Goal: Information Seeking & Learning: Learn about a topic

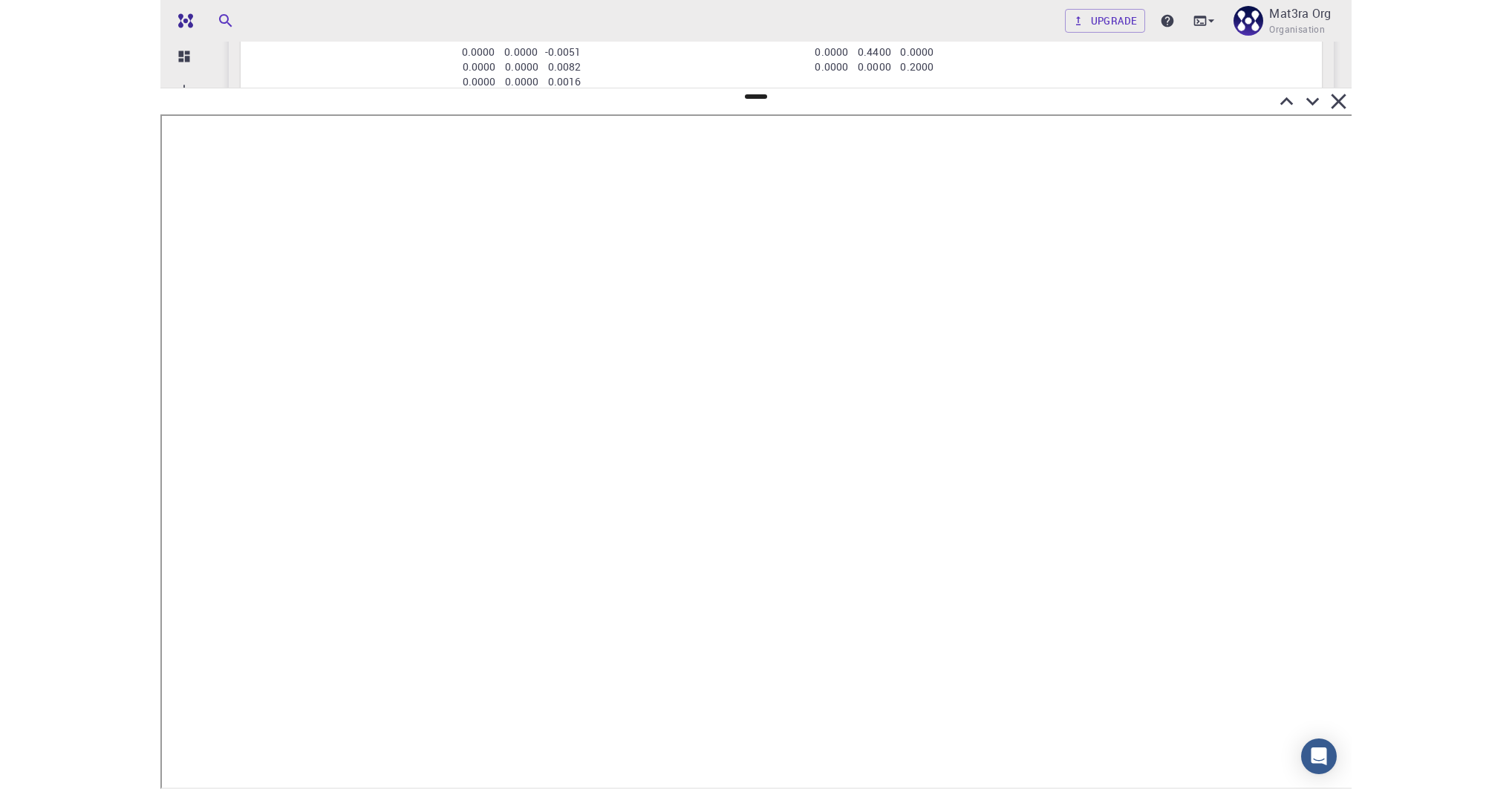
scroll to position [1656, 0]
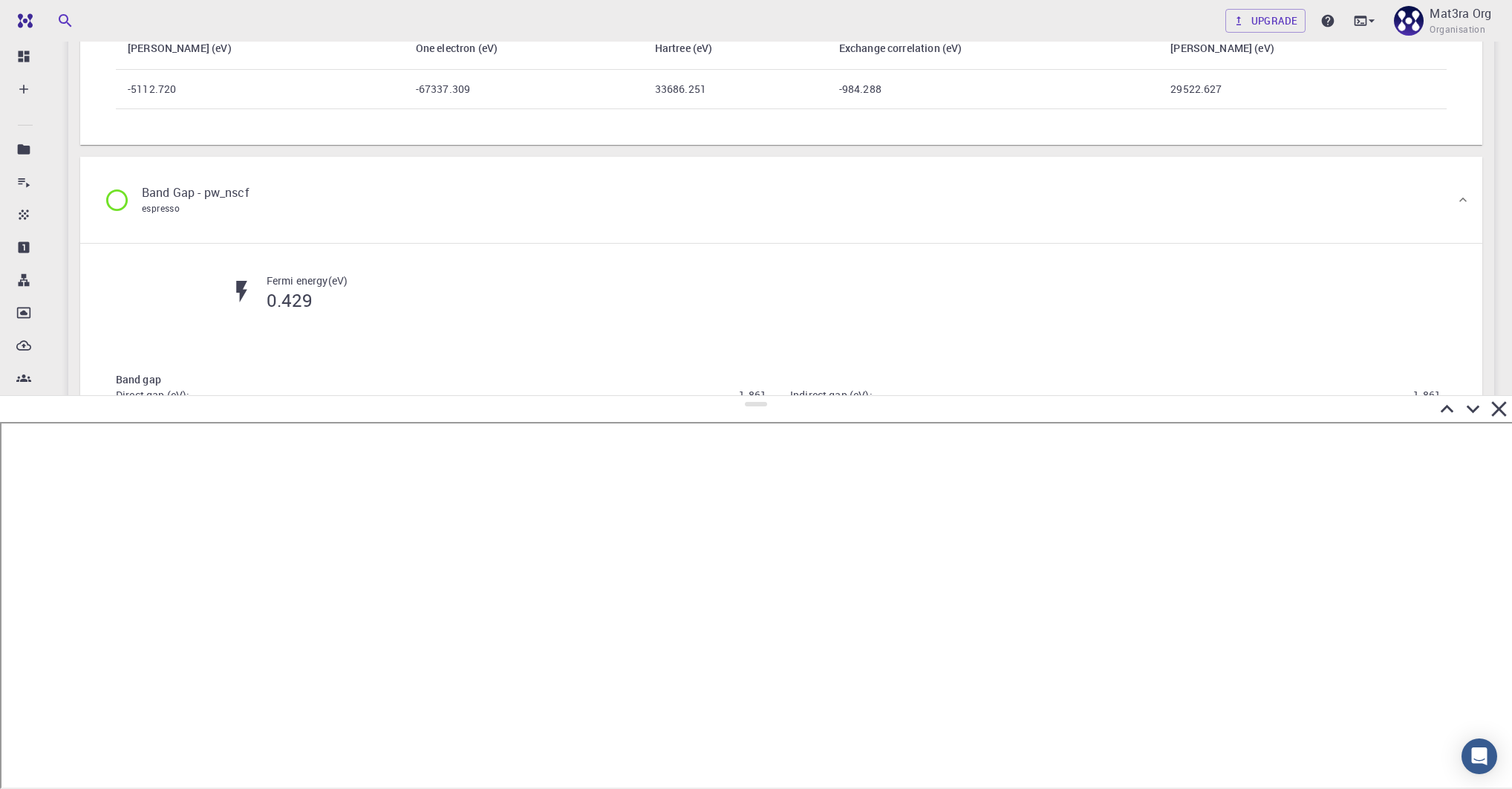
drag, startPoint x: 748, startPoint y: 95, endPoint x: 773, endPoint y: 391, distance: 297.1
click at [775, 397] on div at bounding box center [756, 592] width 1512 height 394
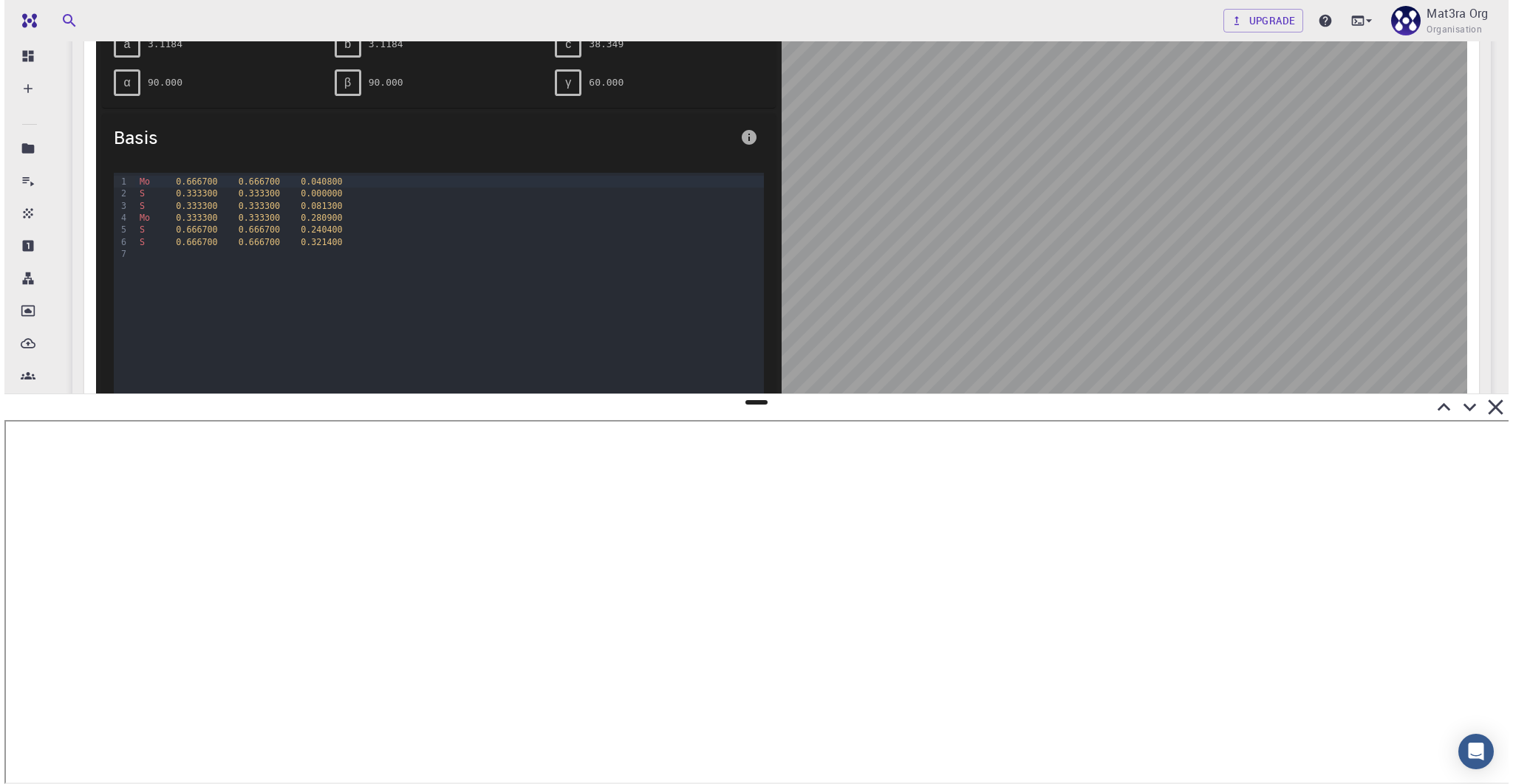
scroll to position [0, 0]
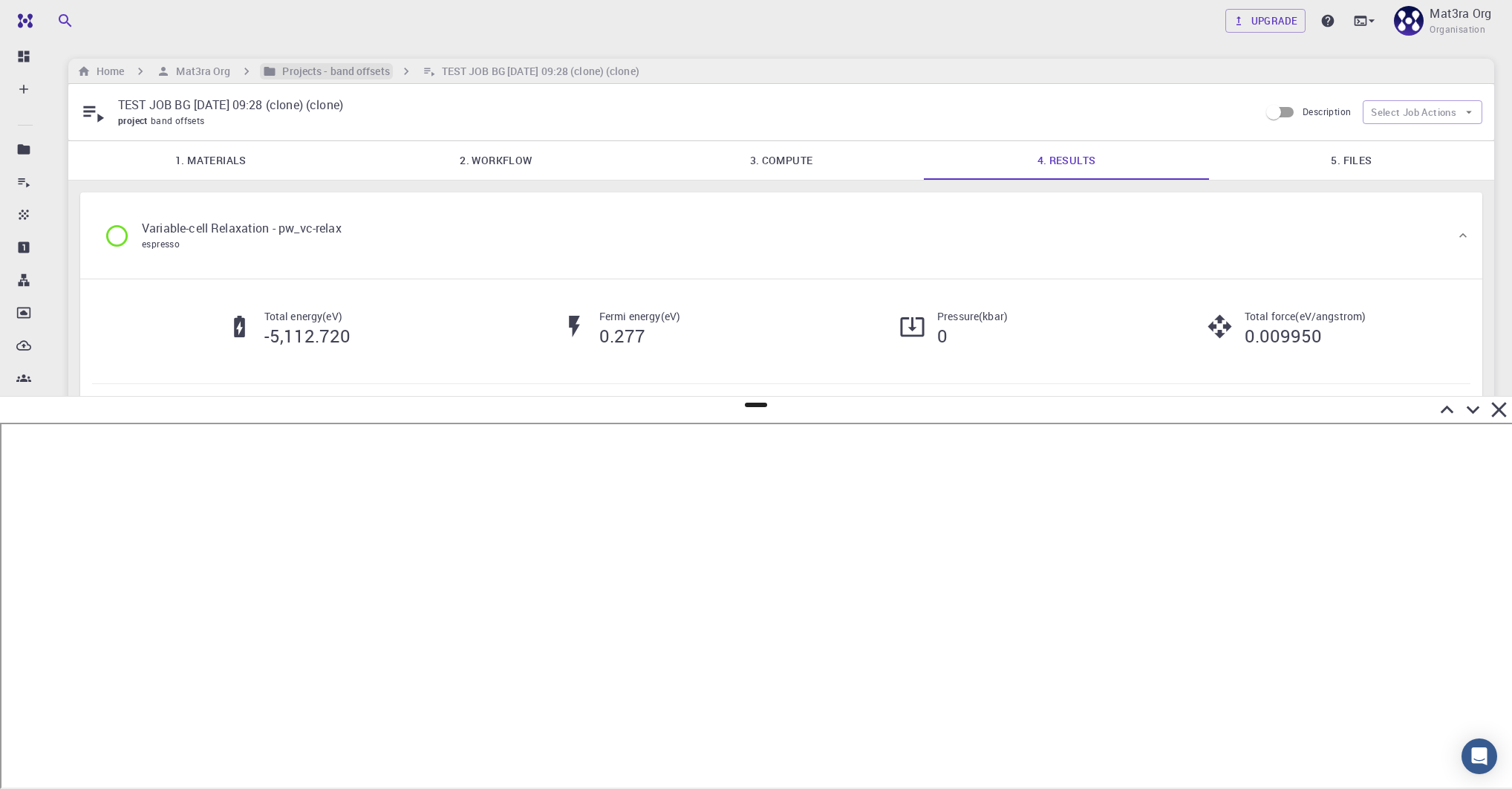
click at [317, 68] on h6 "Projects - band offsets" at bounding box center [333, 70] width 113 height 16
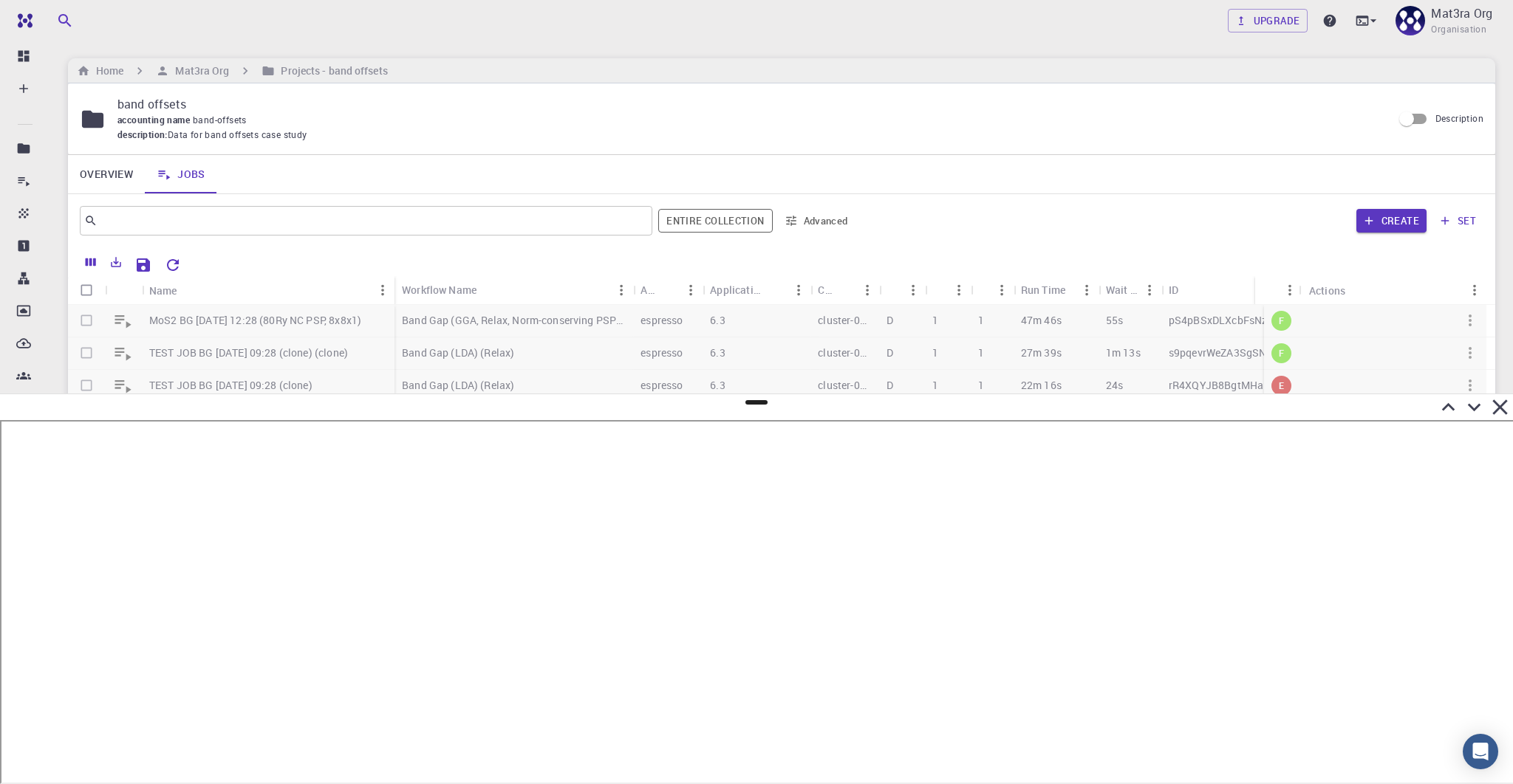
scroll to position [12, 0]
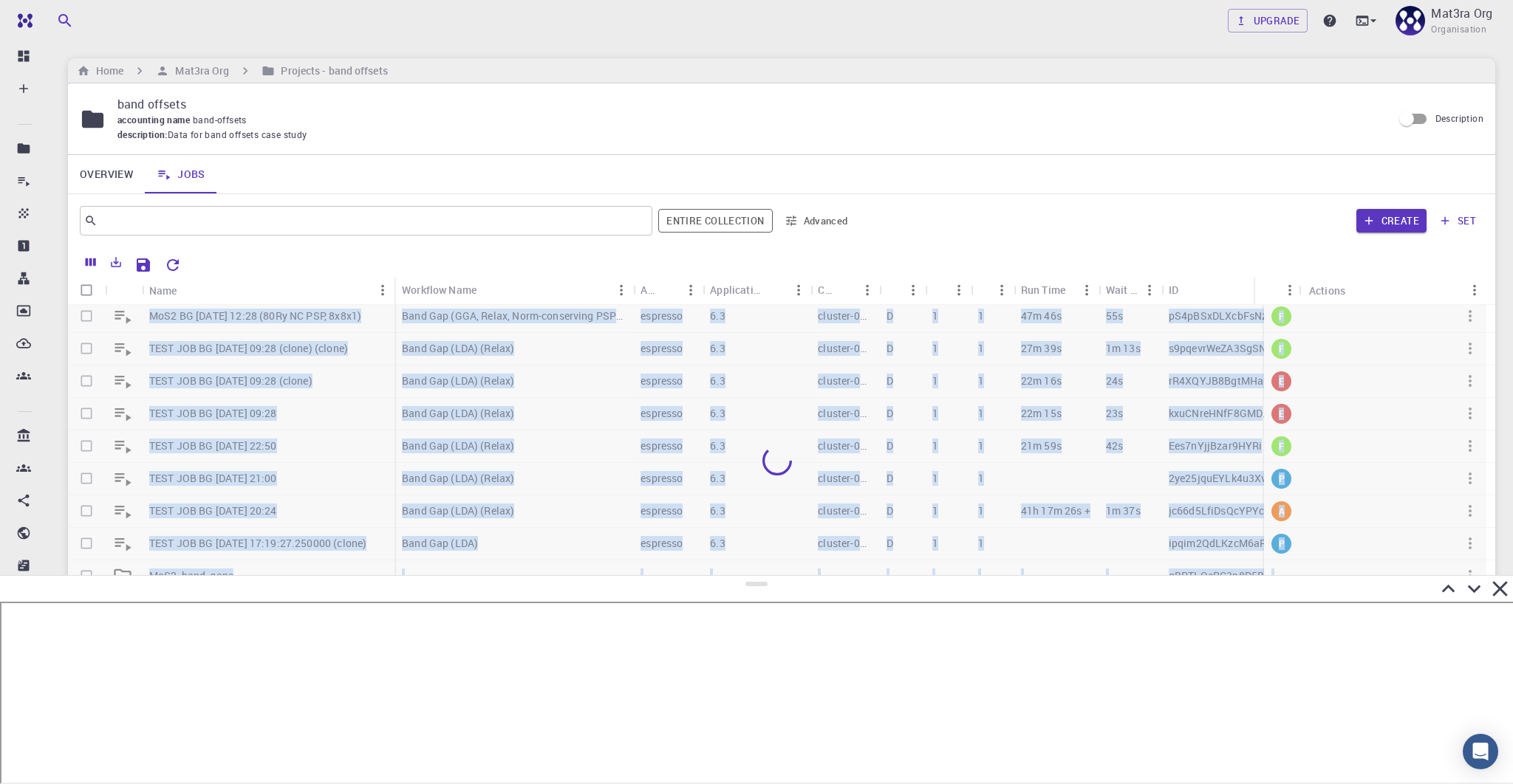
drag, startPoint x: 755, startPoint y: 402, endPoint x: 770, endPoint y: 576, distance: 174.6
click at [770, 576] on div at bounding box center [756, 680] width 1513 height 209
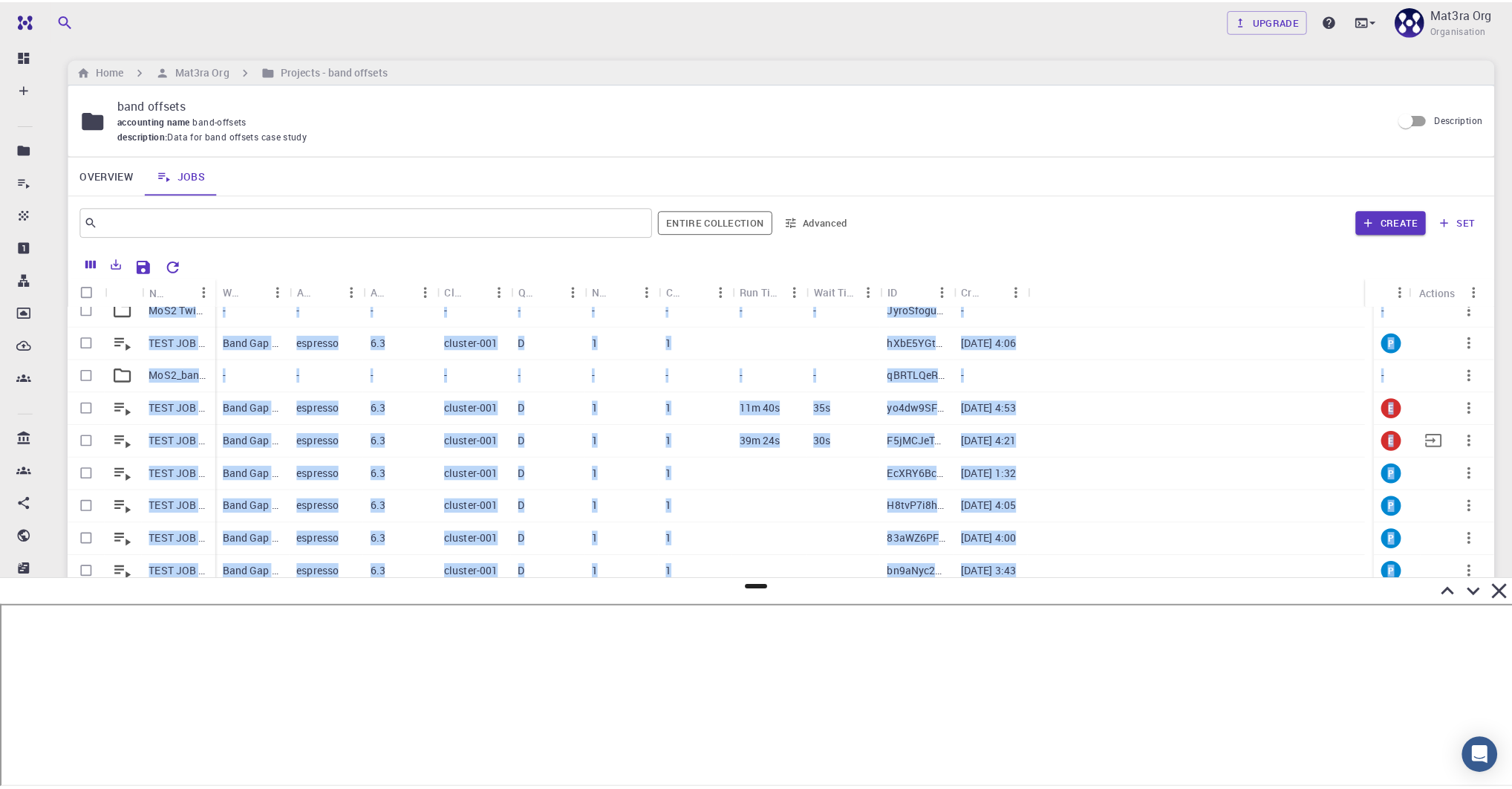
scroll to position [0, 0]
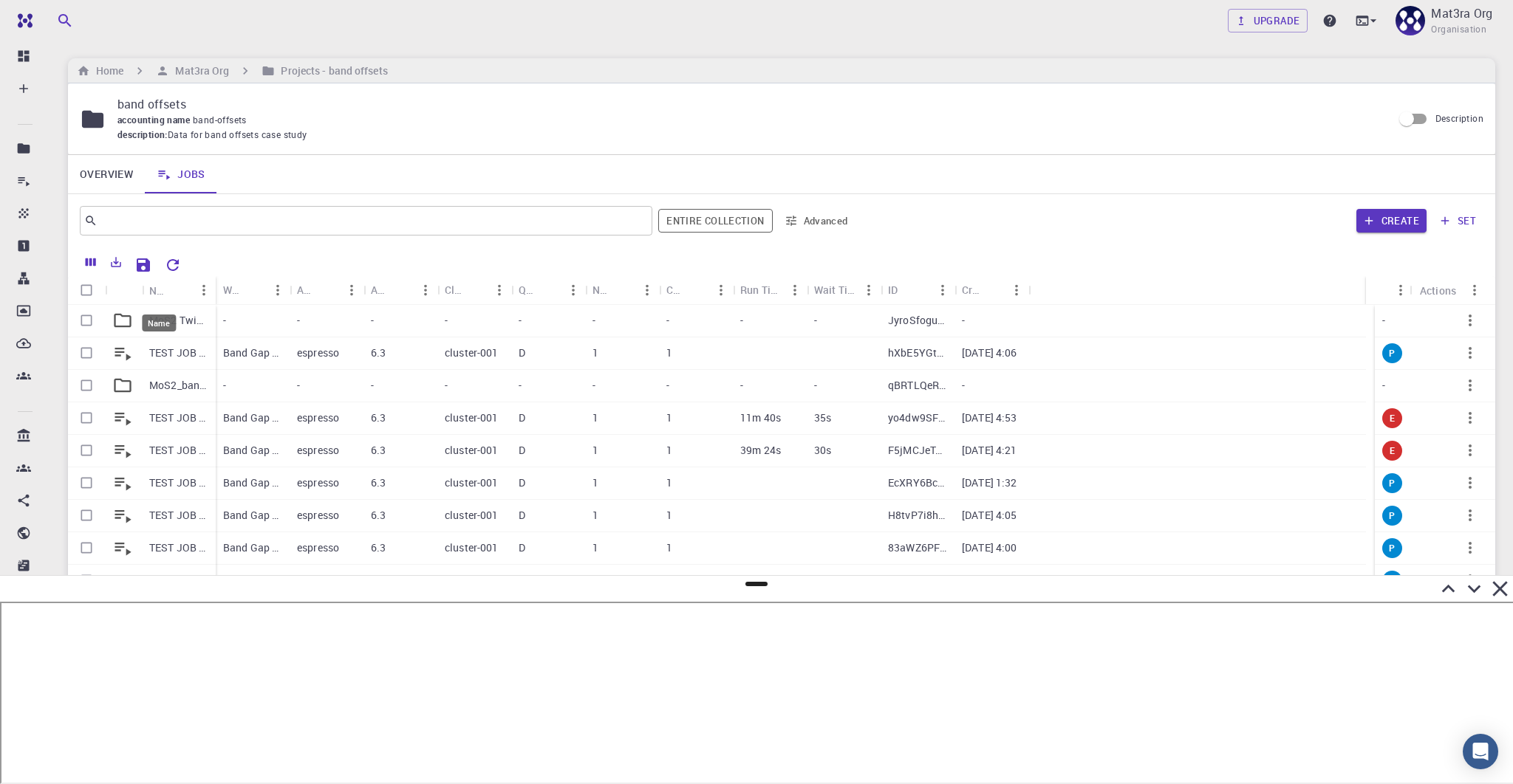
click at [161, 300] on div "Name" at bounding box center [159, 290] width 20 height 29
click at [130, 323] on div at bounding box center [777, 465] width 1418 height 321
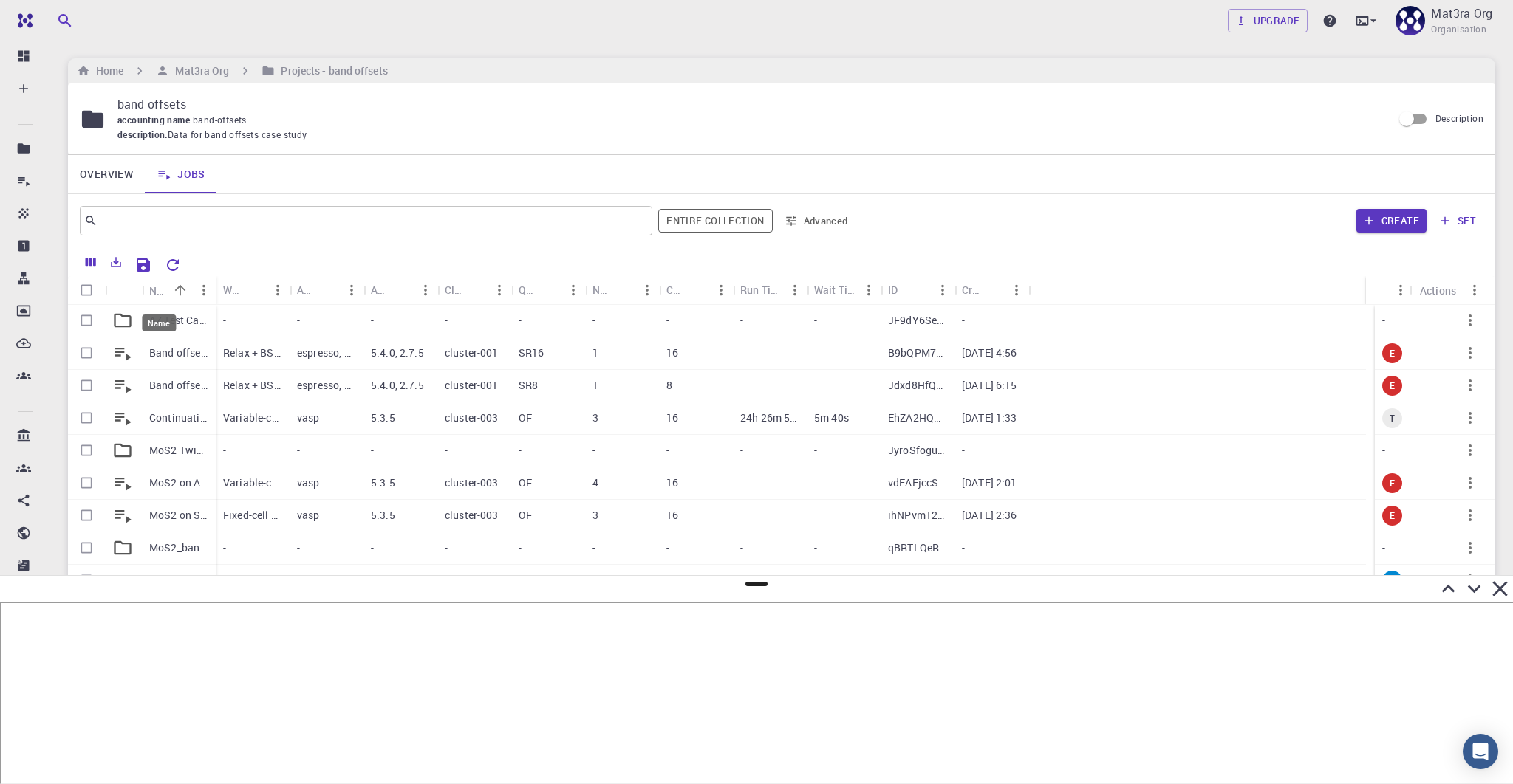
click at [161, 289] on div "Name" at bounding box center [159, 290] width 20 height 29
click at [156, 453] on div at bounding box center [777, 465] width 1418 height 321
click at [992, 280] on button "Sort" at bounding box center [992, 290] width 23 height 23
click at [978, 288] on div "Created" at bounding box center [971, 289] width 20 height 29
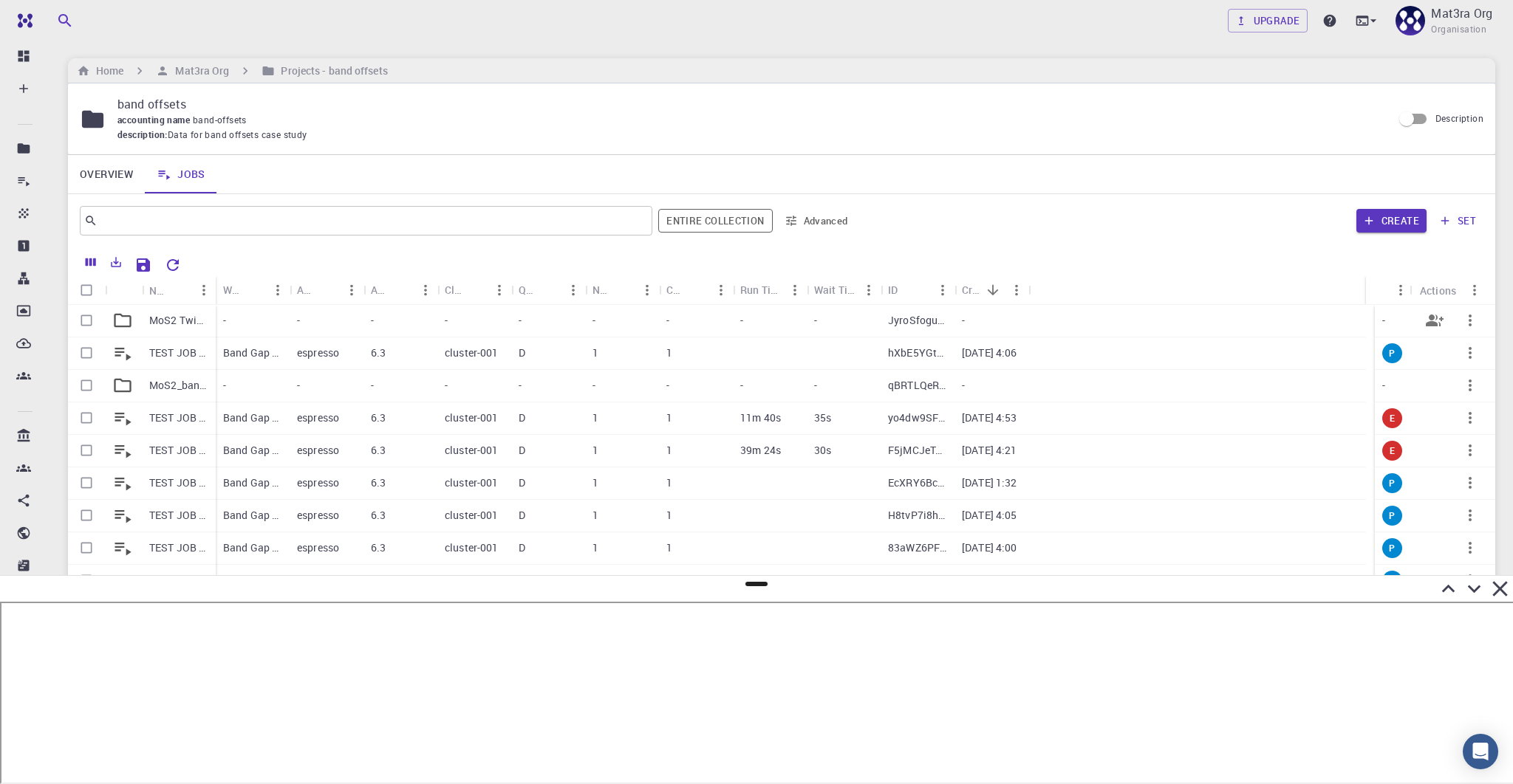
click at [173, 318] on p "MoS2 Twisted Interfaces Band Gaps" at bounding box center [178, 321] width 59 height 15
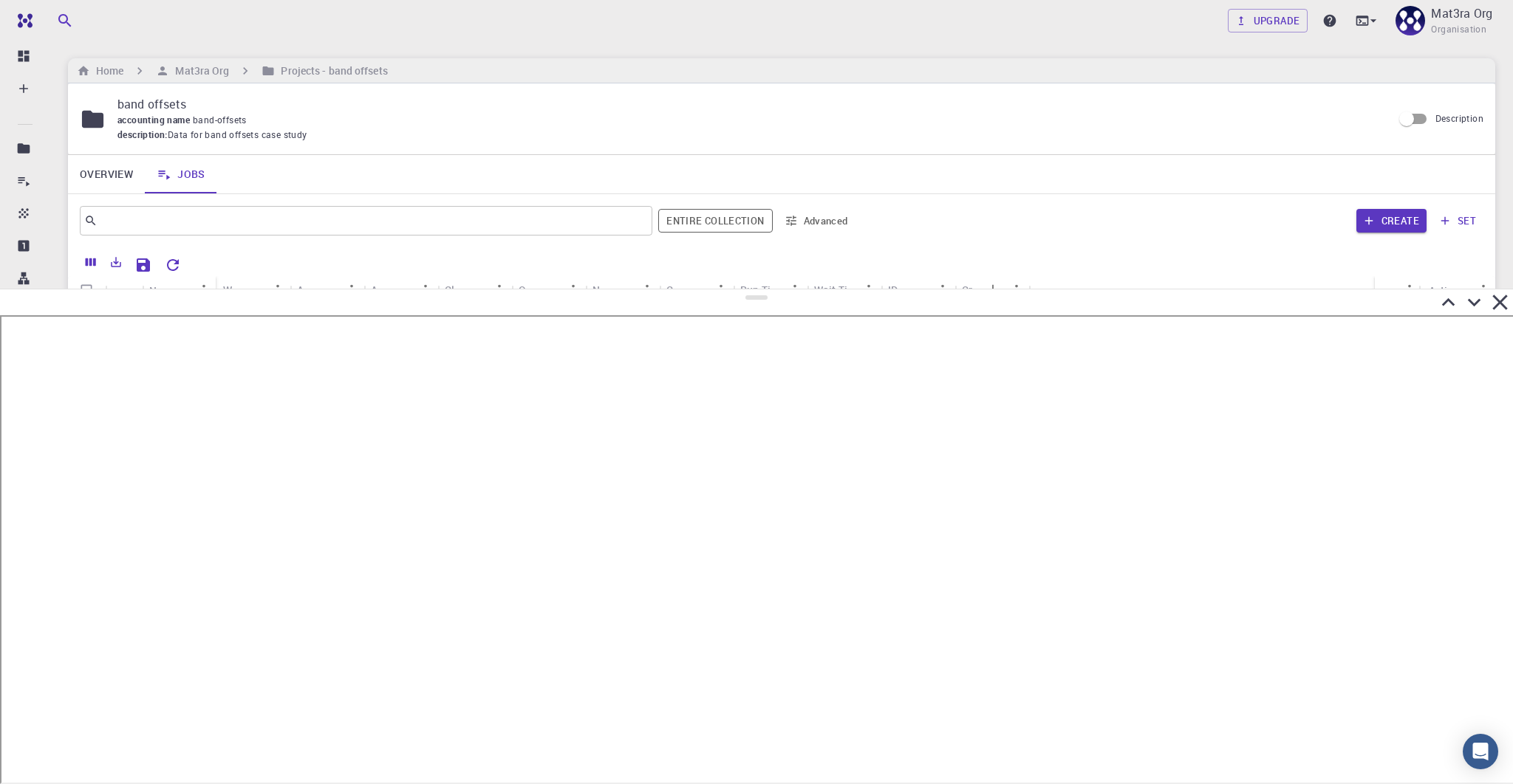
drag, startPoint x: 752, startPoint y: 585, endPoint x: 776, endPoint y: 285, distance: 301.0
click at [776, 289] on div at bounding box center [756, 536] width 1513 height 495
drag, startPoint x: 753, startPoint y: 296, endPoint x: 761, endPoint y: 274, distance: 23.4
click at [761, 275] on div at bounding box center [756, 530] width 1513 height 509
drag, startPoint x: 754, startPoint y: 282, endPoint x: 781, endPoint y: 409, distance: 129.8
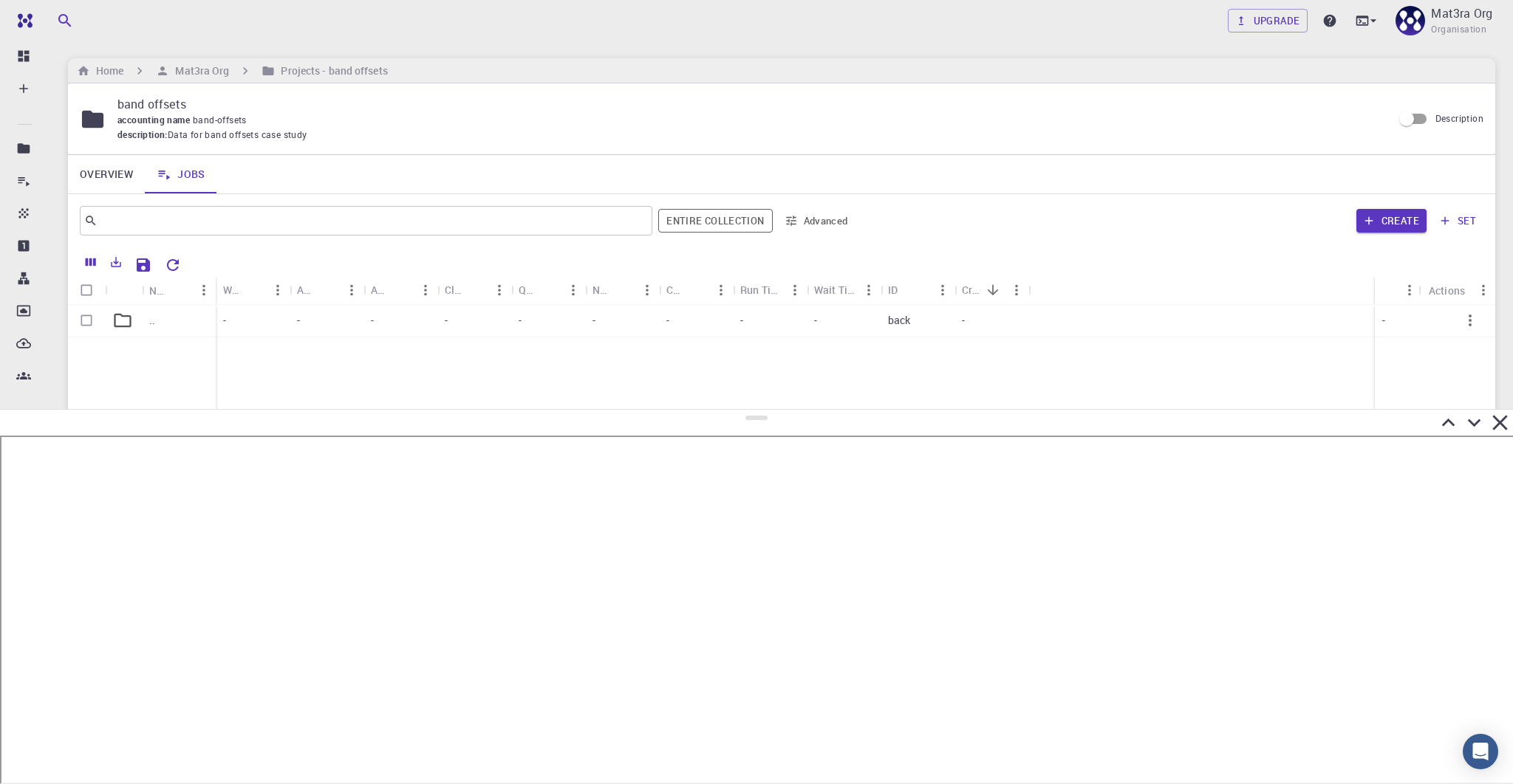
click at [781, 409] on div at bounding box center [756, 597] width 1513 height 375
click at [179, 182] on link "Jobs" at bounding box center [181, 173] width 73 height 38
drag, startPoint x: 214, startPoint y: 282, endPoint x: 335, endPoint y: 267, distance: 121.9
click at [335, 267] on div "Name Workflow Name Application Application Version Cluster Queue Nodes Cores Ru…" at bounding box center [782, 455] width 1427 height 417
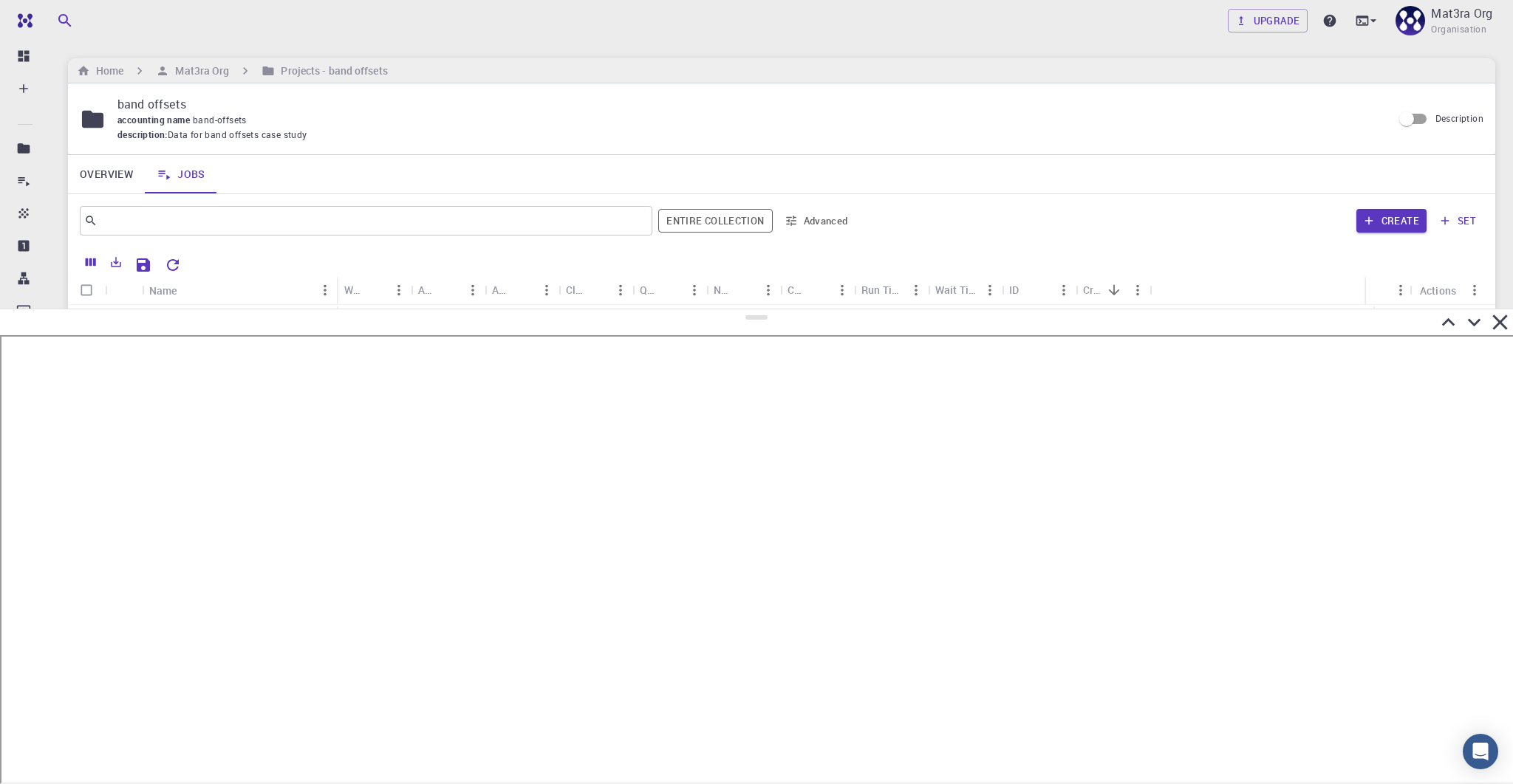
drag, startPoint x: 756, startPoint y: 417, endPoint x: 755, endPoint y: 310, distance: 107.0
click at [755, 310] on div at bounding box center [756, 546] width 1513 height 475
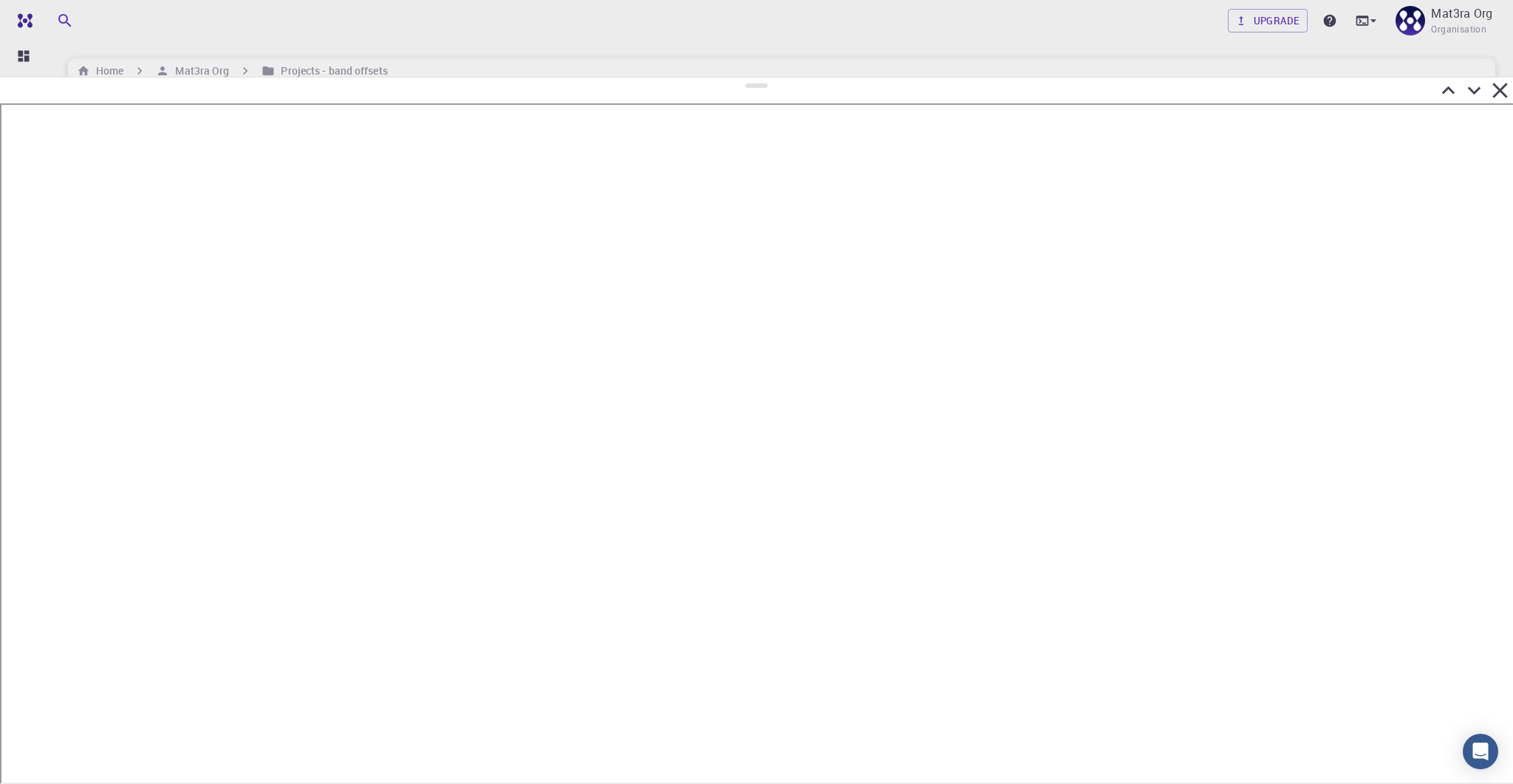
drag, startPoint x: 752, startPoint y: 318, endPoint x: 759, endPoint y: 76, distance: 242.1
click at [759, 76] on div at bounding box center [756, 430] width 1513 height 708
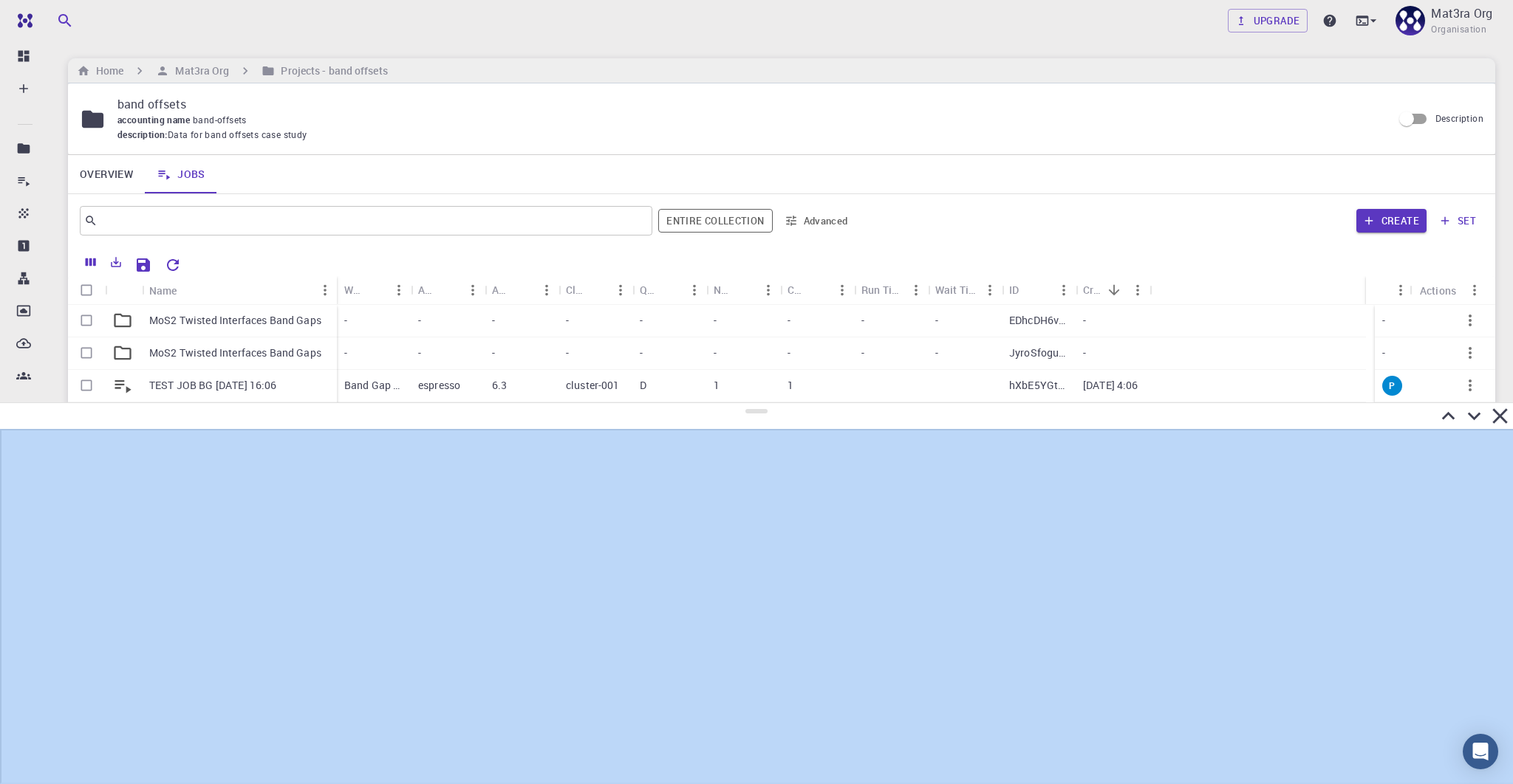
drag, startPoint x: 753, startPoint y: 85, endPoint x: 808, endPoint y: 407, distance: 326.7
click at [809, 407] on div at bounding box center [756, 593] width 1513 height 381
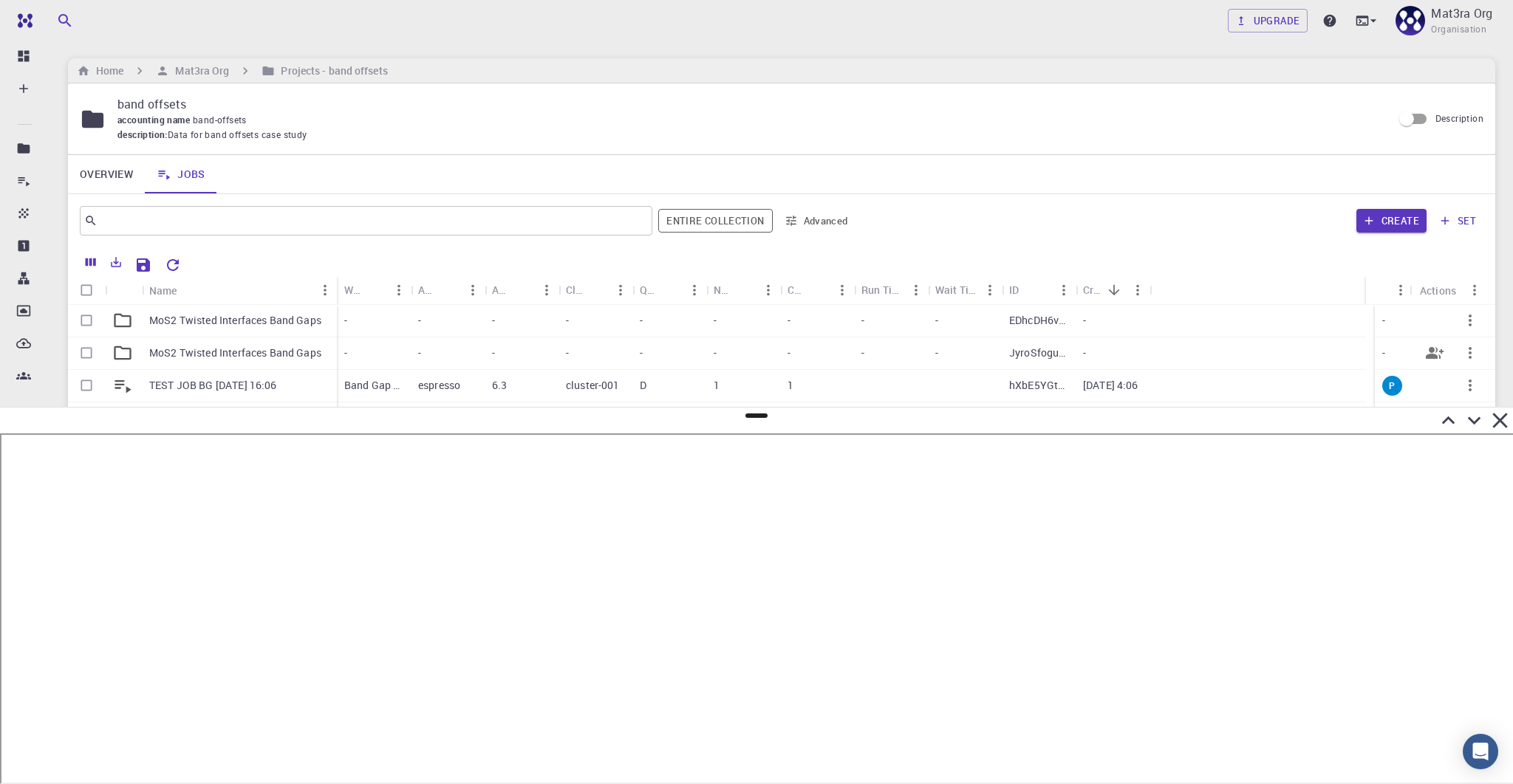
click at [255, 350] on p "MoS2 Twisted Interfaces Band Gaps" at bounding box center [235, 353] width 173 height 15
click at [174, 380] on p "TEST JOB BG [DATE] 16:06" at bounding box center [178, 385] width 59 height 15
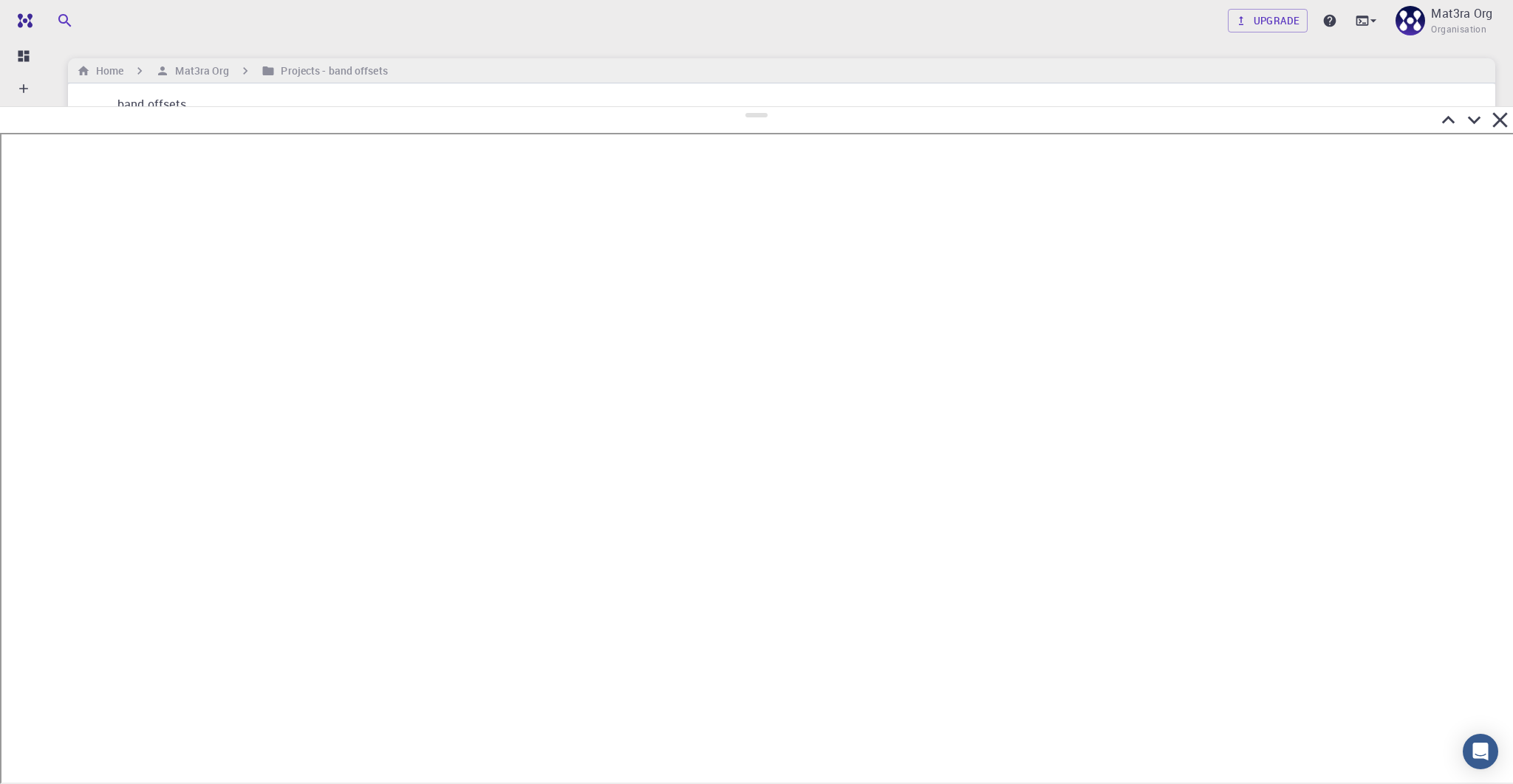
drag, startPoint x: 756, startPoint y: 417, endPoint x: 761, endPoint y: 107, distance: 310.0
click at [762, 107] on div at bounding box center [756, 445] width 1513 height 678
click at [1184, 117] on icon at bounding box center [1474, 120] width 26 height 26
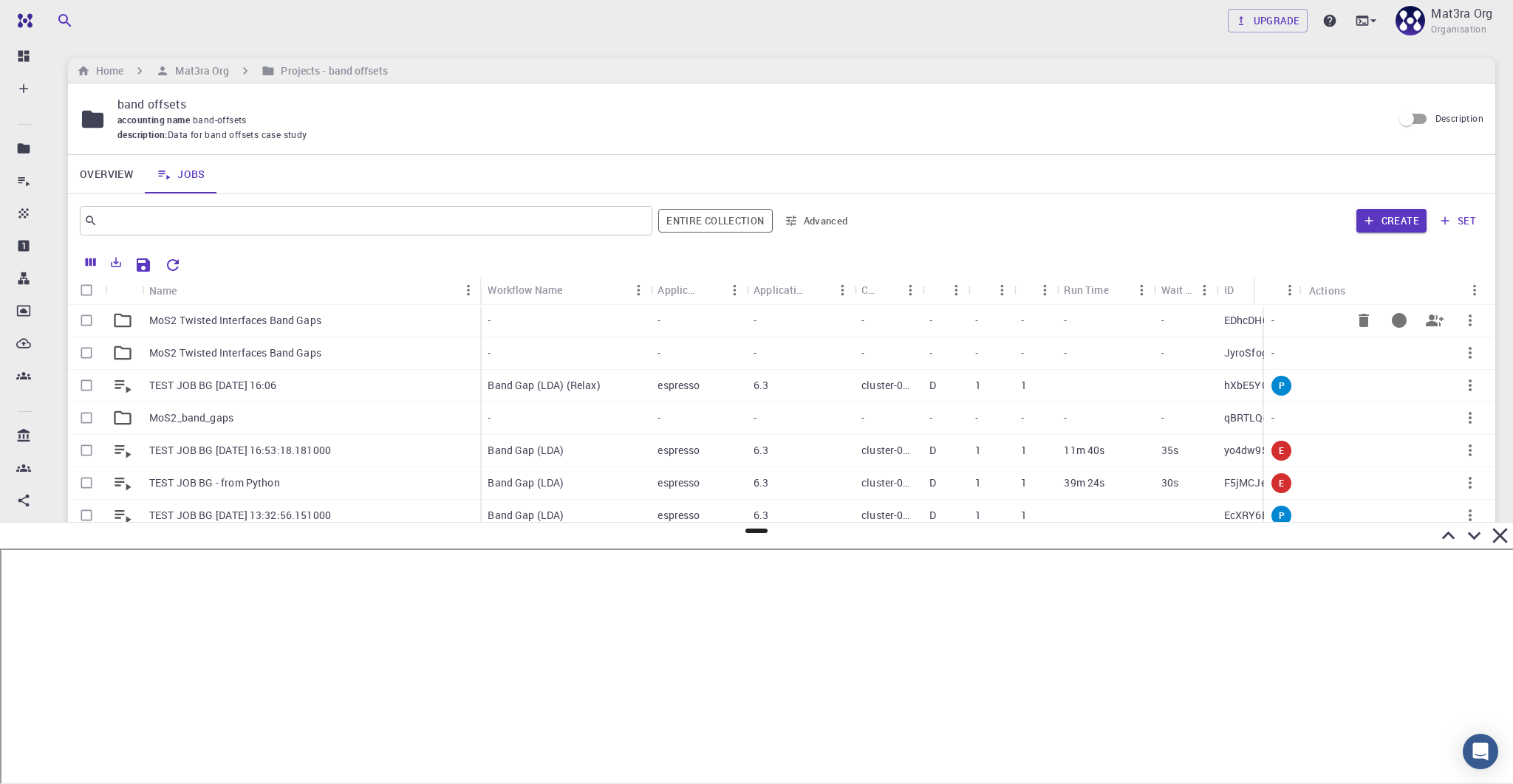
scroll to position [1, 0]
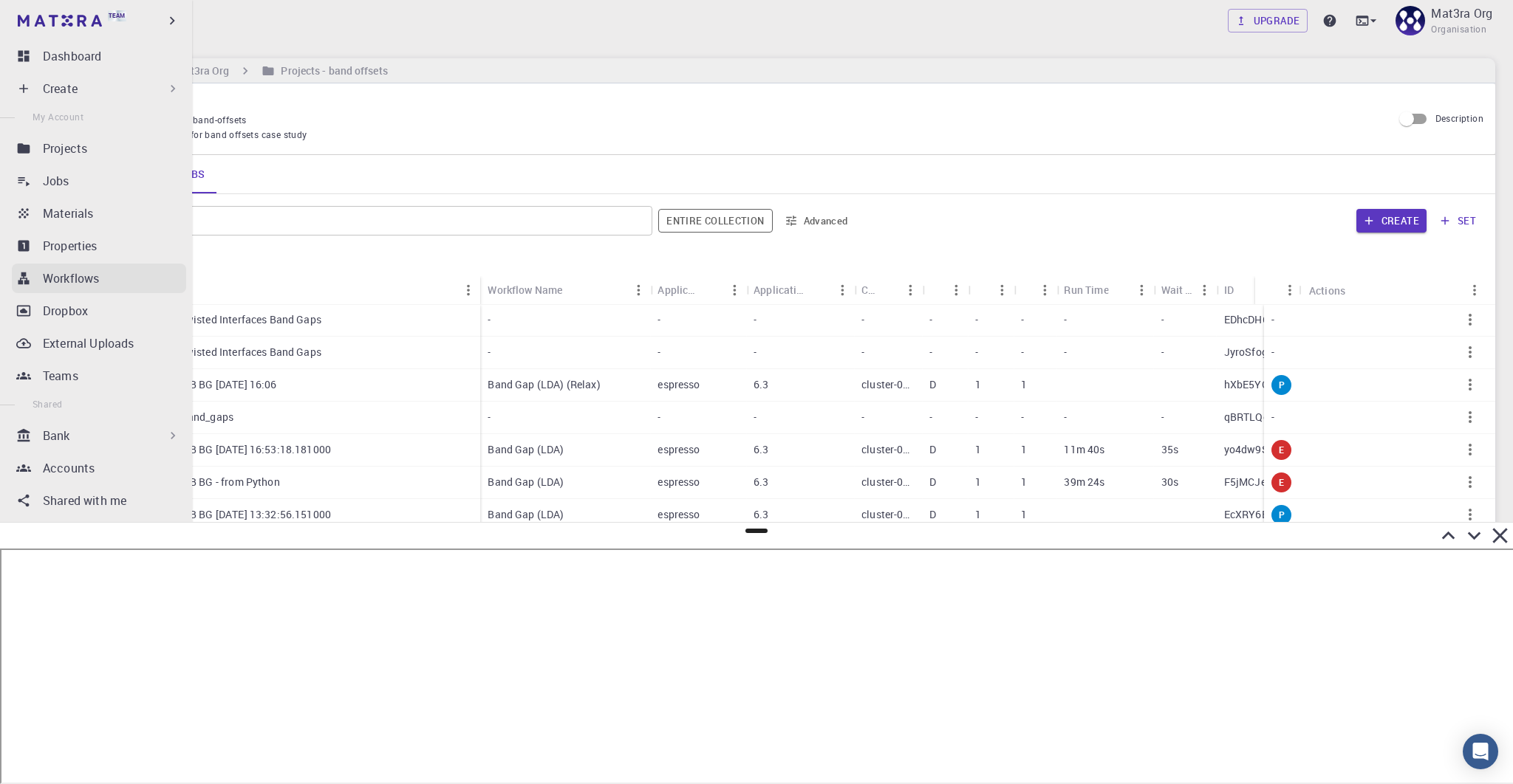
click at [49, 270] on p "Workflows" at bounding box center [71, 278] width 56 height 18
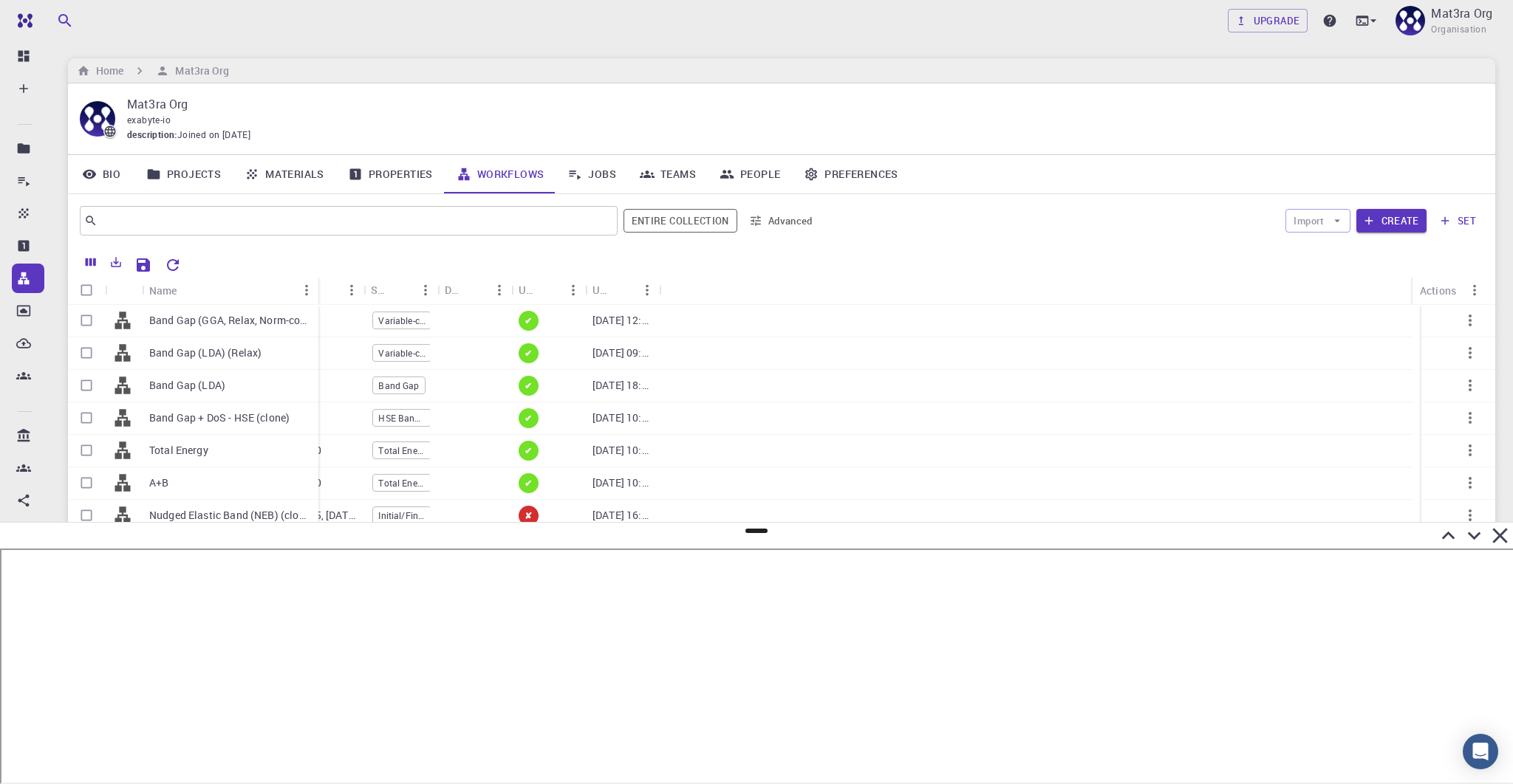
drag, startPoint x: 215, startPoint y: 284, endPoint x: 312, endPoint y: 294, distance: 97.5
click at [314, 295] on div "Name" at bounding box center [320, 290] width 15 height 29
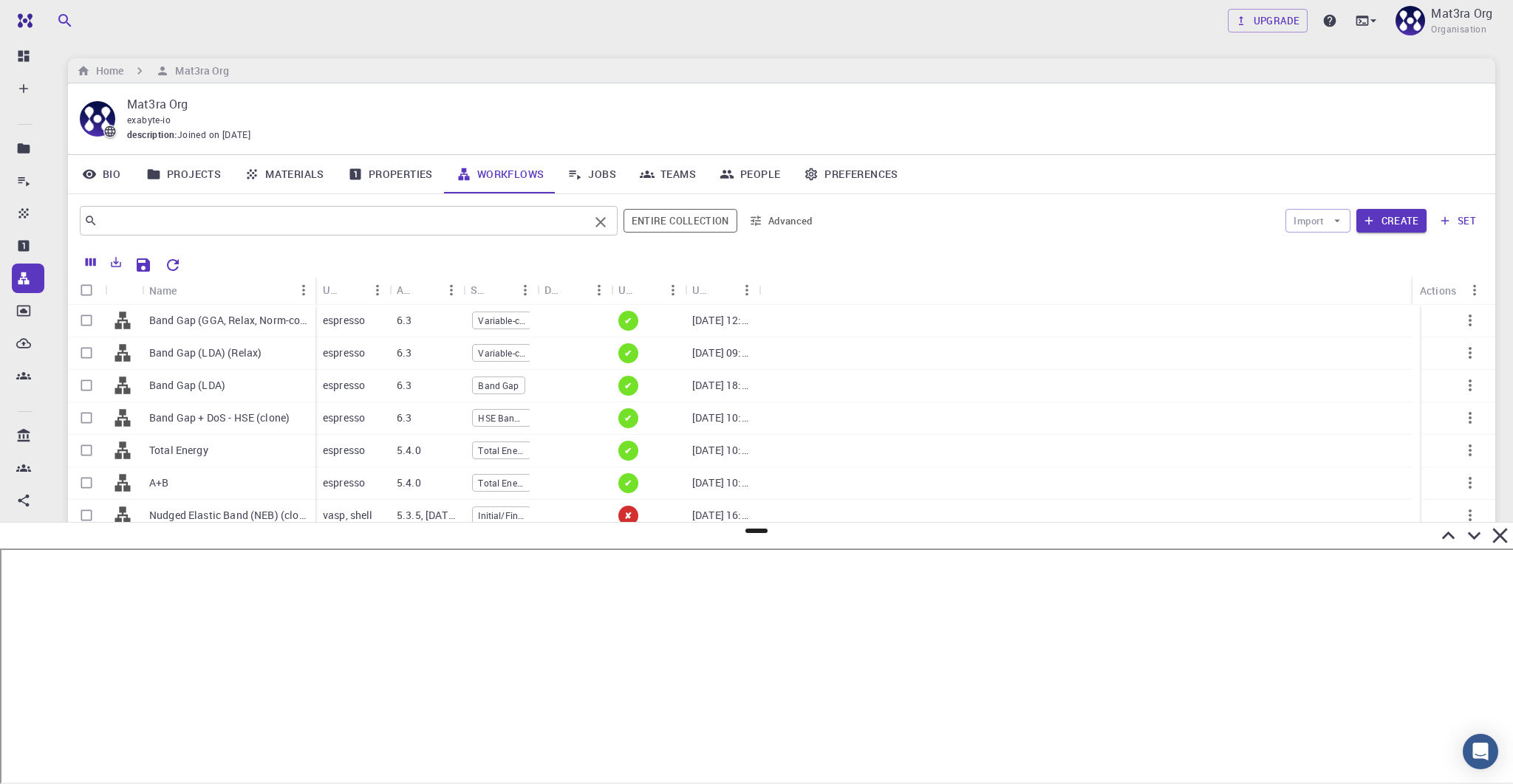
click at [197, 218] on input "text" at bounding box center [343, 221] width 492 height 21
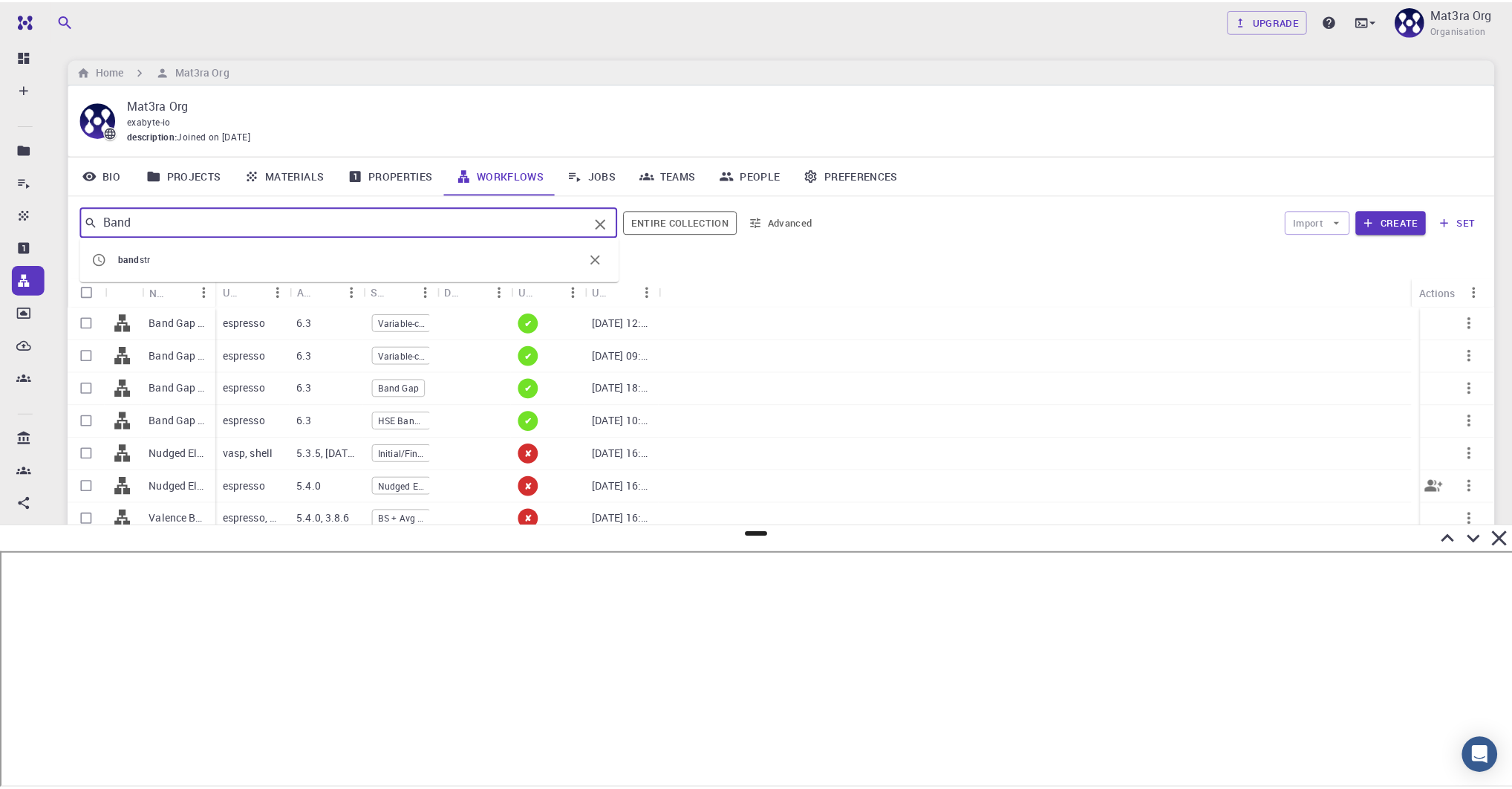
scroll to position [23, 0]
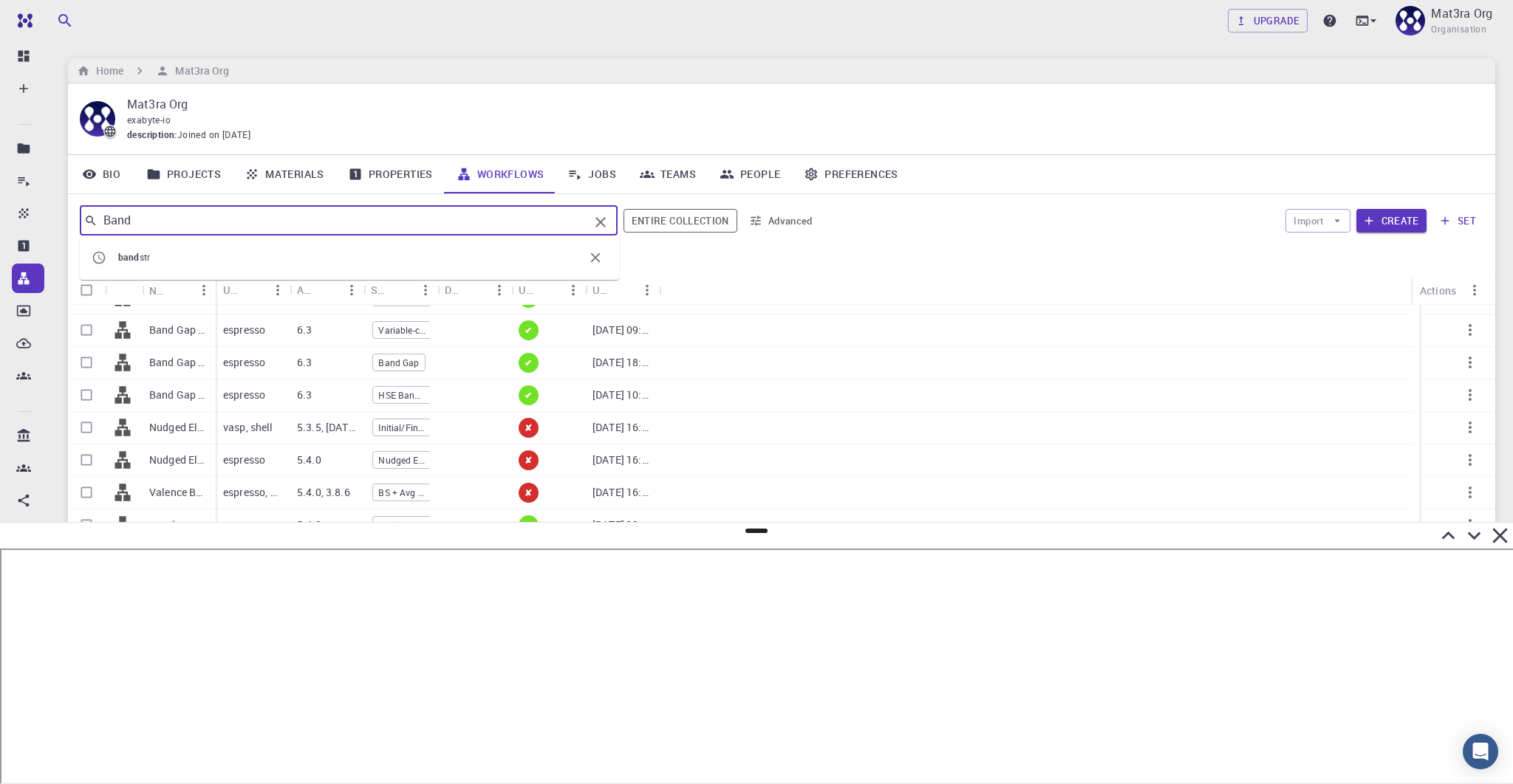
type input "Band"
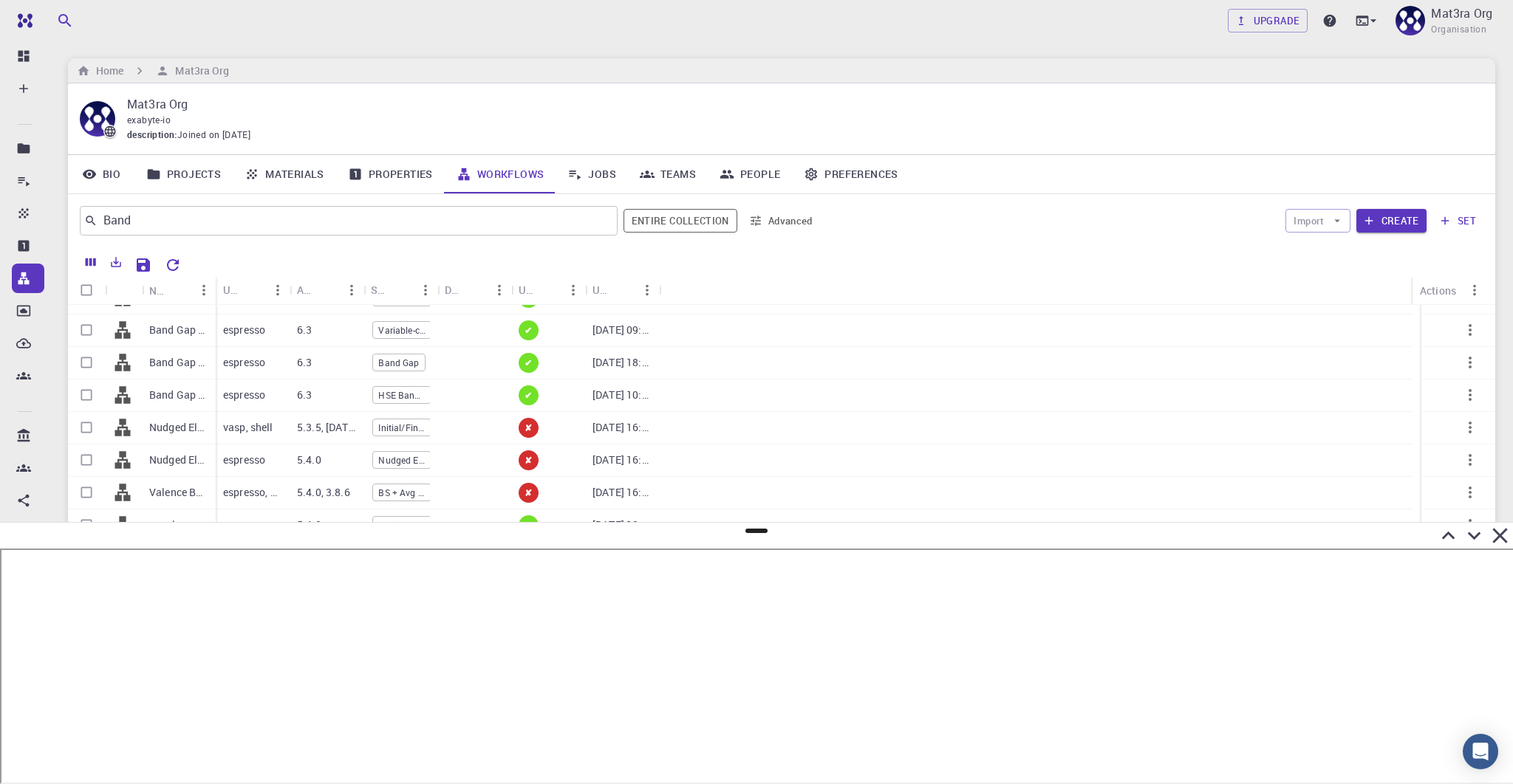
click at [215, 288] on div "Used application" at bounding box center [252, 289] width 74 height 29
drag, startPoint x: 215, startPoint y: 286, endPoint x: 299, endPoint y: 279, distance: 84.3
click at [299, 279] on div "Name" at bounding box center [305, 290] width 15 height 29
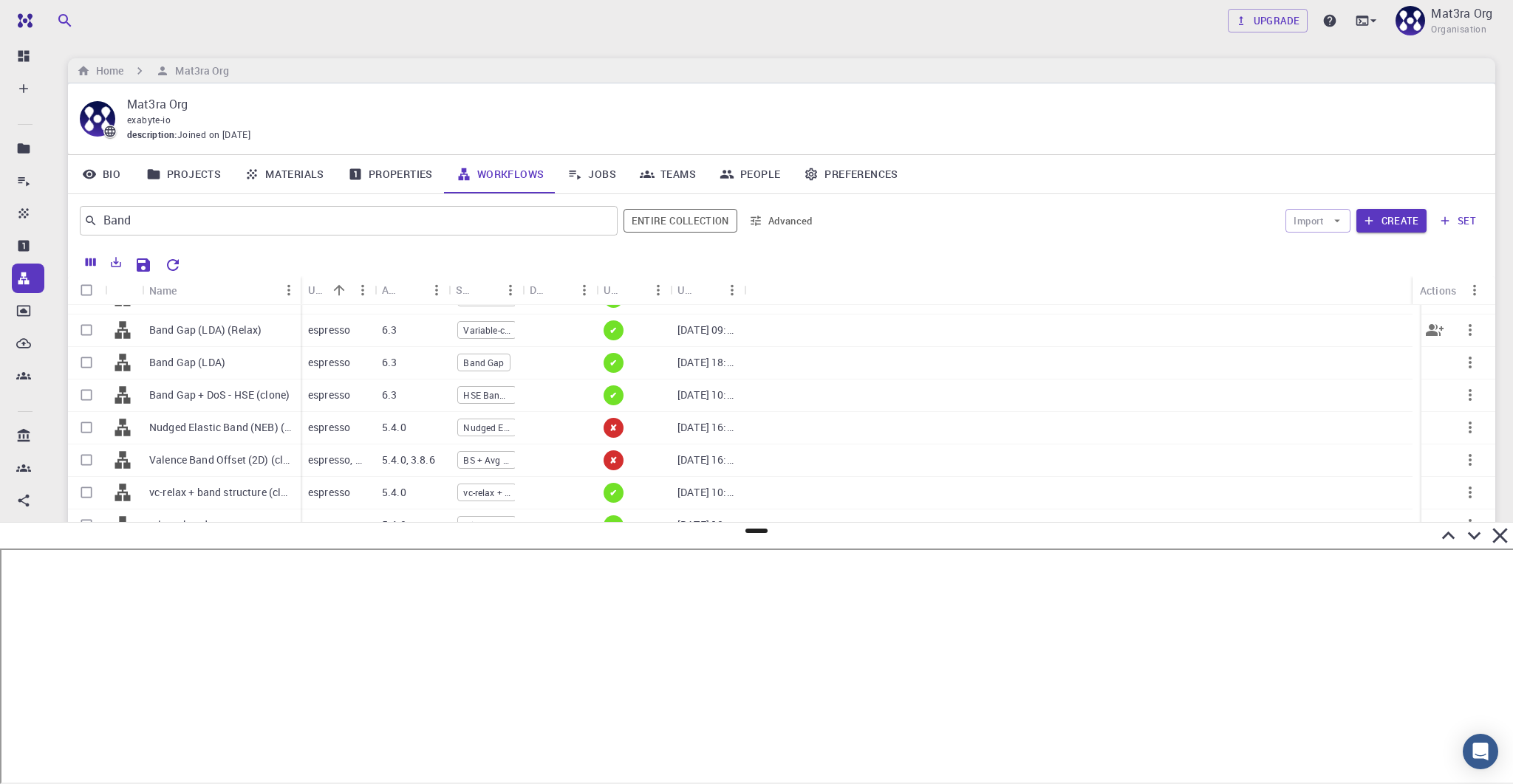
click at [201, 329] on p "Band Gap (LDA) (Relax)" at bounding box center [205, 330] width 112 height 15
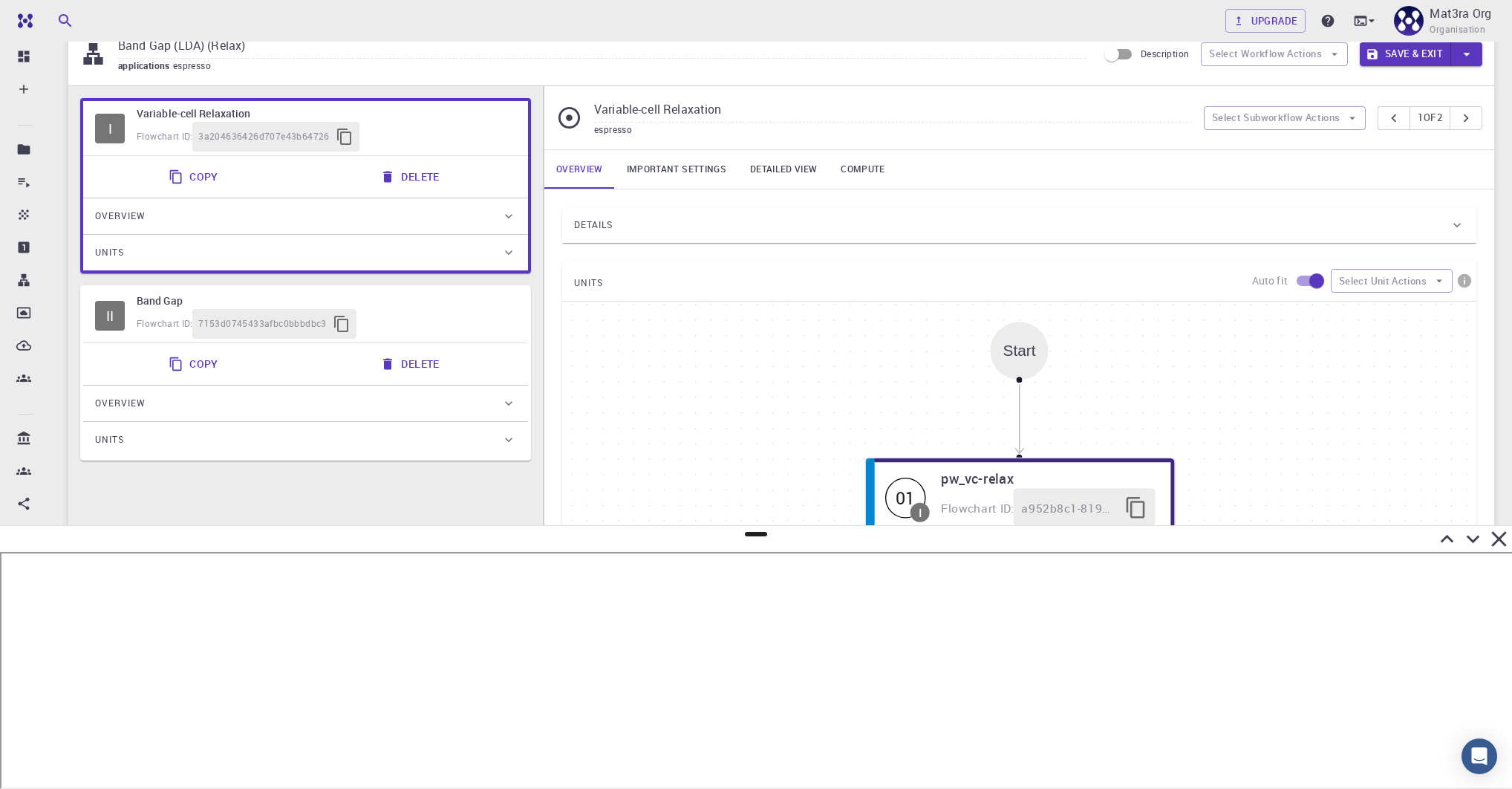
scroll to position [47, 0]
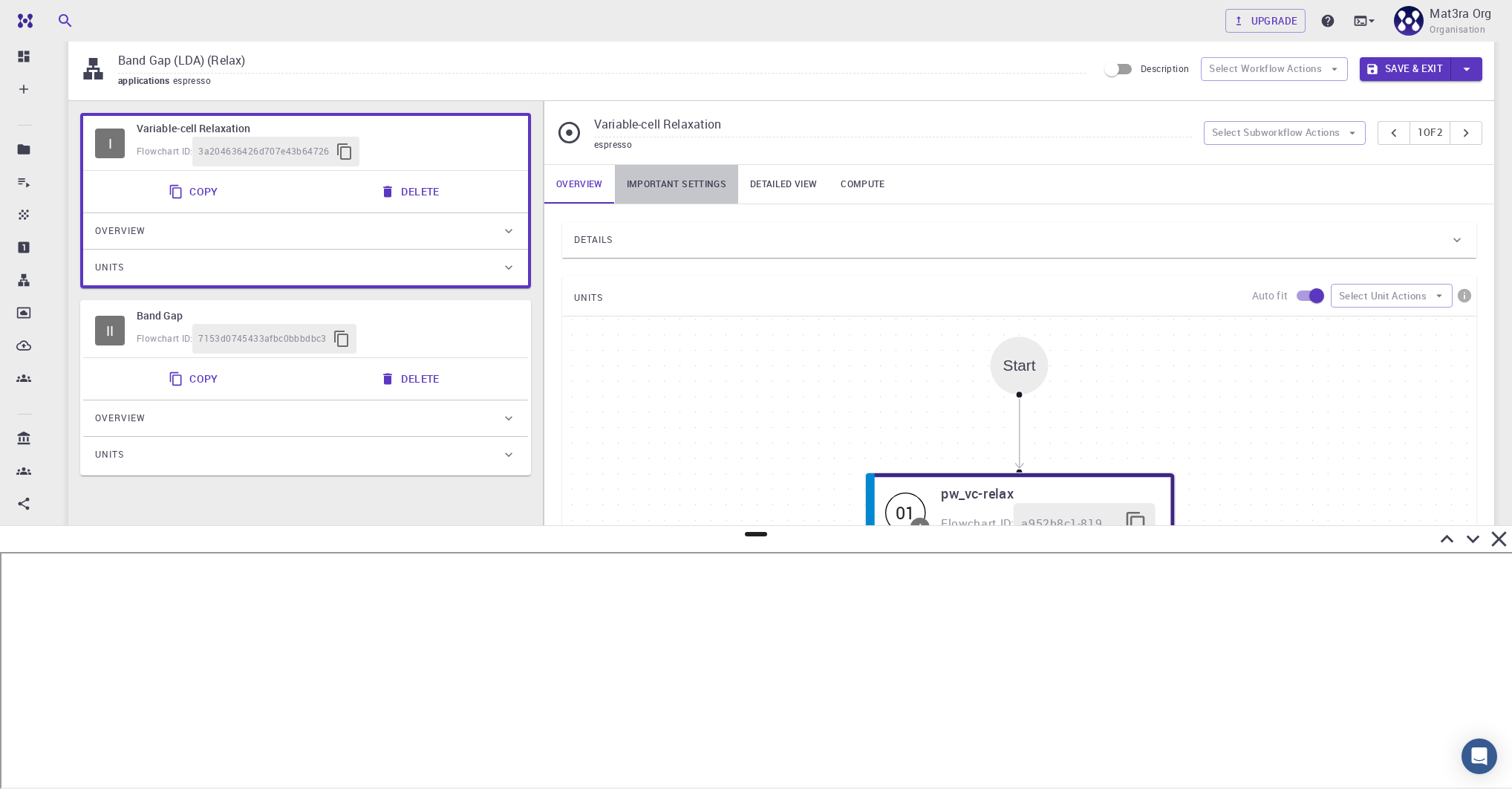
click at [665, 181] on link "Important settings" at bounding box center [676, 184] width 123 height 38
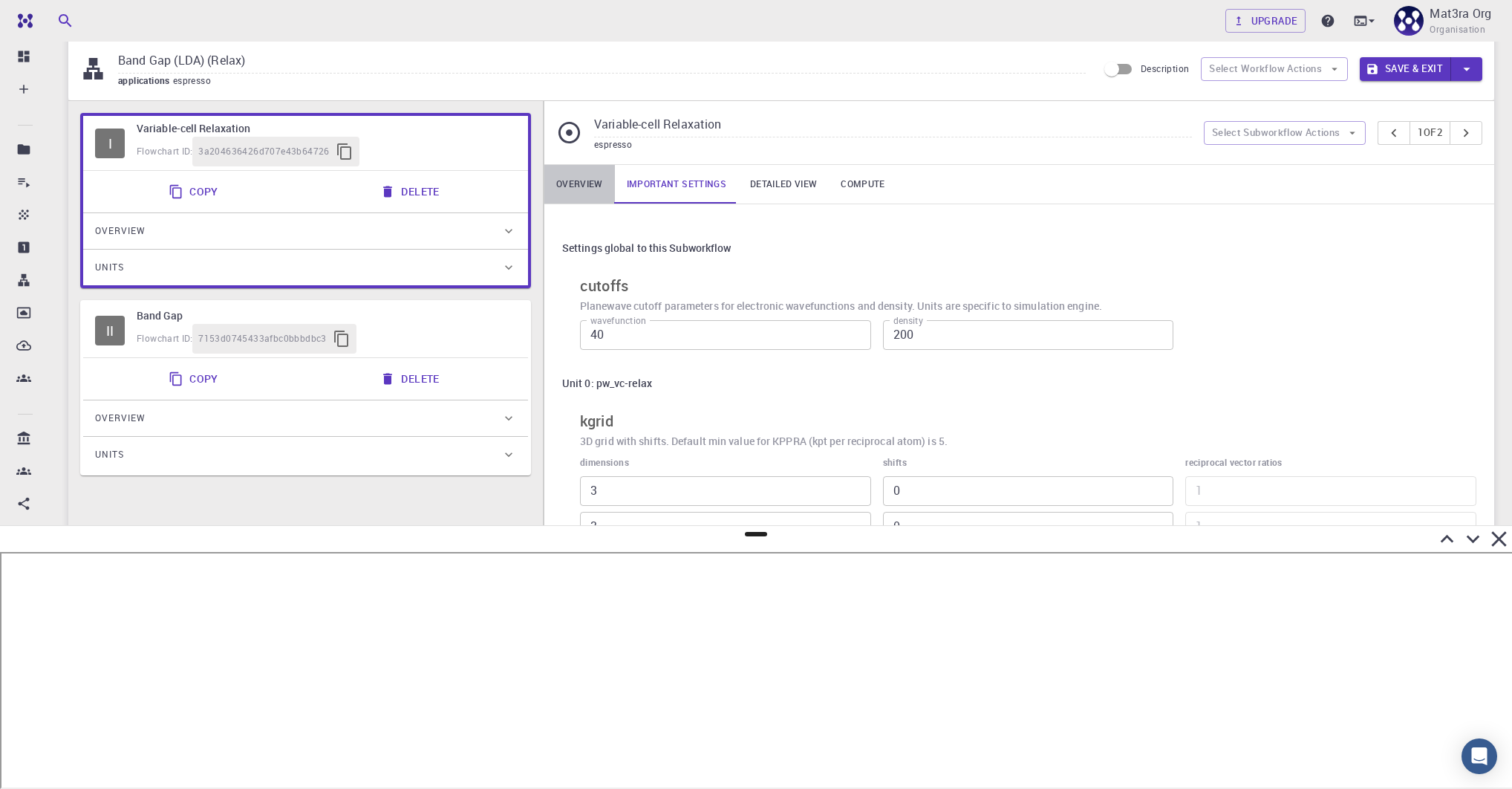
click at [571, 188] on link "Overview" at bounding box center [579, 184] width 70 height 38
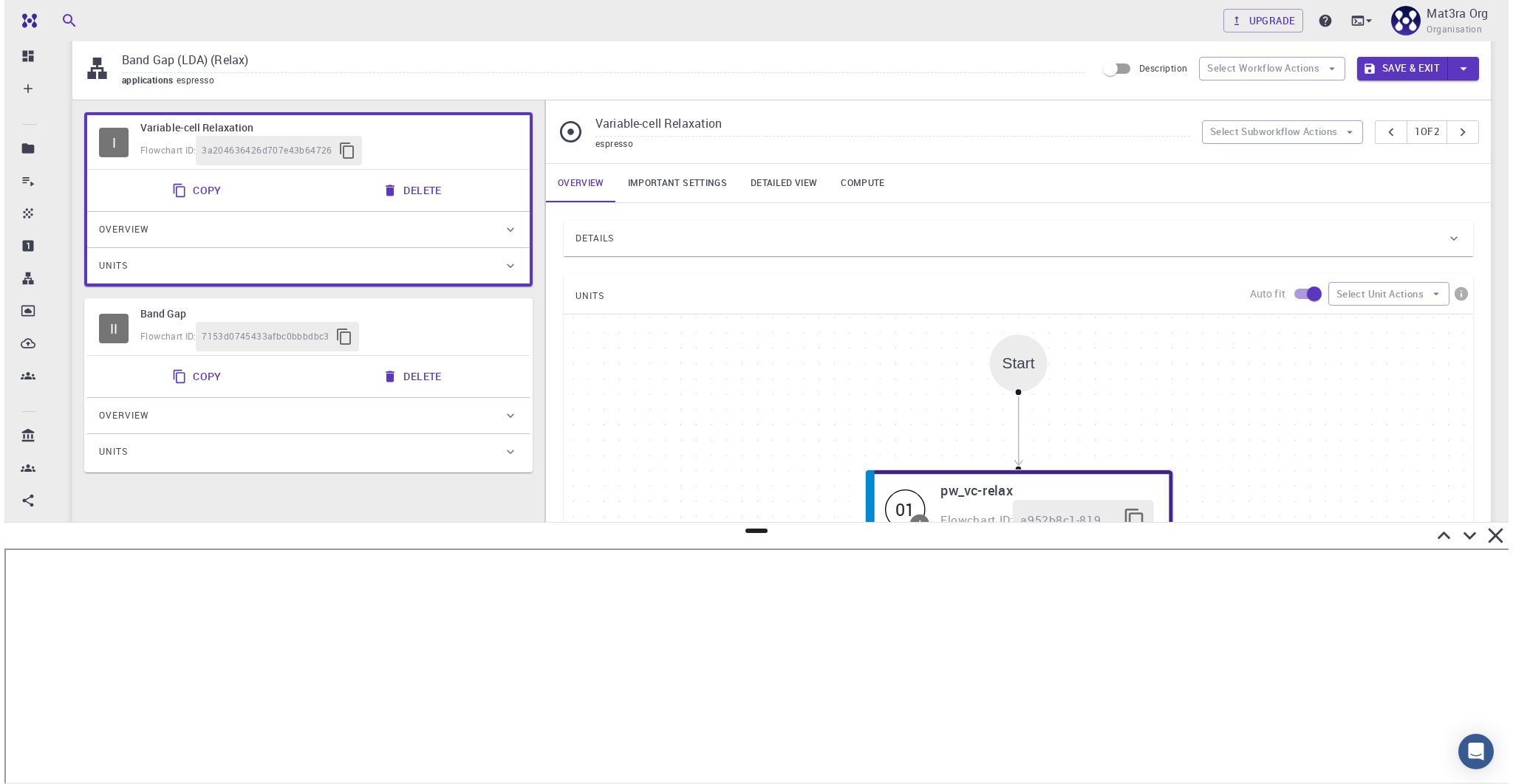
scroll to position [0, 0]
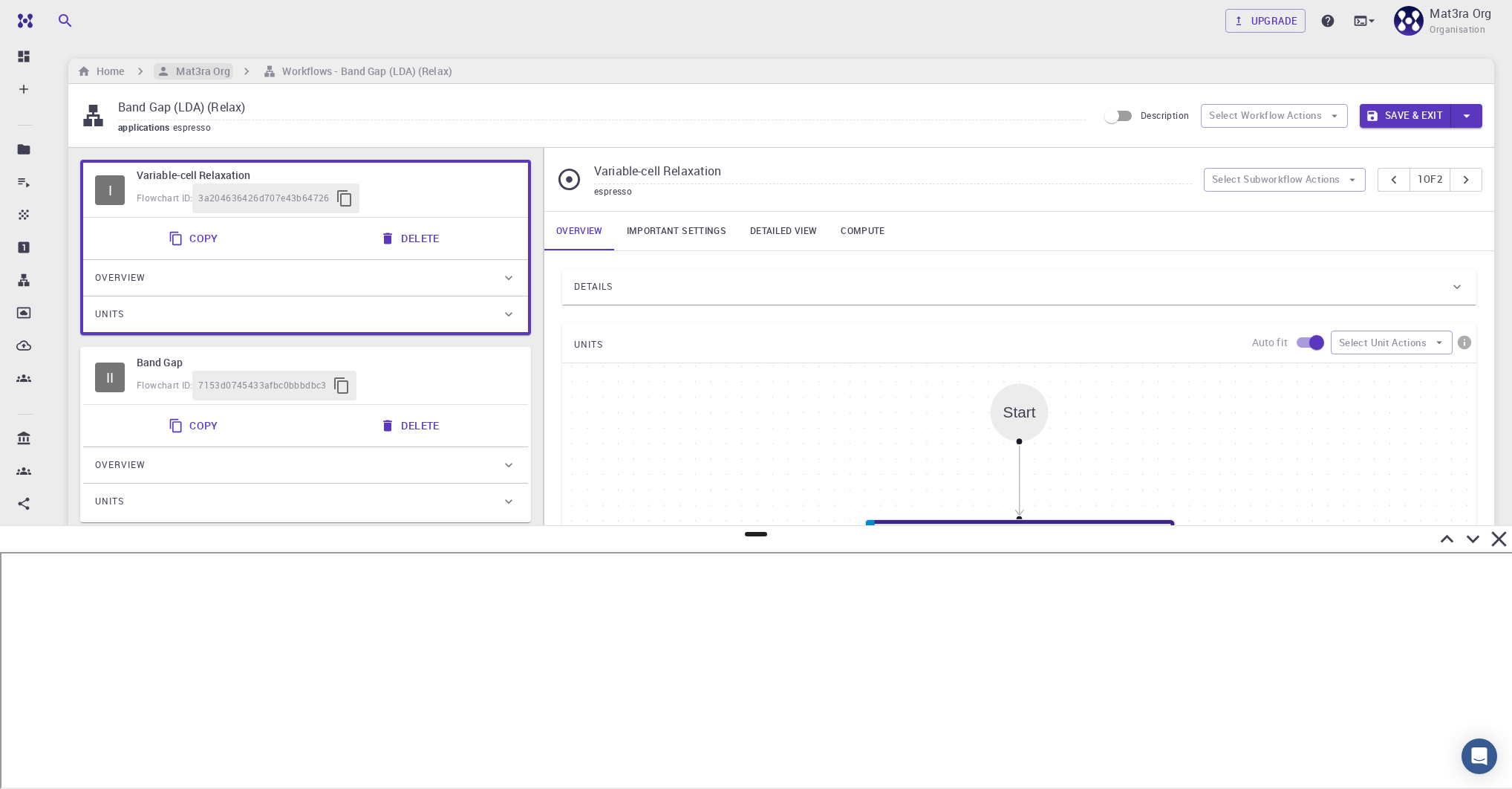
click at [205, 73] on h6 "Mat3ra Org" at bounding box center [200, 70] width 60 height 16
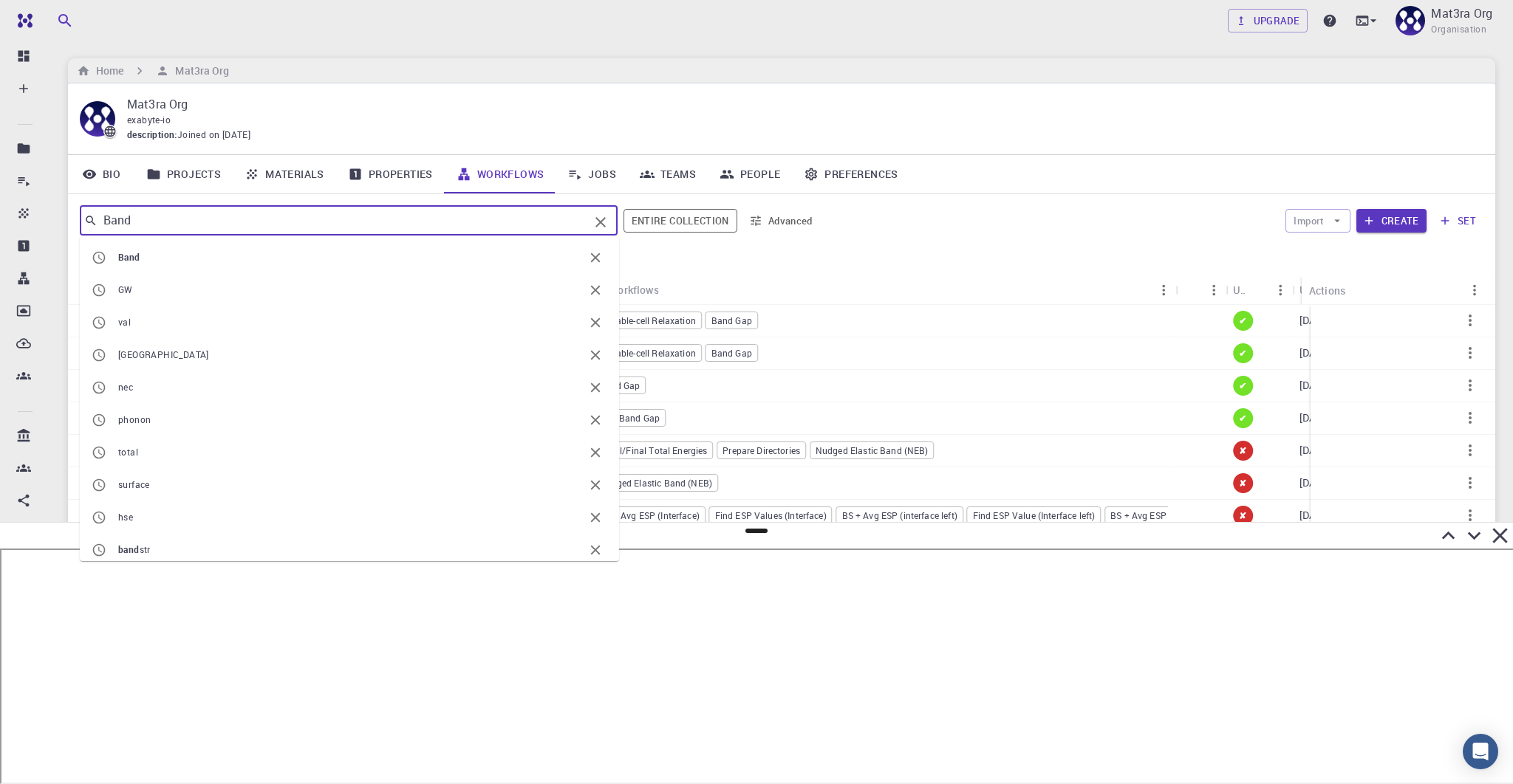
click at [170, 221] on input "Band" at bounding box center [343, 221] width 492 height 21
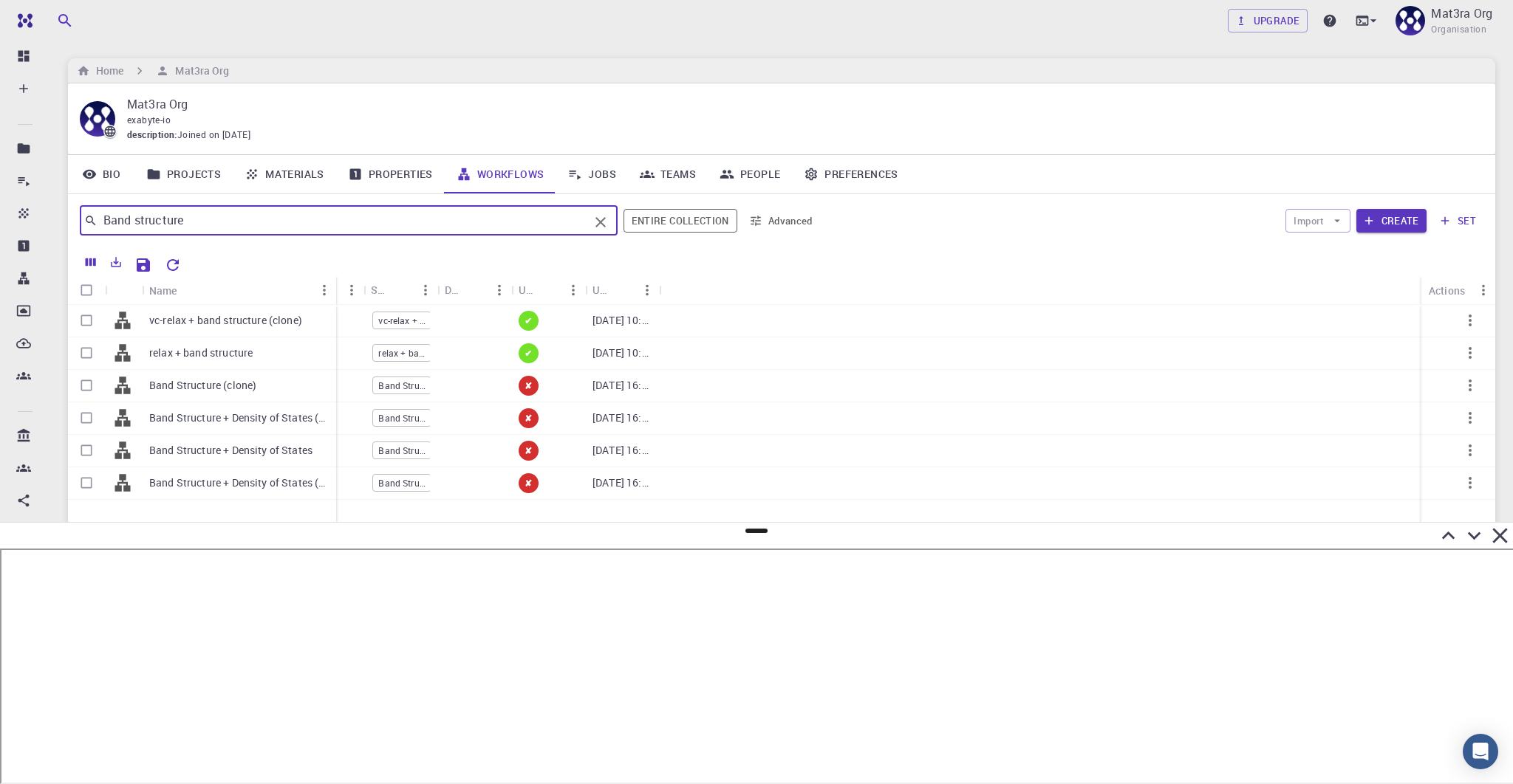
drag, startPoint x: 215, startPoint y: 282, endPoint x: 325, endPoint y: 285, distance: 110.0
click at [330, 286] on div "Name" at bounding box center [338, 290] width 15 height 29
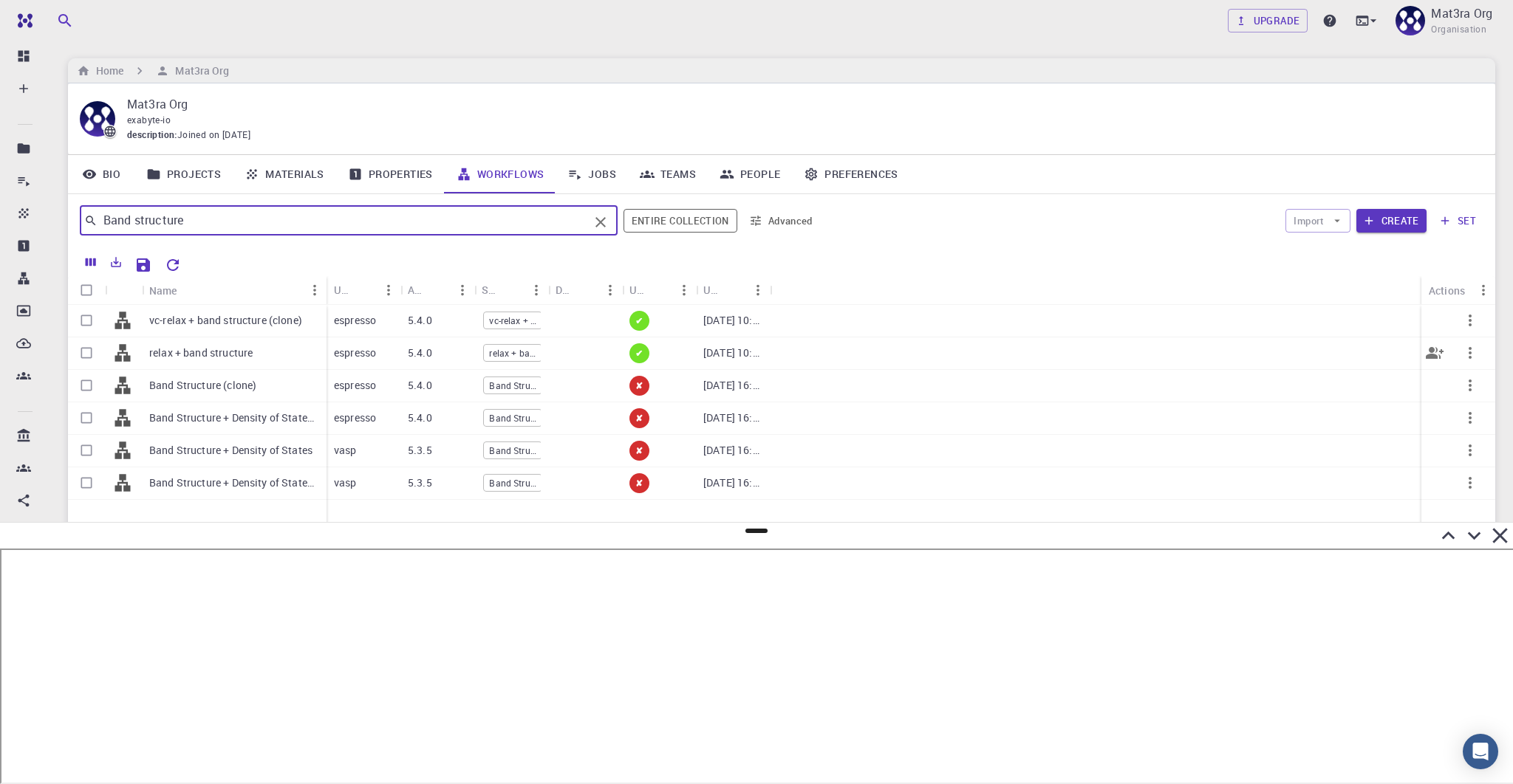
type input "Band structure"
click at [217, 349] on p "relax + band structure" at bounding box center [201, 353] width 104 height 15
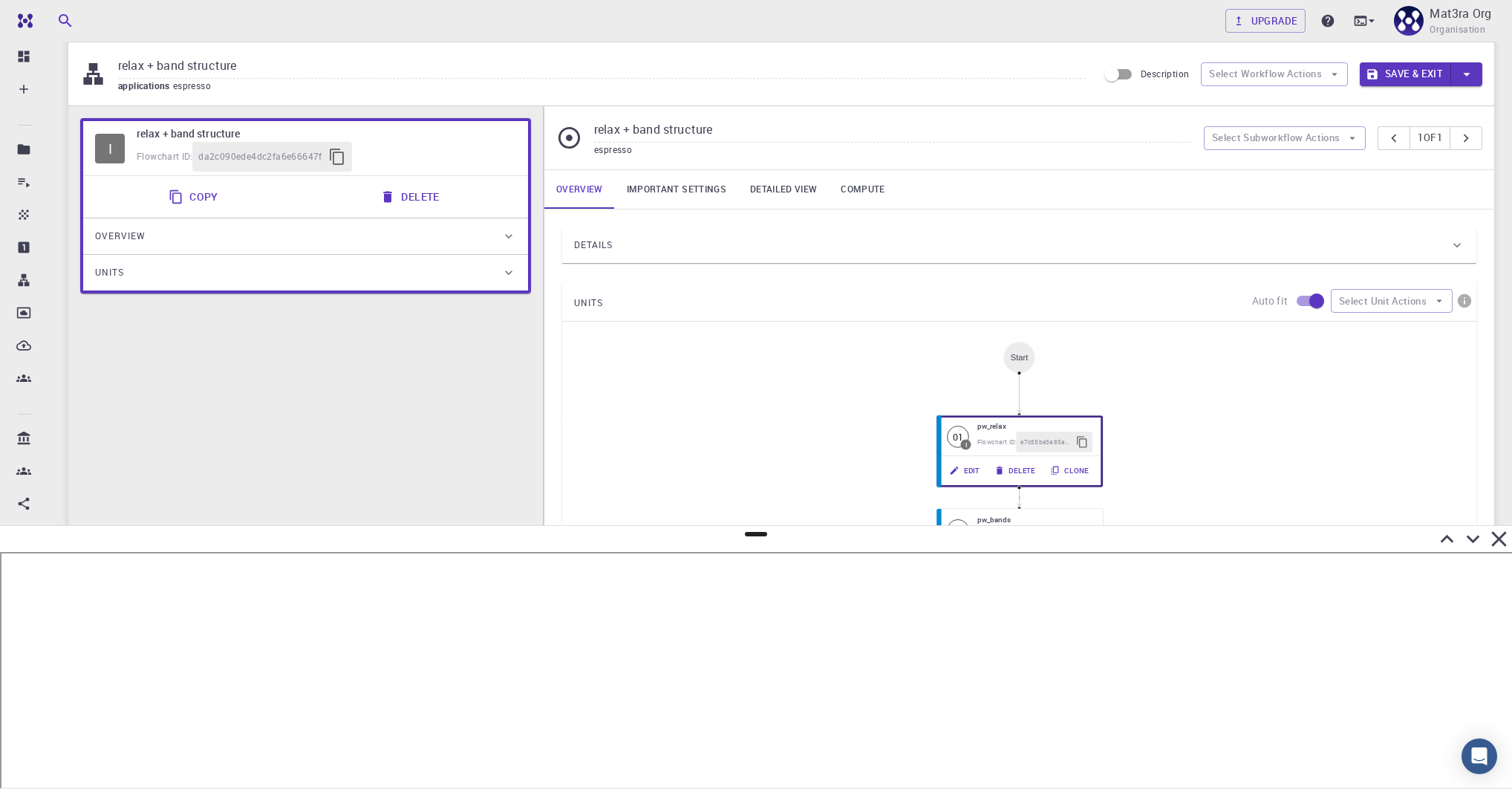
scroll to position [48, 0]
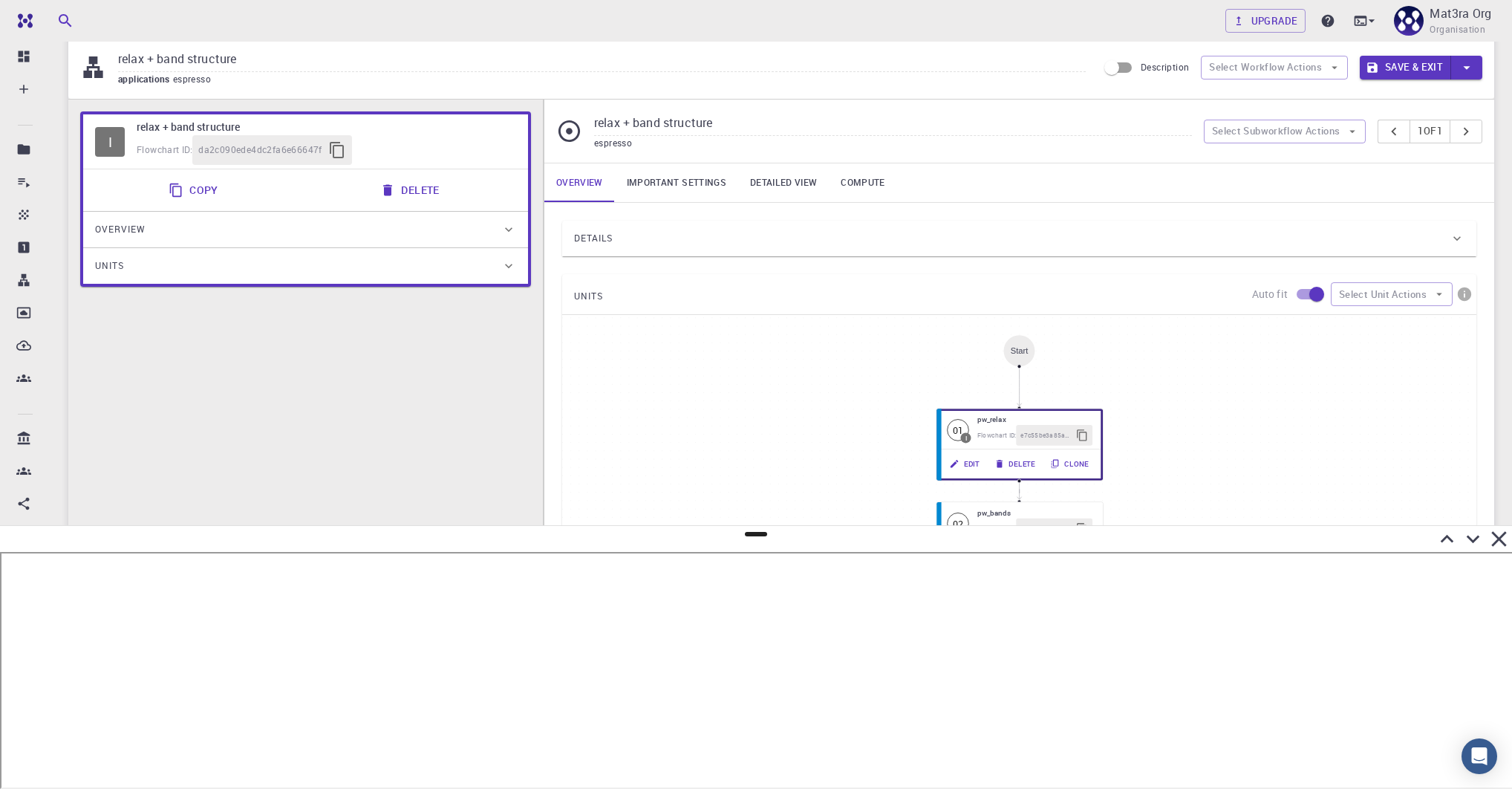
click at [666, 192] on link "Important settings" at bounding box center [676, 182] width 123 height 38
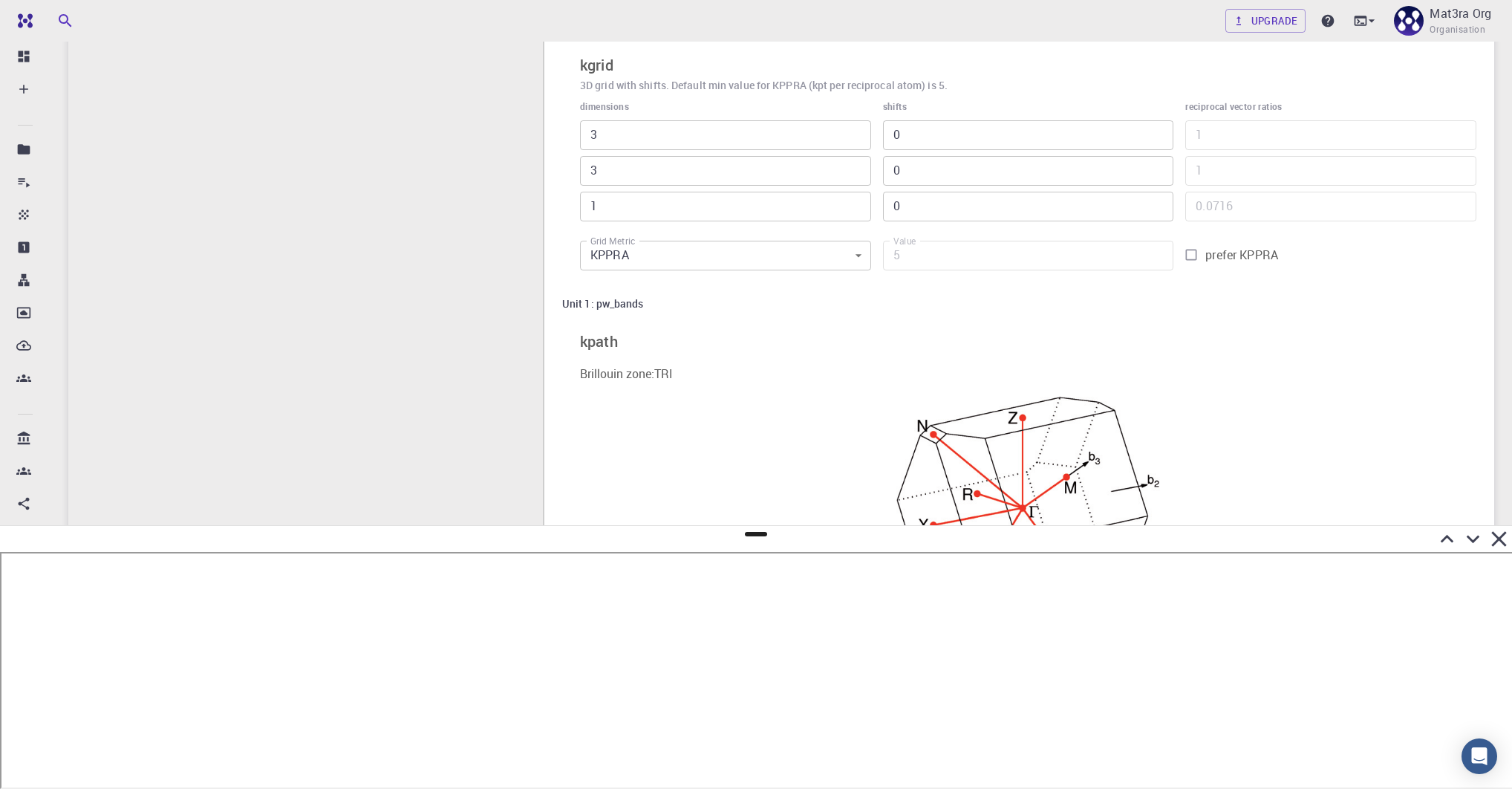
scroll to position [0, 0]
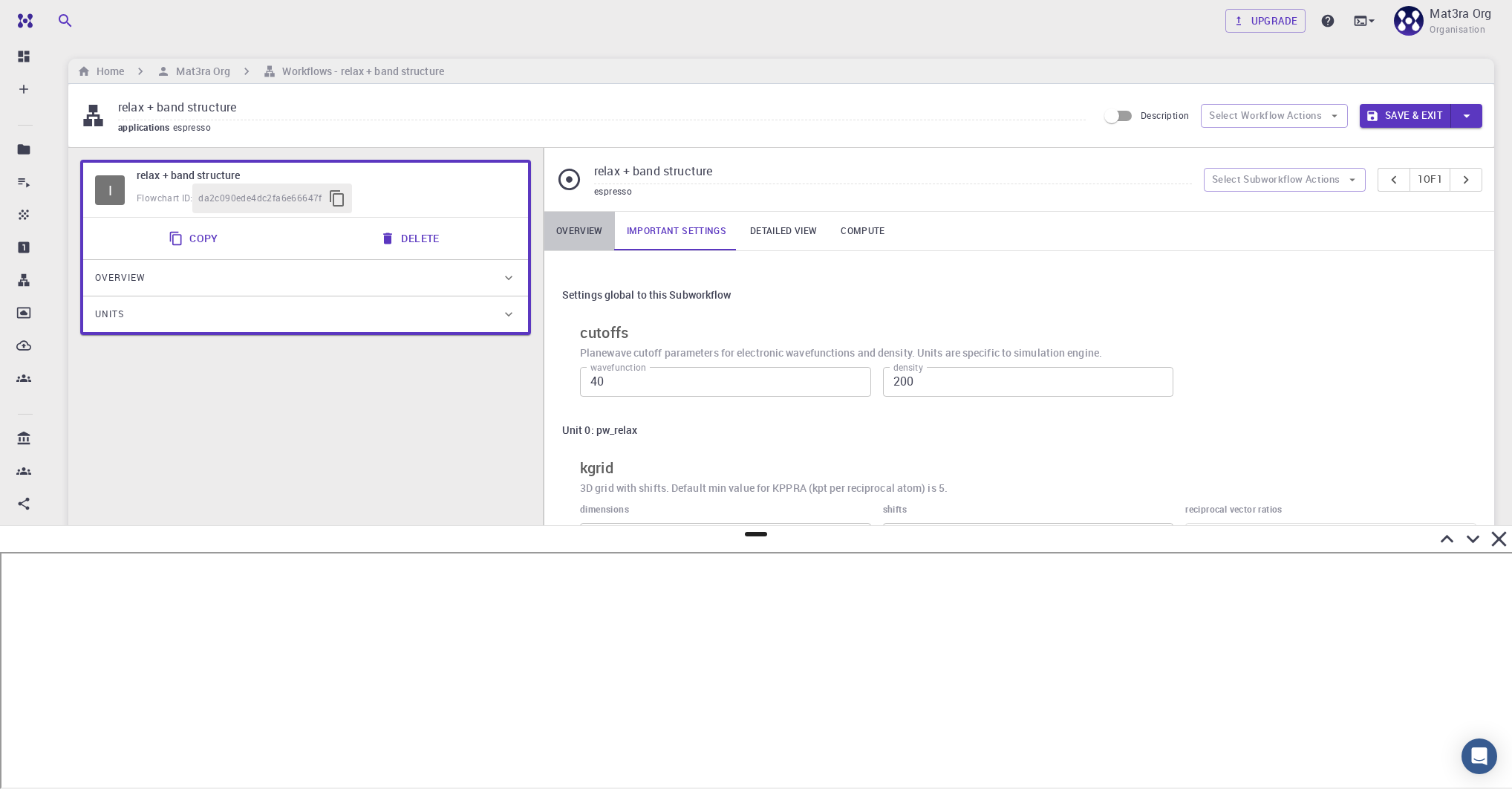
click at [582, 223] on link "Overview" at bounding box center [579, 231] width 70 height 38
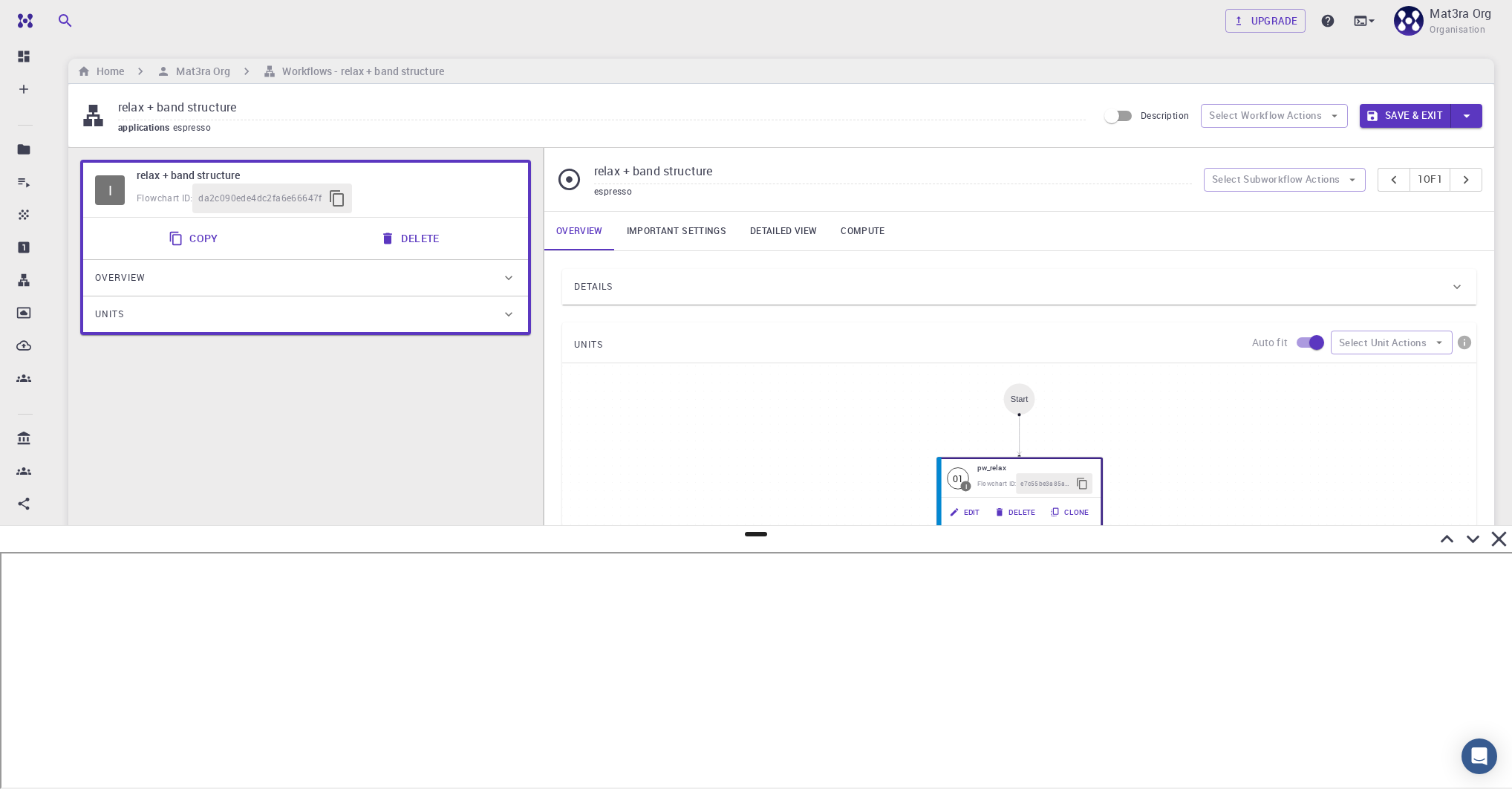
click at [427, 282] on div "Overview" at bounding box center [297, 278] width 406 height 23
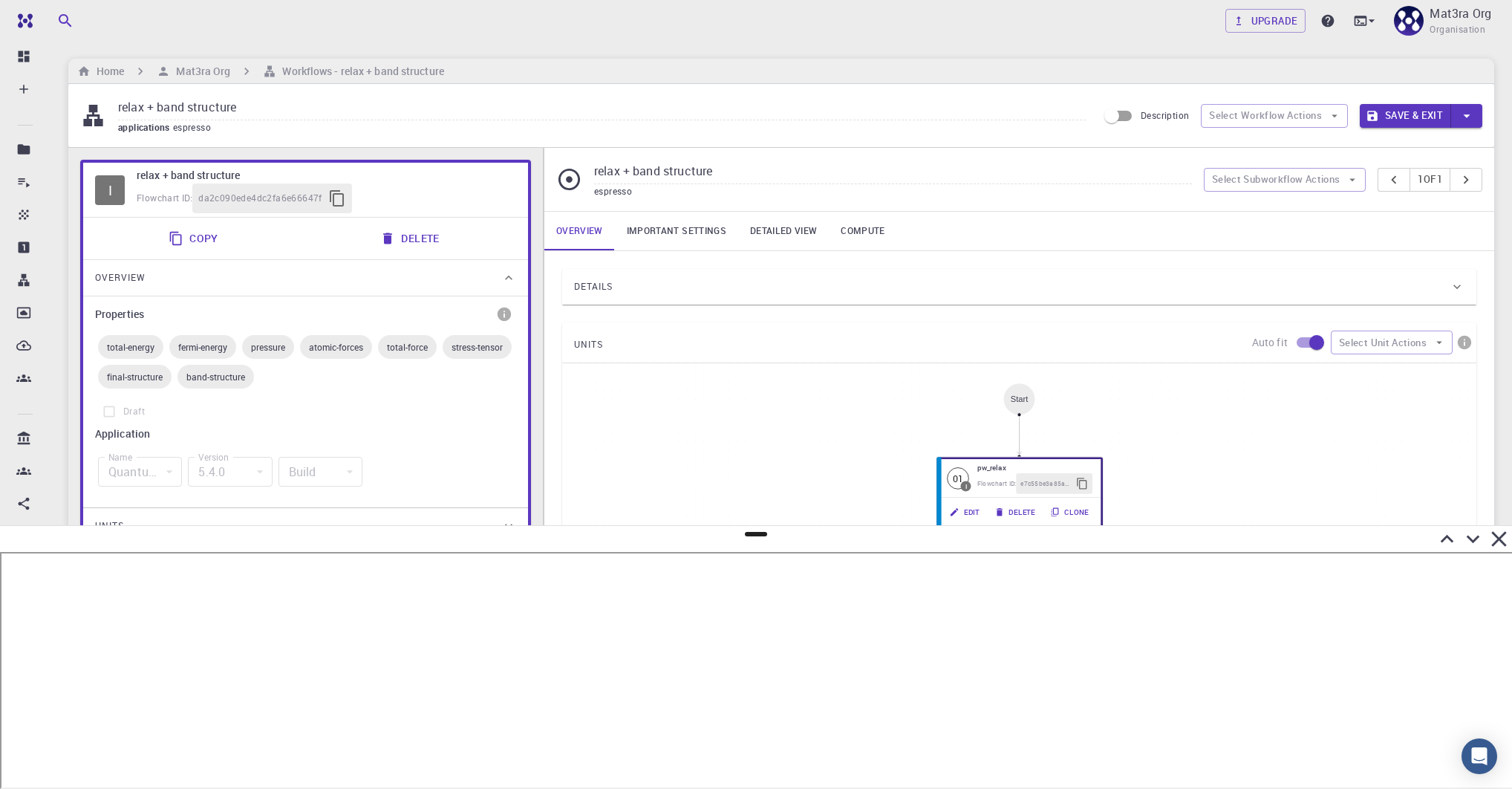
click at [427, 282] on div "Overview" at bounding box center [297, 278] width 406 height 23
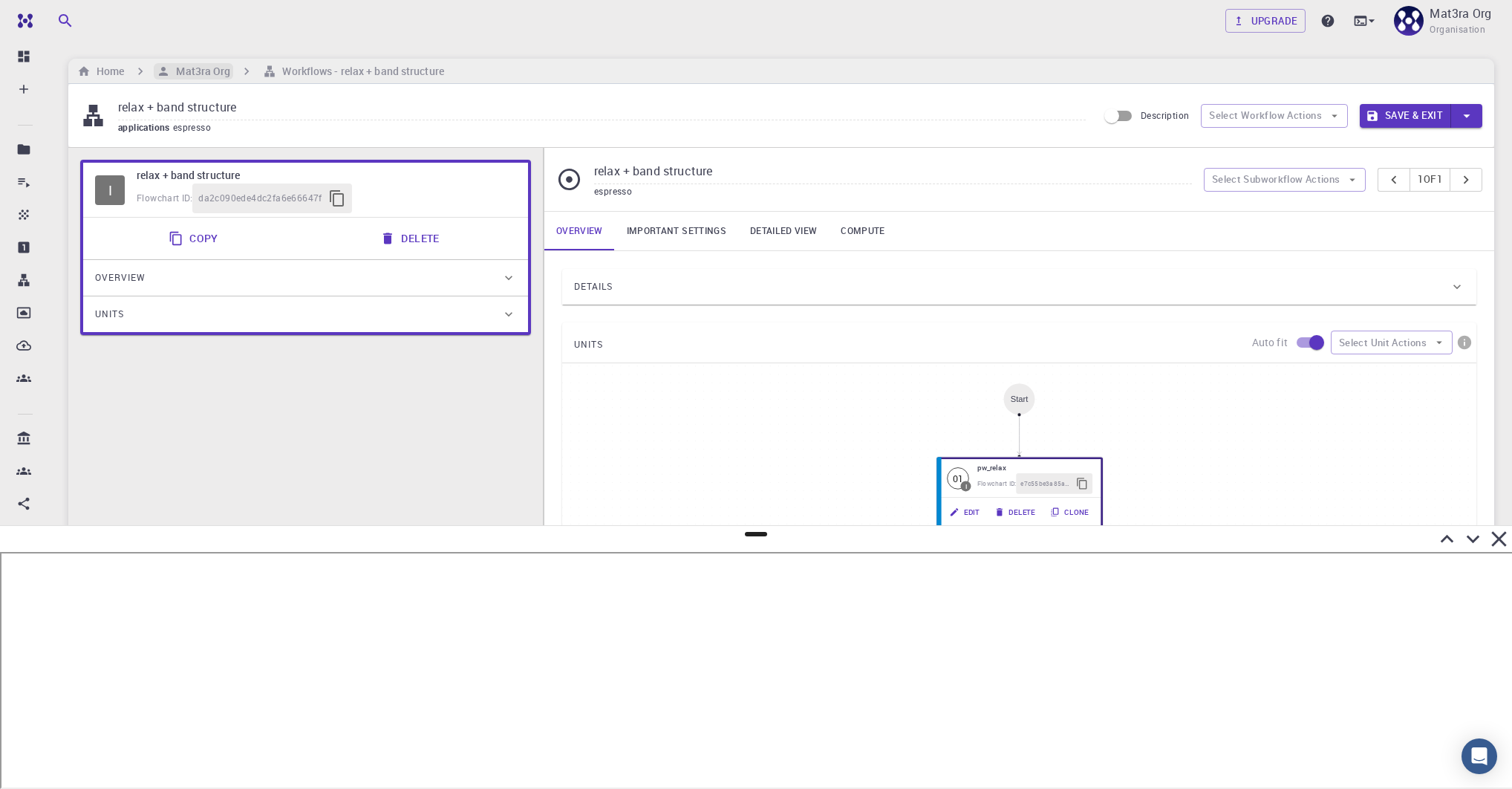
click at [209, 69] on h6 "Mat3ra Org" at bounding box center [200, 70] width 60 height 16
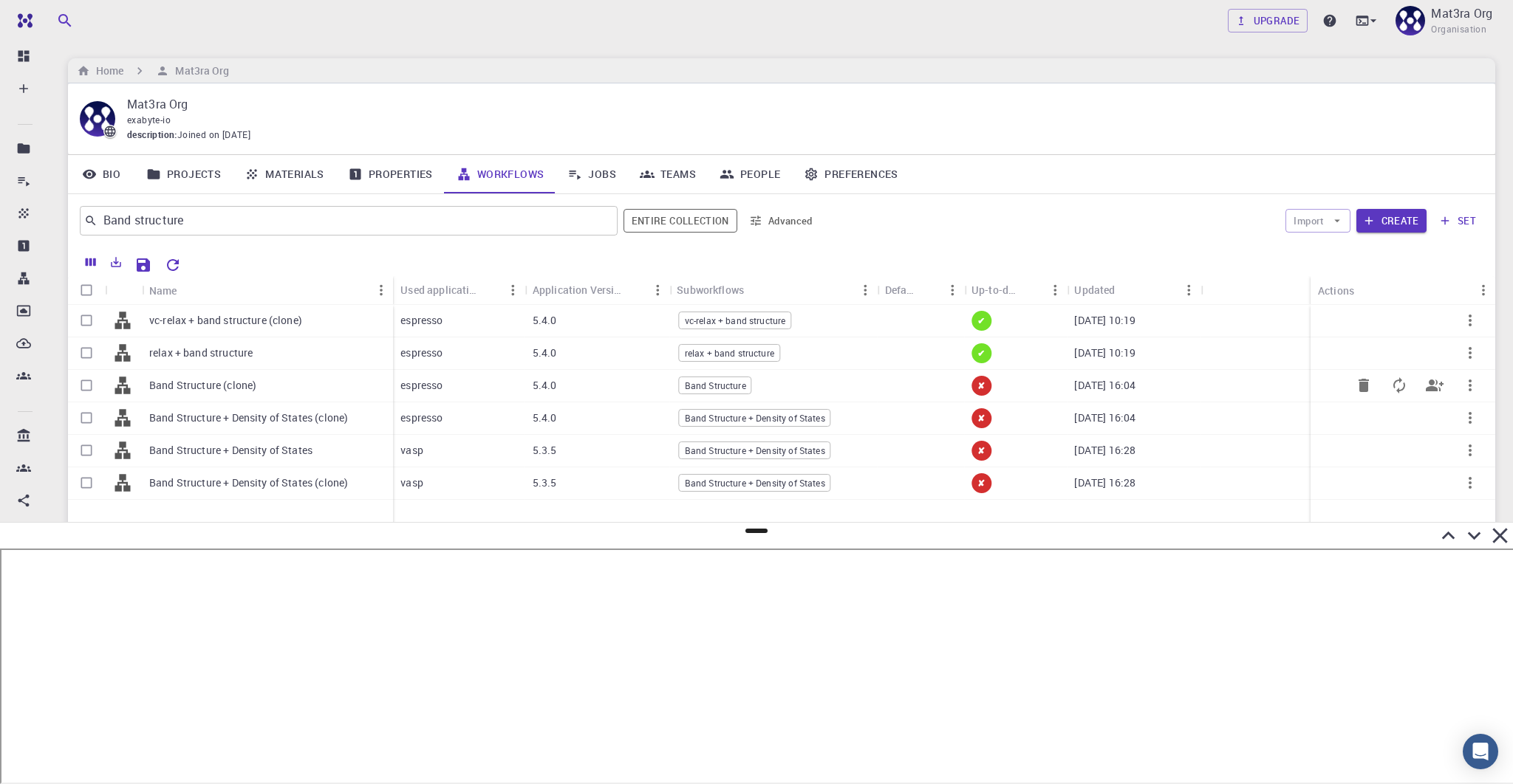
click at [254, 378] on p "Band Structure (clone)" at bounding box center [202, 385] width 107 height 15
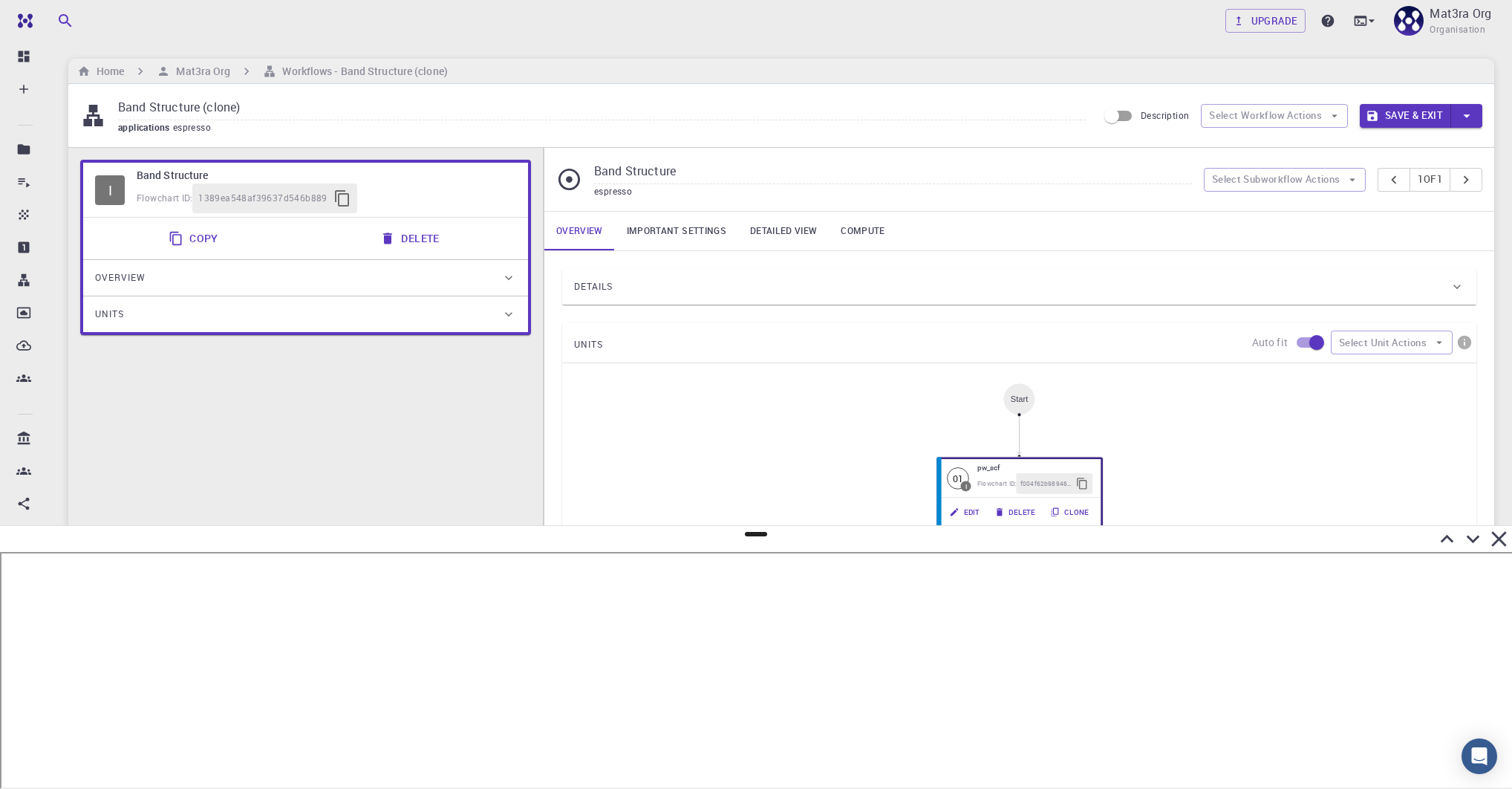
click at [654, 229] on link "Important settings" at bounding box center [676, 231] width 123 height 38
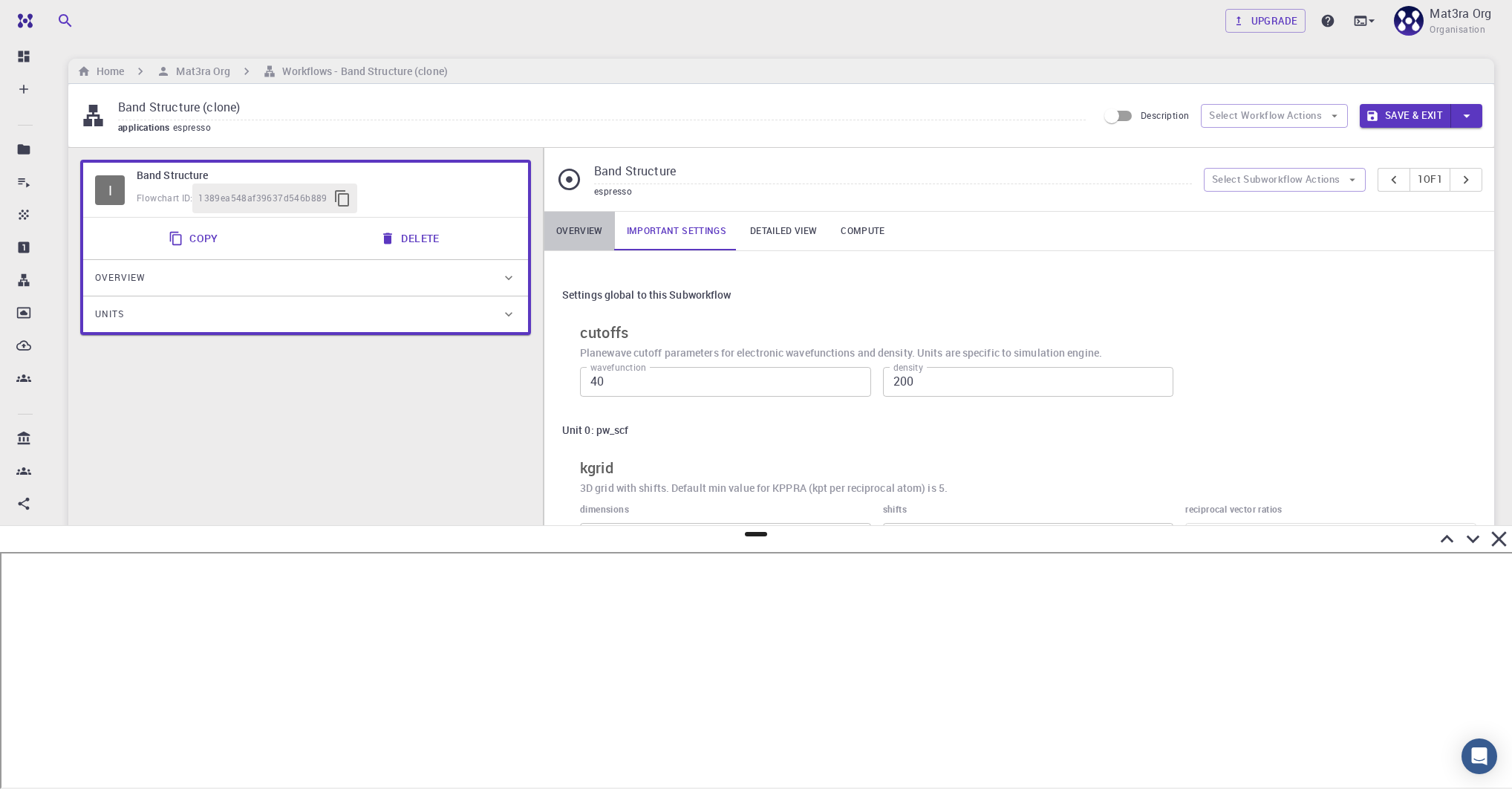
click at [578, 231] on link "Overview" at bounding box center [579, 231] width 70 height 38
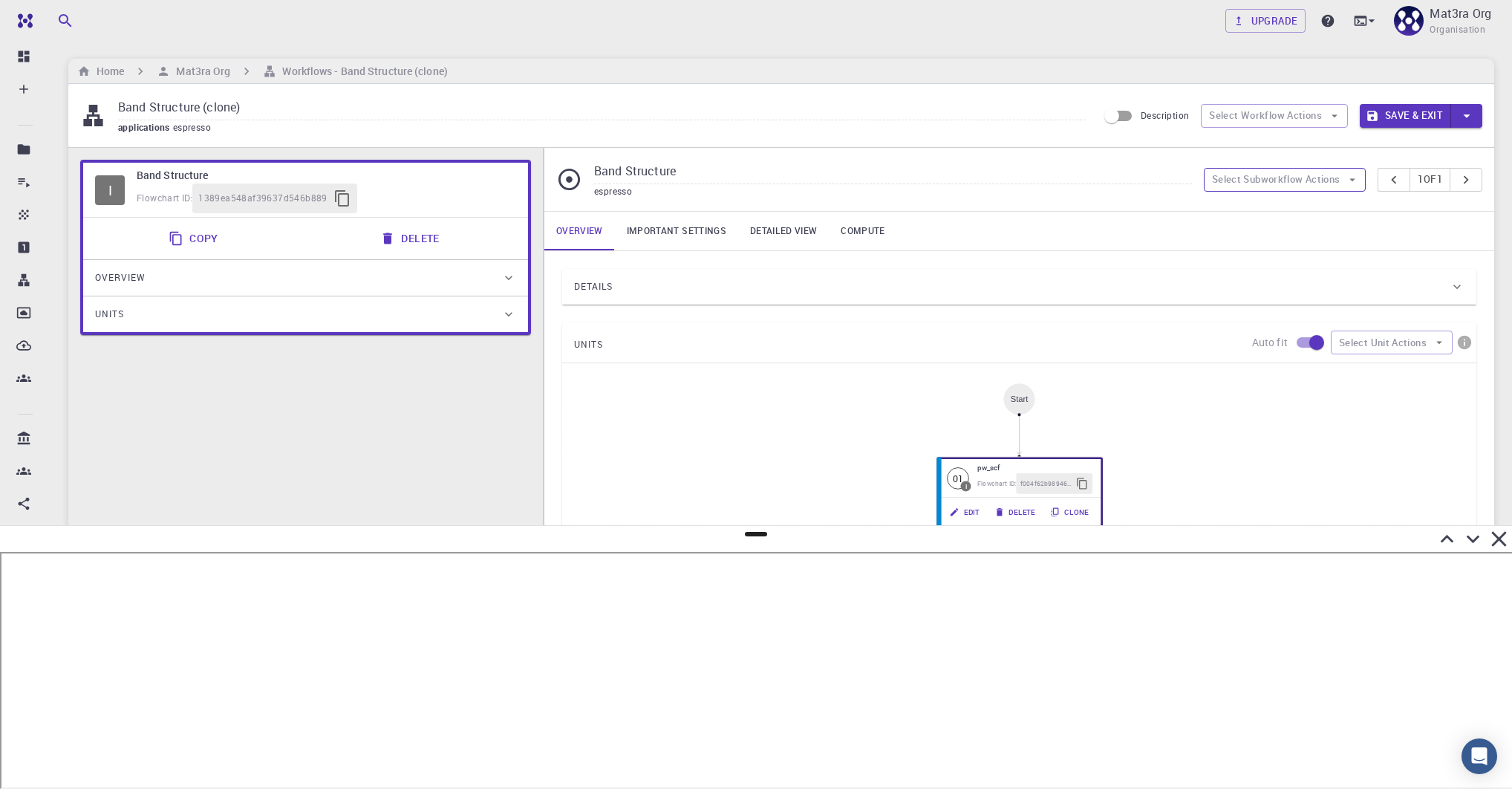
click at [1190, 171] on button "Select Subworkflow Actions" at bounding box center [1285, 179] width 162 height 23
click at [1105, 209] on div "Band Structure espresso Select Subworkflow Actions 1 of 1" at bounding box center [1019, 179] width 950 height 63
click at [966, 297] on div "Details" at bounding box center [1012, 286] width 876 height 23
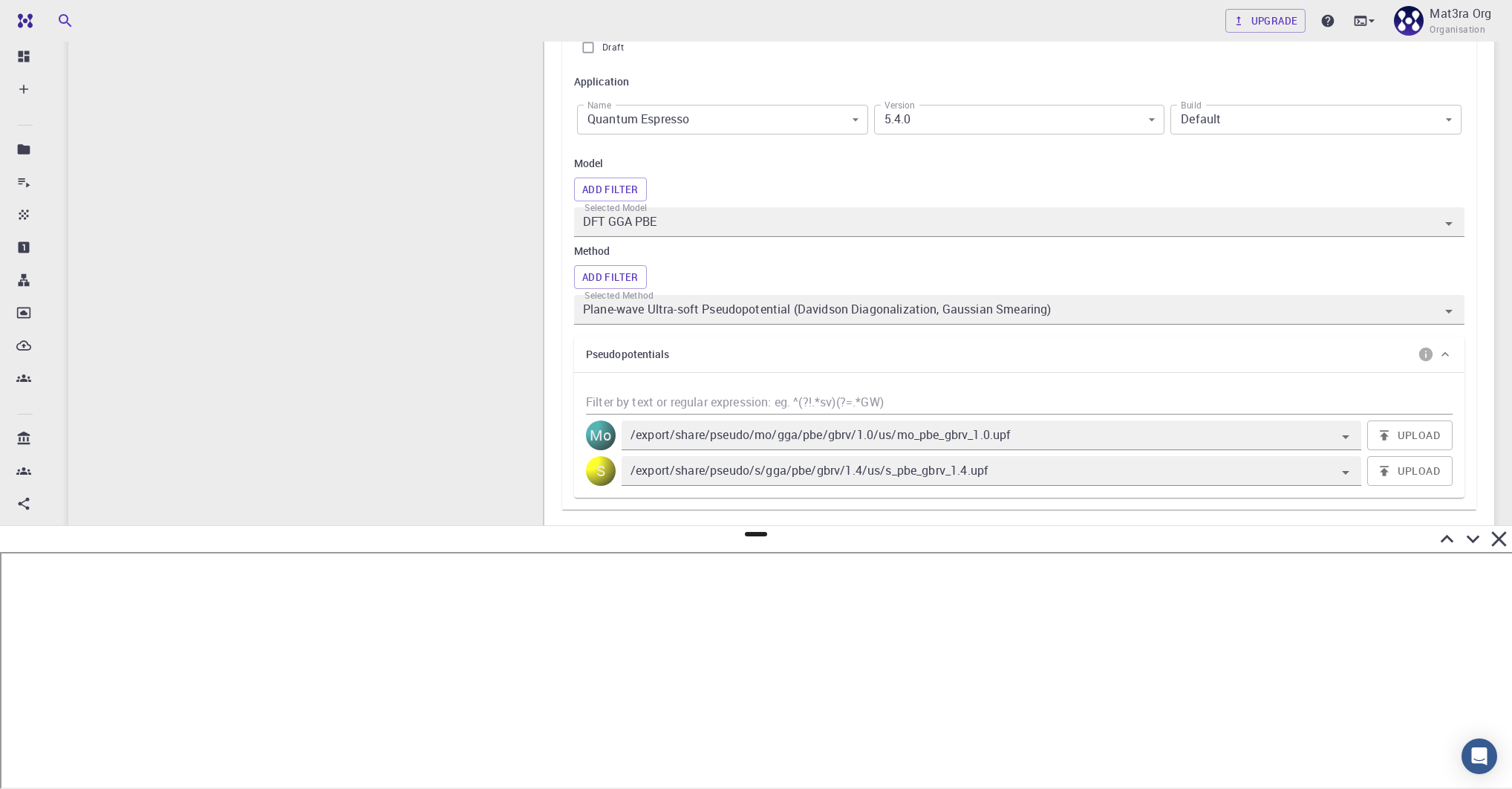
scroll to position [342, 0]
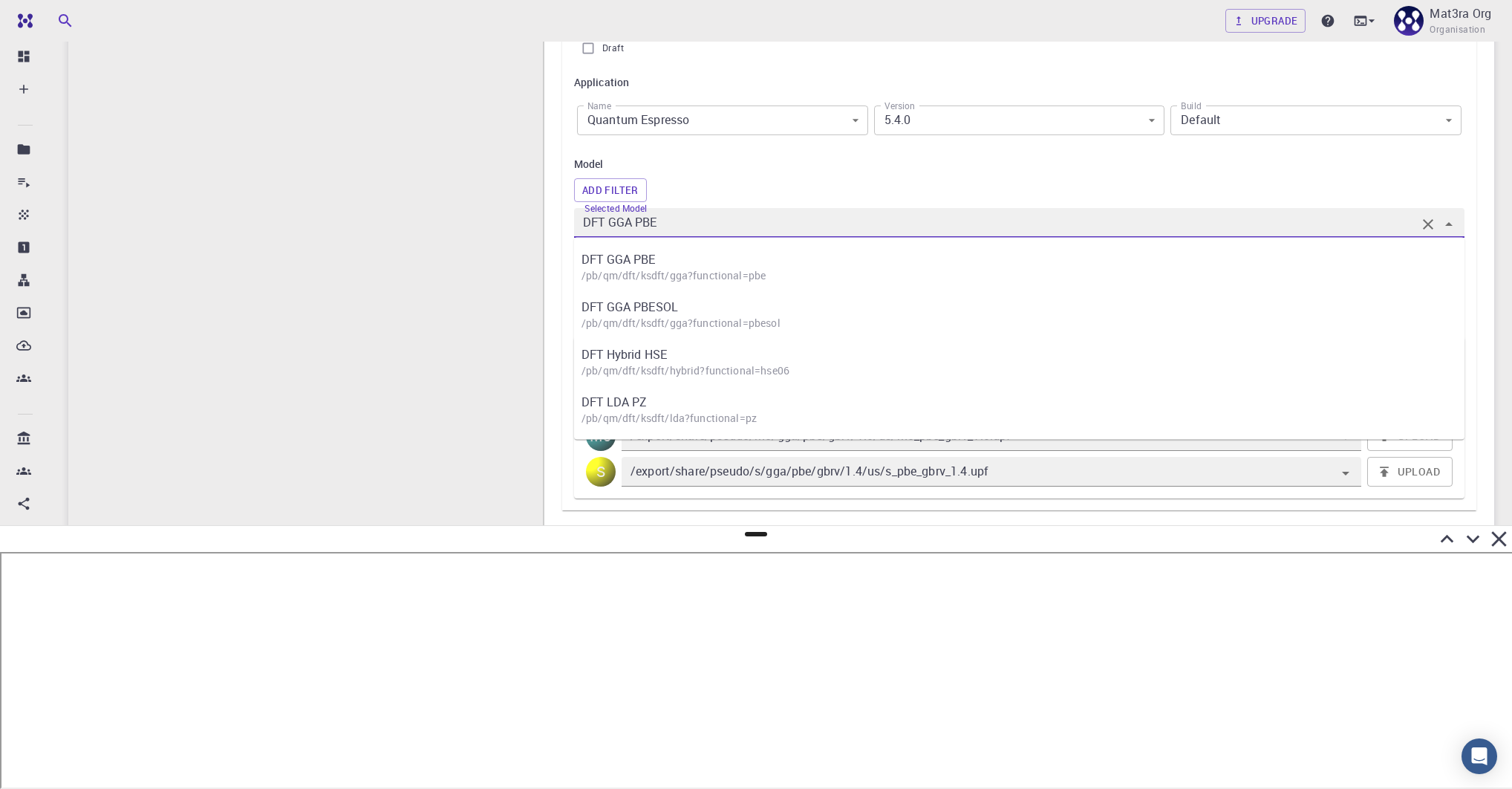
click at [733, 224] on input "DFT GGA PBE" at bounding box center [998, 222] width 837 height 21
click at [745, 158] on h6 "Model" at bounding box center [1020, 163] width 891 height 16
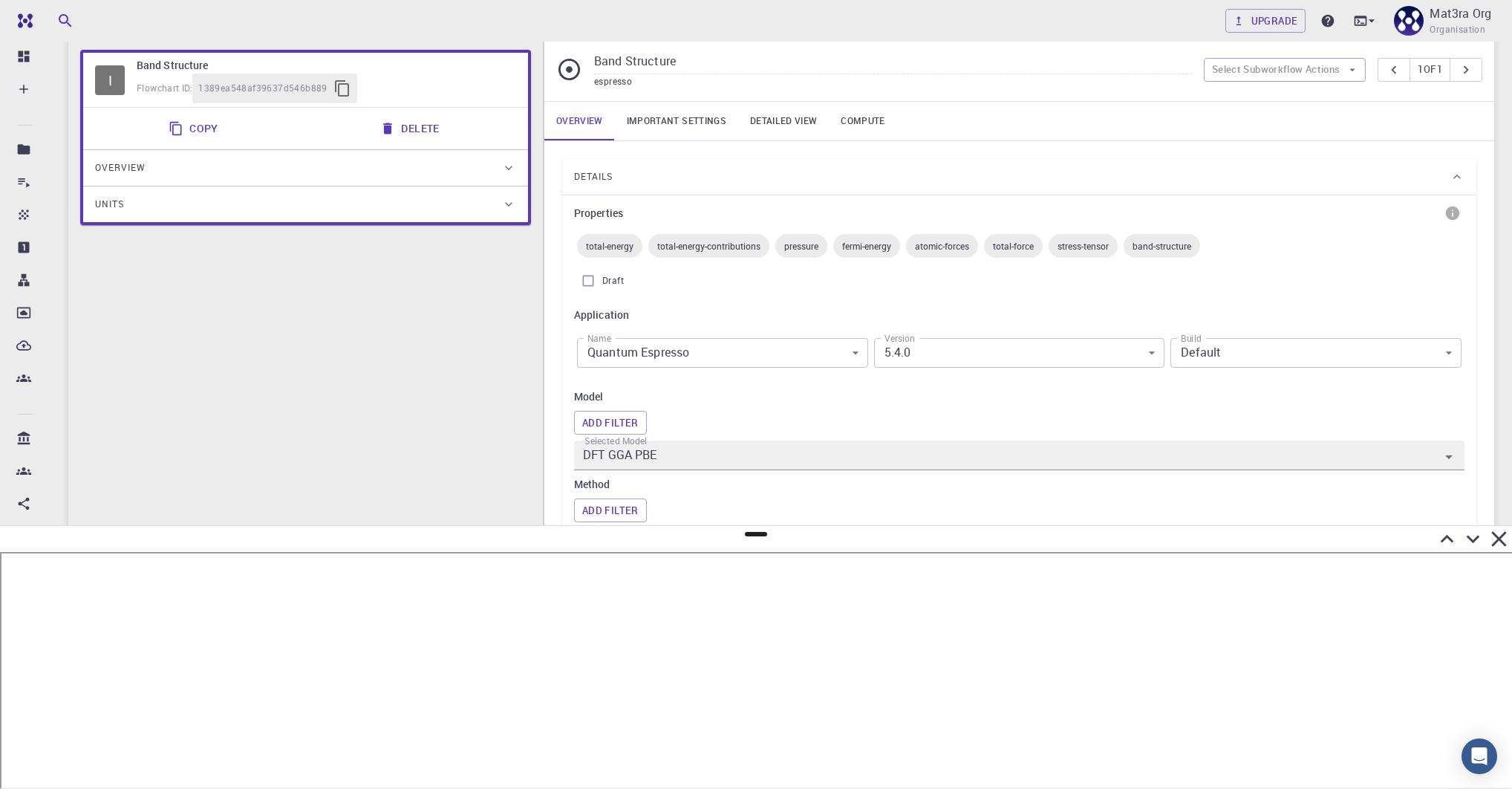
scroll to position [111, 0]
click at [706, 126] on link "Important settings" at bounding box center [676, 120] width 123 height 38
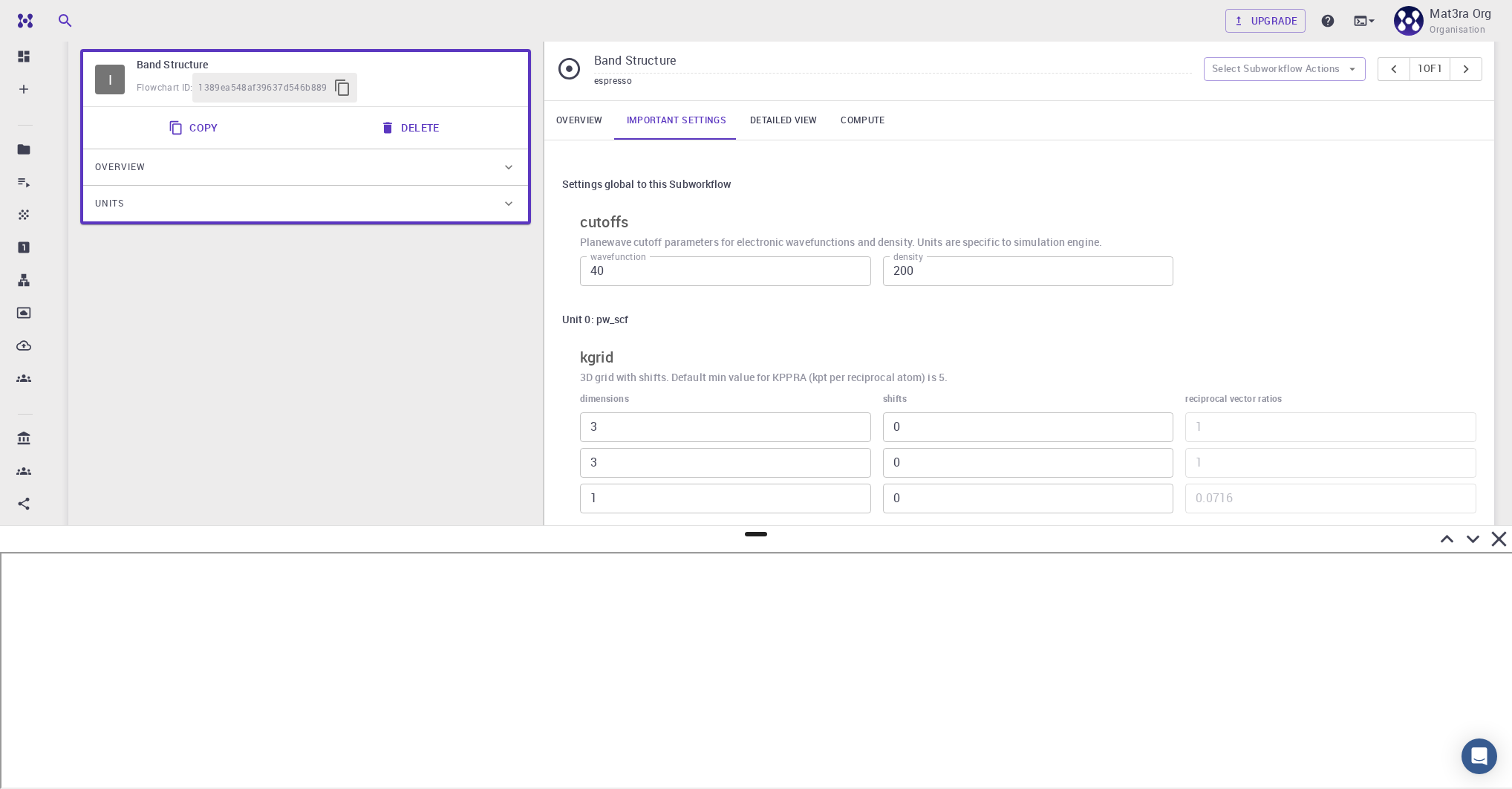
click at [869, 190] on div "Settings global to this Subworkflow" at bounding box center [1019, 184] width 915 height 28
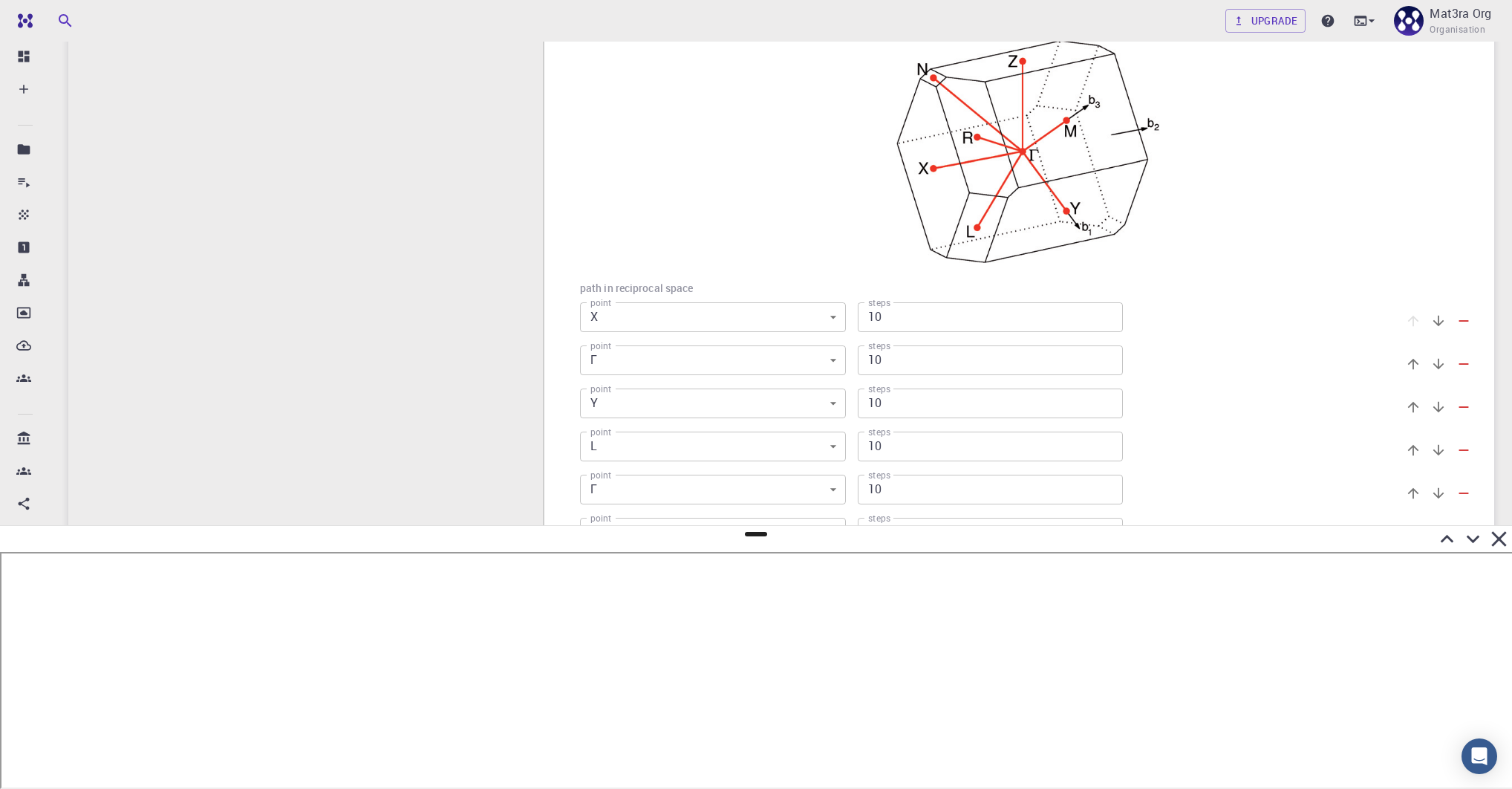
scroll to position [645, 0]
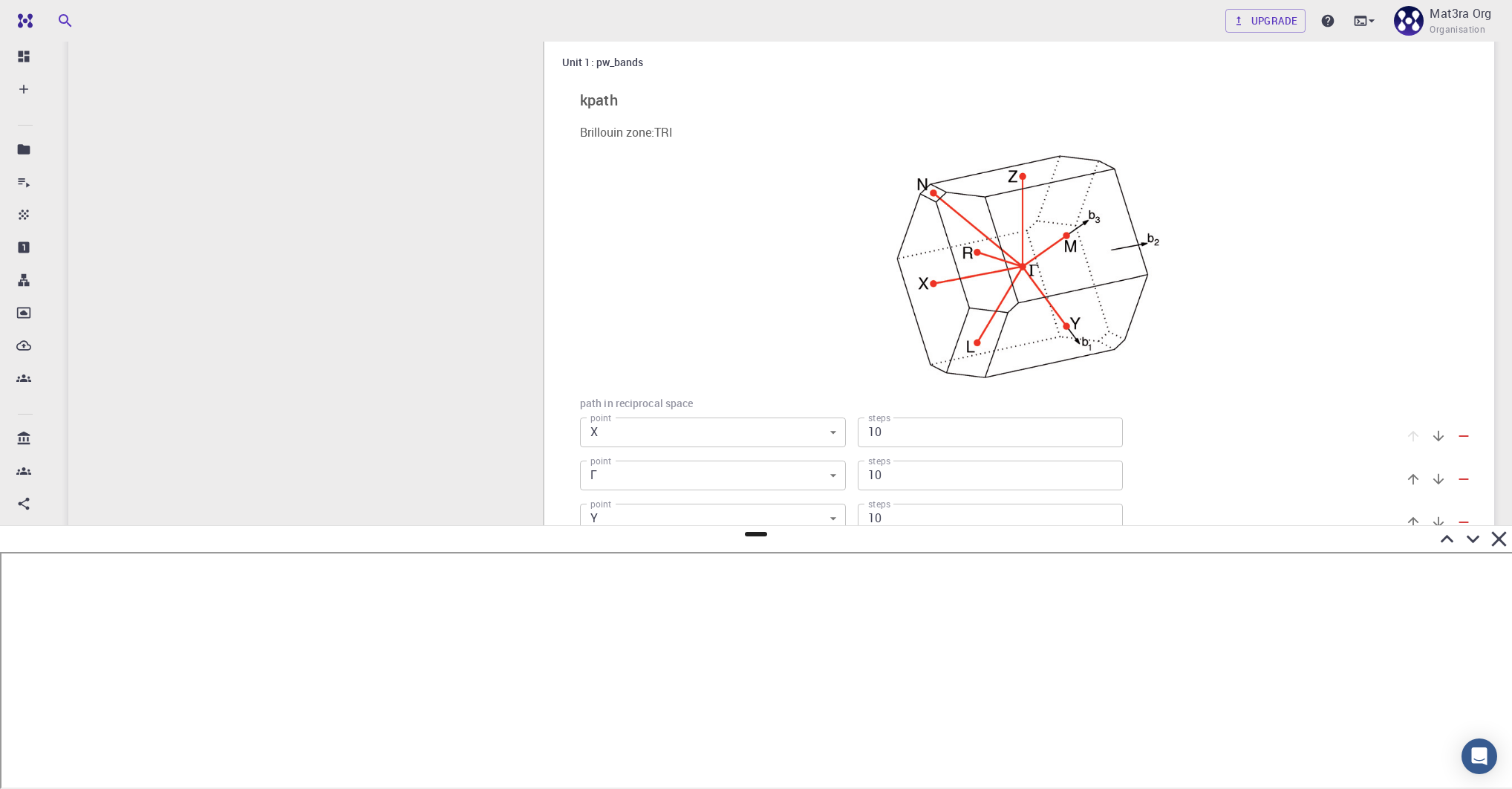
click at [1076, 312] on img at bounding box center [1028, 267] width 264 height 223
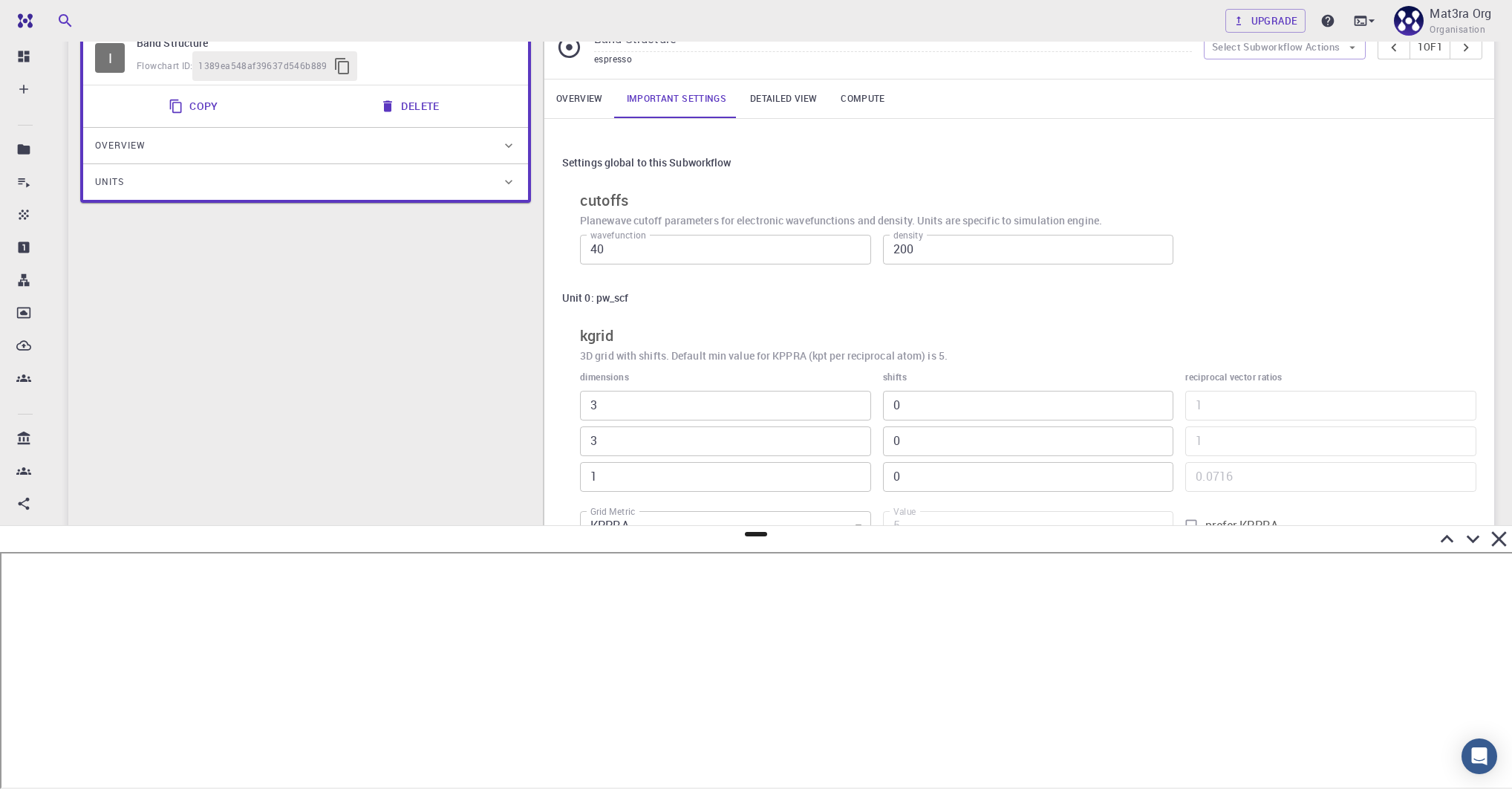
scroll to position [134, 0]
click at [577, 94] on link "Overview" at bounding box center [579, 97] width 70 height 38
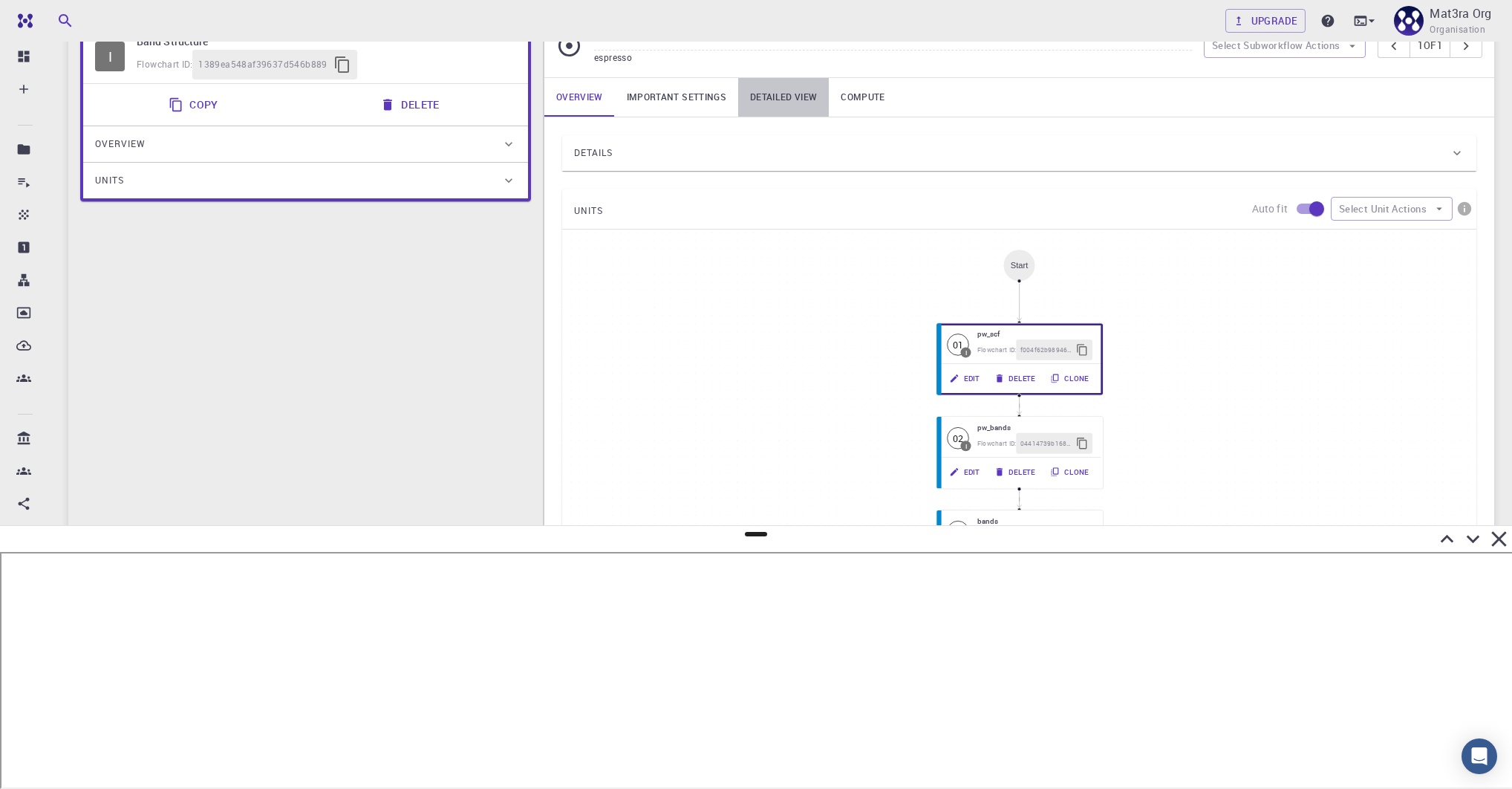
click at [788, 111] on link "Detailed view" at bounding box center [783, 97] width 91 height 38
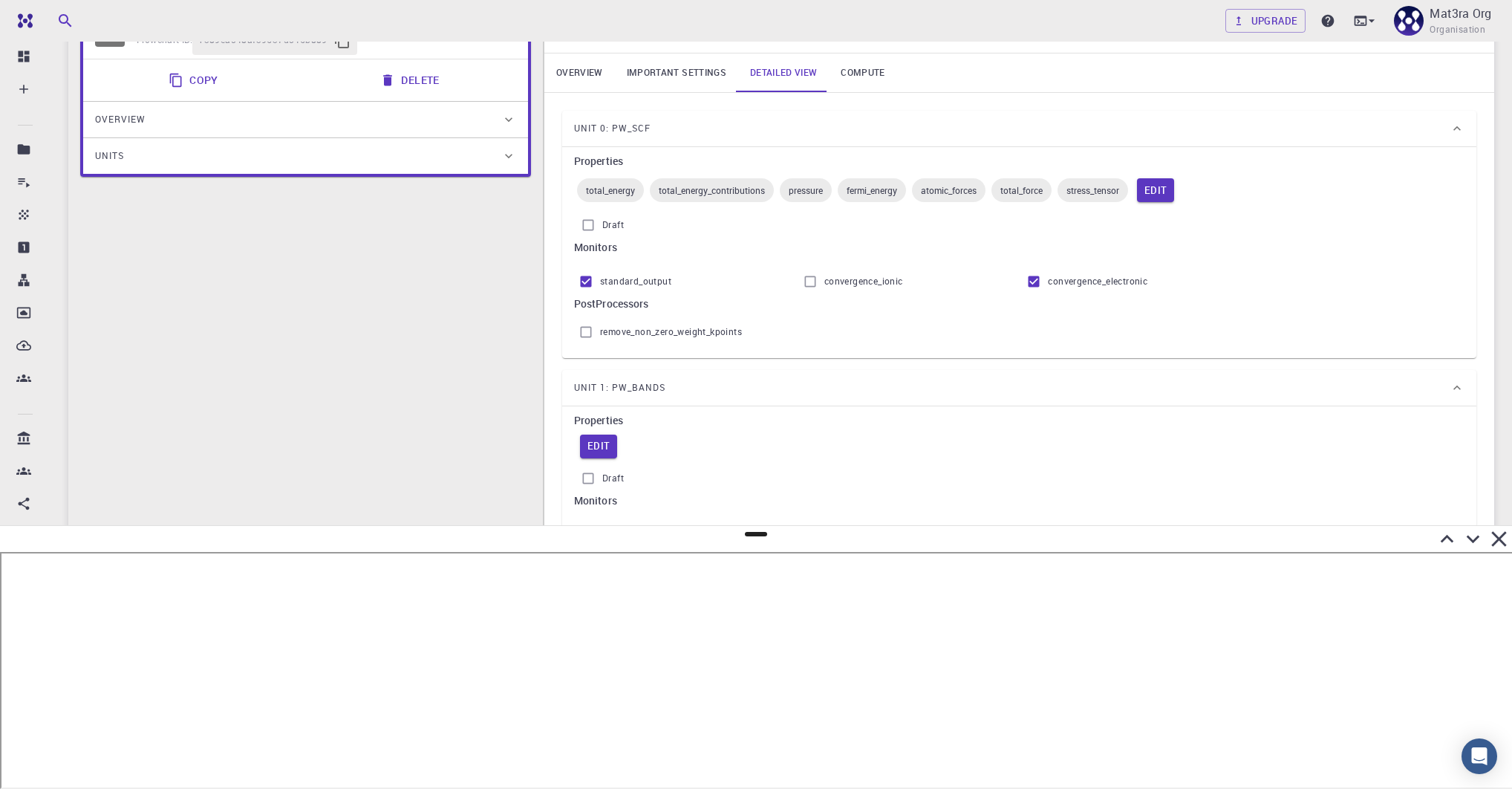
scroll to position [0, 0]
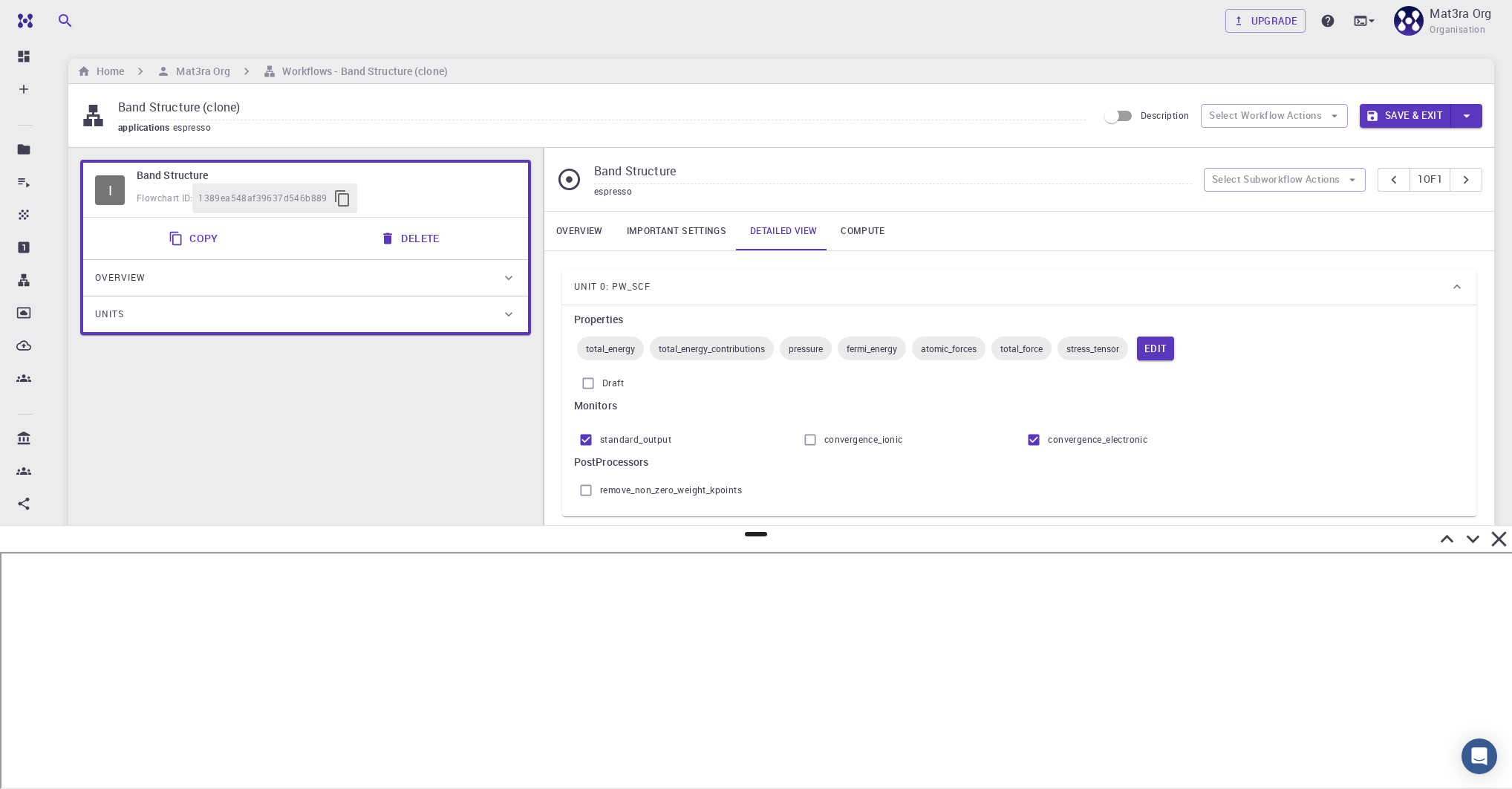
click at [559, 233] on link "Overview" at bounding box center [579, 231] width 70 height 38
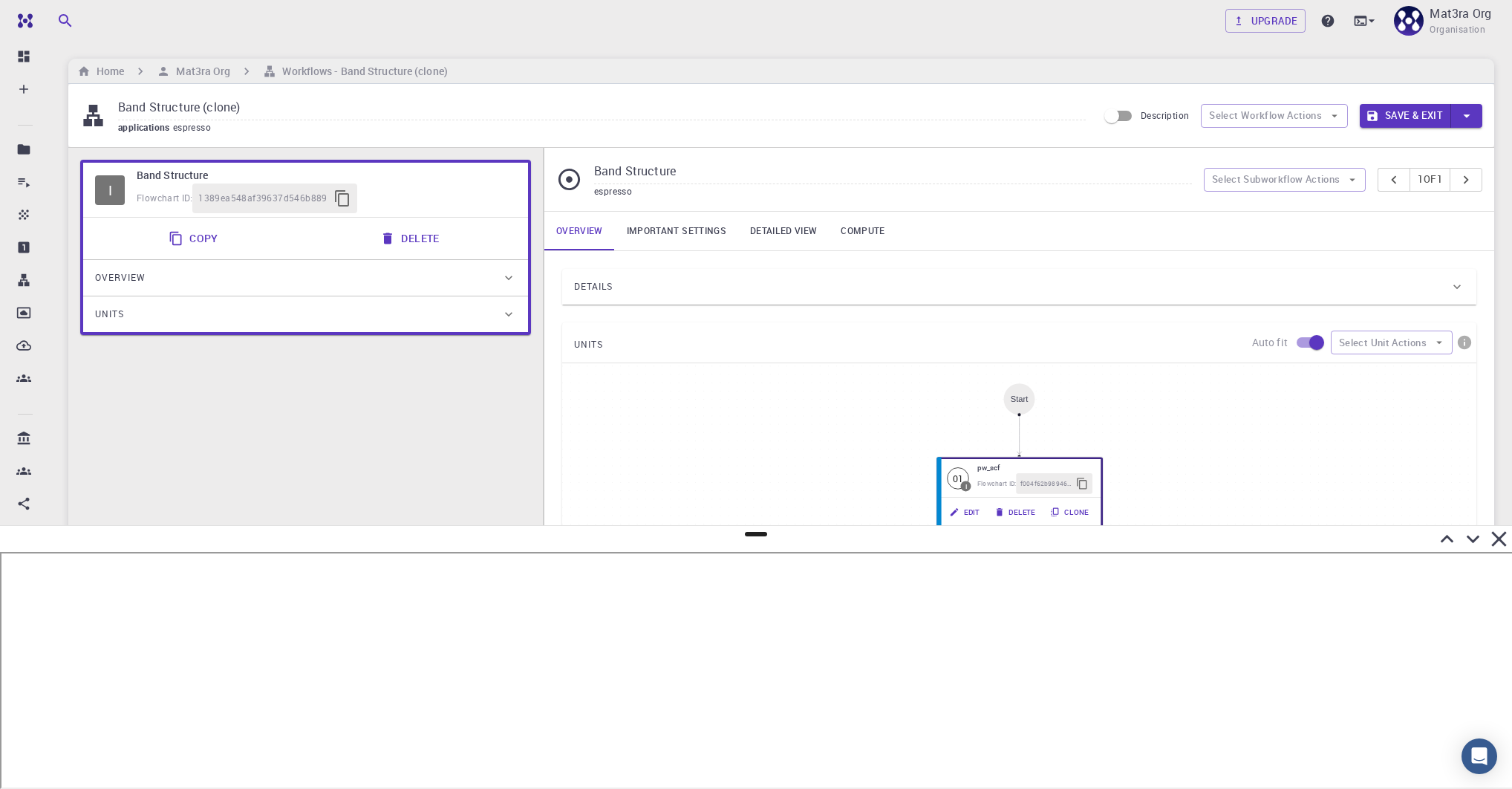
click at [613, 341] on div "UNITS Auto fit Select Unit Actions" at bounding box center [1019, 342] width 915 height 40
click at [612, 293] on span "Details" at bounding box center [593, 286] width 38 height 23
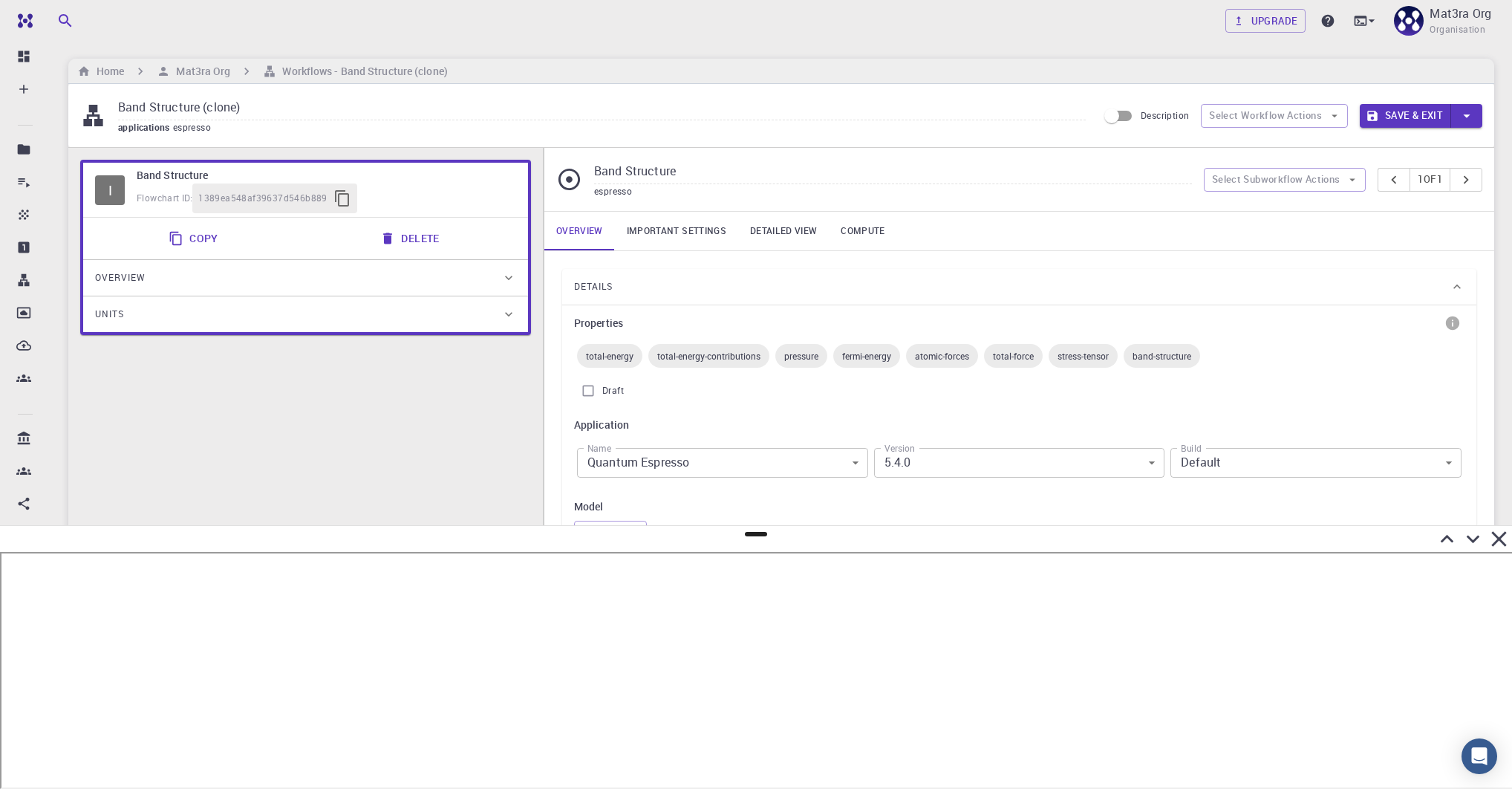
click at [198, 80] on div "Home Mat3ra Org Workflows - Band Structure (clone)" at bounding box center [781, 71] width 1426 height 25
click at [198, 73] on h6 "Mat3ra Org" at bounding box center [200, 70] width 60 height 16
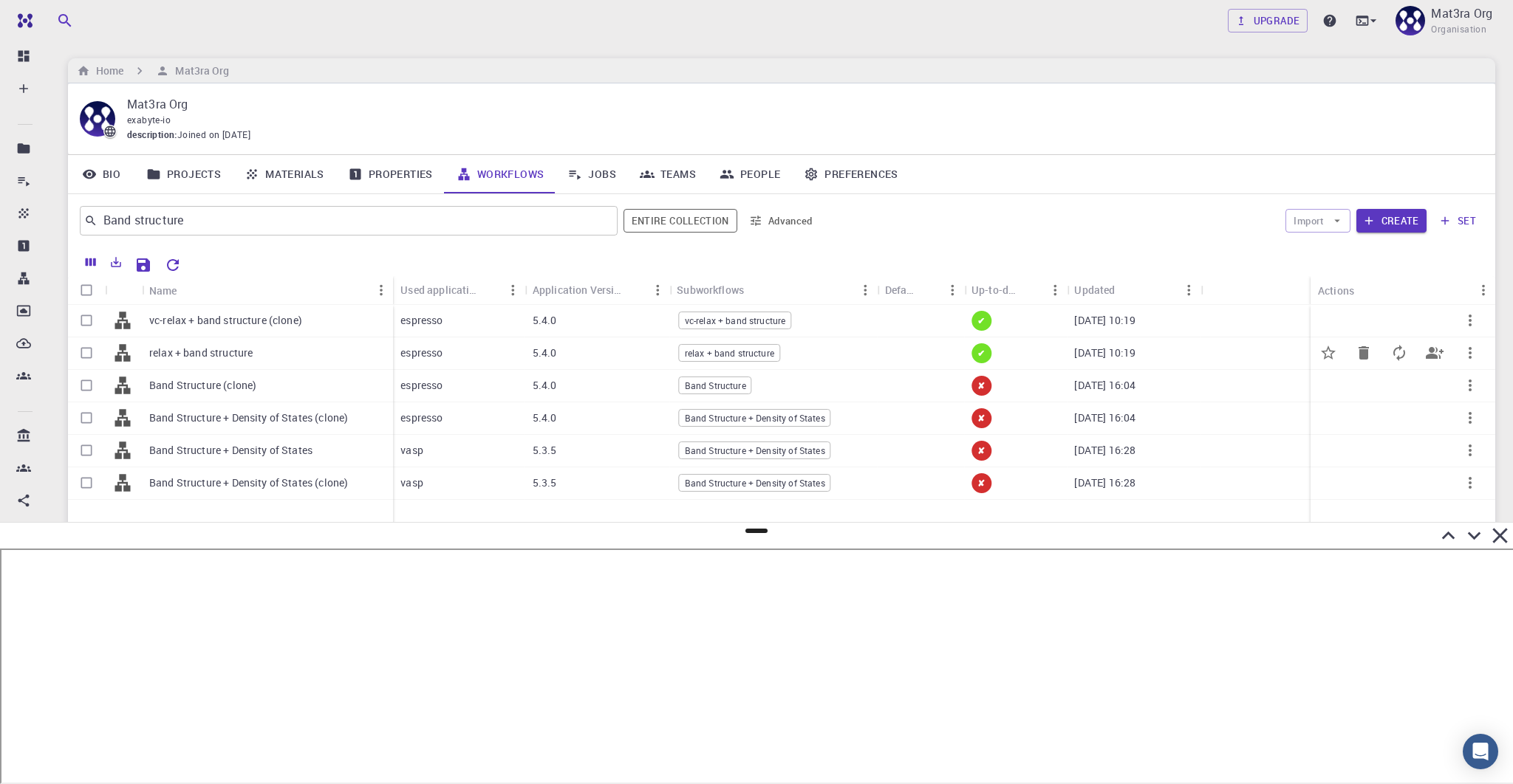
click at [229, 349] on p "relax + band structure" at bounding box center [201, 353] width 104 height 15
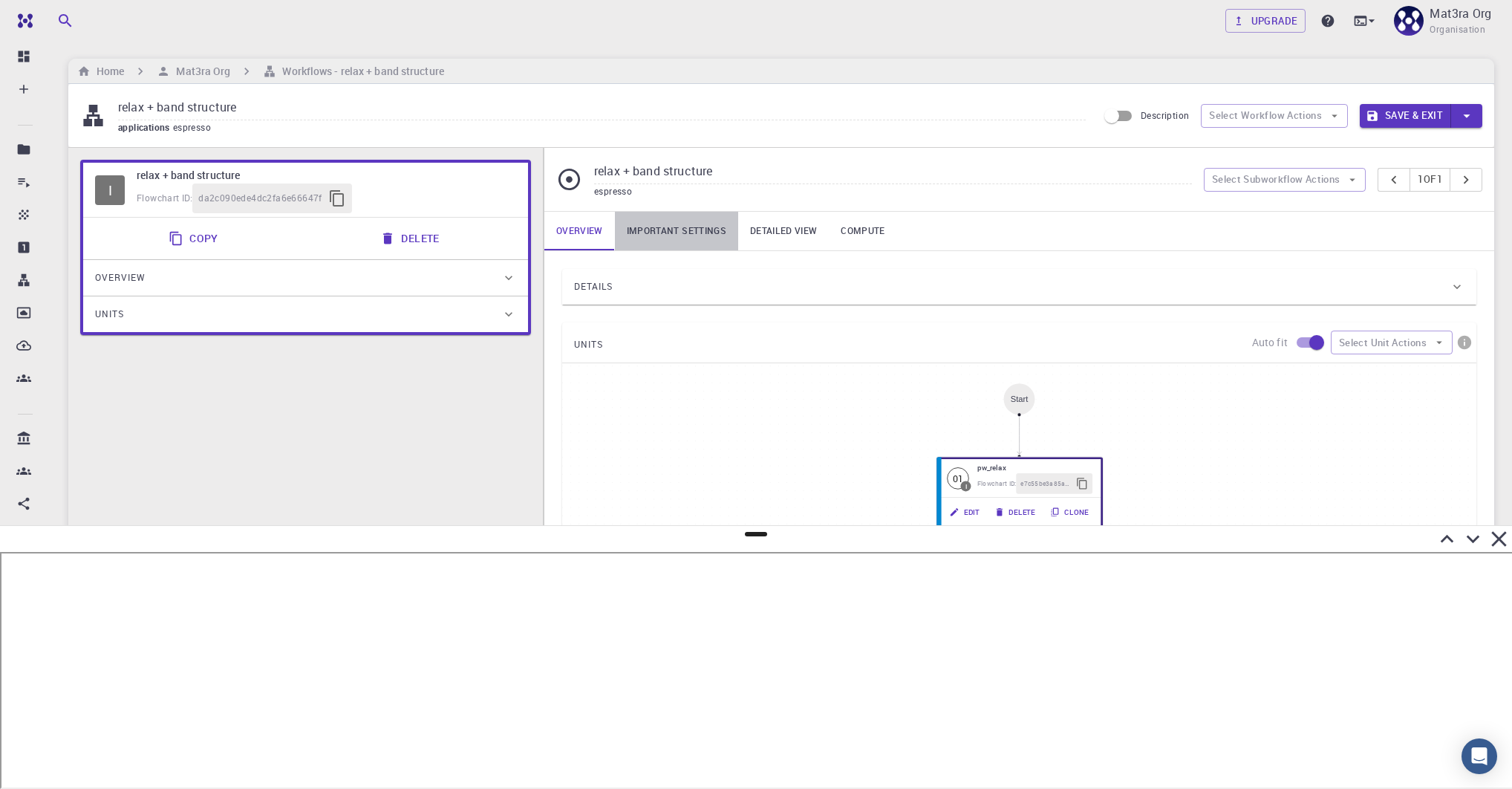
click at [676, 241] on link "Important settings" at bounding box center [676, 231] width 123 height 38
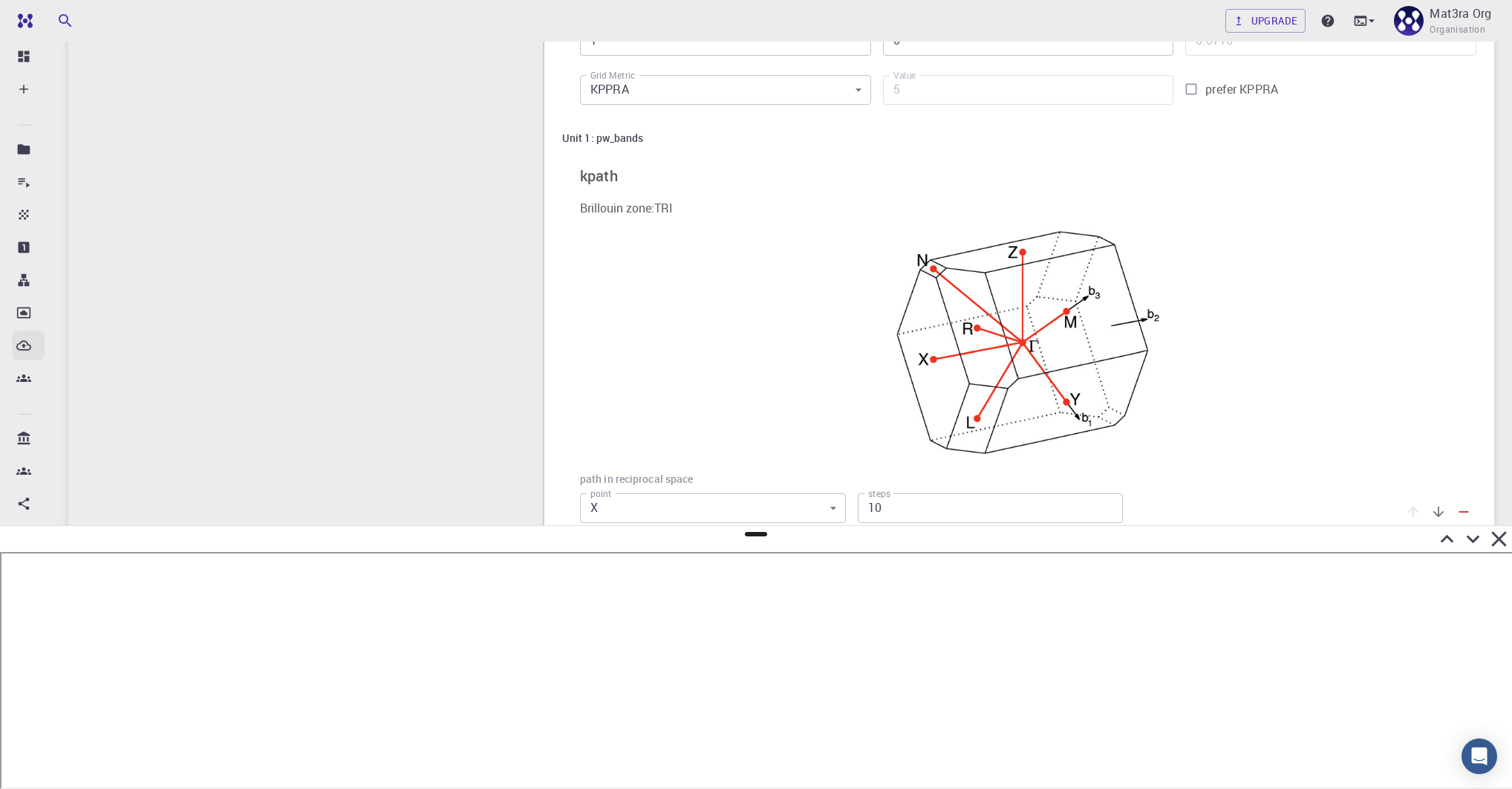
scroll to position [568, 0]
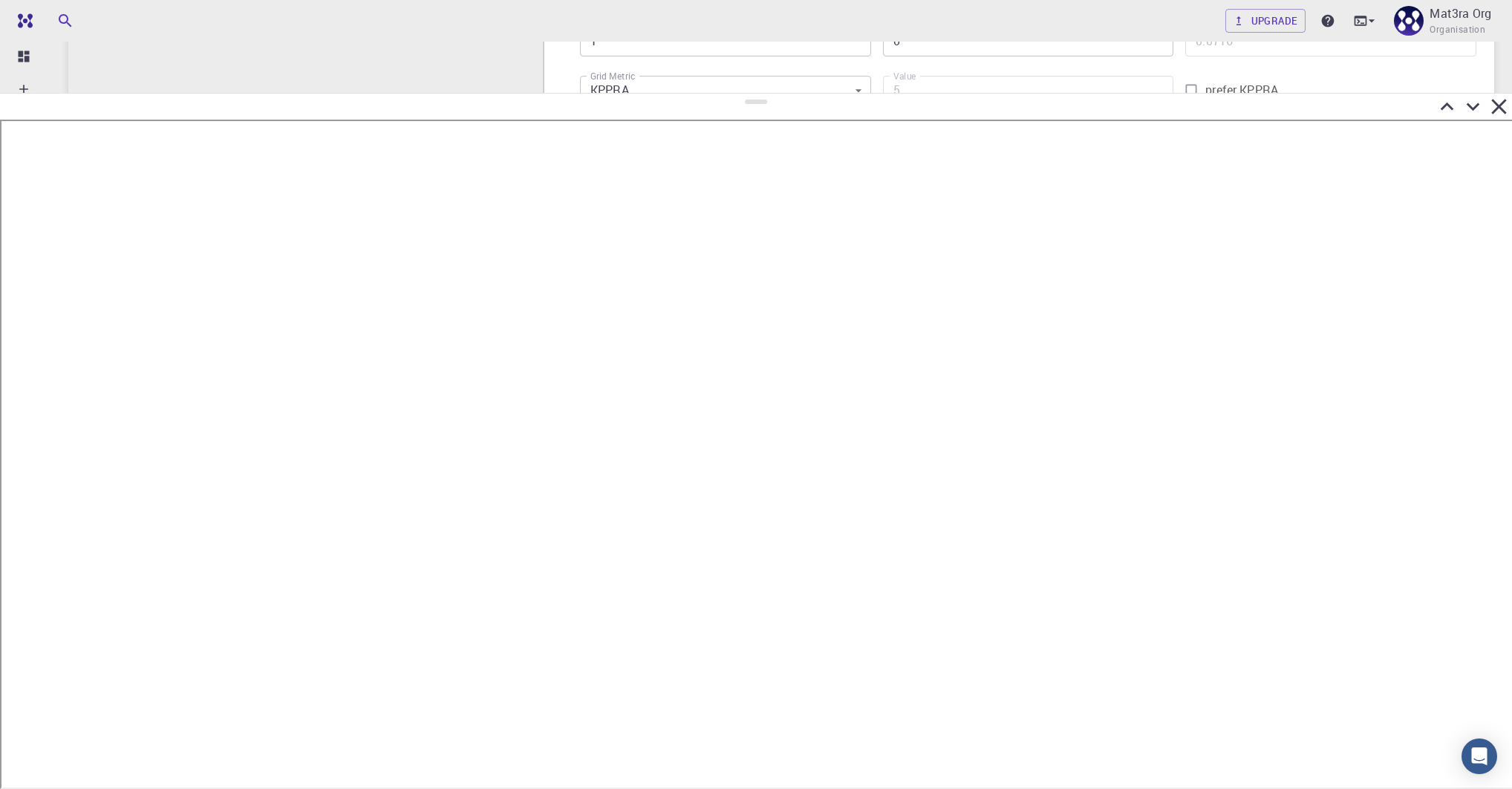
drag, startPoint x: 752, startPoint y: 536, endPoint x: 798, endPoint y: 91, distance: 447.4
click at [800, 93] on div at bounding box center [756, 441] width 1512 height 696
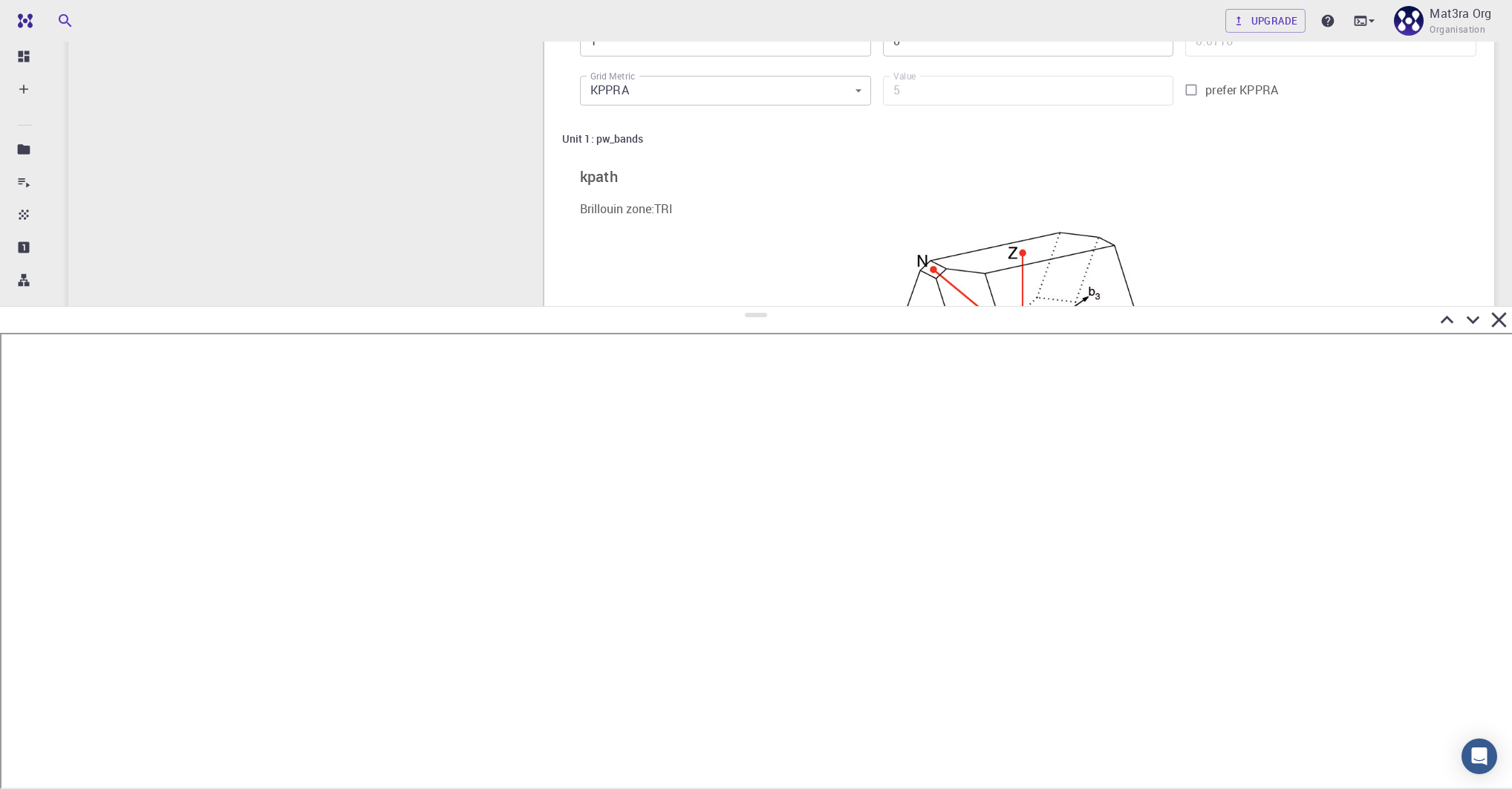
drag, startPoint x: 759, startPoint y: 97, endPoint x: 799, endPoint y: 306, distance: 212.8
click at [800, 307] on div at bounding box center [756, 547] width 1512 height 483
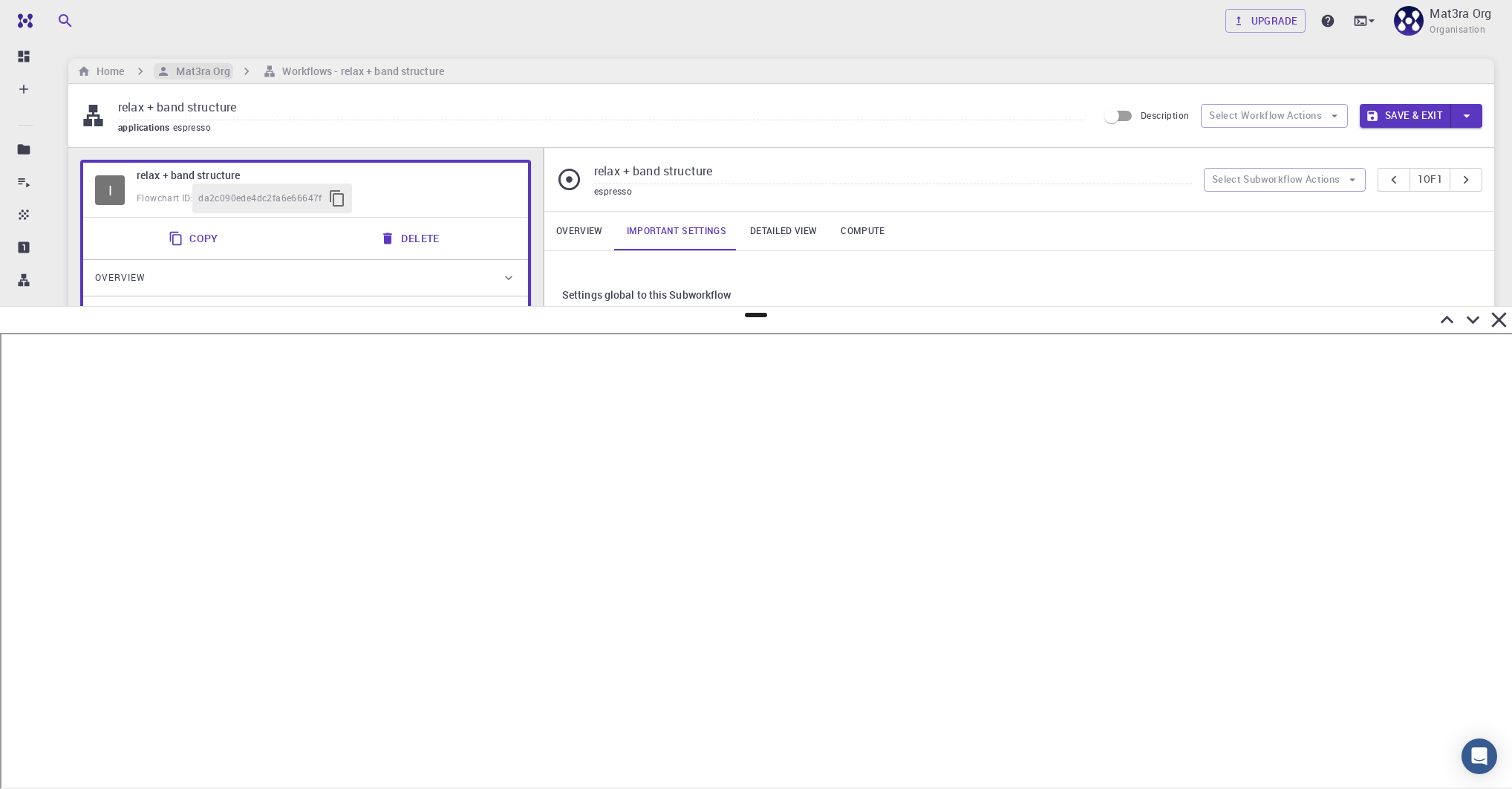
click at [194, 70] on h6 "Mat3ra Org" at bounding box center [200, 70] width 60 height 16
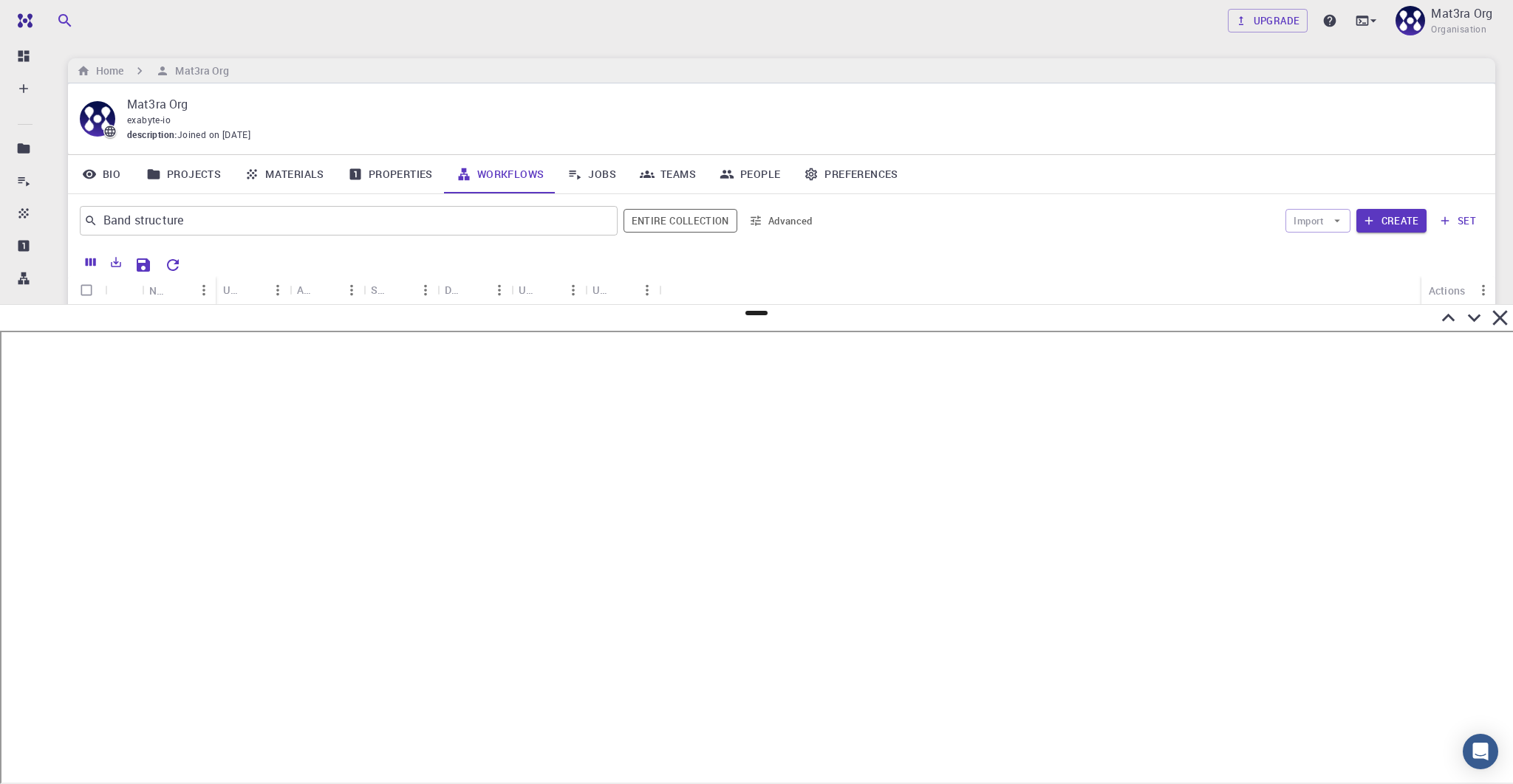
click at [598, 169] on link "Jobs" at bounding box center [592, 173] width 73 height 38
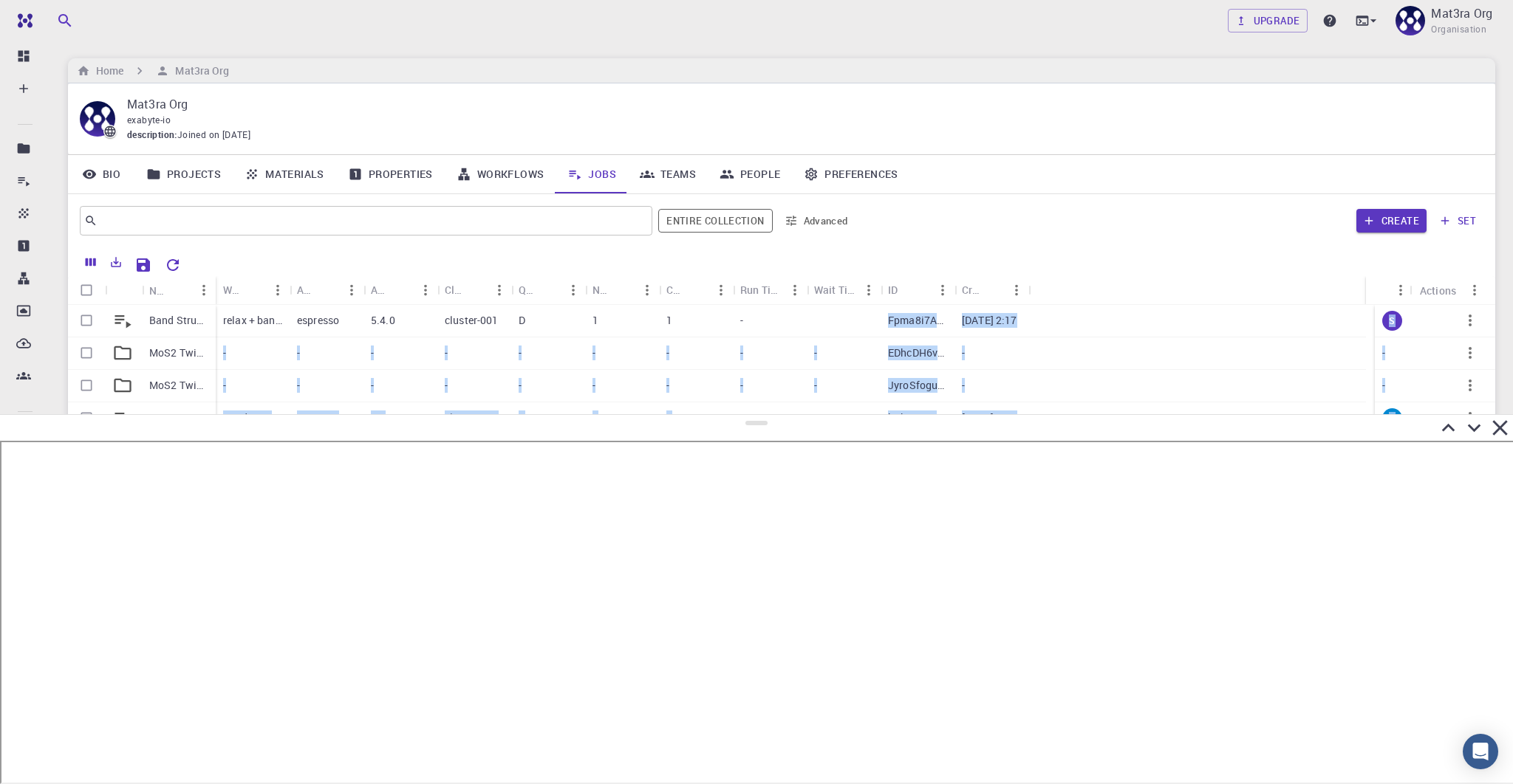
drag, startPoint x: 755, startPoint y: 314, endPoint x: 762, endPoint y: 412, distance: 98.2
click at [762, 415] on div at bounding box center [756, 598] width 1513 height 370
click at [185, 319] on p "Band Structure [DATE] 14:17 MoS2" at bounding box center [178, 321] width 59 height 15
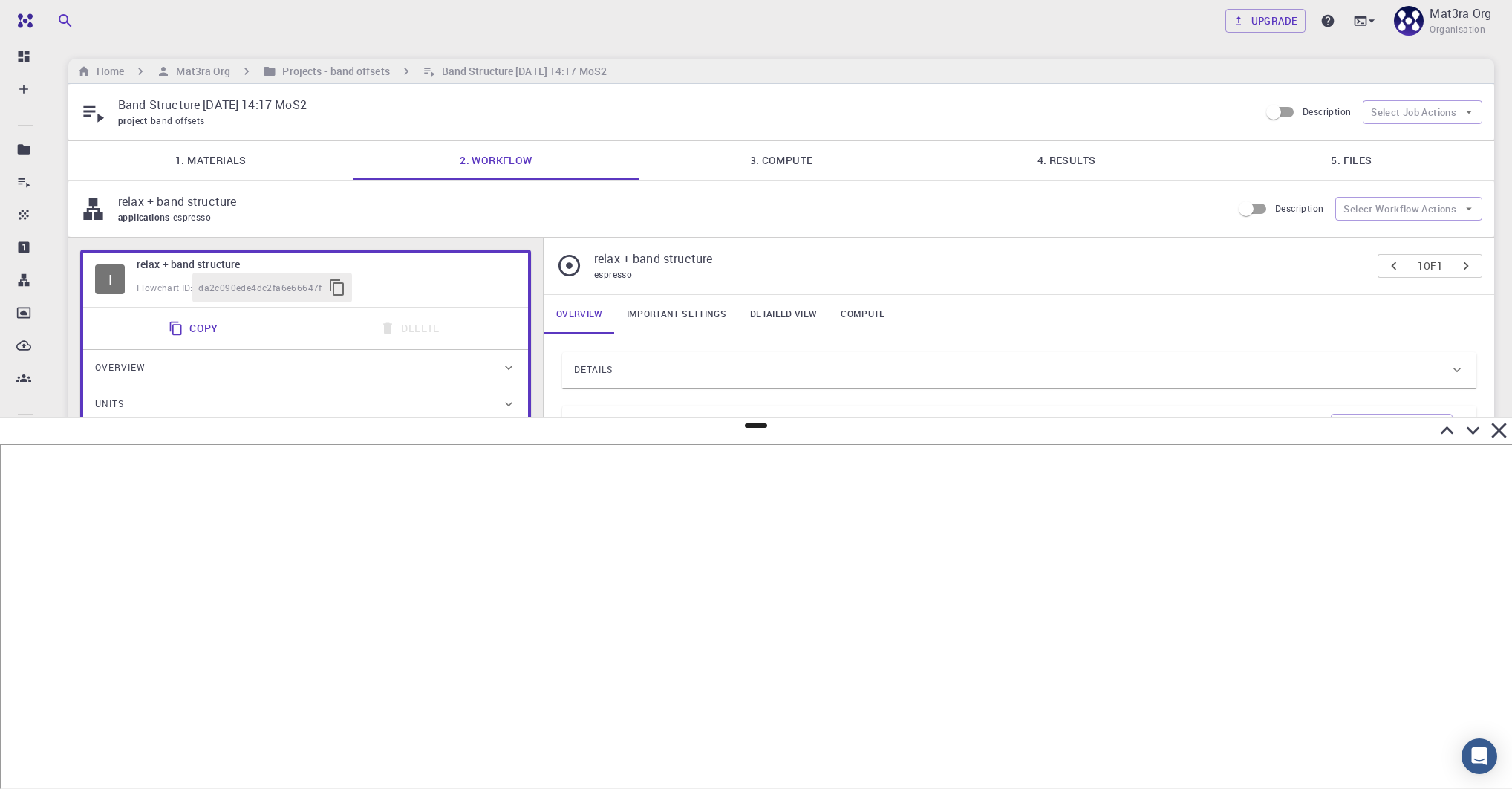
scroll to position [2, 0]
click at [1092, 148] on link "4. Results" at bounding box center [1066, 158] width 285 height 38
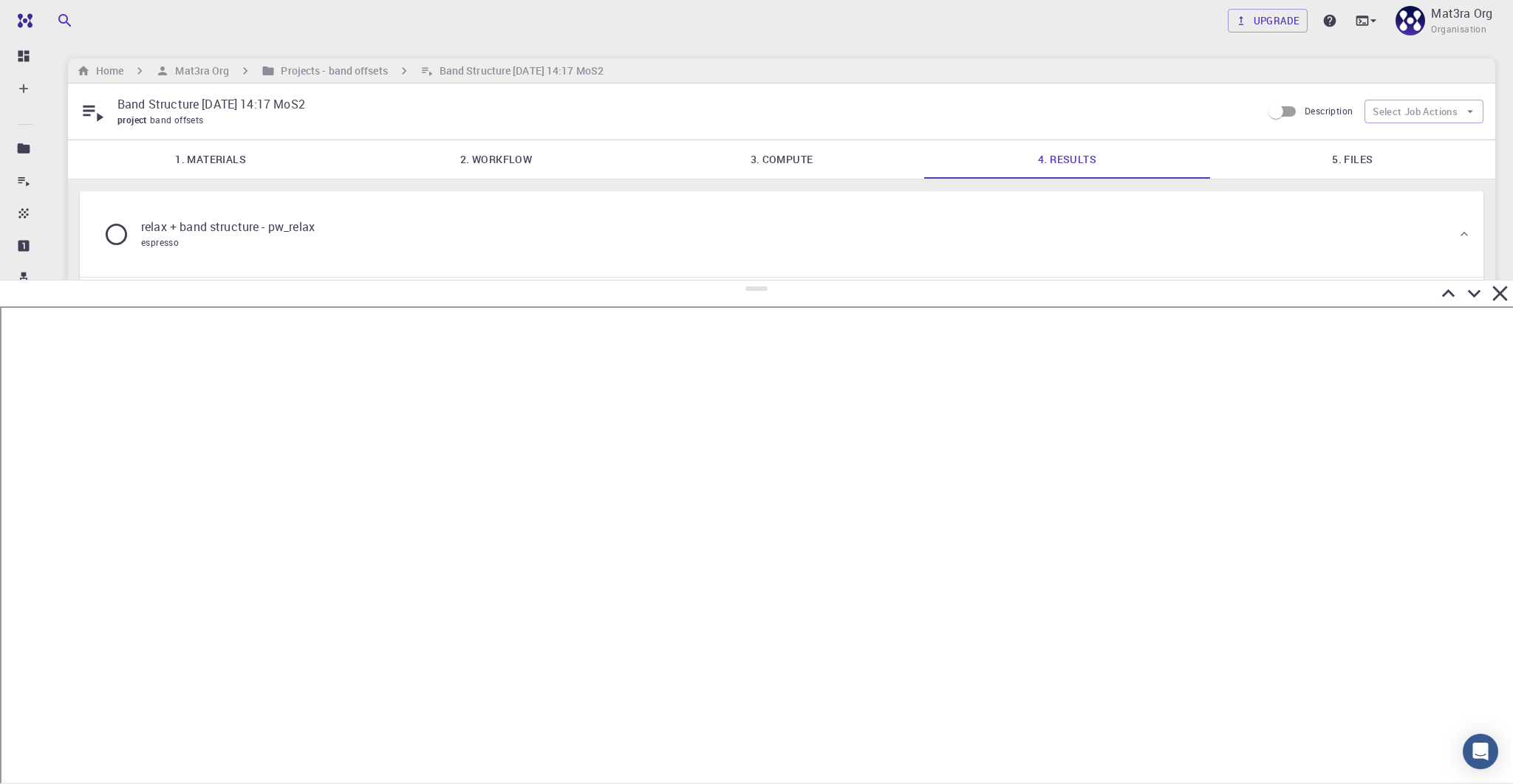
drag, startPoint x: 756, startPoint y: 420, endPoint x: 765, endPoint y: 268, distance: 152.3
click at [765, 280] on div at bounding box center [756, 531] width 1513 height 504
click at [1184, 104] on button "Select Job Actions" at bounding box center [1423, 111] width 118 height 23
click at [1152, 98] on p "Band Structure [DATE] 14:17 MoS2" at bounding box center [684, 103] width 1132 height 18
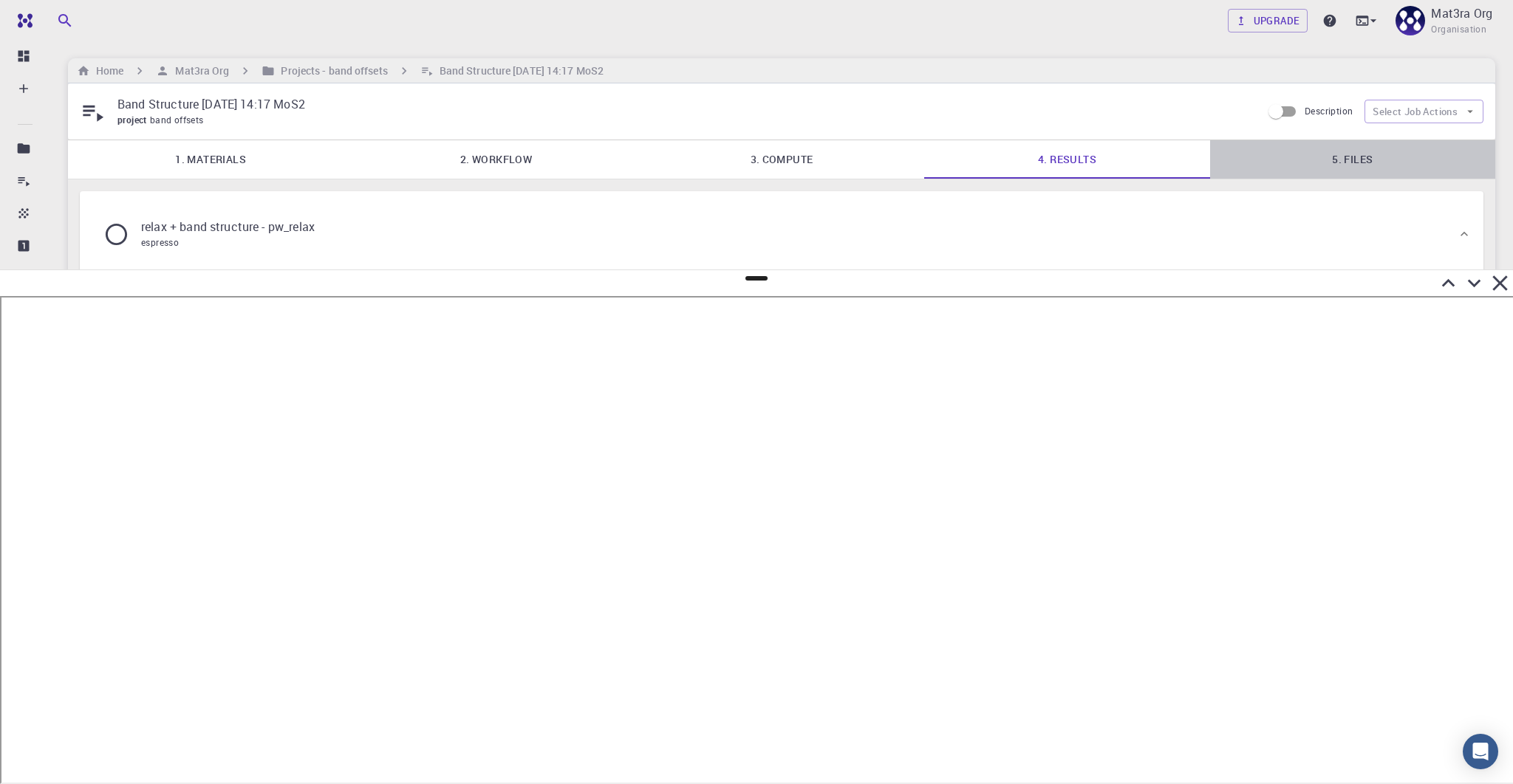
click at [1184, 146] on link "5. Files" at bounding box center [1353, 158] width 285 height 38
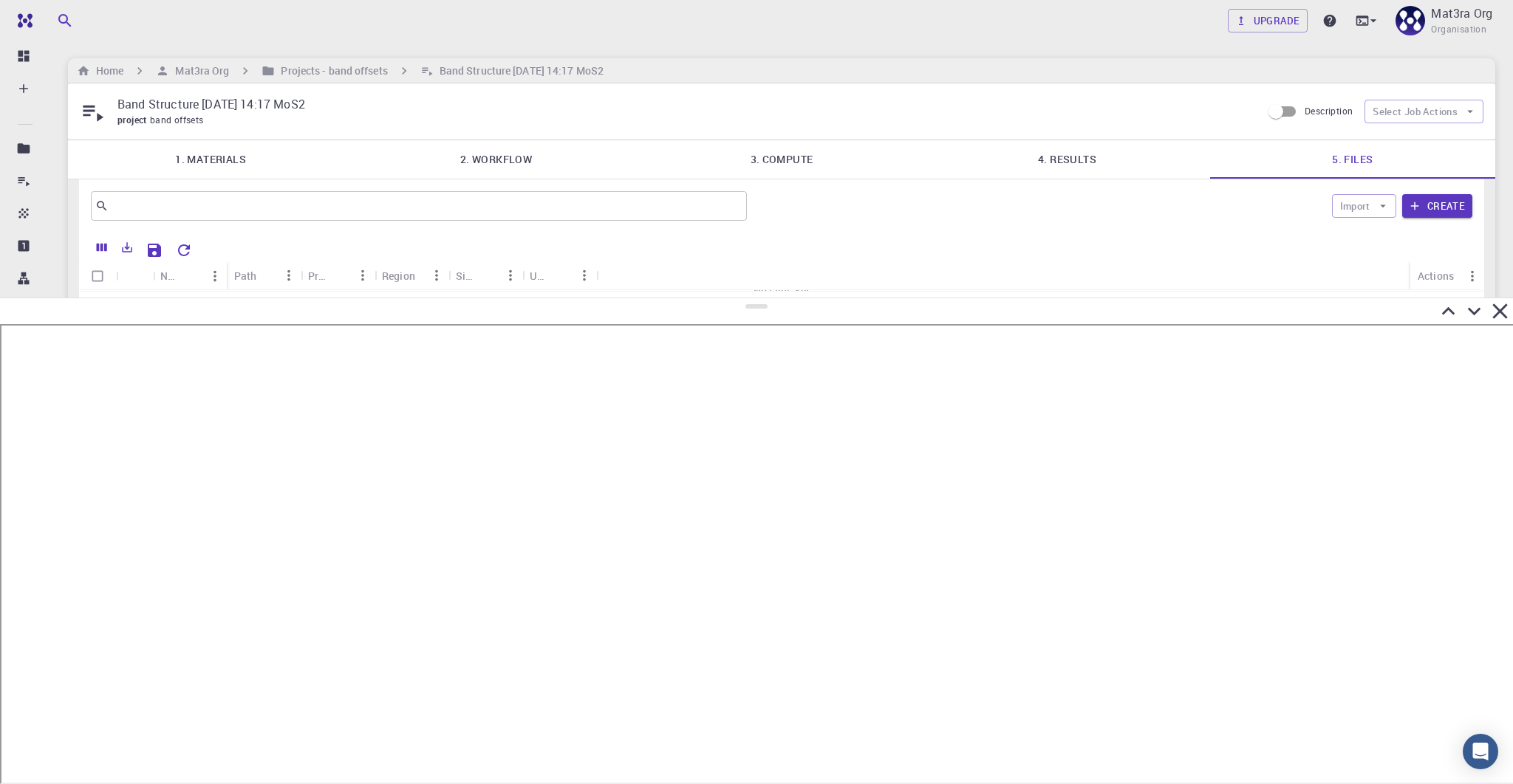
drag, startPoint x: 751, startPoint y: 279, endPoint x: 760, endPoint y: 299, distance: 21.9
click at [761, 298] on div at bounding box center [756, 541] width 1513 height 487
drag, startPoint x: 760, startPoint y: 307, endPoint x: 759, endPoint y: 336, distance: 29.0
click at [759, 336] on div at bounding box center [756, 559] width 1513 height 449
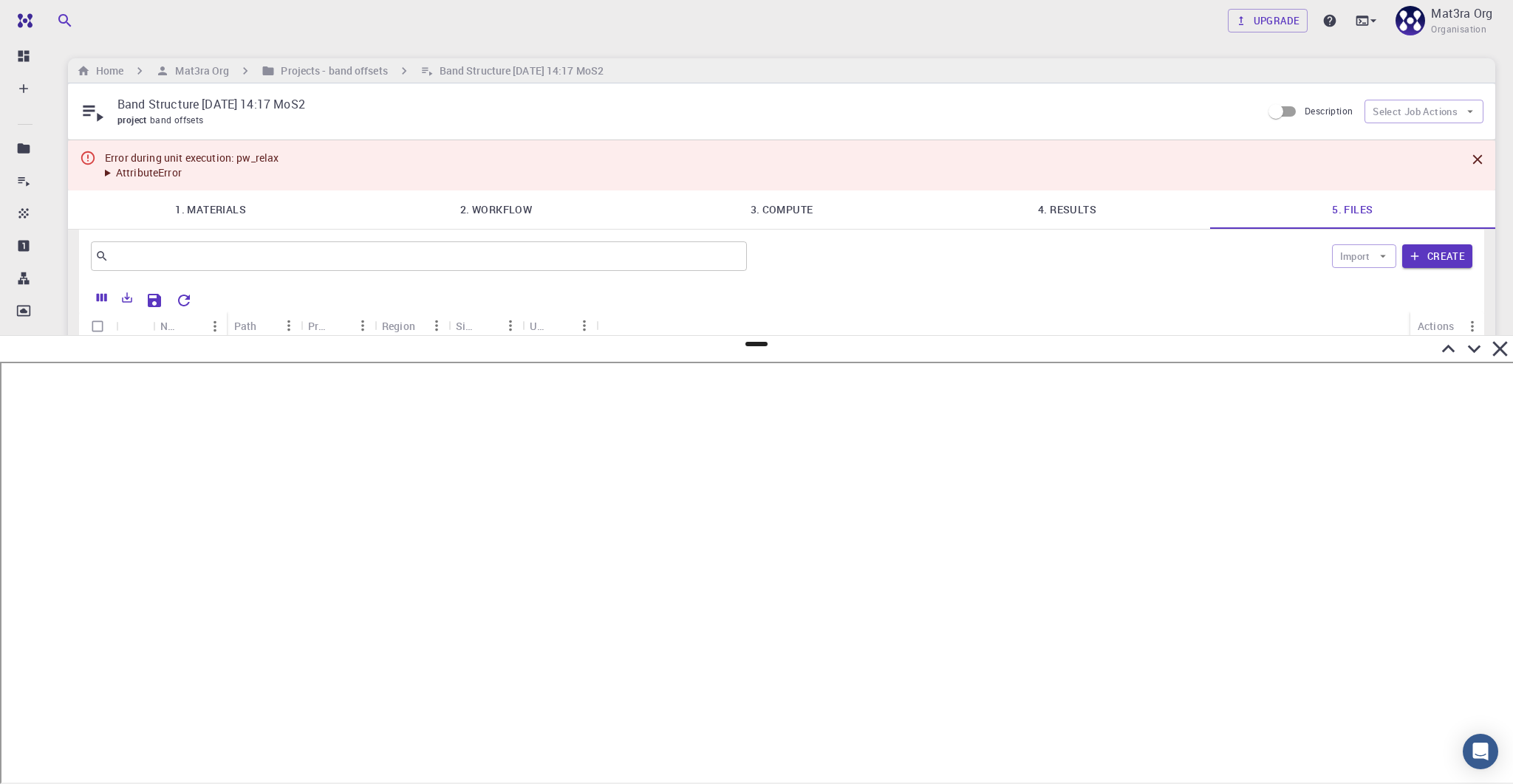
click at [106, 174] on summary "AttributeError" at bounding box center [191, 172] width 174 height 15
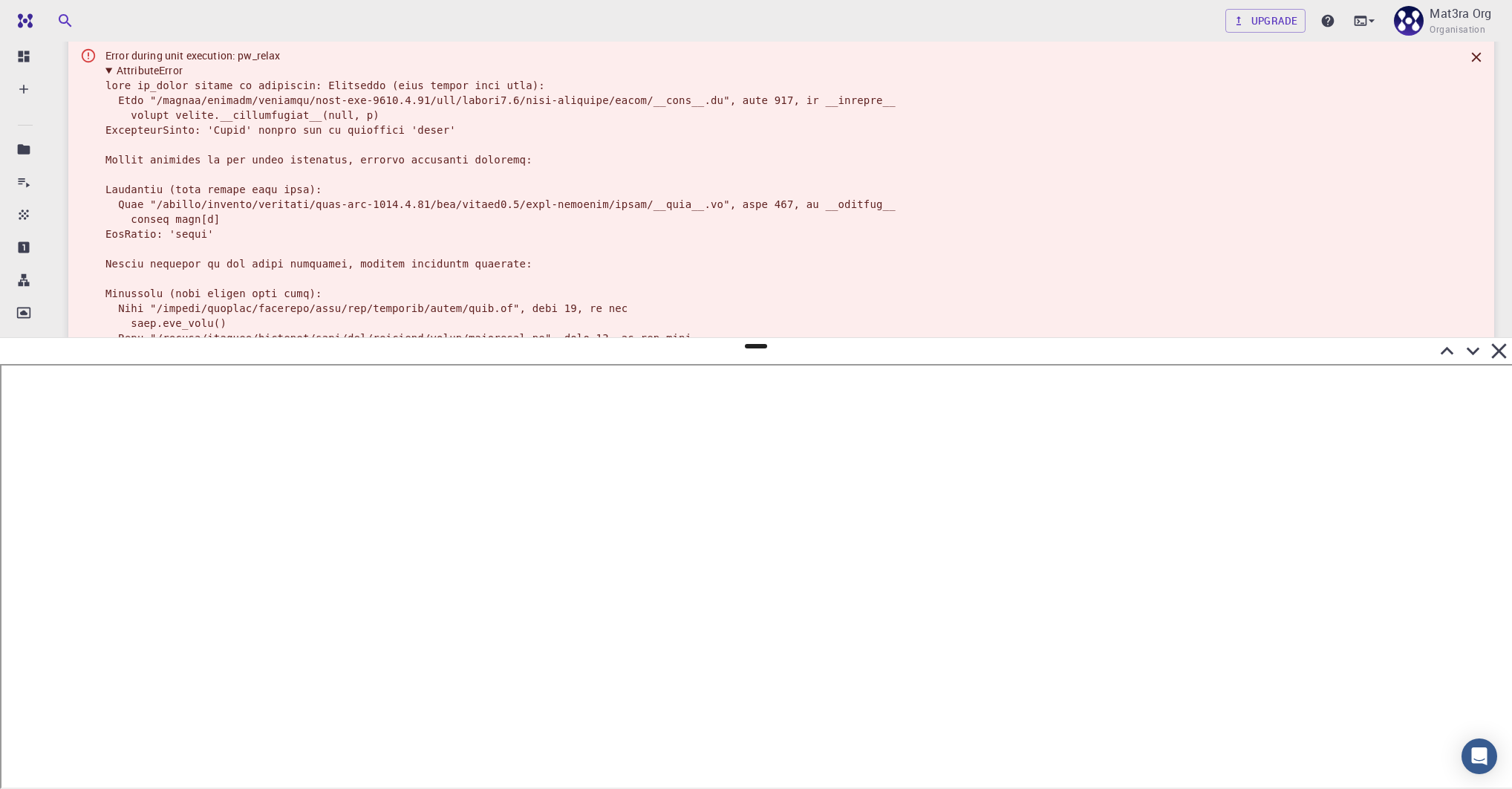
scroll to position [111, 0]
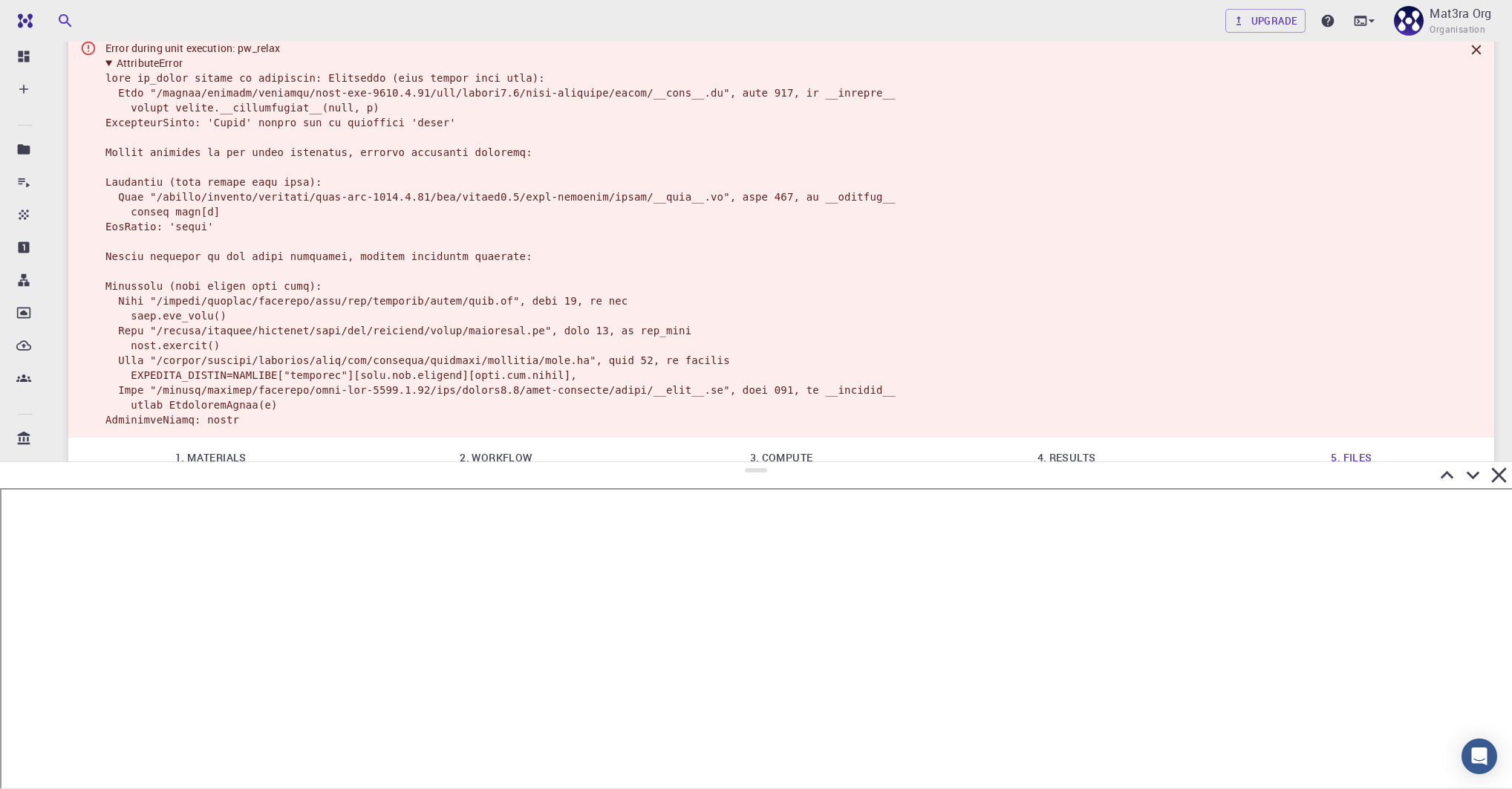
drag, startPoint x: 759, startPoint y: 345, endPoint x: 799, endPoint y: 475, distance: 136.0
click at [799, 475] on div at bounding box center [756, 625] width 1512 height 327
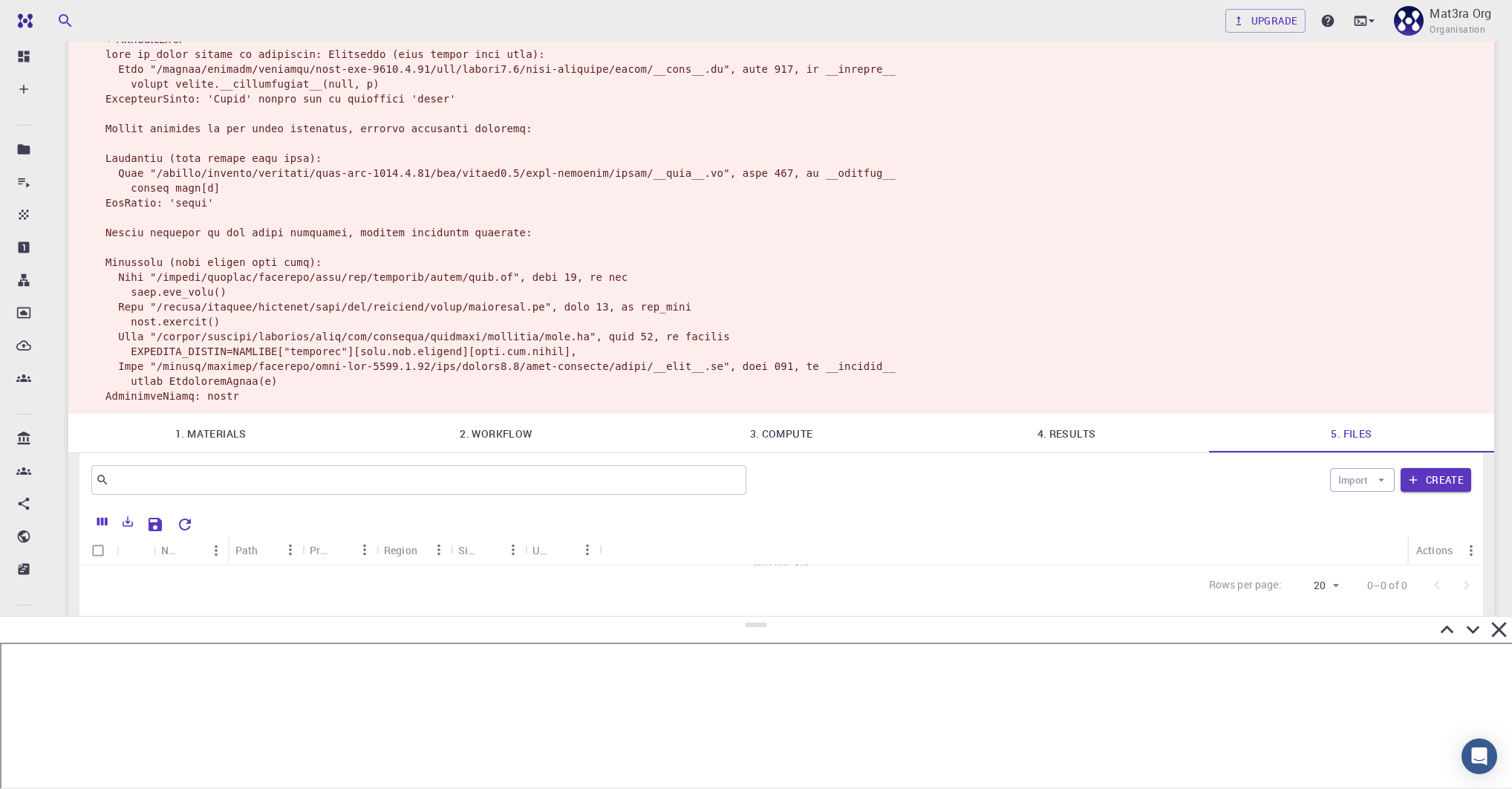
drag, startPoint x: 751, startPoint y: 482, endPoint x: 771, endPoint y: 623, distance: 142.4
click at [771, 623] on div at bounding box center [756, 702] width 1512 height 174
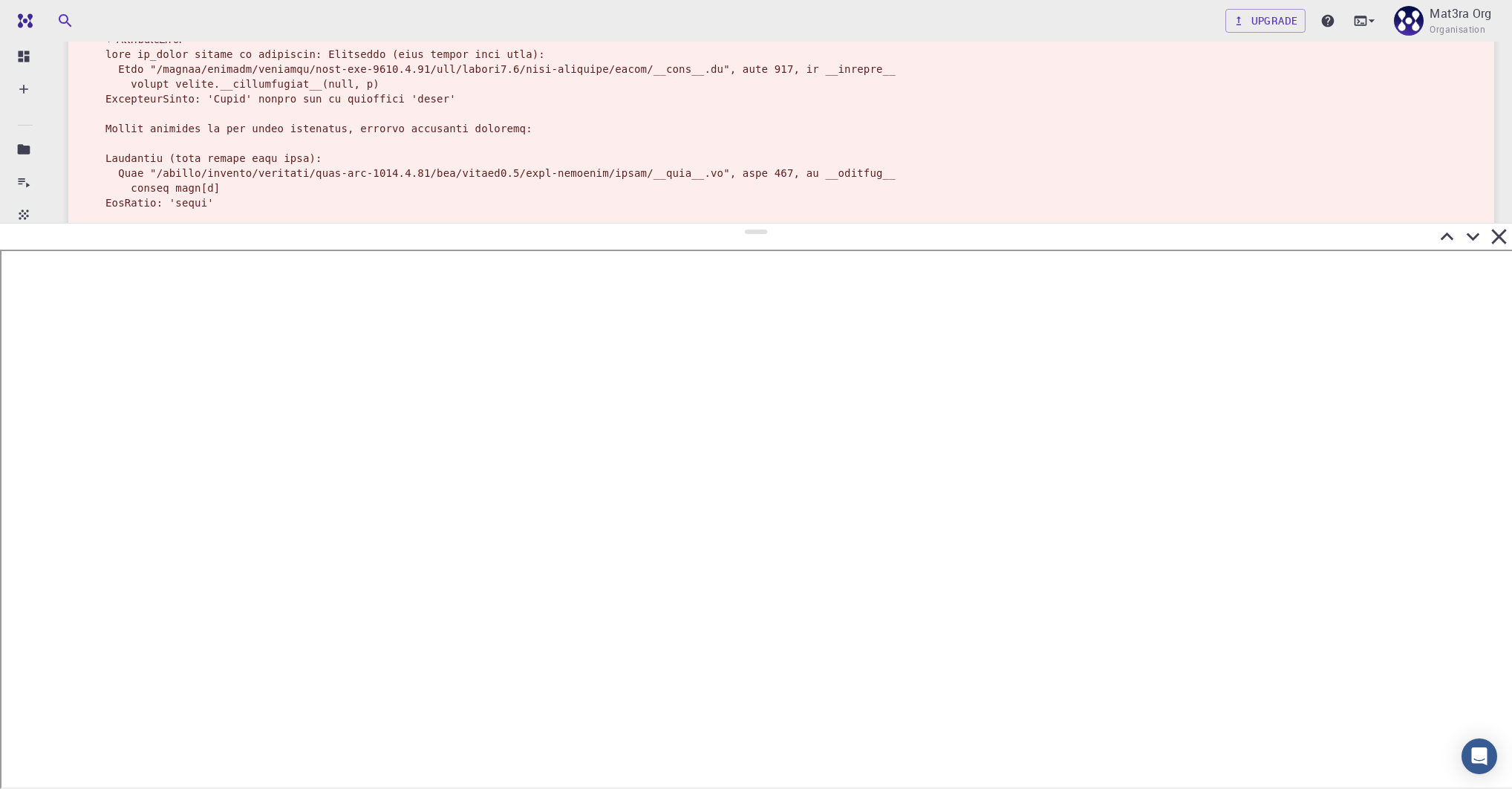
drag, startPoint x: 758, startPoint y: 631, endPoint x: 778, endPoint y: 223, distance: 408.5
click at [778, 223] on div at bounding box center [756, 506] width 1512 height 566
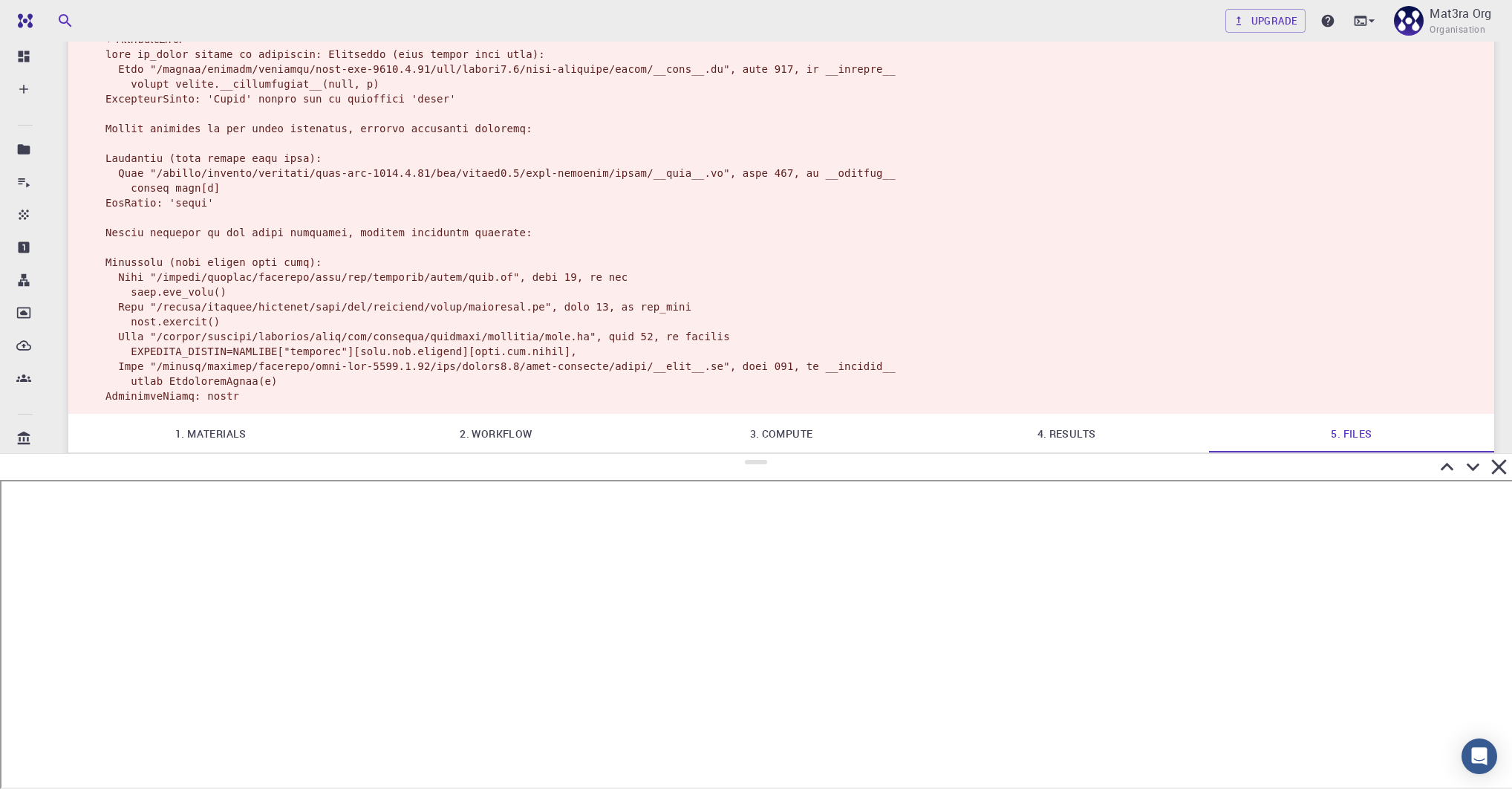
drag, startPoint x: 760, startPoint y: 230, endPoint x: 787, endPoint y: 455, distance: 226.6
click at [787, 456] on div at bounding box center [756, 621] width 1512 height 336
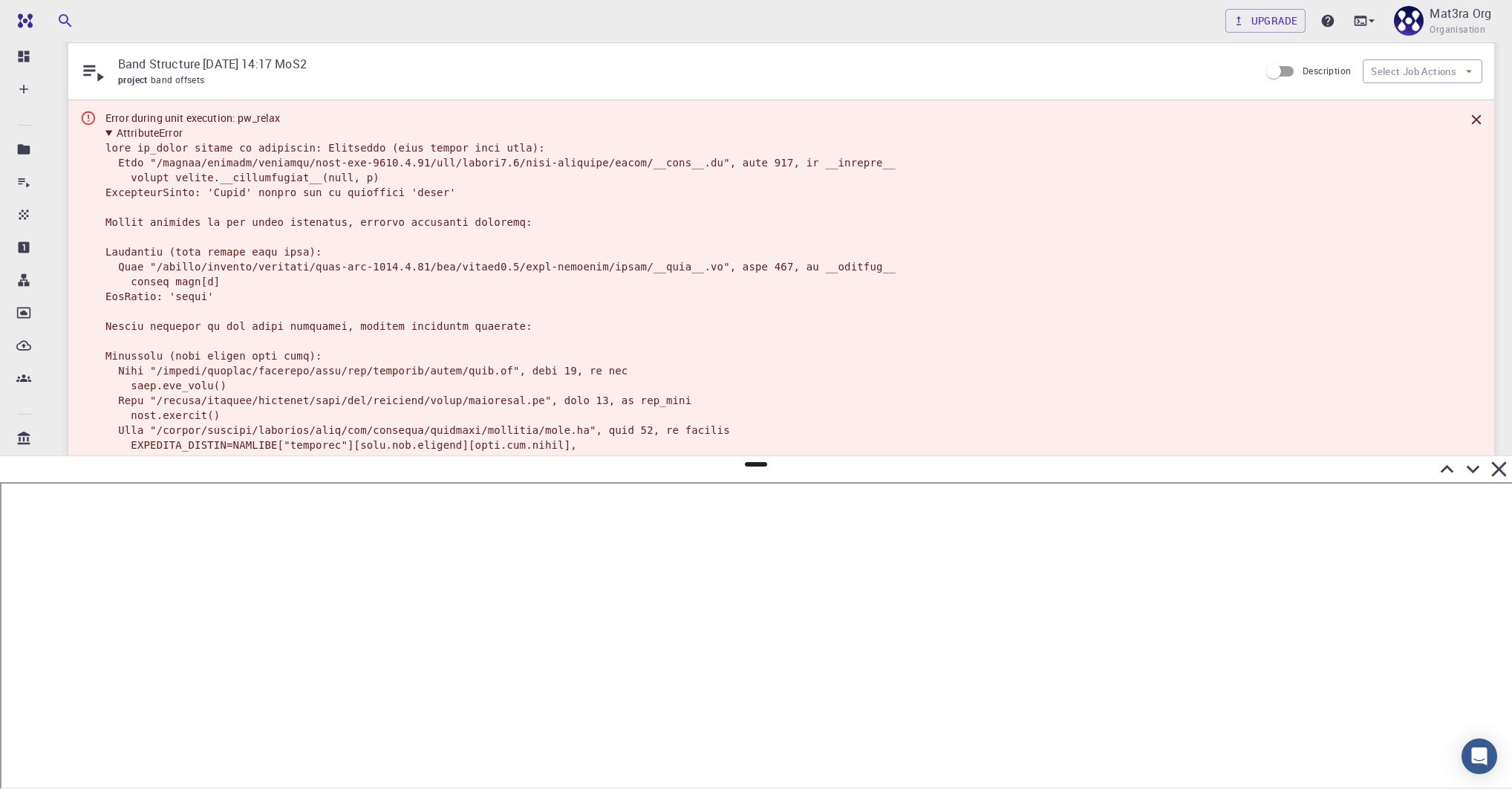
scroll to position [0, 0]
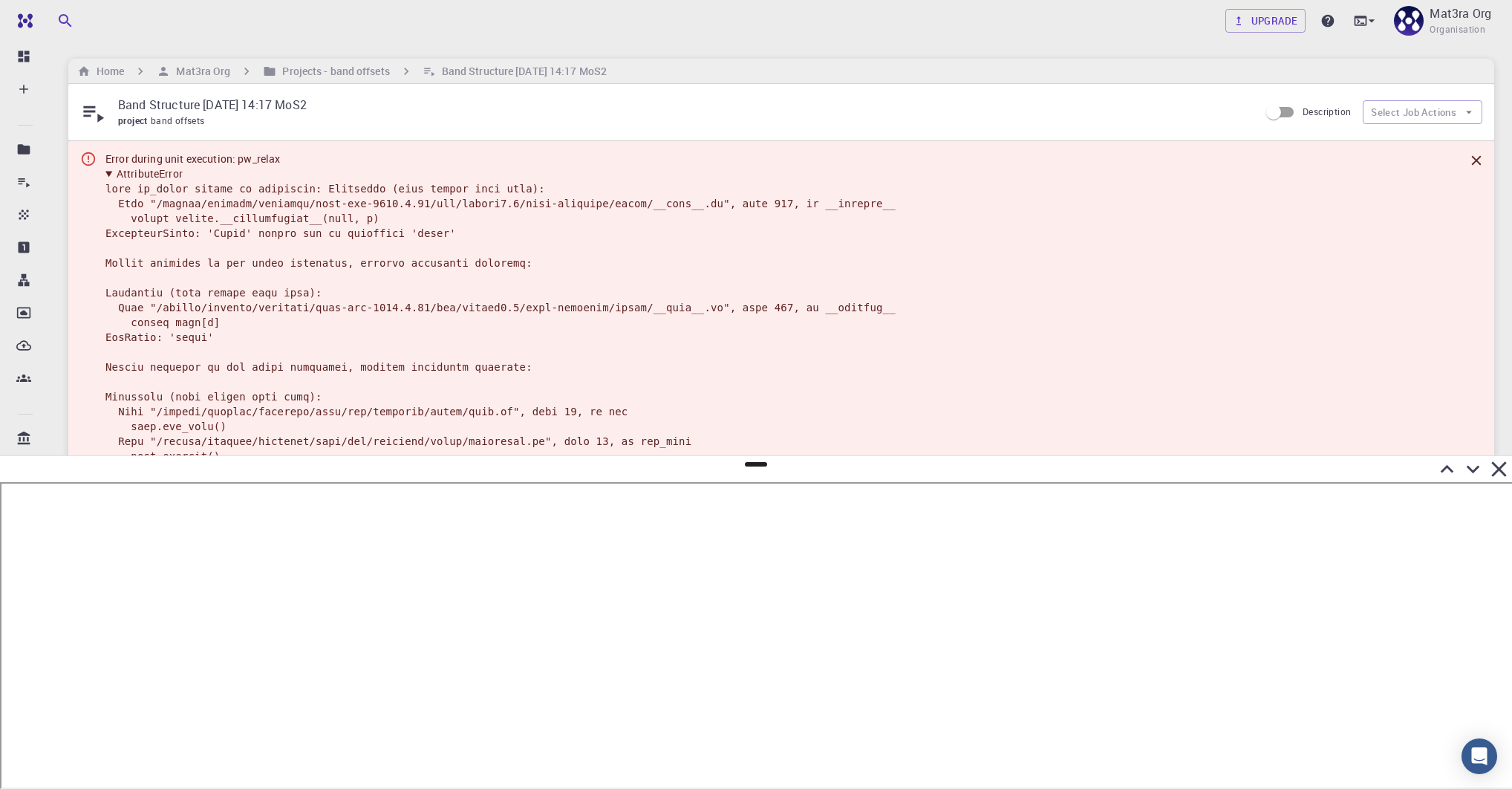
click at [111, 174] on summary "AttributeError" at bounding box center [500, 174] width 791 height 15
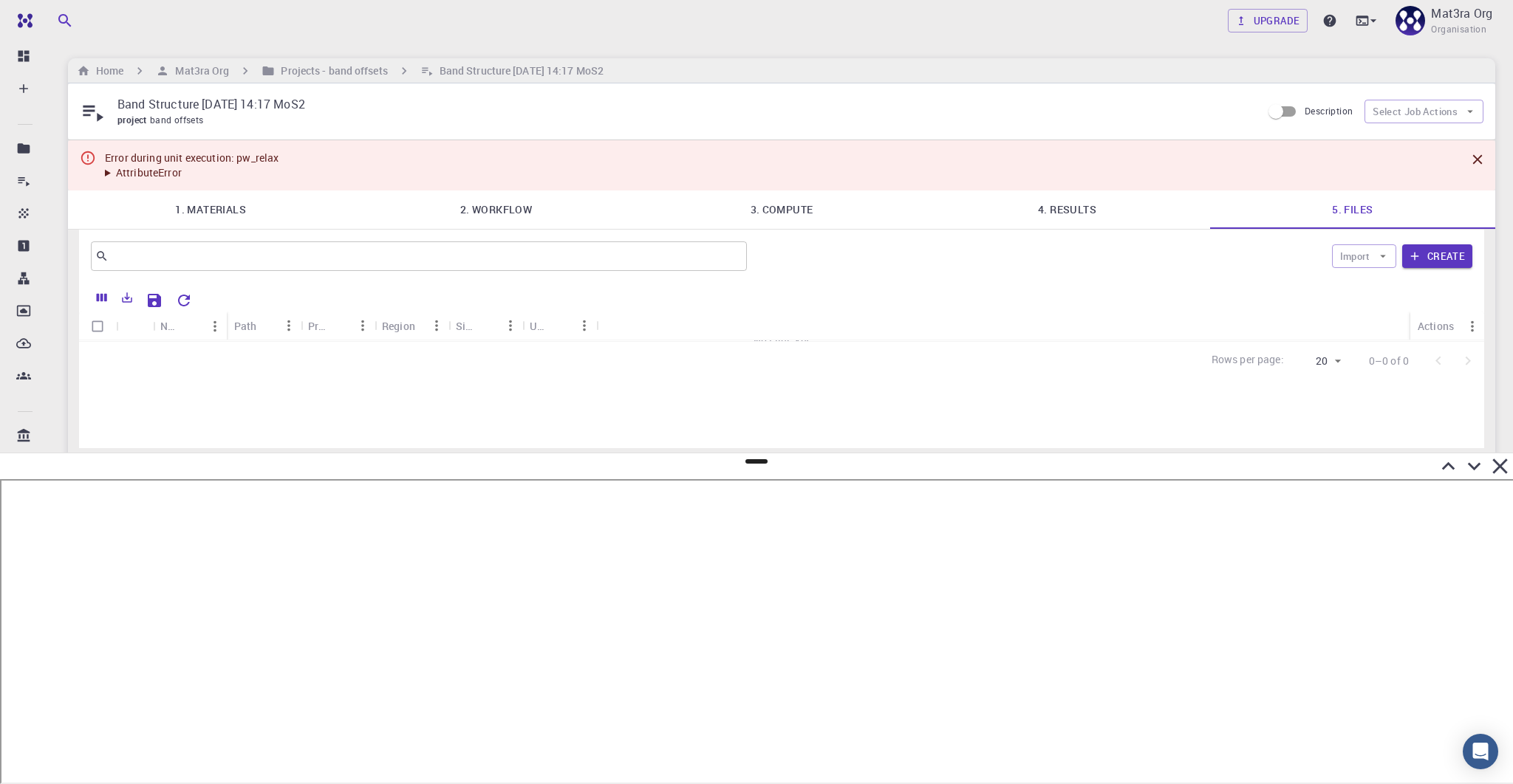
click at [215, 200] on link "1. Materials" at bounding box center [211, 209] width 285 height 38
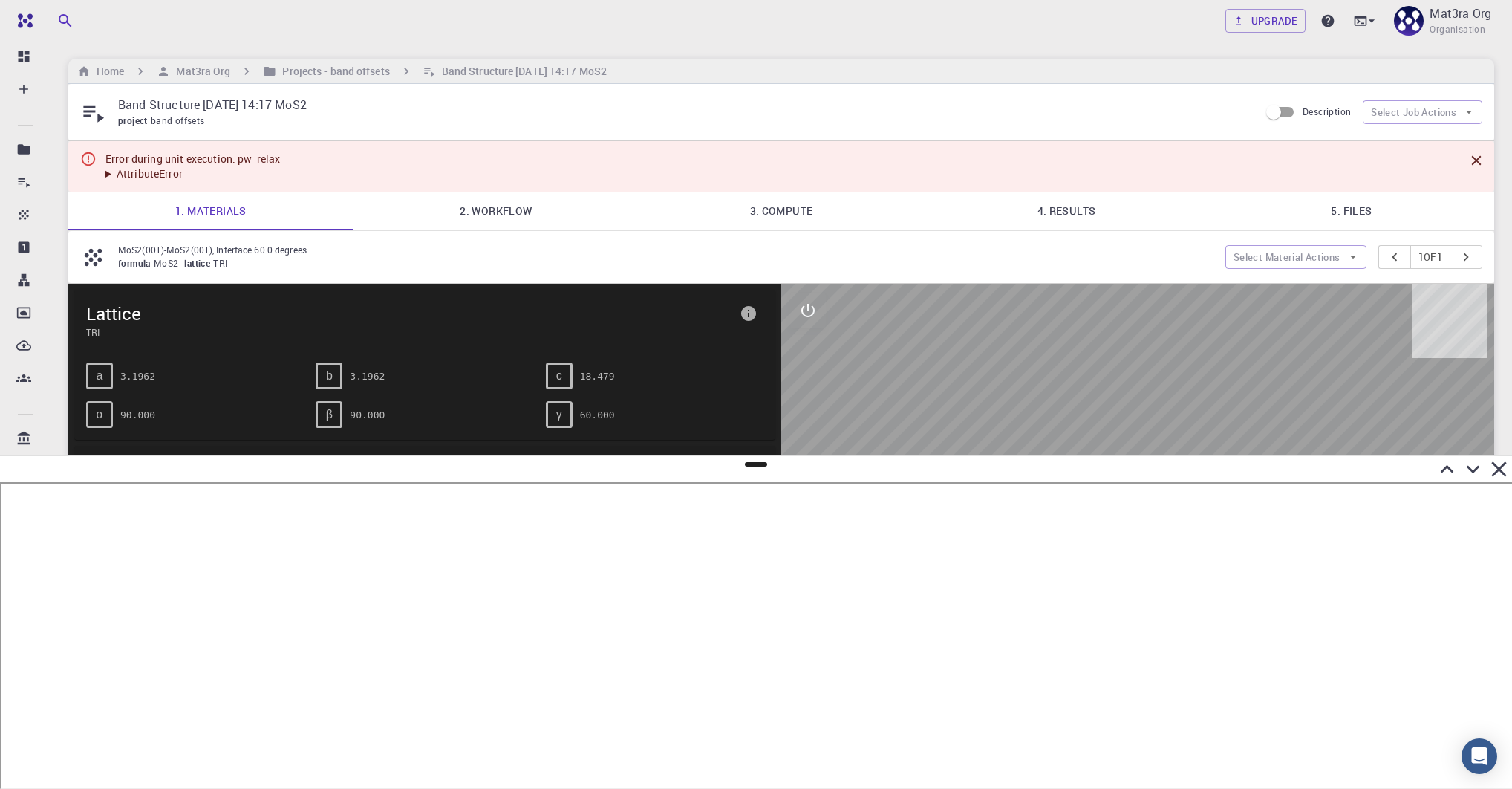
click at [520, 194] on link "2. Workflow" at bounding box center [496, 210] width 285 height 38
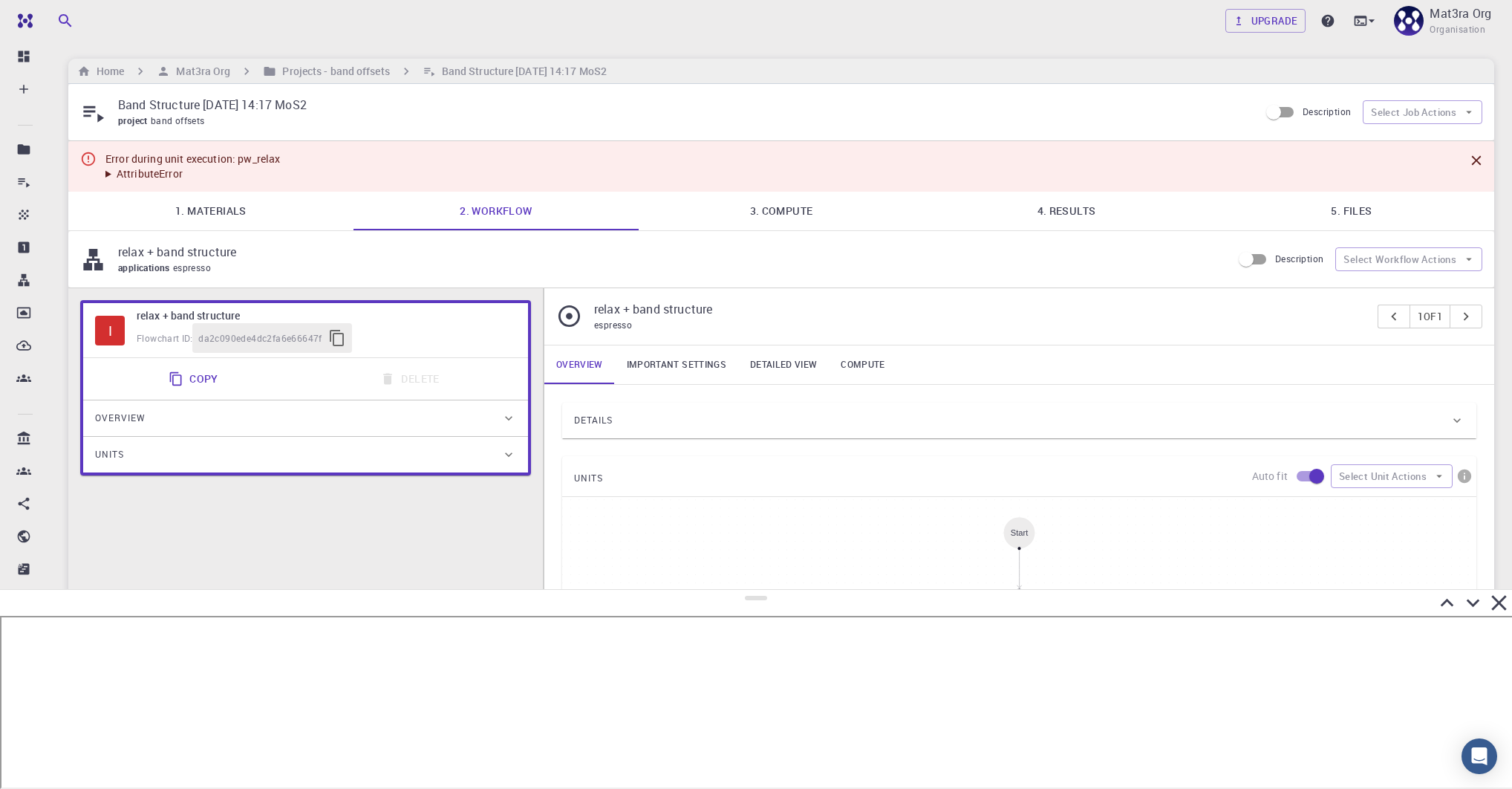
drag, startPoint x: 752, startPoint y: 465, endPoint x: 763, endPoint y: 594, distance: 129.5
click at [764, 595] on div at bounding box center [756, 689] width 1512 height 200
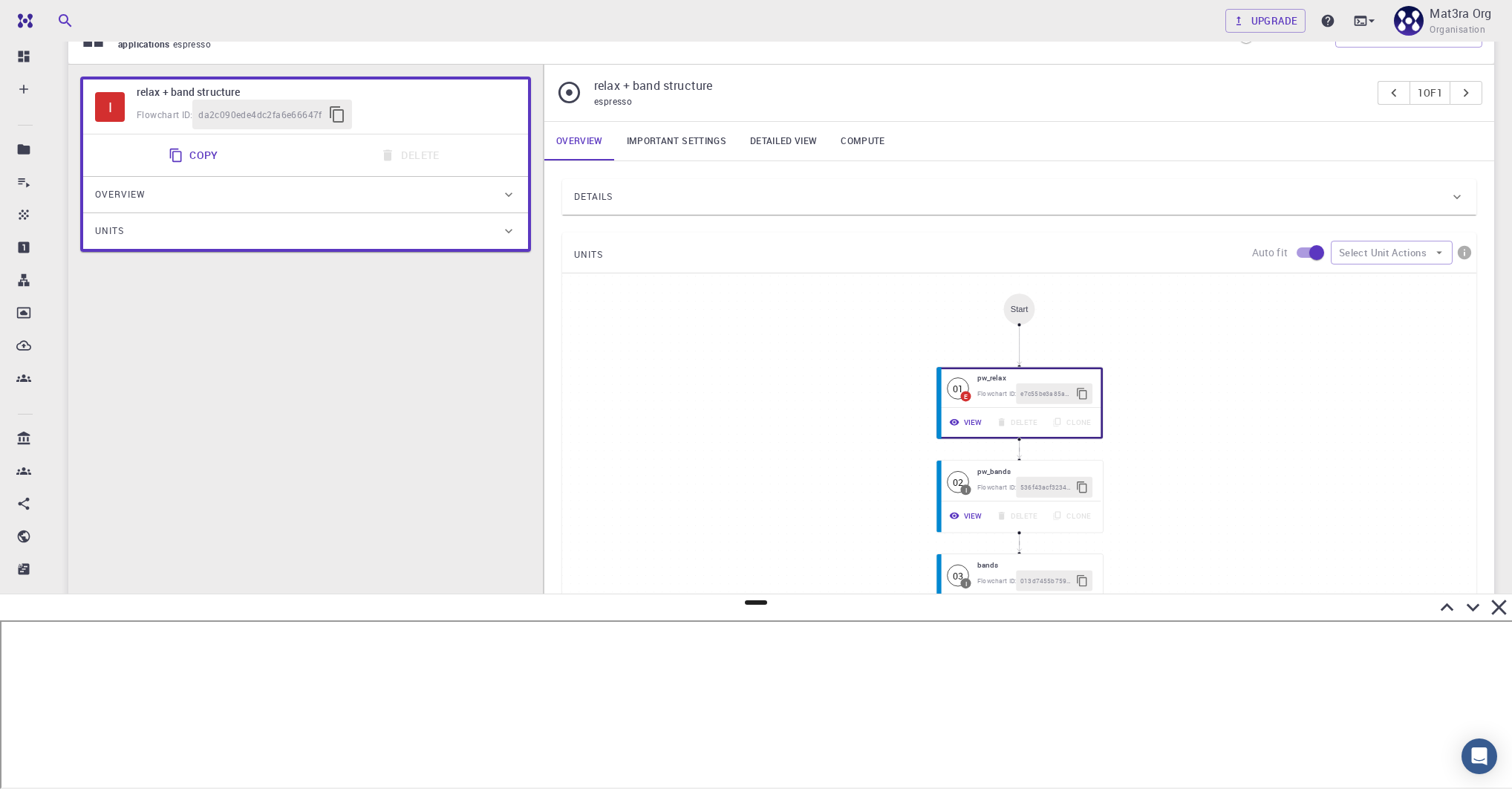
scroll to position [245, 0]
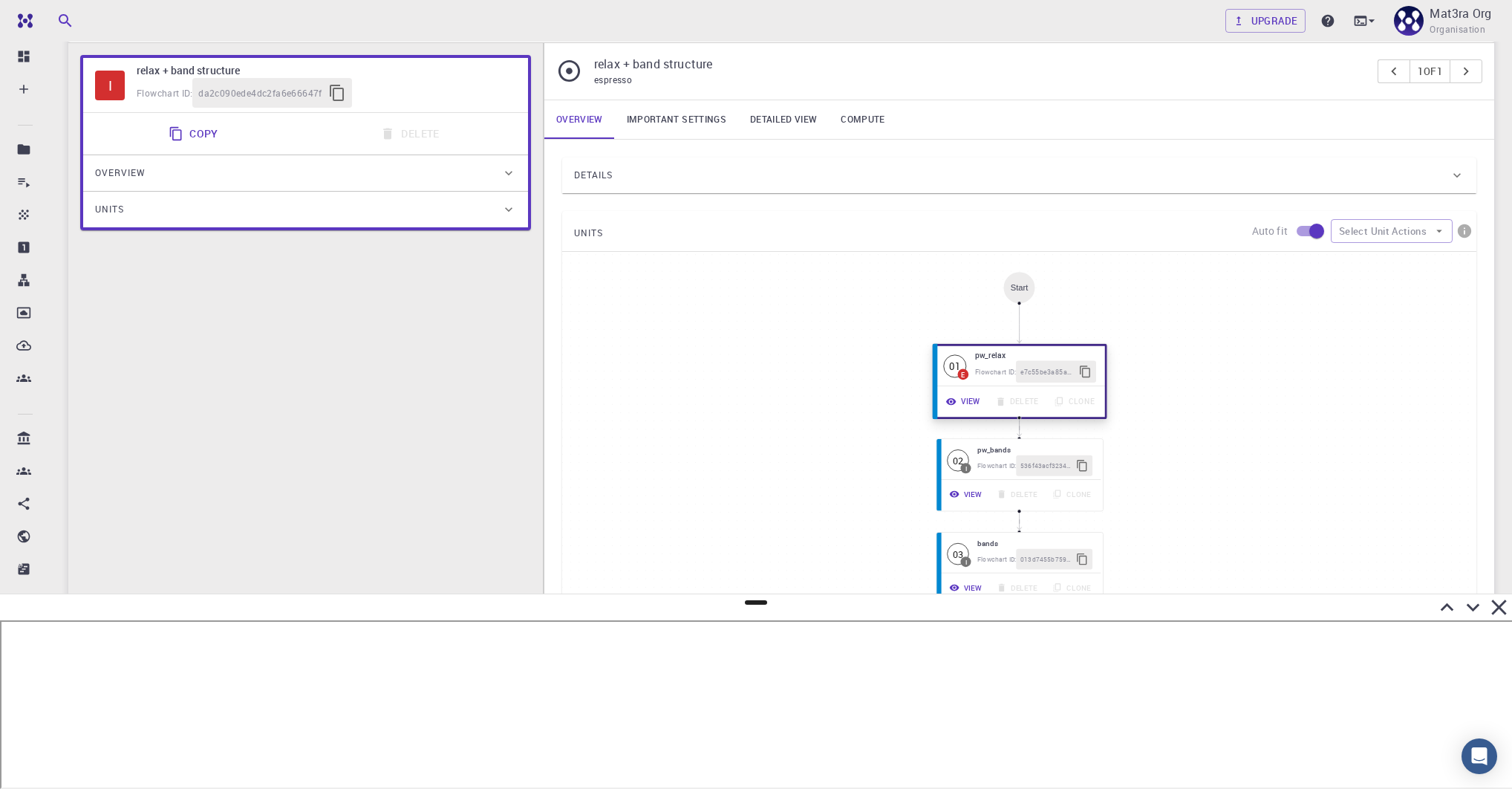
click at [973, 400] on button "View" at bounding box center [964, 402] width 50 height 22
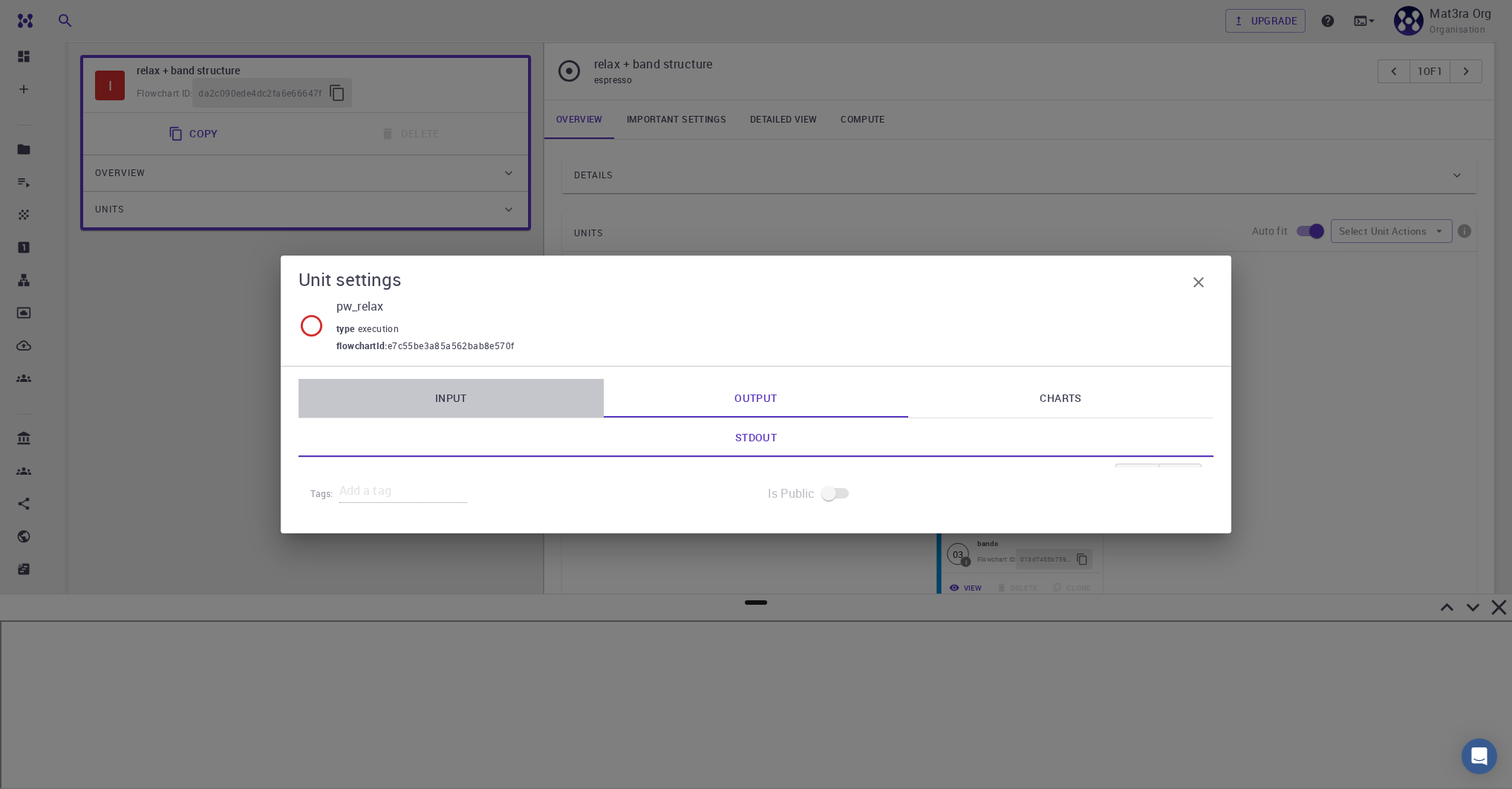
click at [509, 403] on link "Input" at bounding box center [450, 398] width 305 height 38
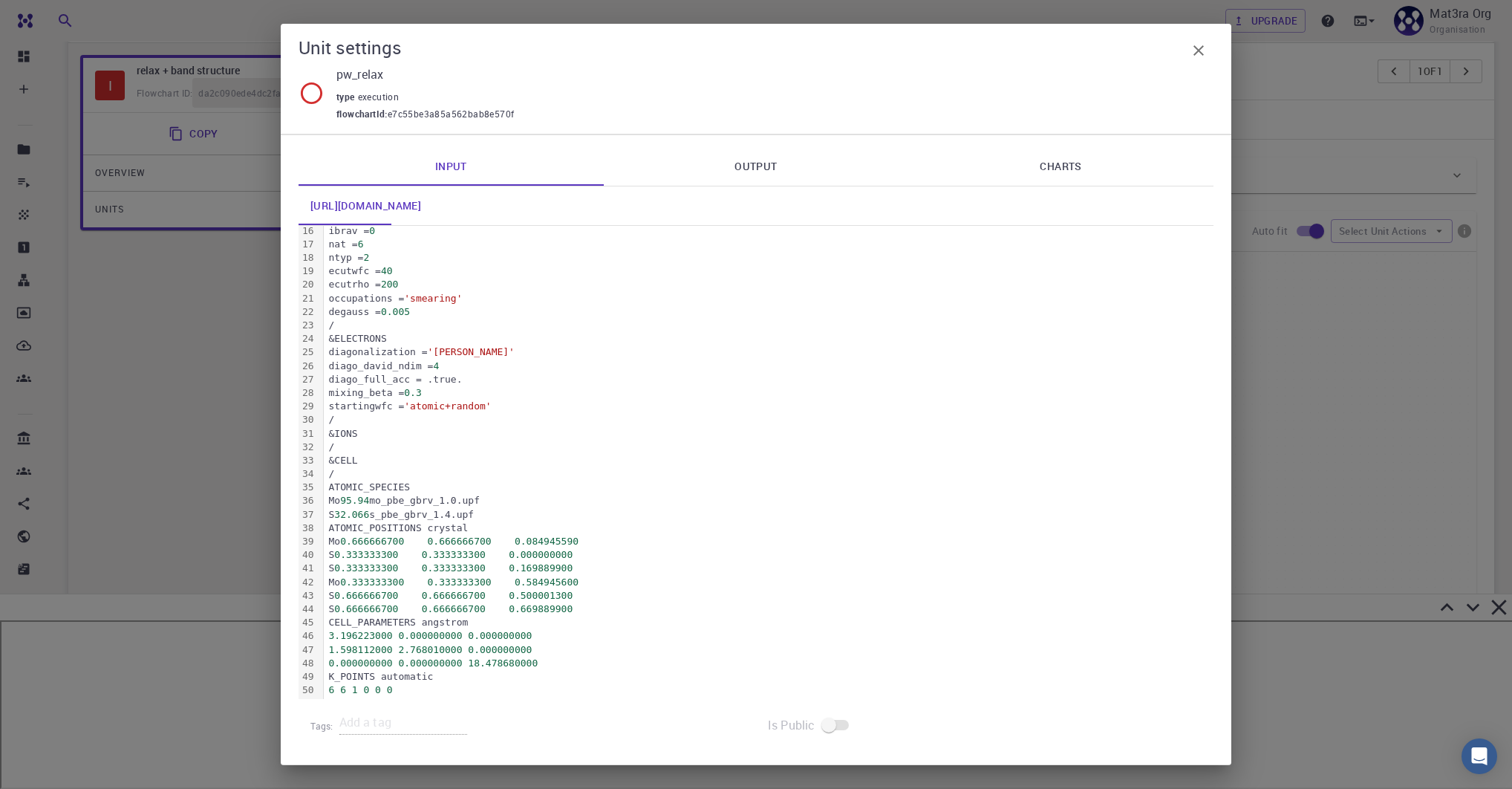
scroll to position [0, 0]
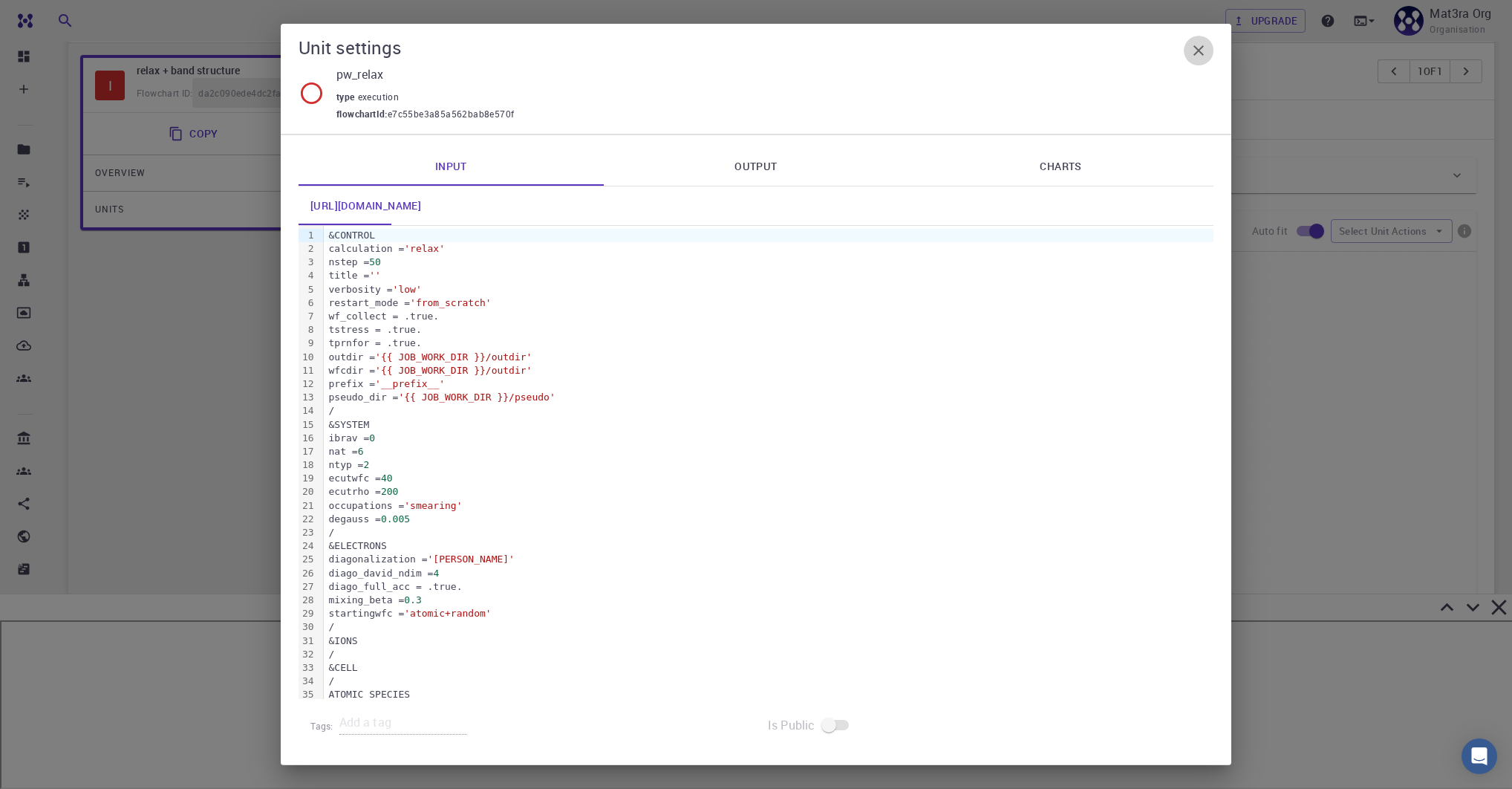
click at [1190, 46] on icon "button" at bounding box center [1199, 50] width 18 height 18
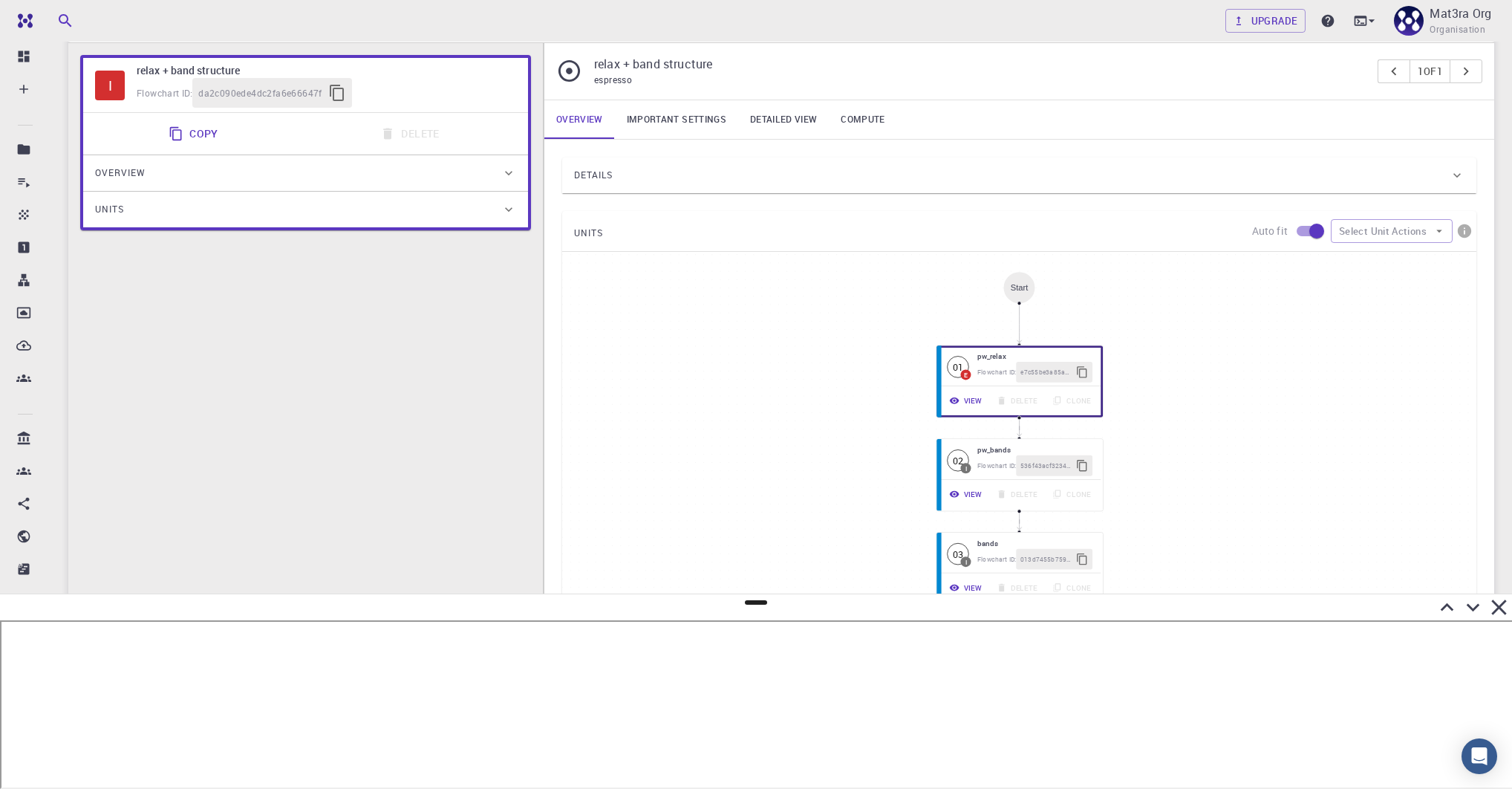
click at [634, 182] on div "Details" at bounding box center [1012, 174] width 876 height 23
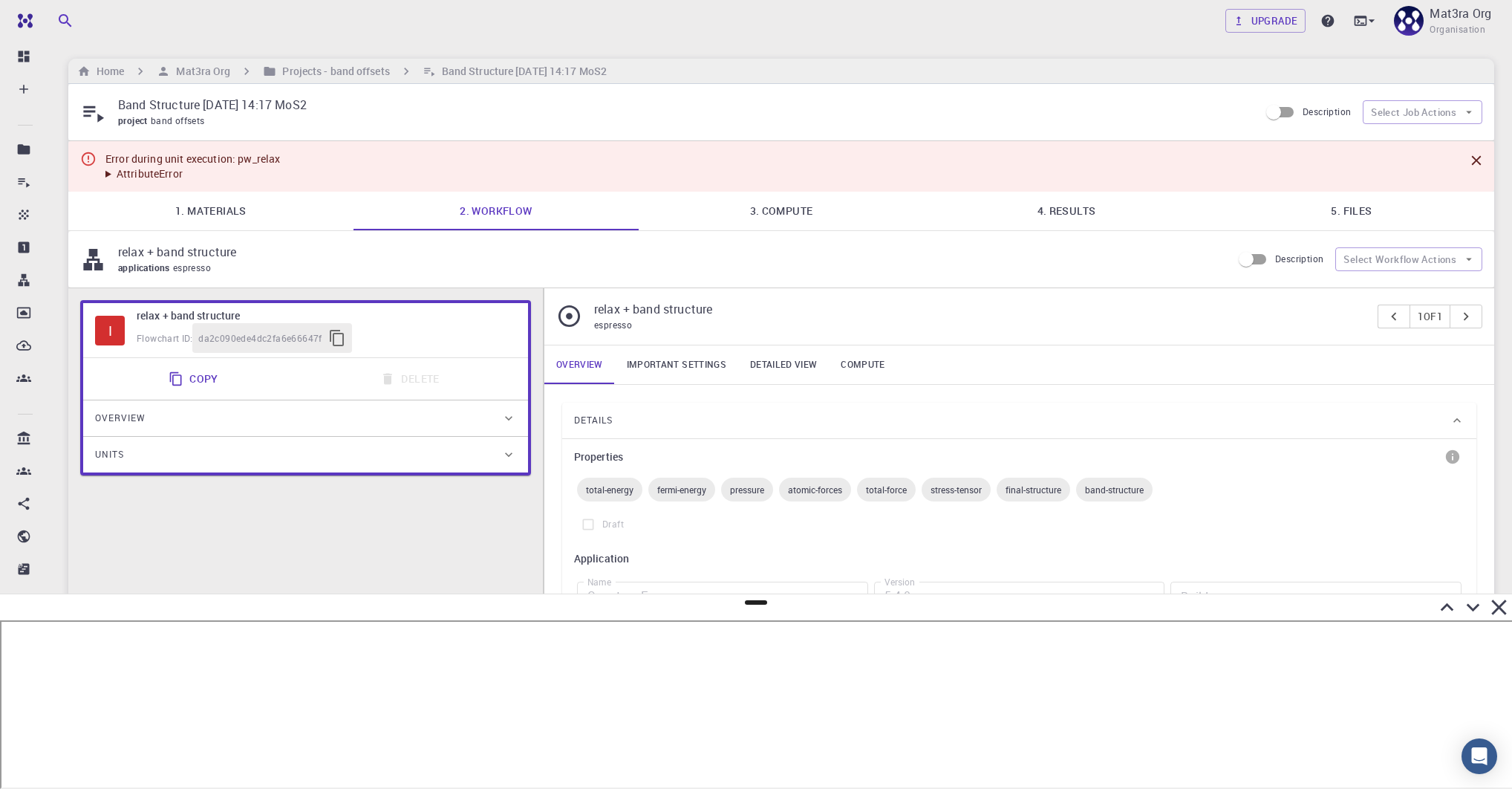
click at [546, 265] on div "applications espresso" at bounding box center [669, 268] width 1102 height 15
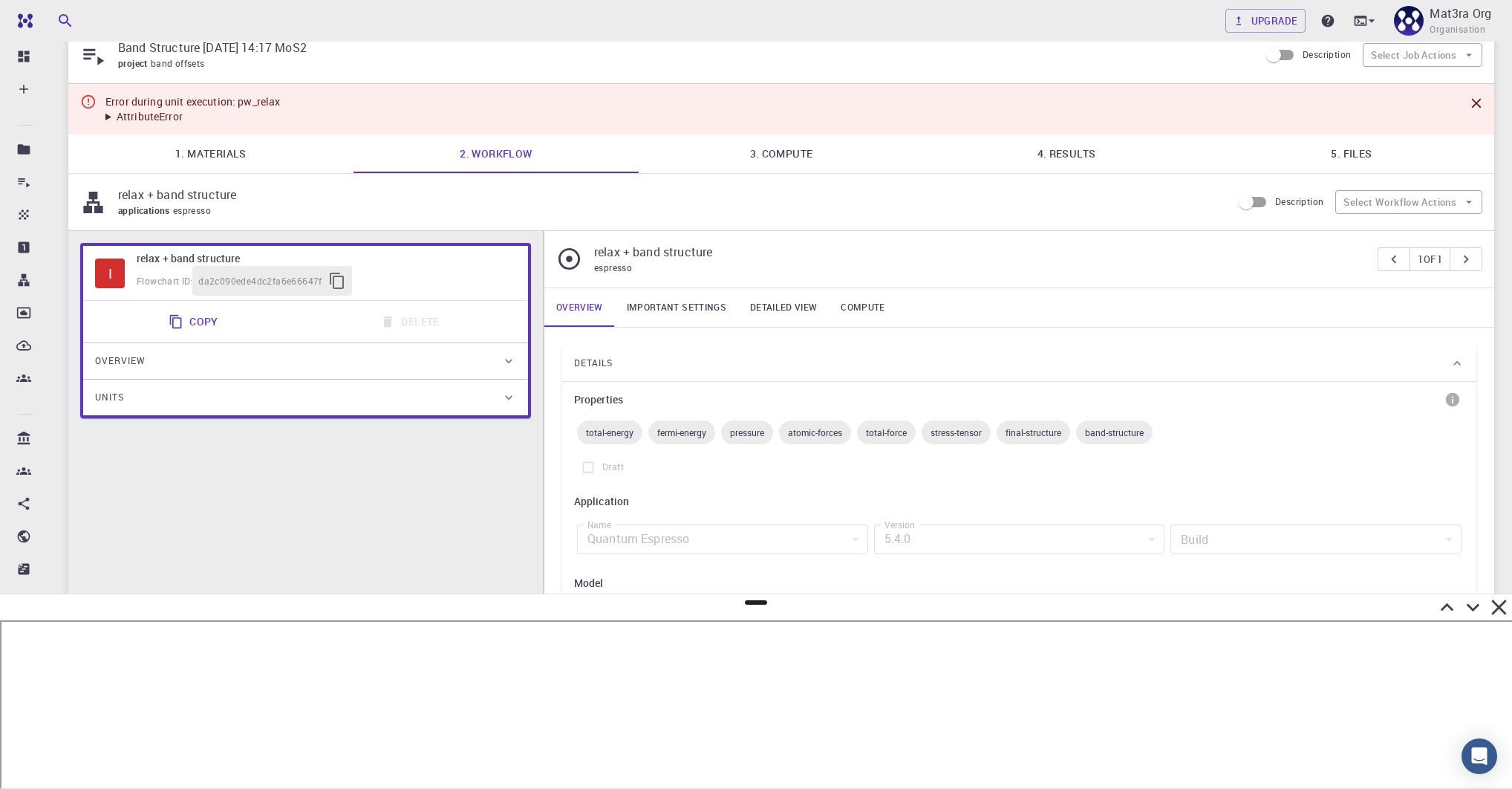
scroll to position [53, 0]
click at [543, 232] on div "relax + band structure applications espresso Description Select Workflow Actions" at bounding box center [781, 205] width 1426 height 56
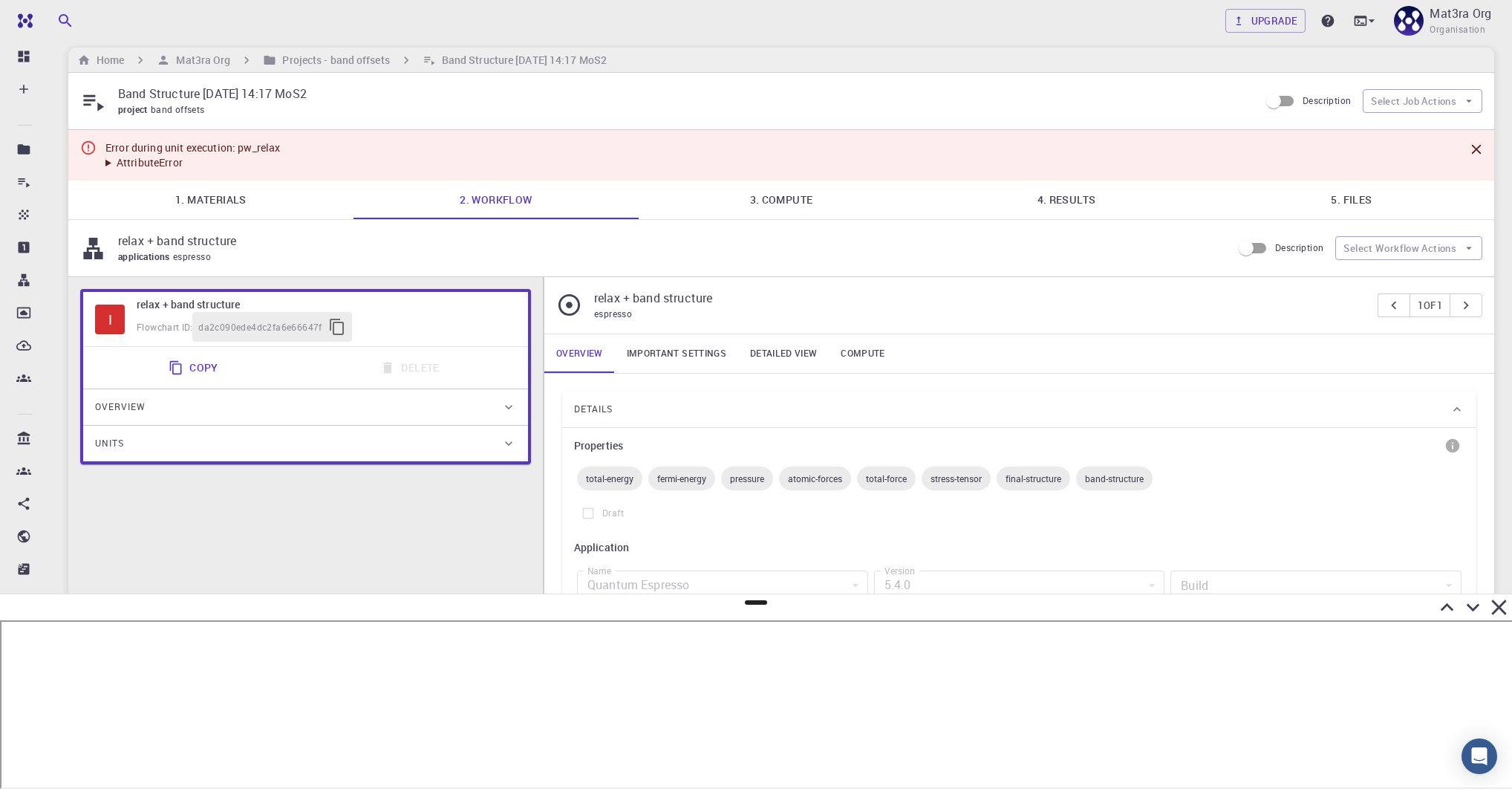
scroll to position [6, 0]
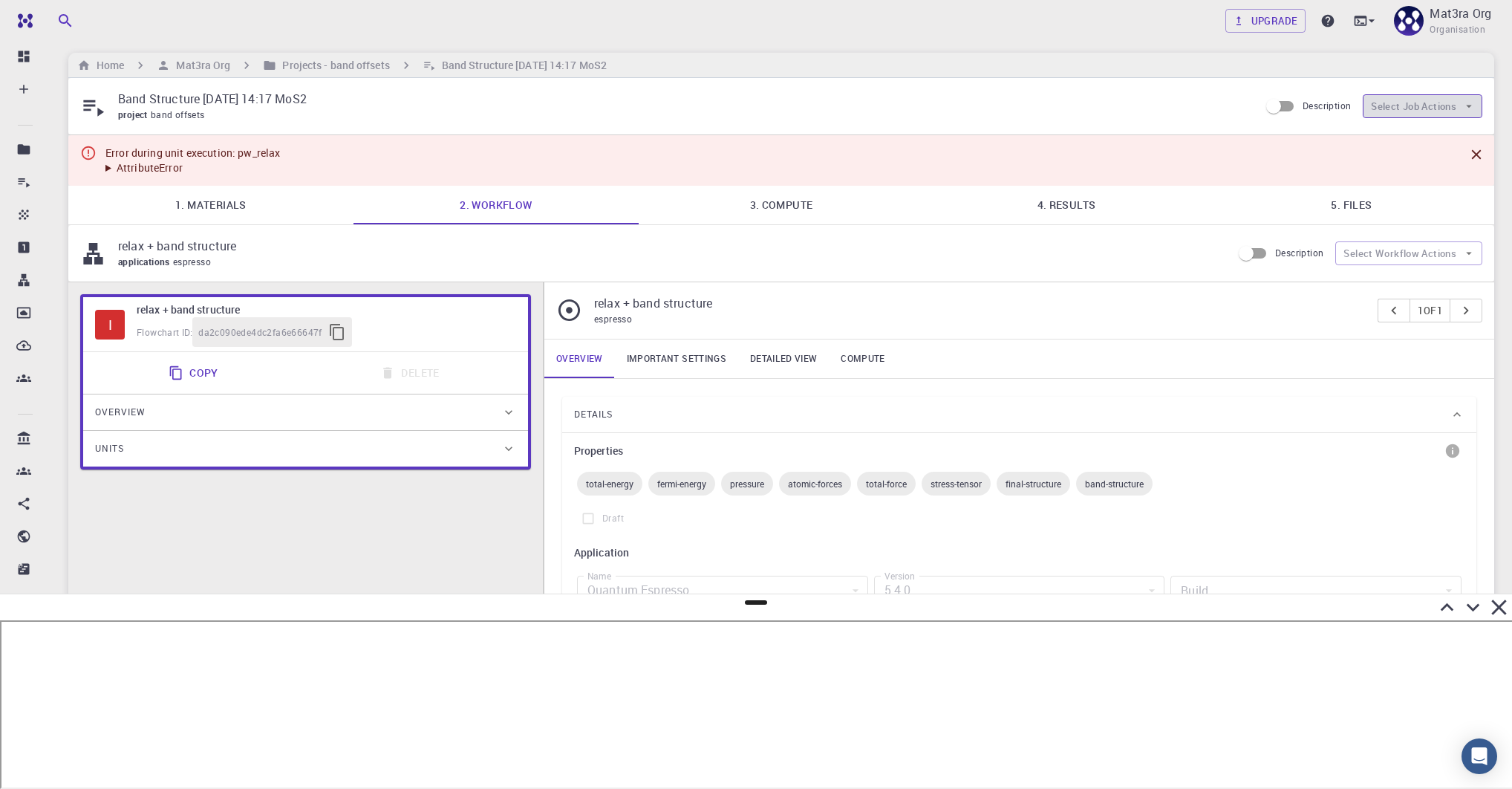
click at [1190, 105] on button "Select Job Actions" at bounding box center [1422, 106] width 119 height 23
click at [1082, 111] on div "project band offsets" at bounding box center [683, 115] width 1129 height 15
click at [301, 61] on h6 "Projects - band offsets" at bounding box center [333, 65] width 113 height 16
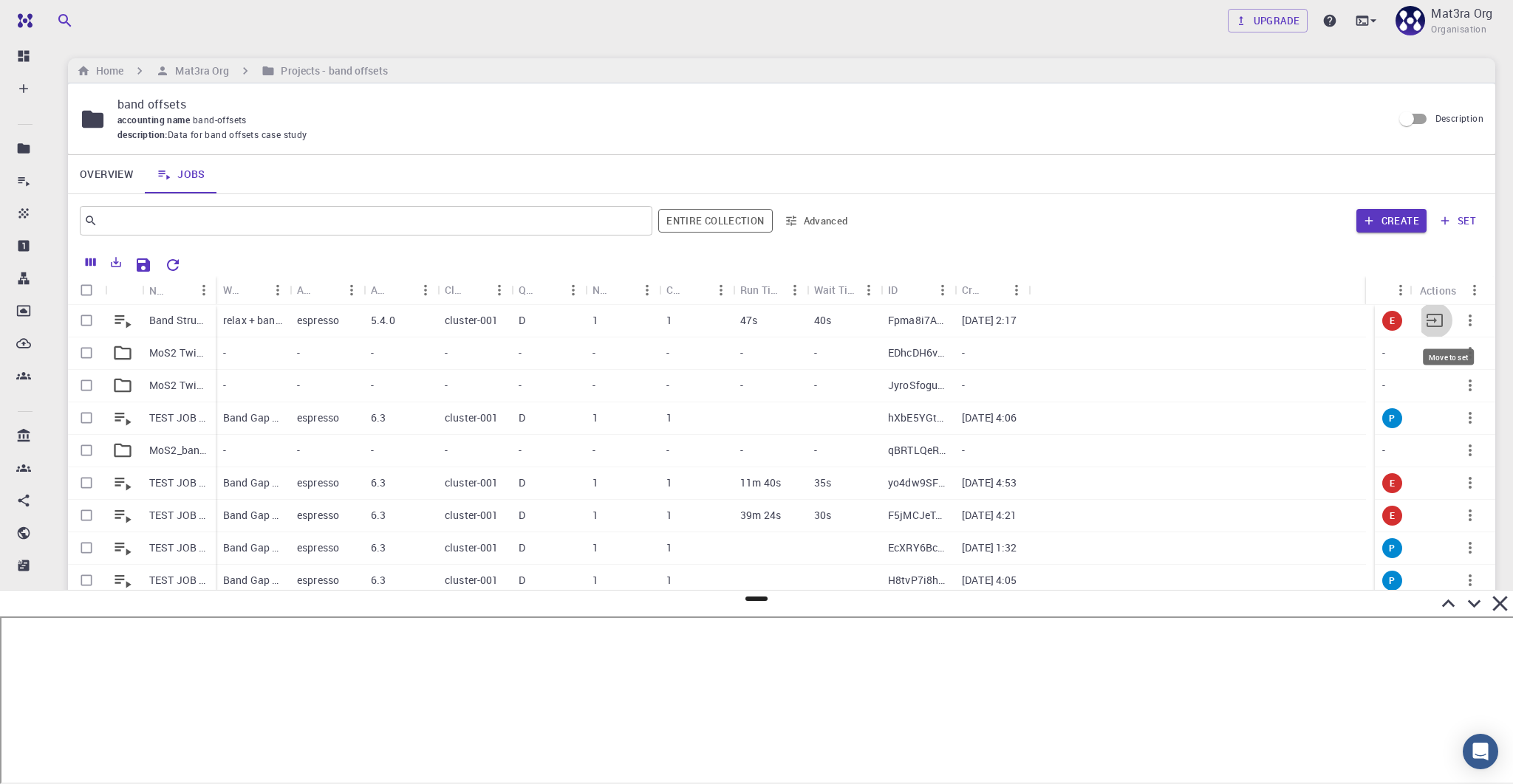
click at [1184, 321] on icon "Move to set" at bounding box center [1434, 320] width 18 height 18
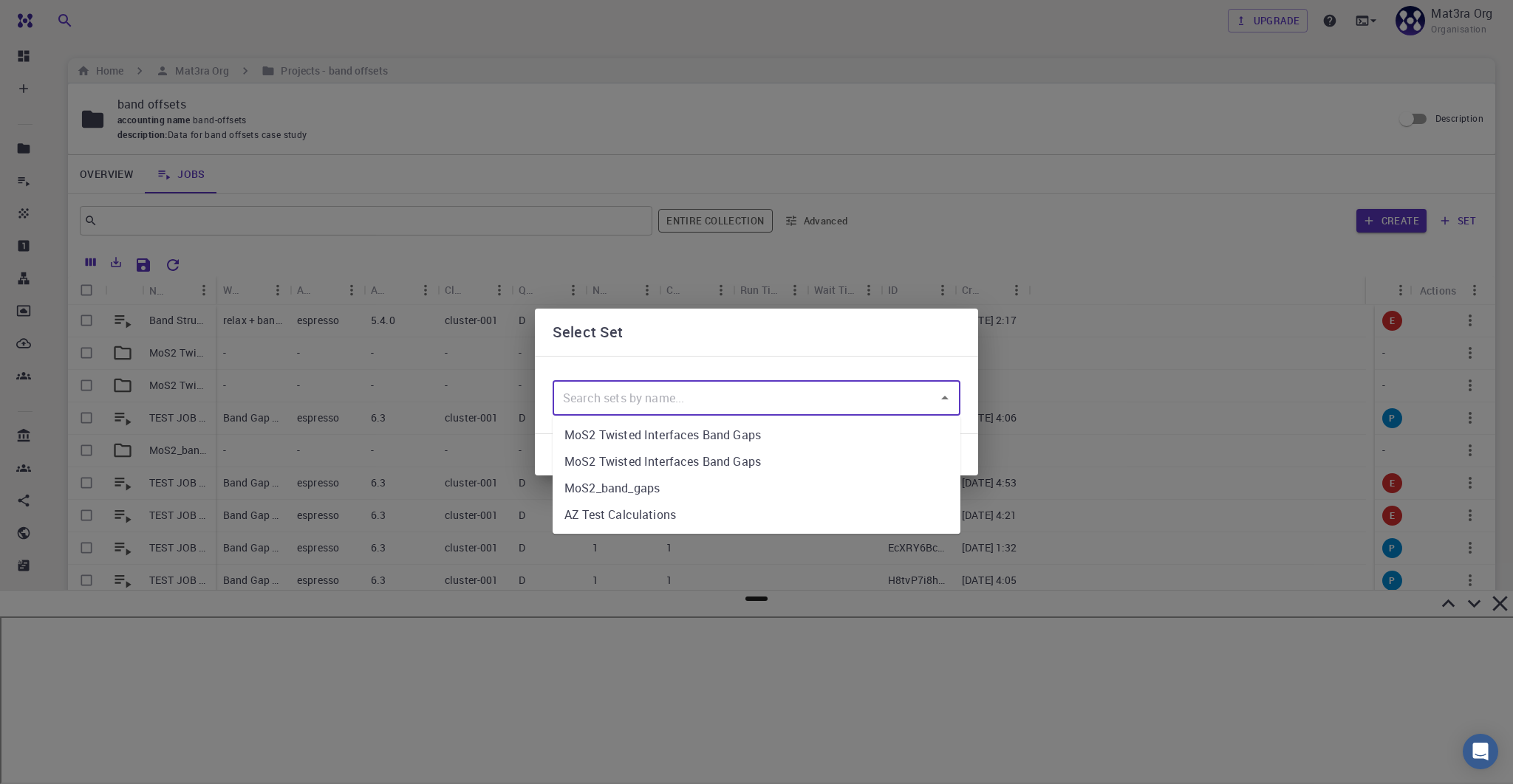
click at [770, 405] on input "text" at bounding box center [744, 398] width 372 height 28
click at [751, 361] on div "​" at bounding box center [756, 395] width 443 height 78
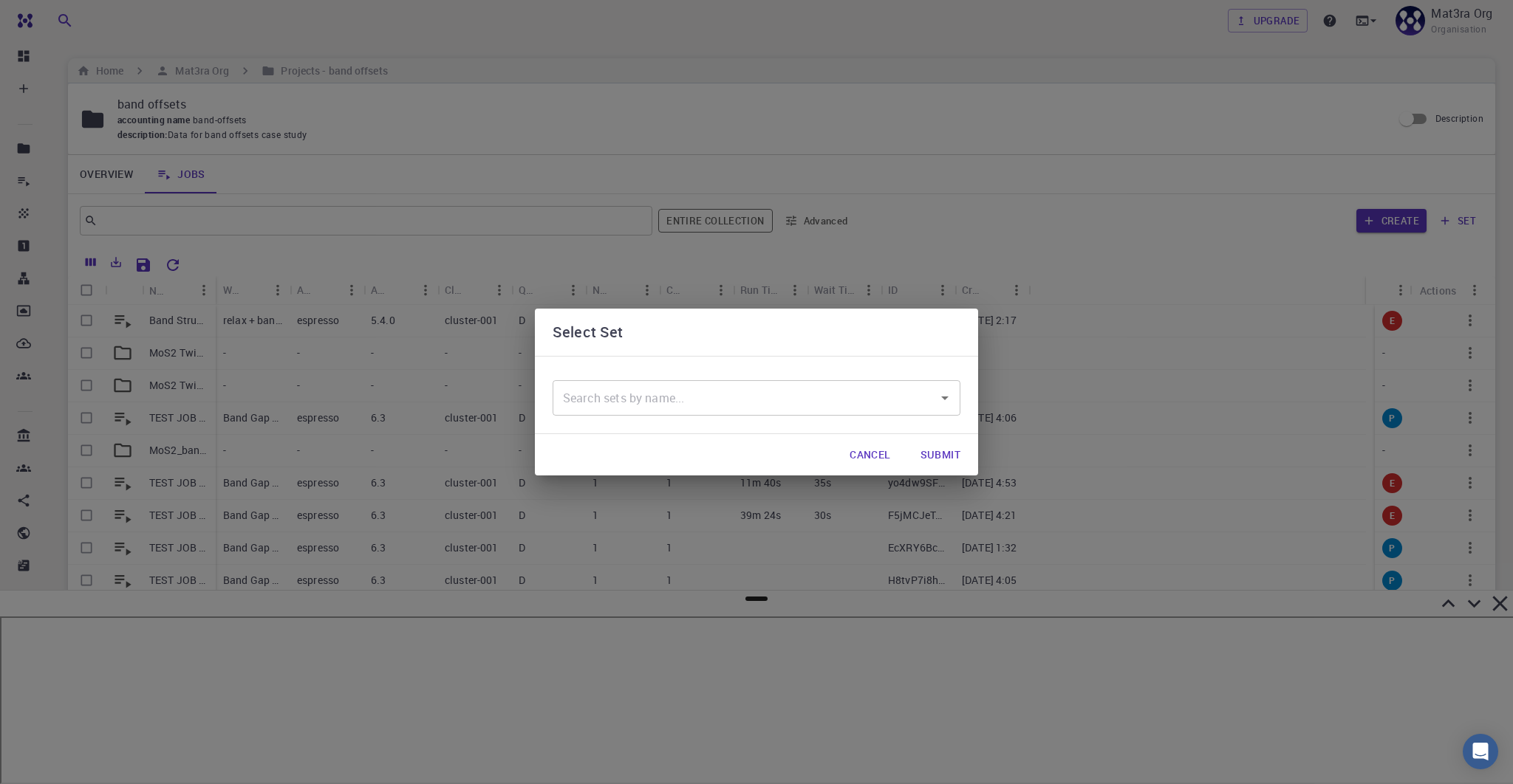
click at [862, 465] on button "Cancel" at bounding box center [869, 455] width 64 height 30
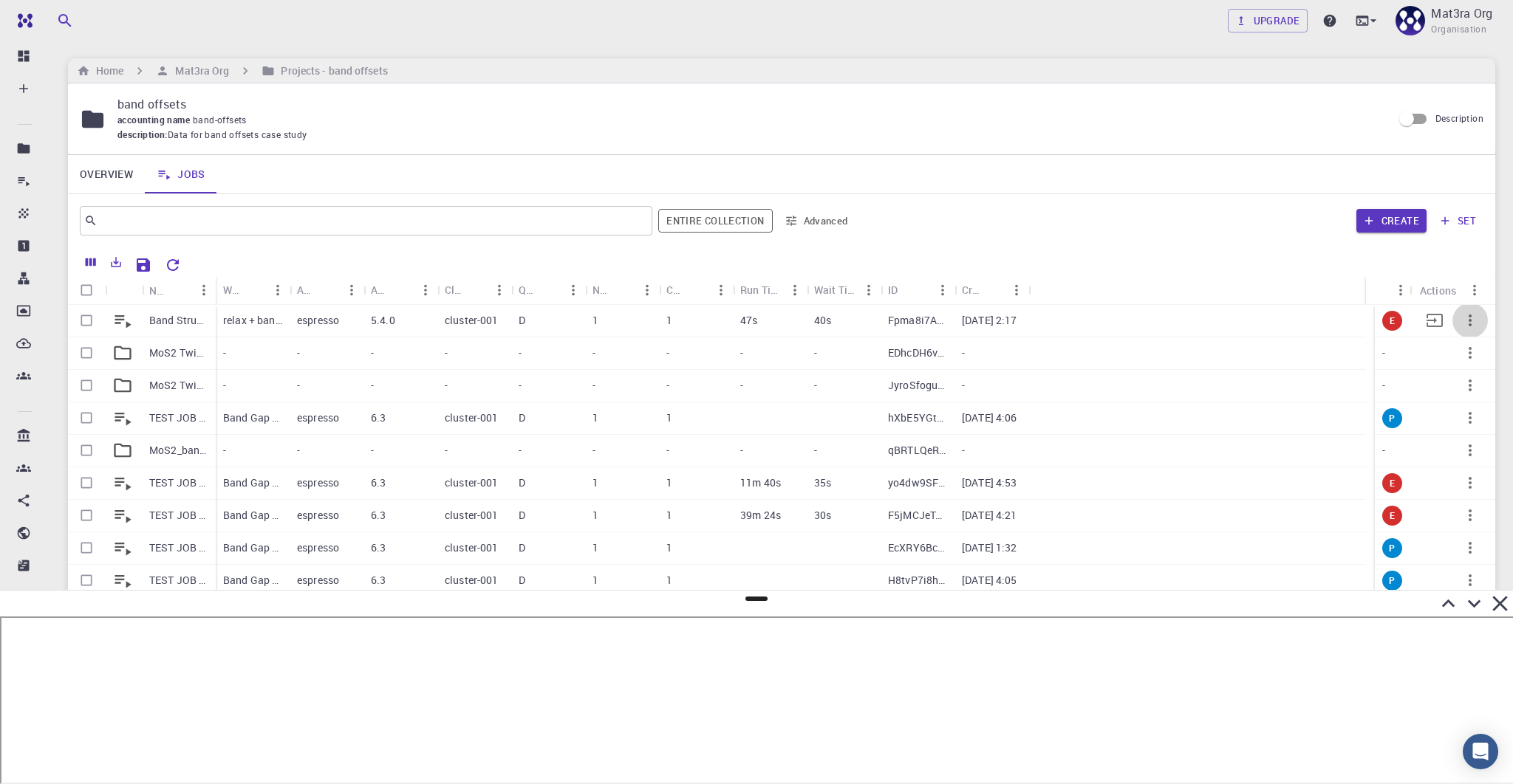
click at [1184, 322] on icon "button" at bounding box center [1469, 320] width 18 height 18
click at [1184, 356] on span "Copy" at bounding box center [1464, 361] width 22 height 15
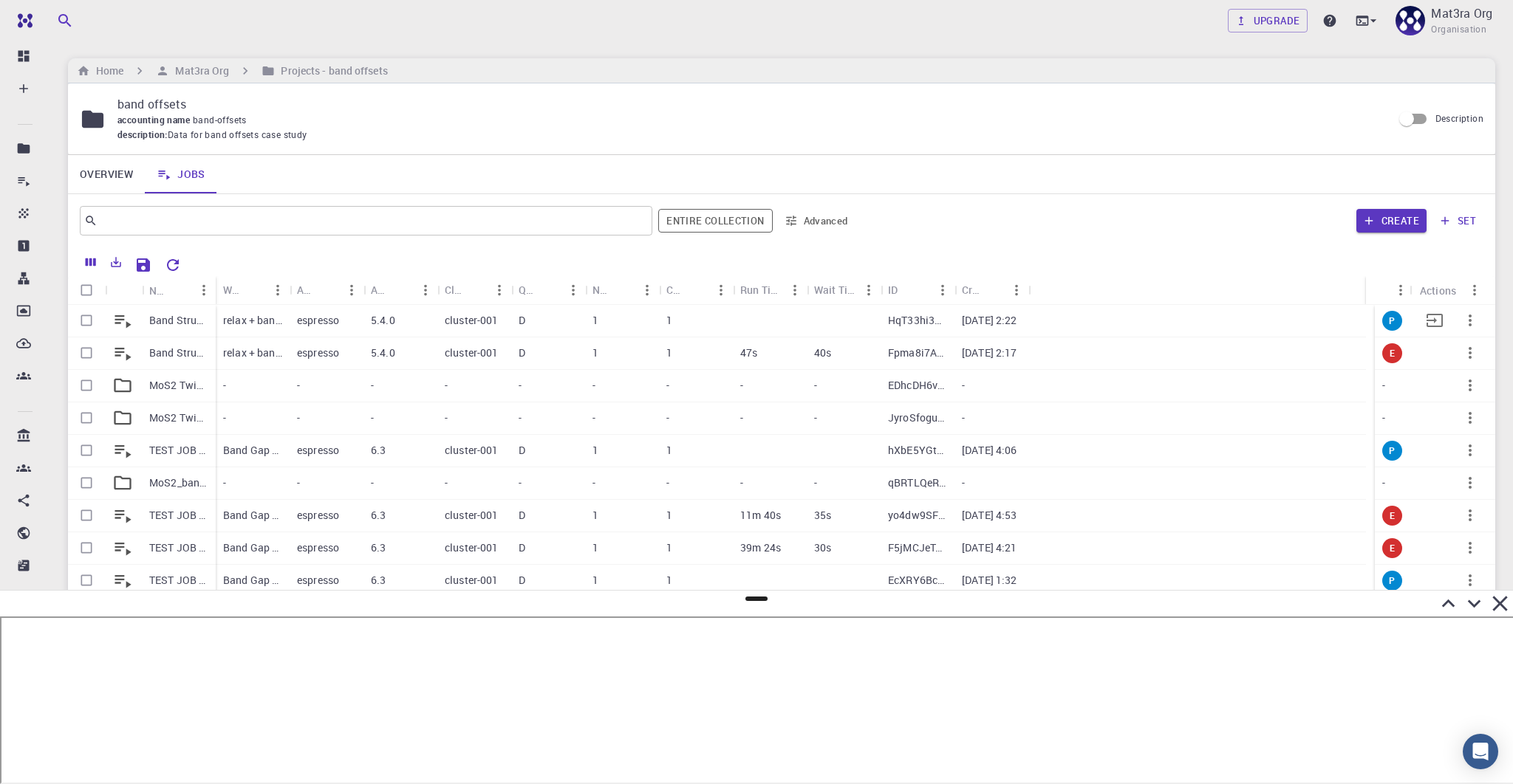
click at [168, 317] on p "Band Structure [DATE] 14:17 MoS2 (clone)" at bounding box center [178, 321] width 59 height 15
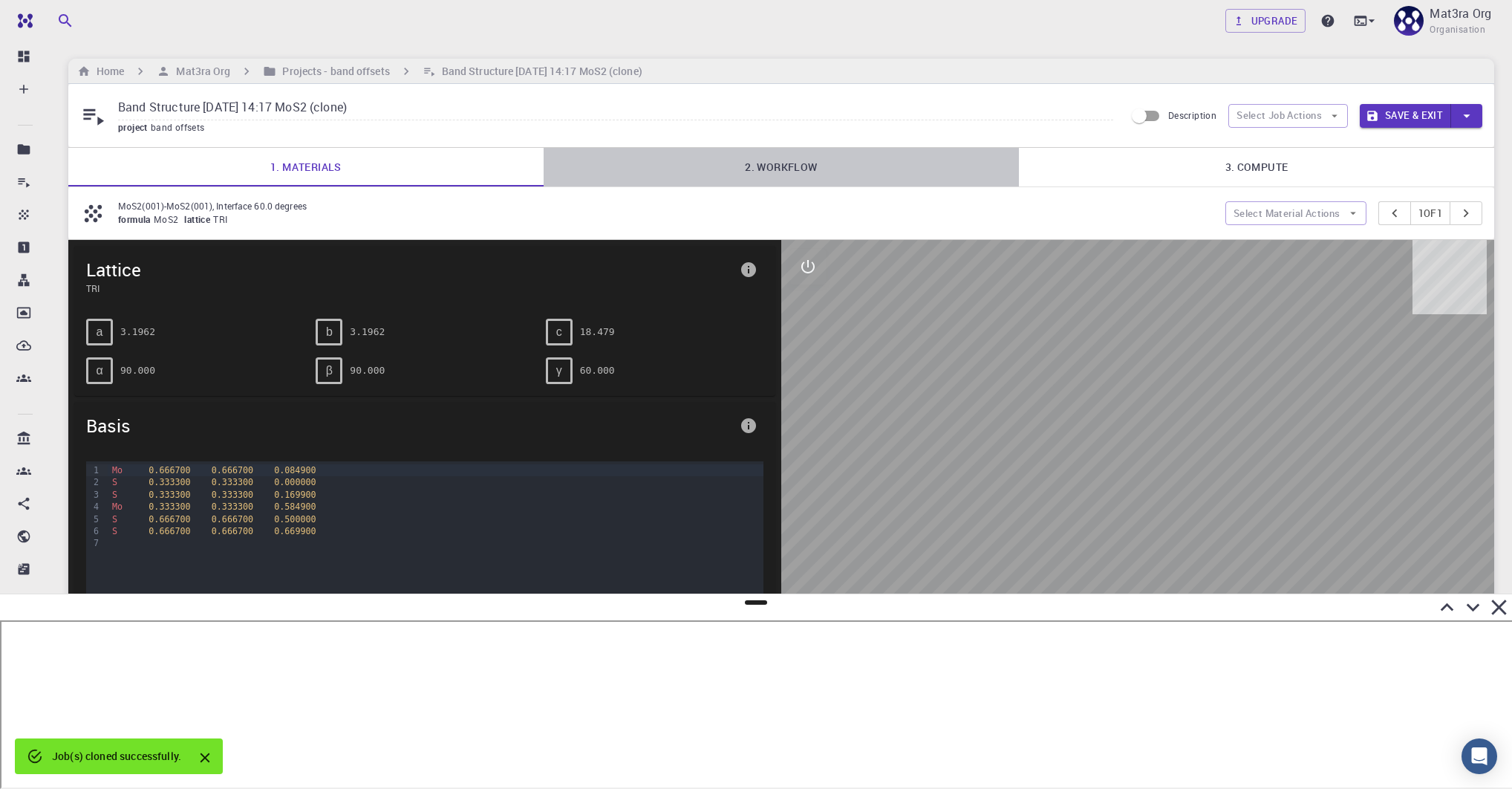
click at [777, 159] on link "2. Workflow" at bounding box center [781, 167] width 476 height 38
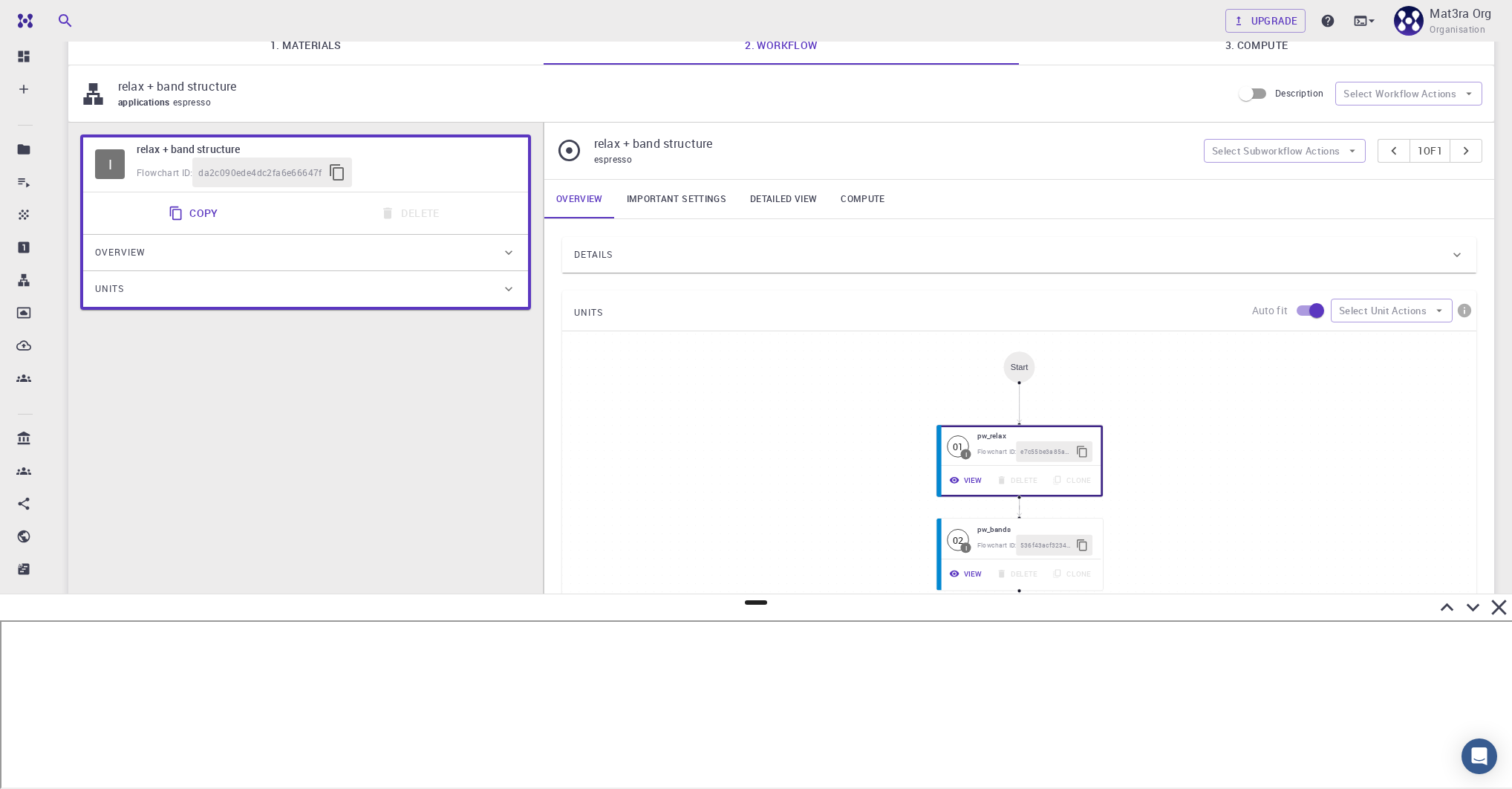
scroll to position [127, 0]
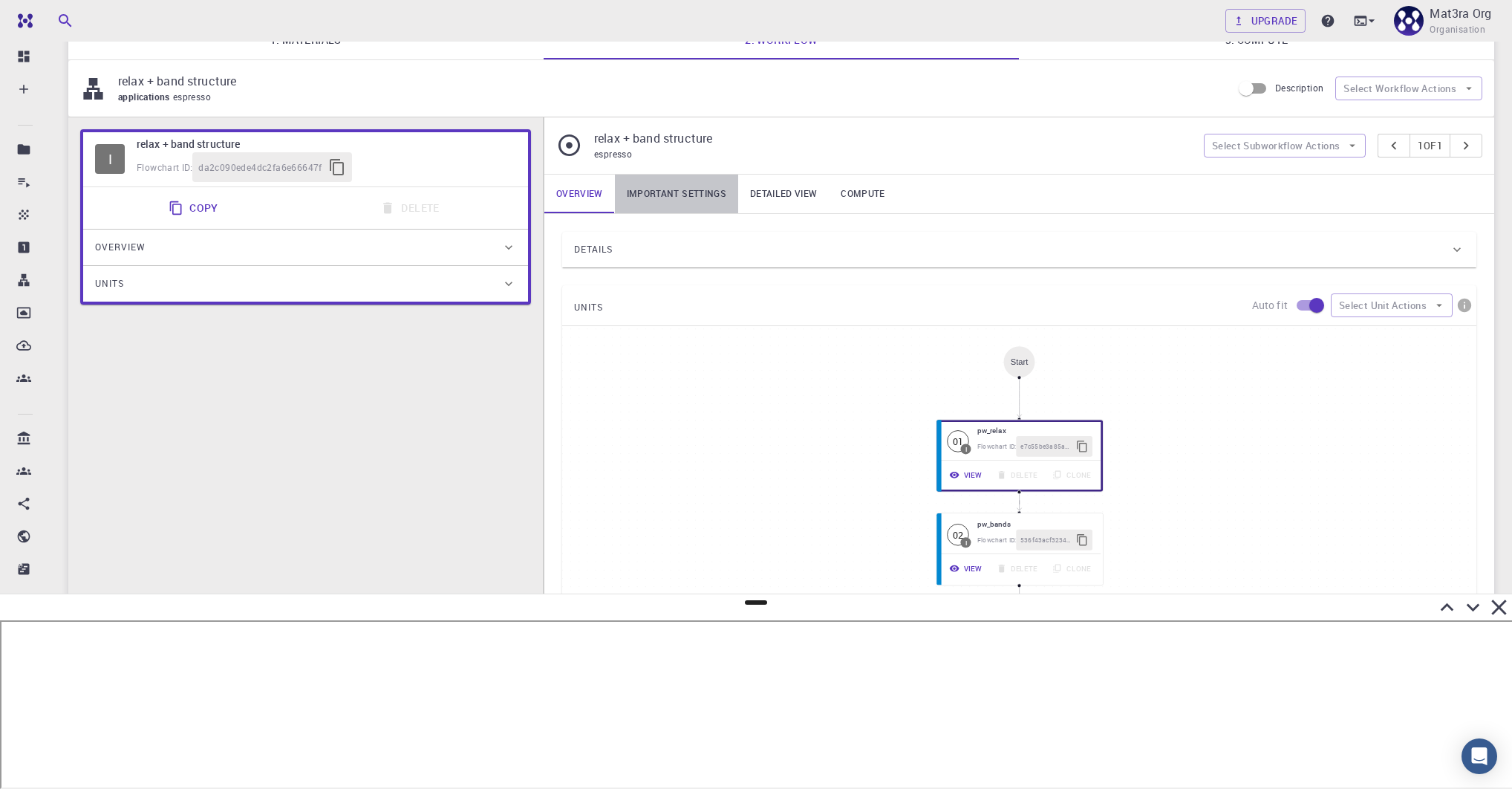
click at [658, 186] on link "Important settings" at bounding box center [676, 193] width 123 height 38
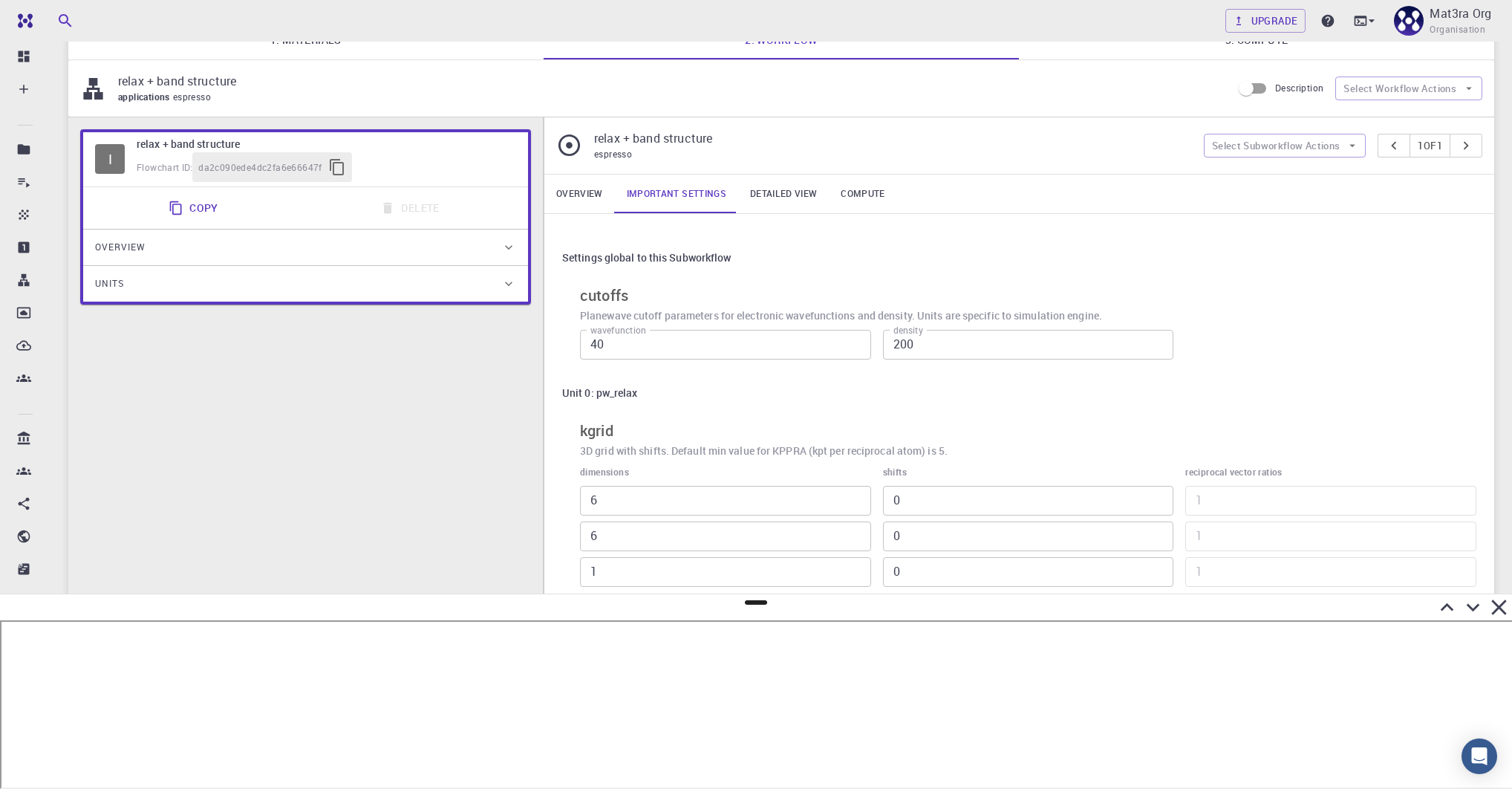
click at [568, 199] on link "Overview" at bounding box center [579, 193] width 70 height 38
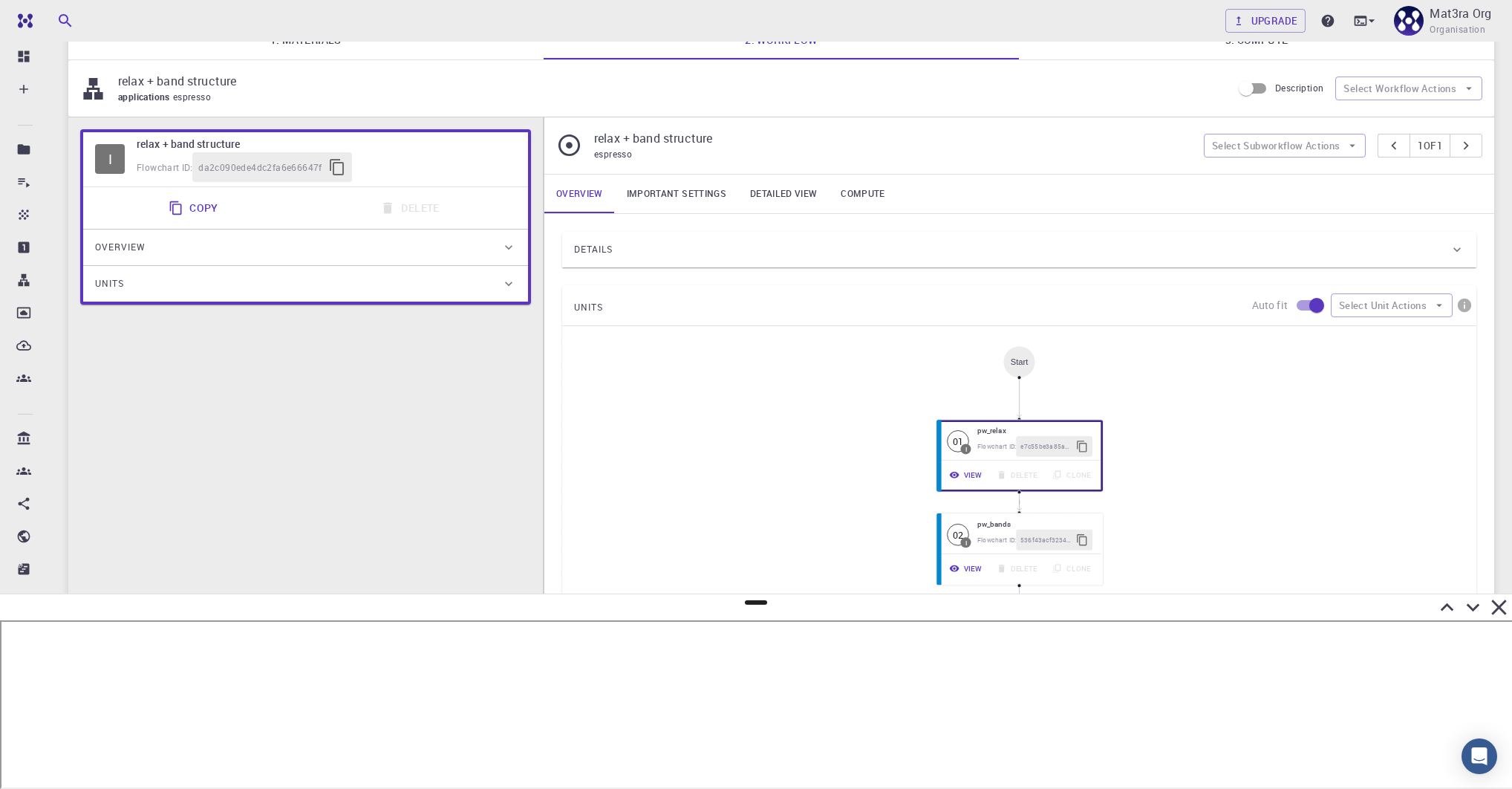
click at [655, 251] on div "Details" at bounding box center [1012, 249] width 876 height 23
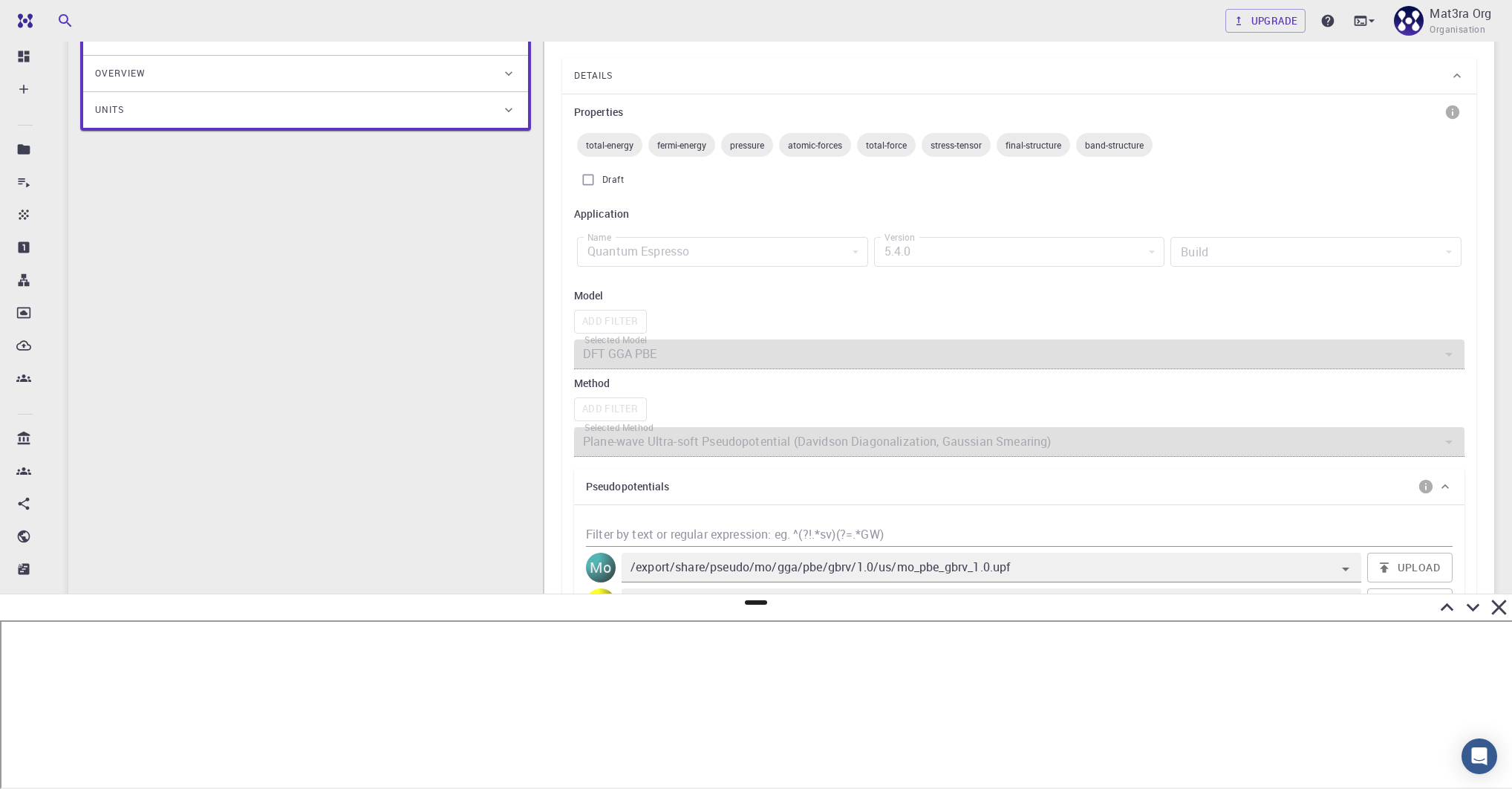
click at [900, 251] on div "5.4.0" at bounding box center [1020, 252] width 291 height 30
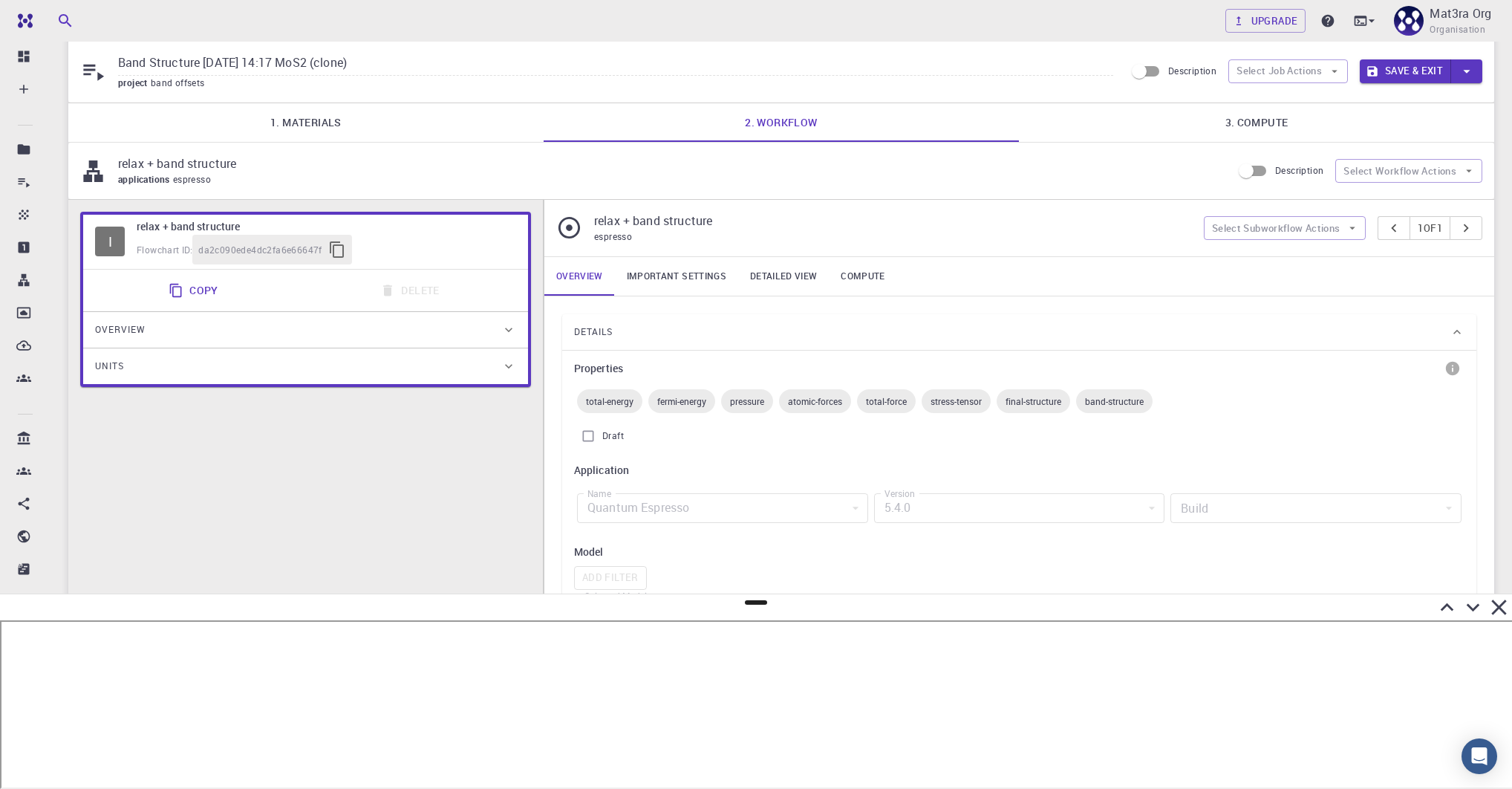
scroll to position [45, 0]
click at [1190, 75] on icon "button" at bounding box center [1466, 70] width 16 height 16
click at [1037, 103] on div at bounding box center [756, 394] width 1512 height 789
click at [1190, 66] on button "Select Job Actions" at bounding box center [1288, 70] width 119 height 23
click at [988, 147] on div "relax + band structure applications espresso Description Select Workflow Actions" at bounding box center [781, 171] width 1426 height 56
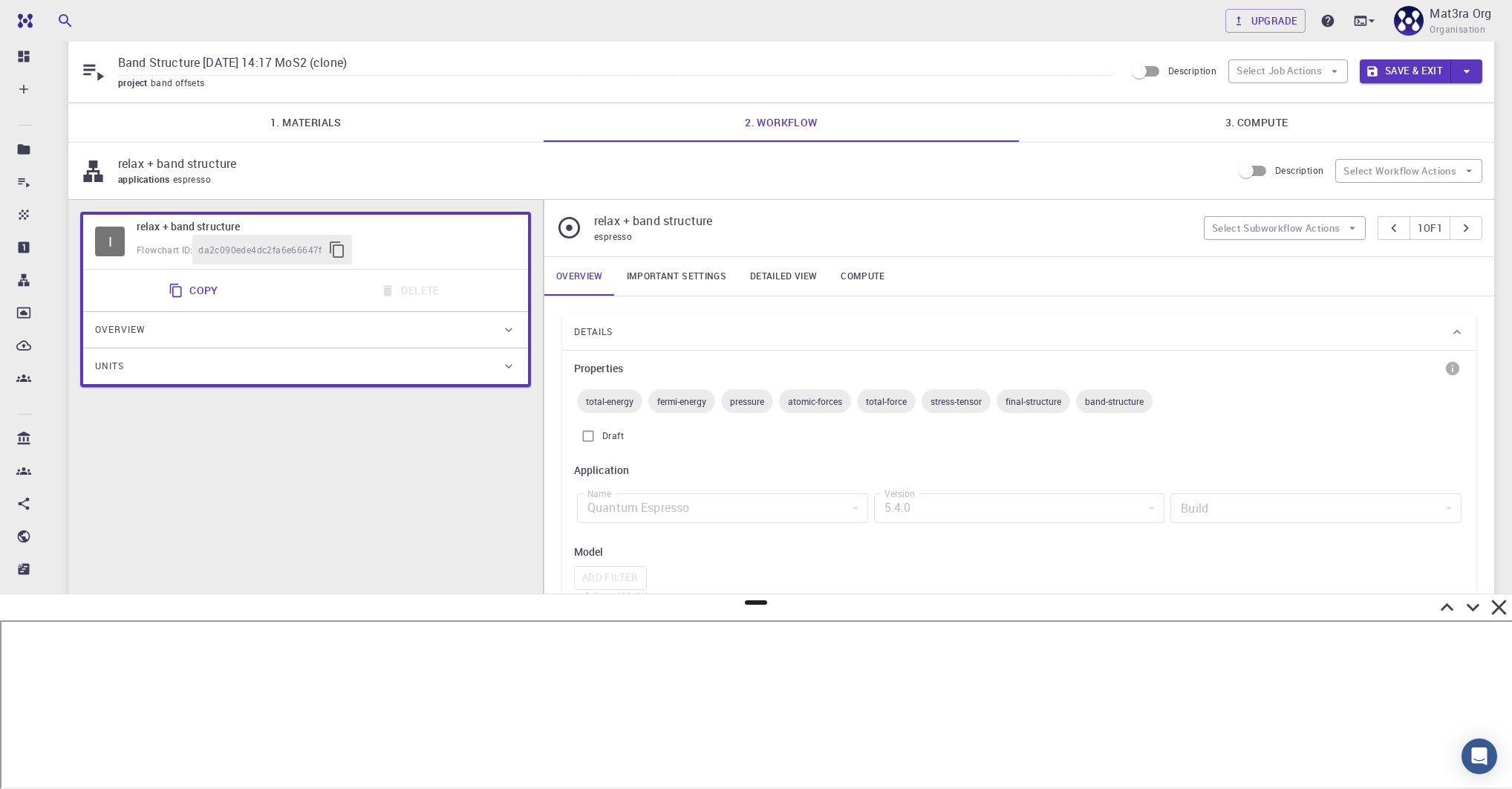
click at [914, 502] on div "5.4.0" at bounding box center [1020, 508] width 291 height 30
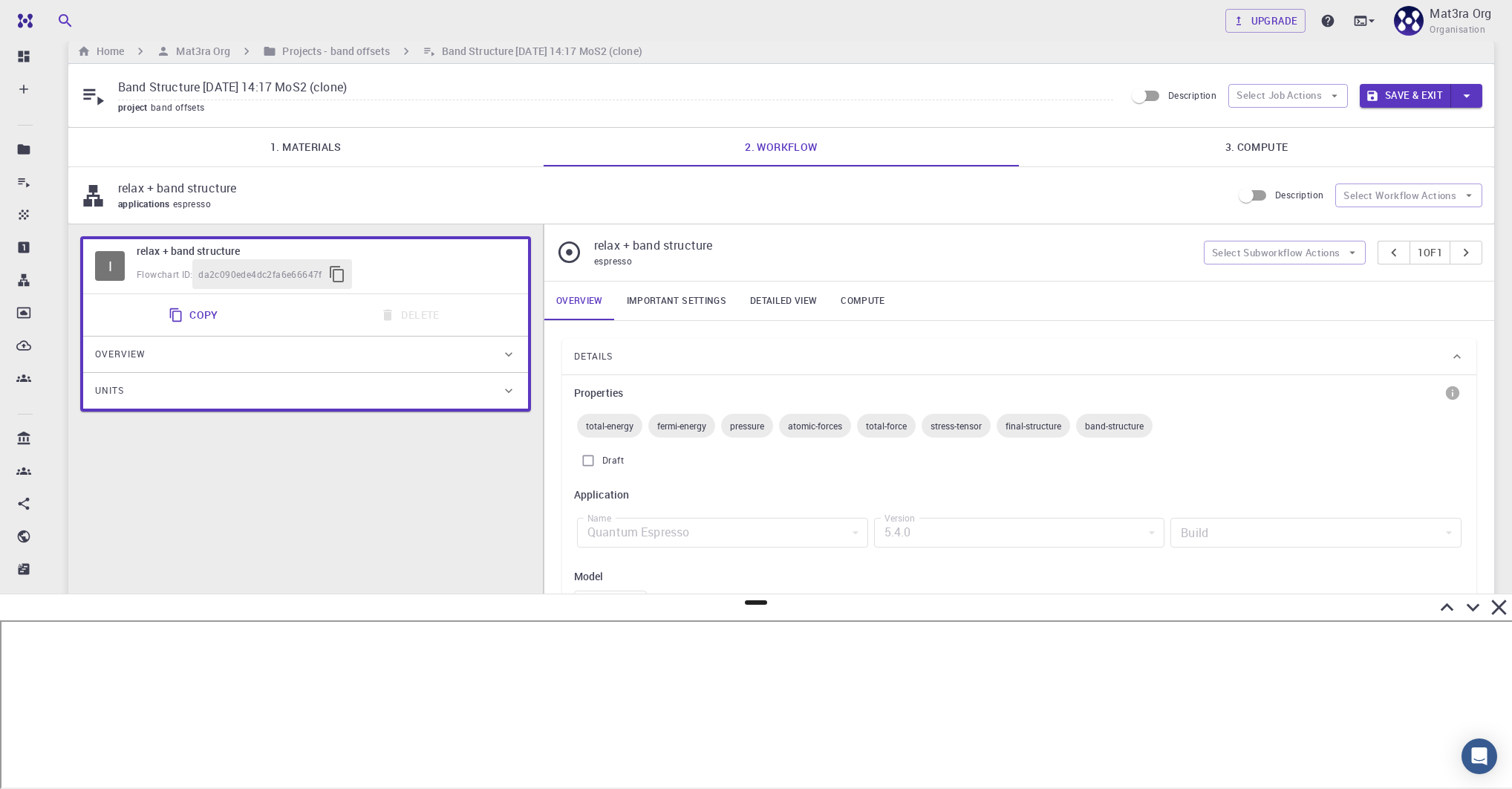
scroll to position [23, 0]
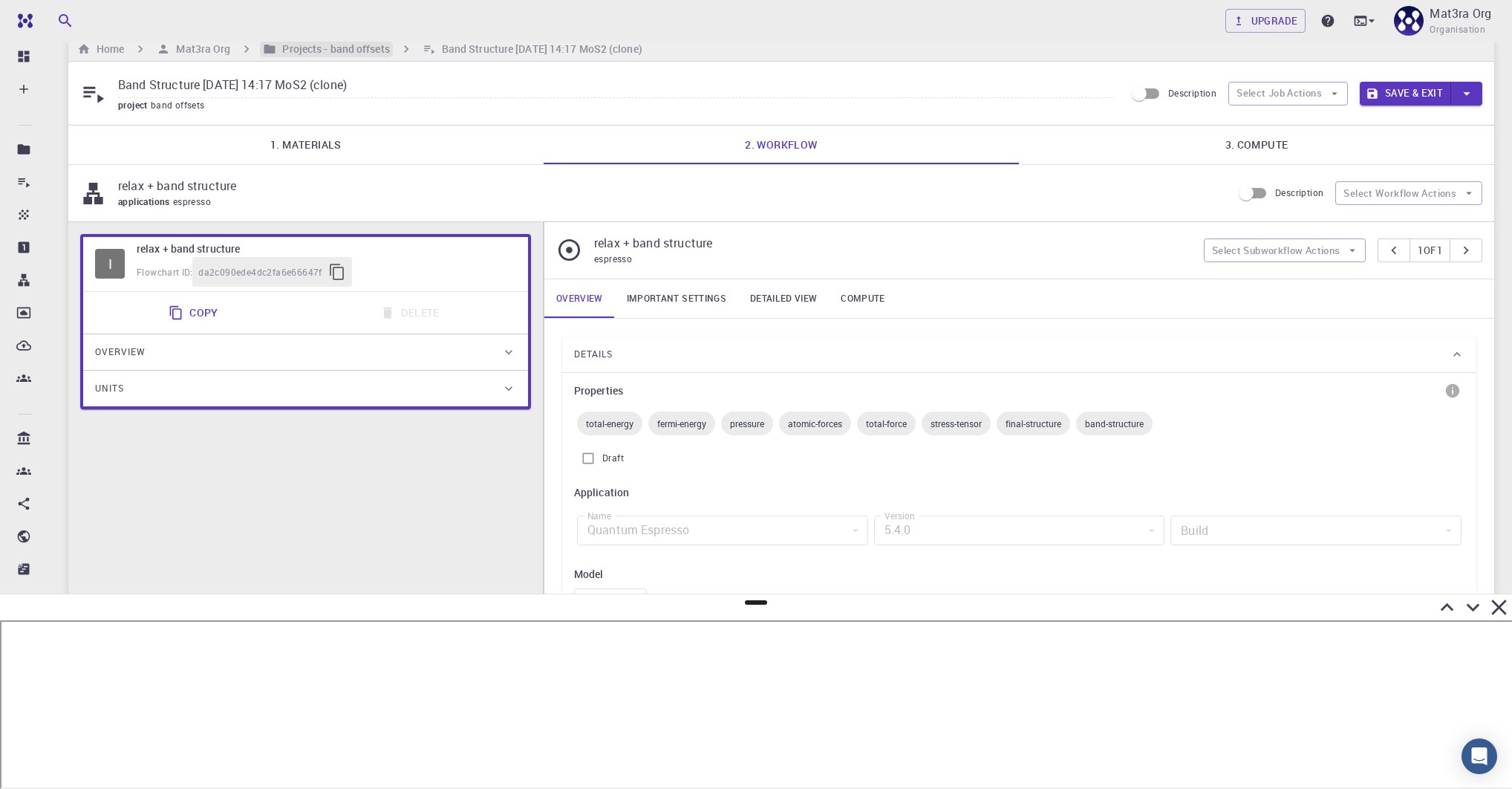
click at [309, 49] on h6 "Projects - band offsets" at bounding box center [333, 49] width 113 height 16
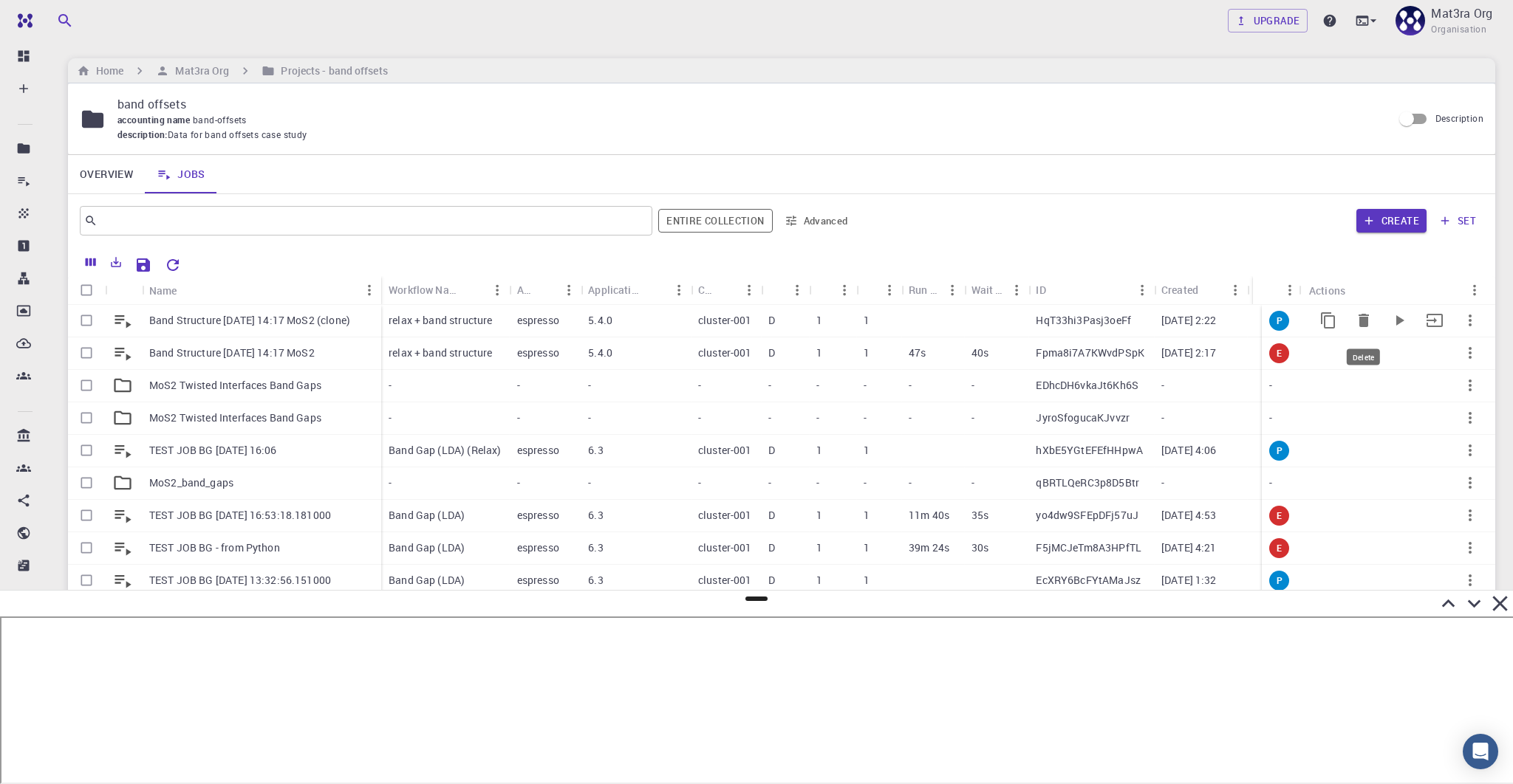
click at [1184, 317] on icon "Delete" at bounding box center [1363, 321] width 10 height 13
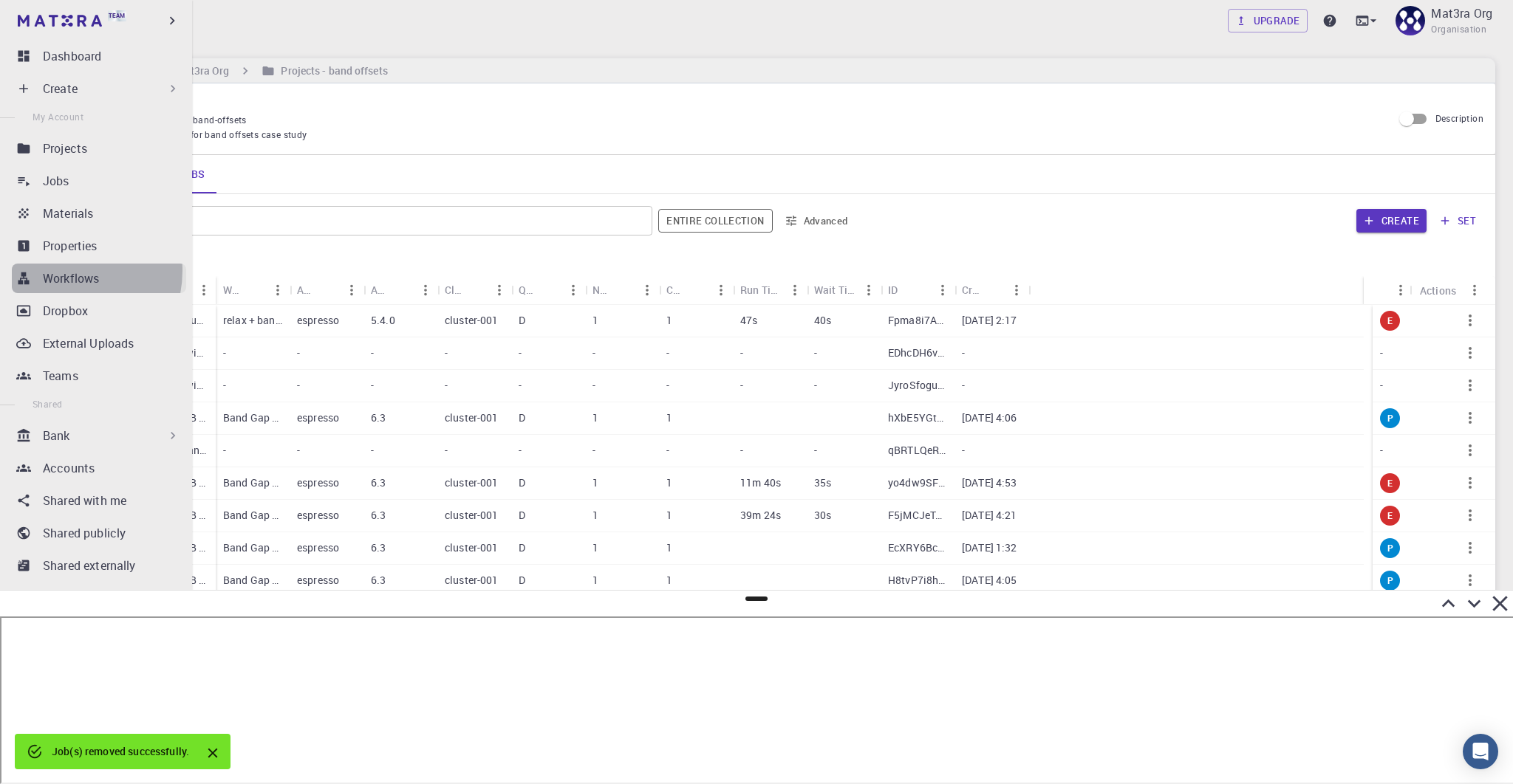
click at [64, 271] on p "Workflows" at bounding box center [71, 278] width 56 height 18
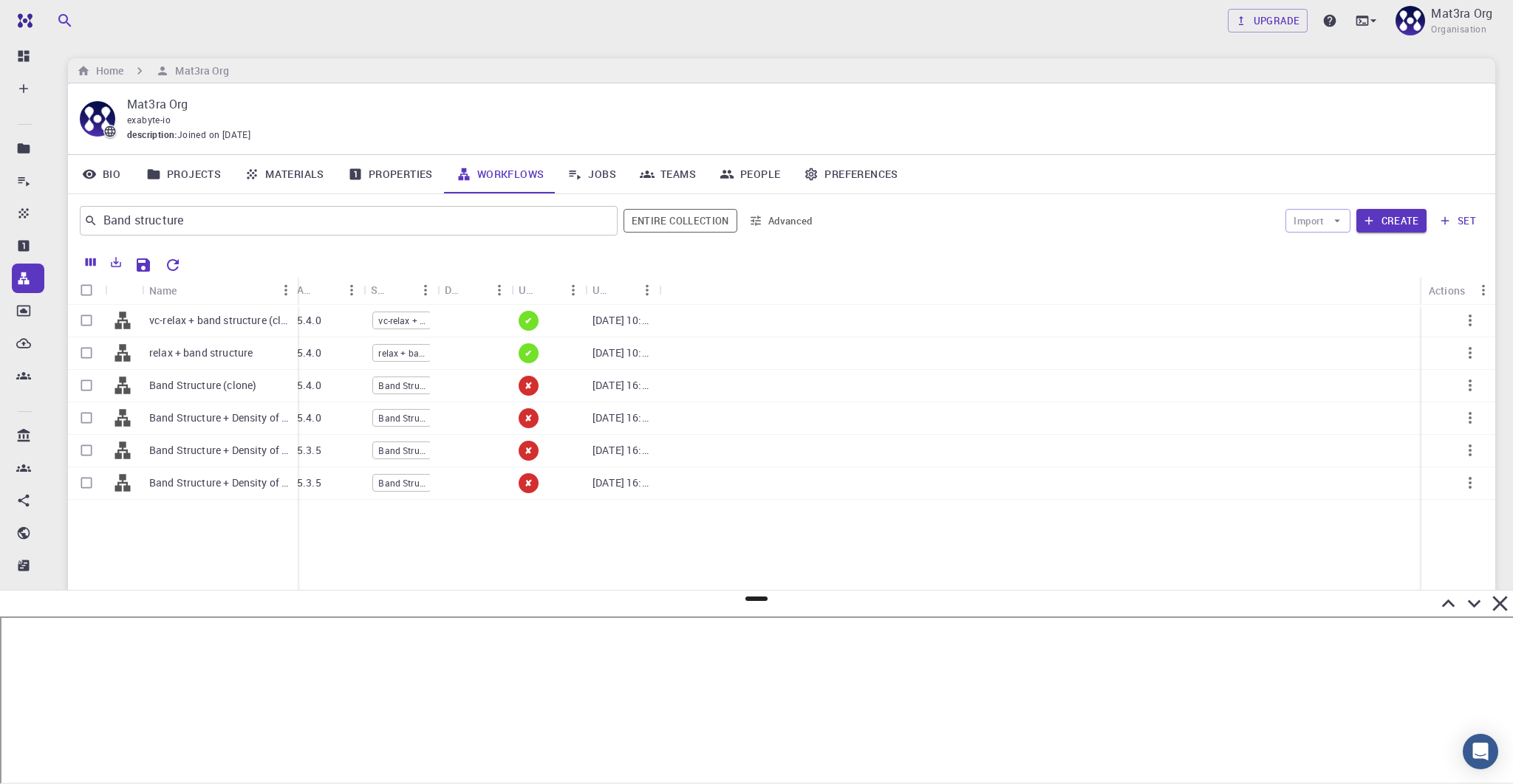
drag, startPoint x: 215, startPoint y: 286, endPoint x: 294, endPoint y: 286, distance: 79.0
click at [297, 286] on div "Name" at bounding box center [299, 290] width 15 height 29
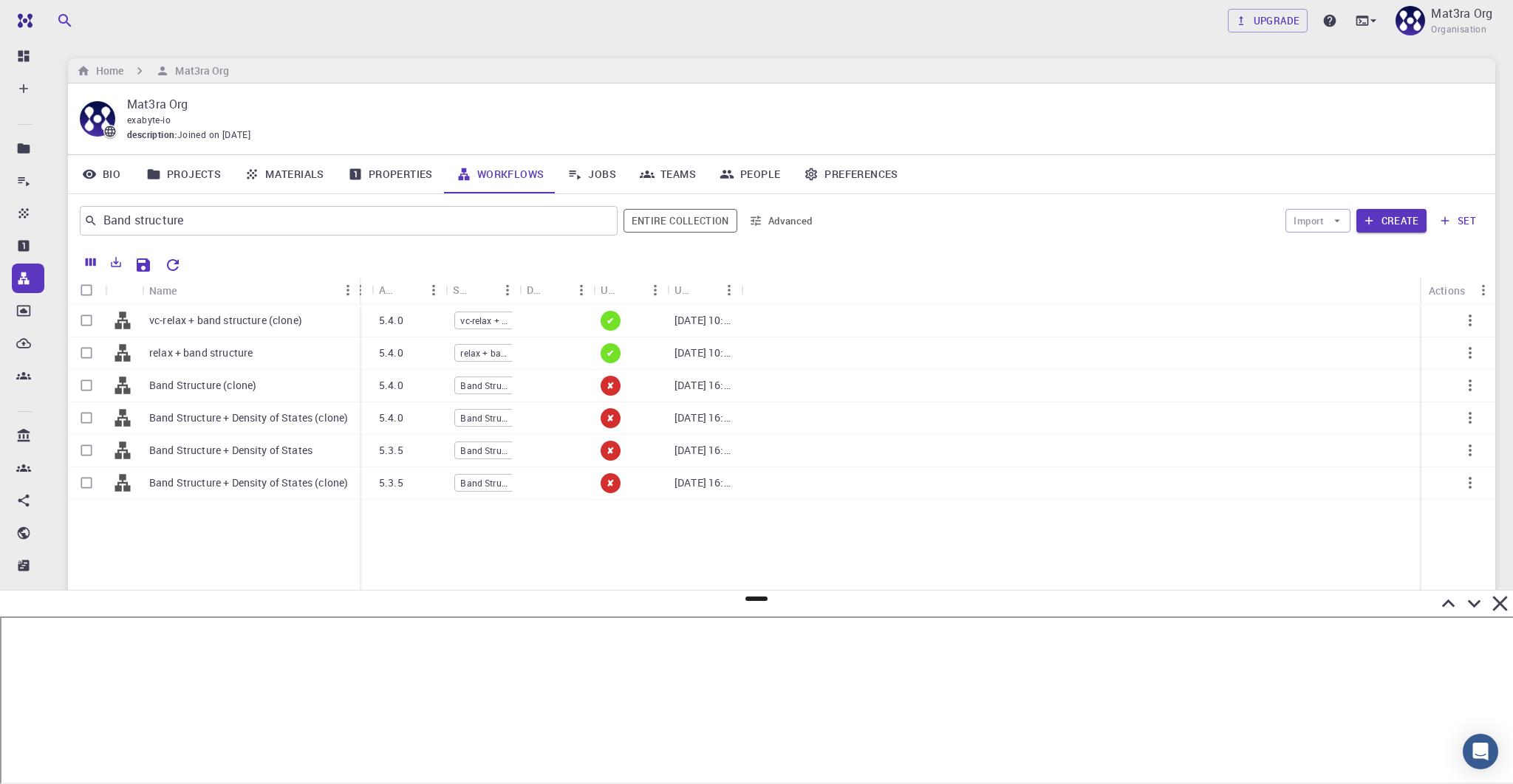
drag, startPoint x: 297, startPoint y: 287, endPoint x: 354, endPoint y: 289, distance: 57.0
click at [355, 289] on div "Name" at bounding box center [361, 290] width 15 height 29
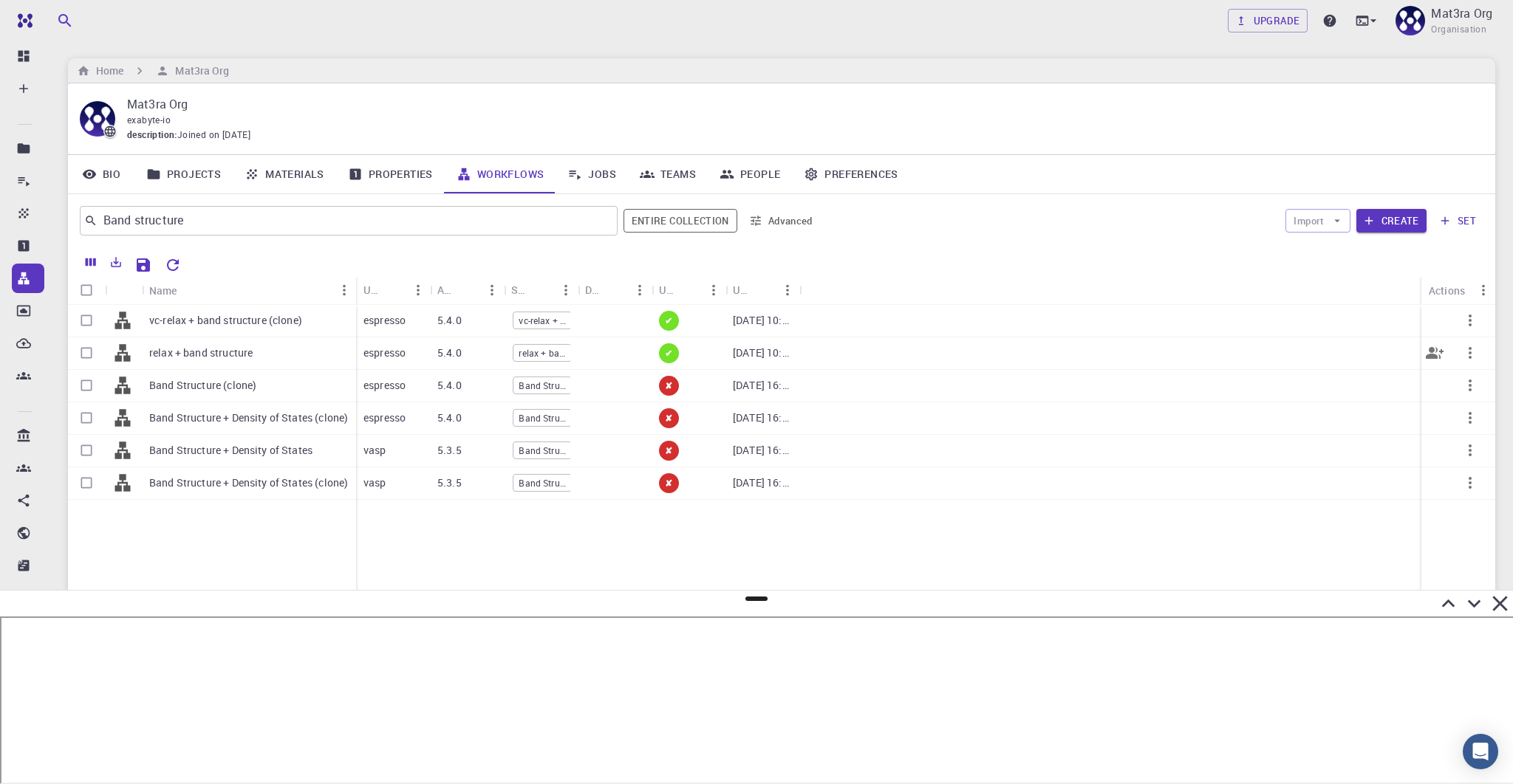
click at [1184, 351] on icon "button" at bounding box center [1469, 352] width 18 height 18
click at [1184, 413] on span "Copy" at bounding box center [1454, 413] width 22 height 15
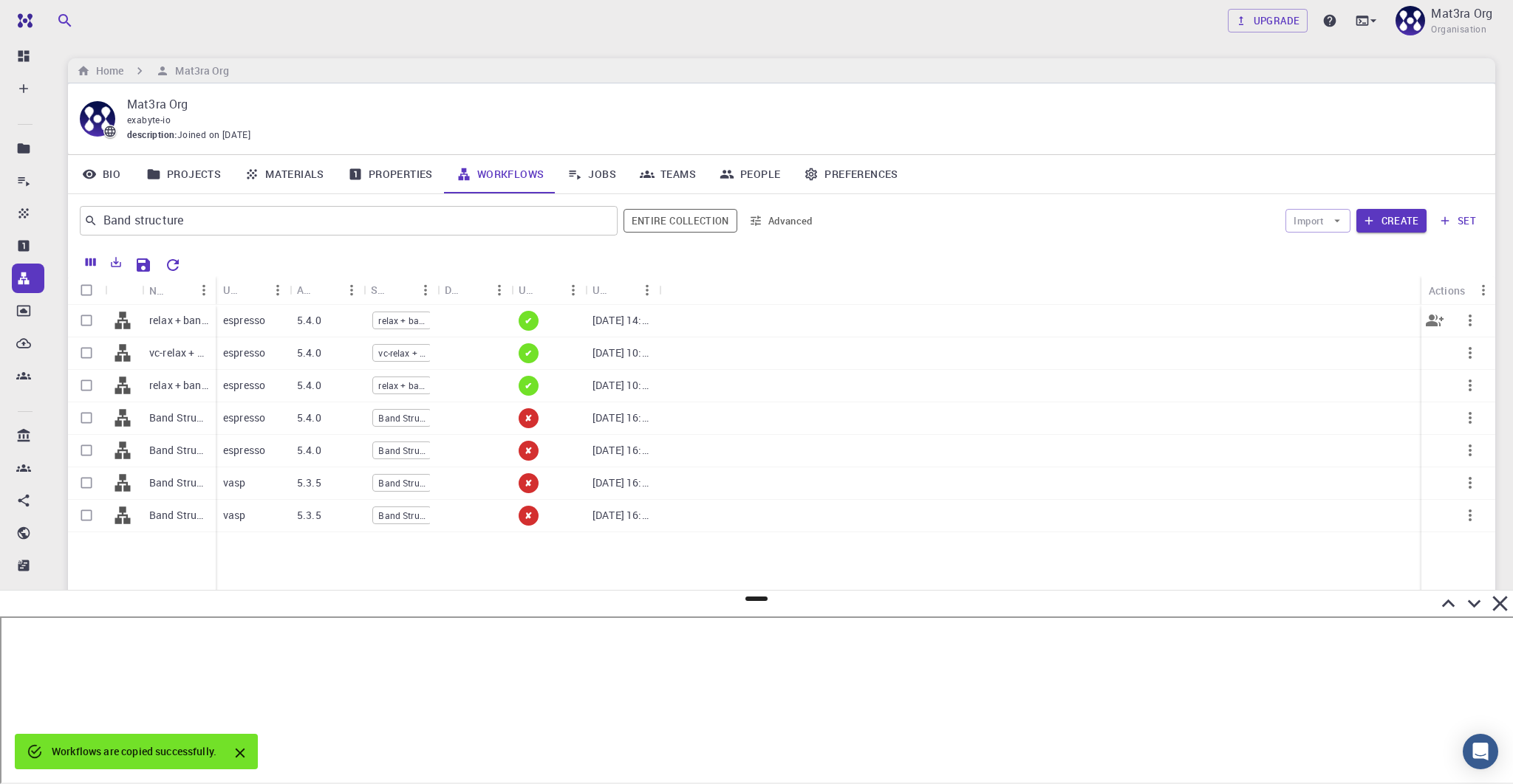
click at [183, 324] on p "relax + band structure (clone)" at bounding box center [178, 321] width 59 height 15
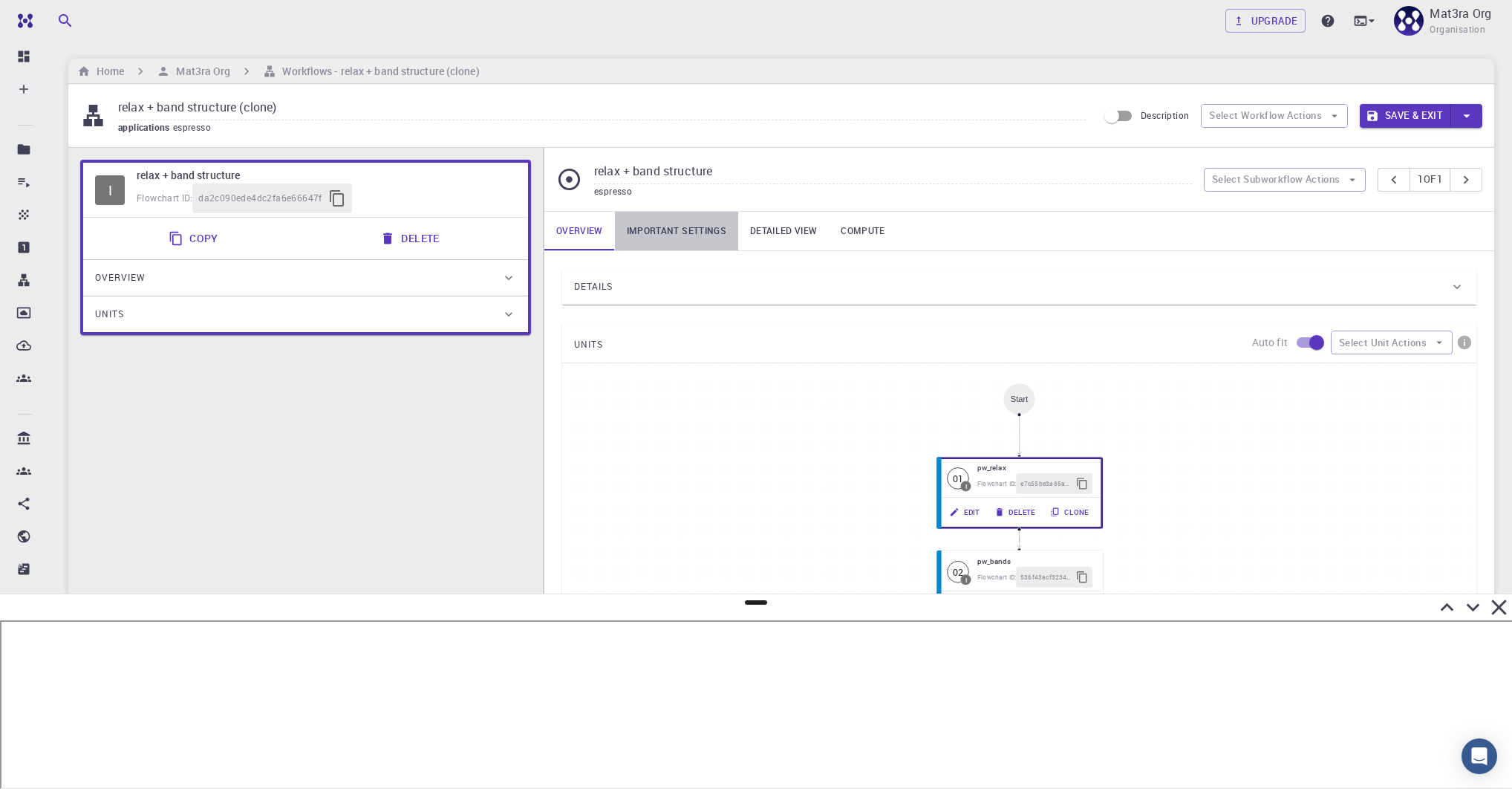
click at [694, 230] on link "Important settings" at bounding box center [676, 231] width 123 height 38
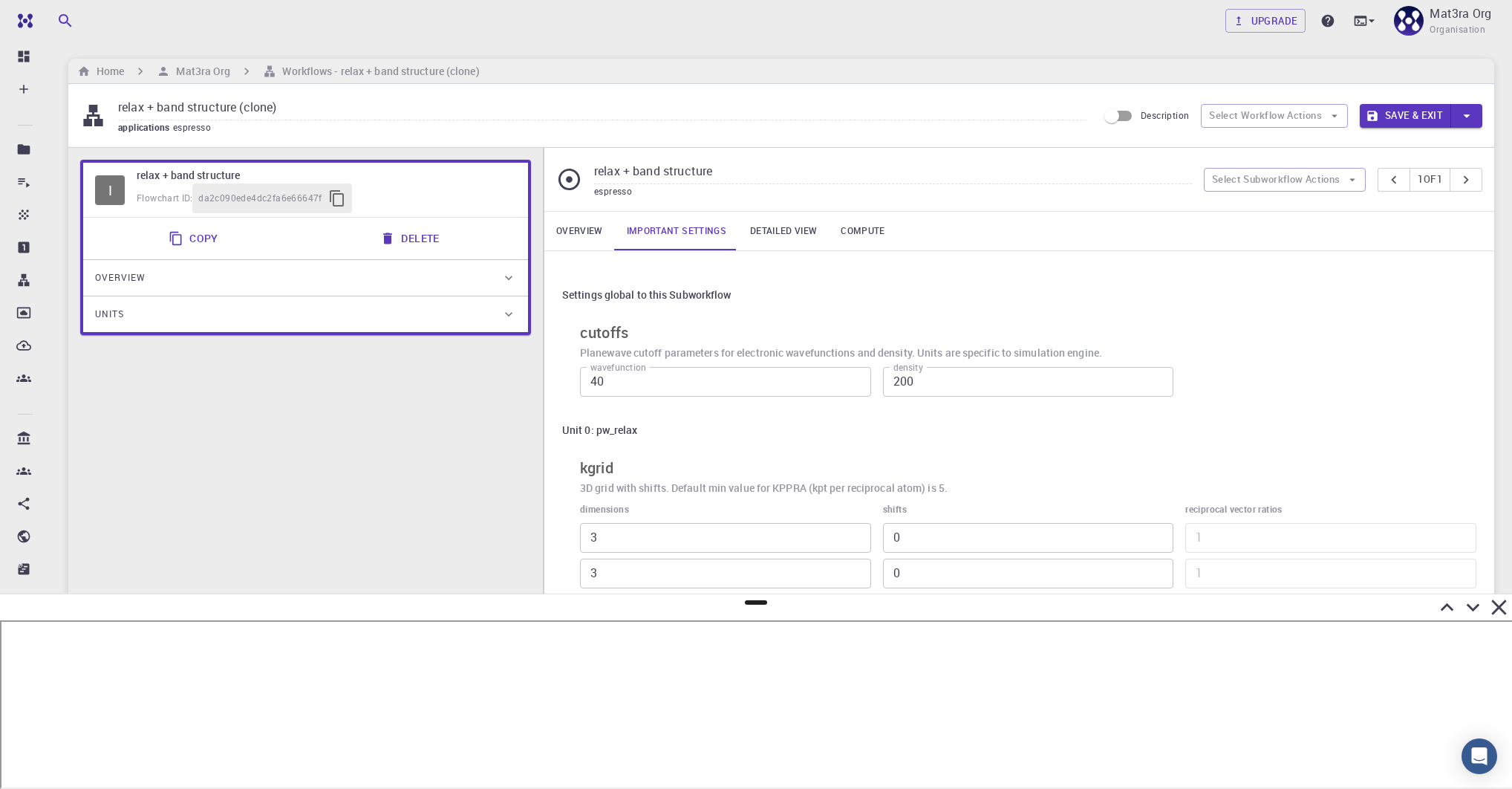
click at [587, 237] on link "Overview" at bounding box center [579, 231] width 70 height 38
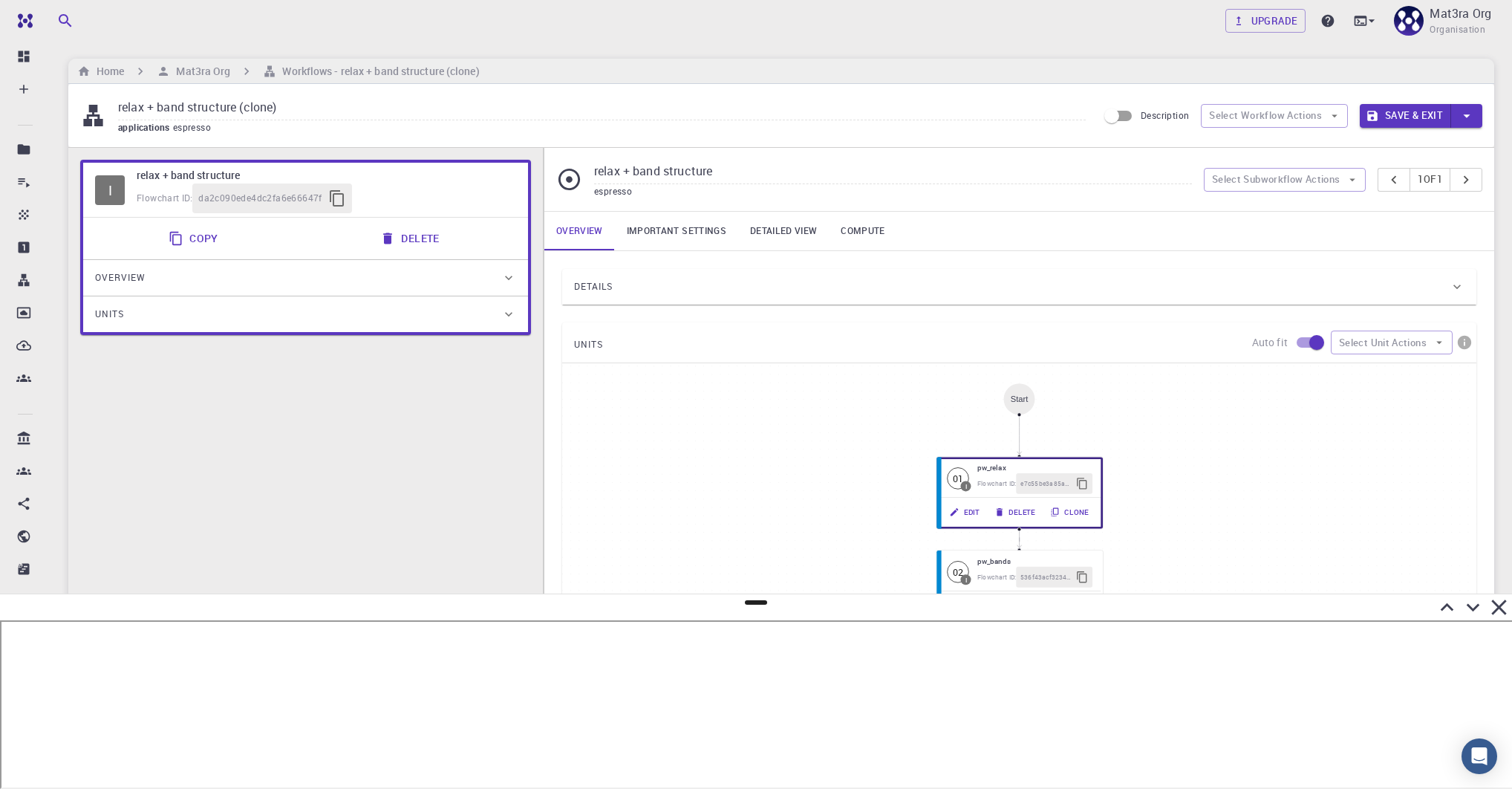
click at [733, 296] on div "Details" at bounding box center [1012, 286] width 876 height 23
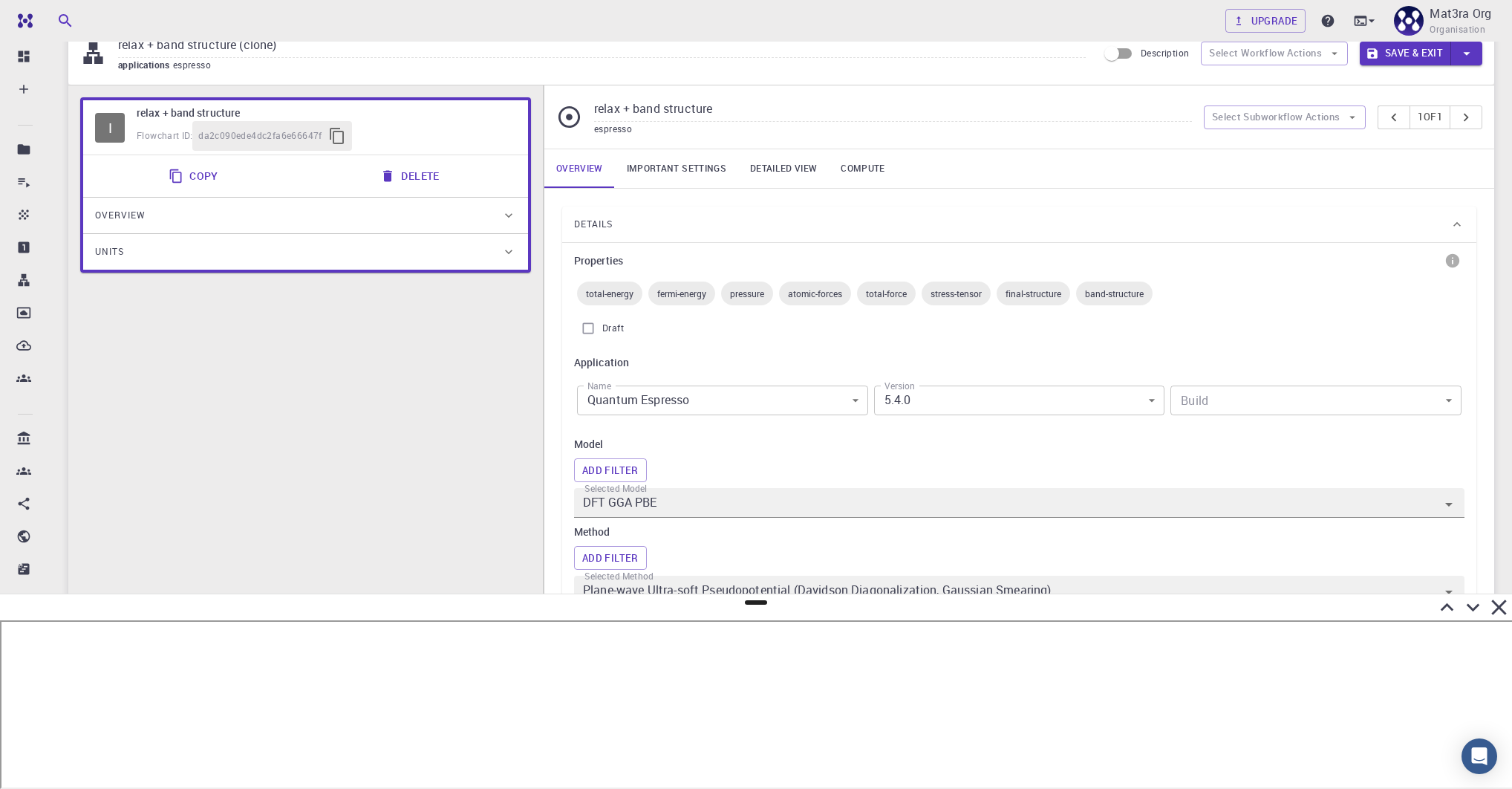
scroll to position [98, 0]
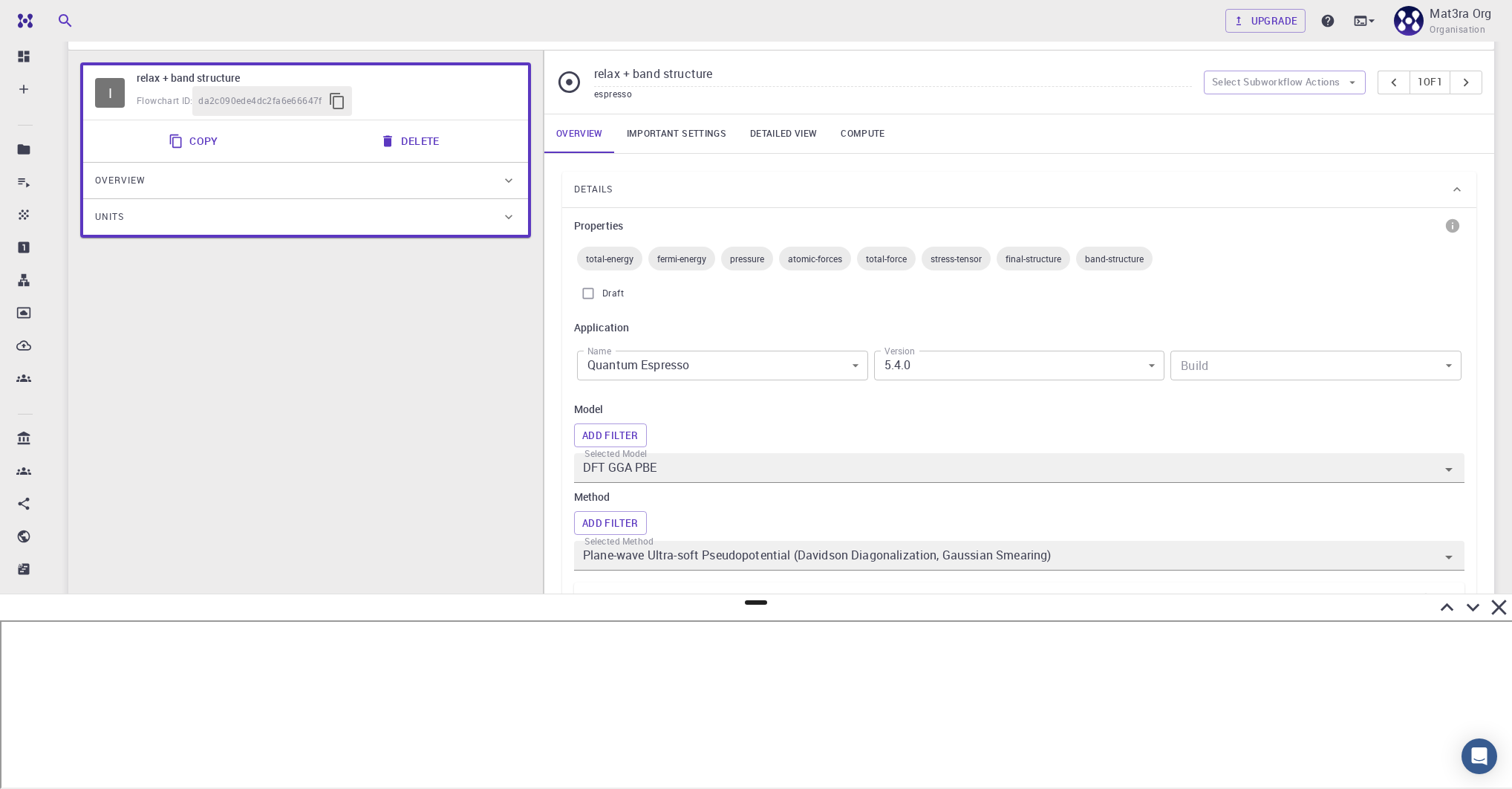
click at [955, 368] on body "Team Dashboard Create New Job New Material Create Material Upload File Import f…" at bounding box center [756, 701] width 1512 height 1598
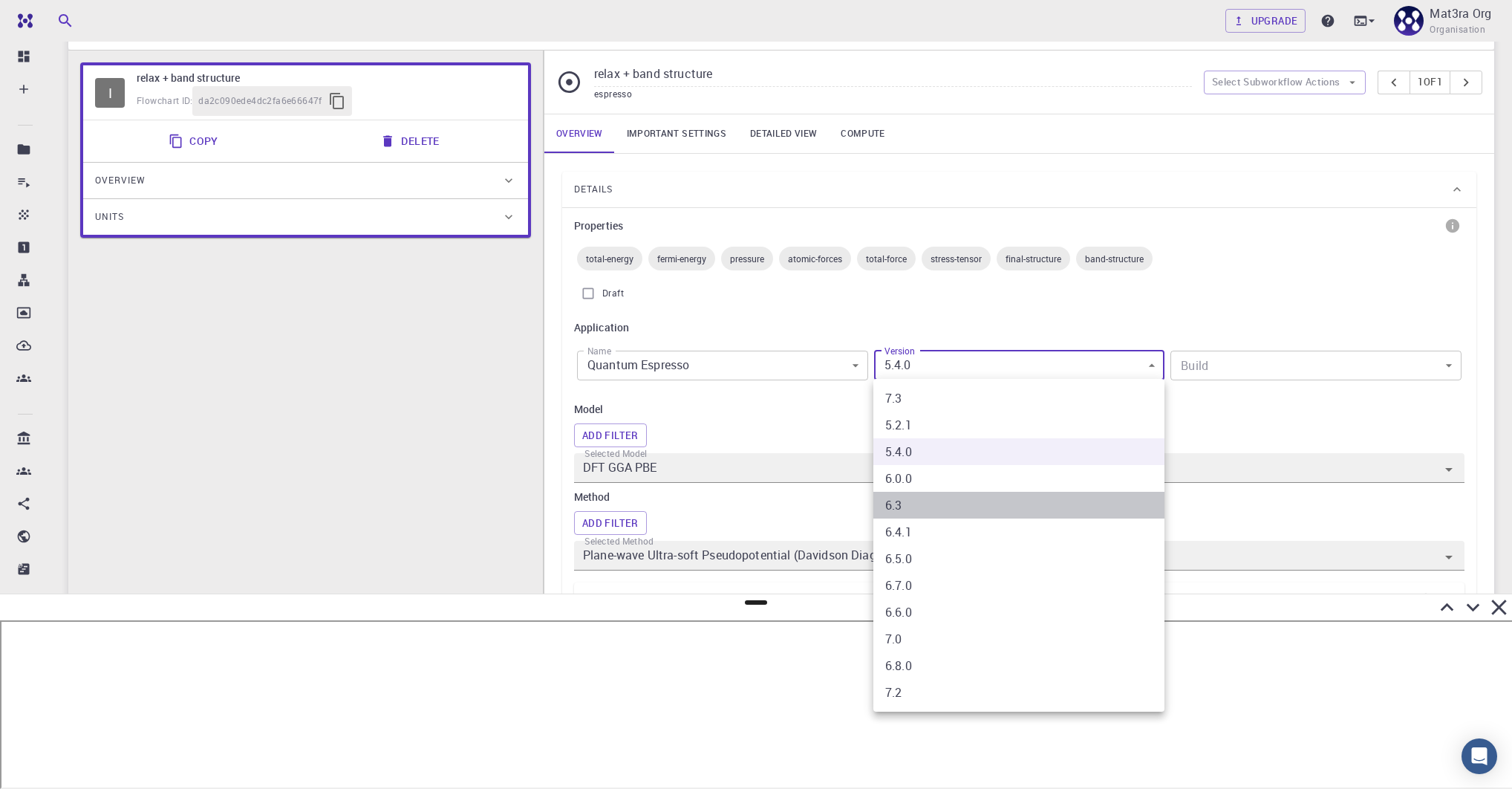
click at [909, 506] on li "6.3" at bounding box center [1019, 505] width 291 height 27
type input "6.3"
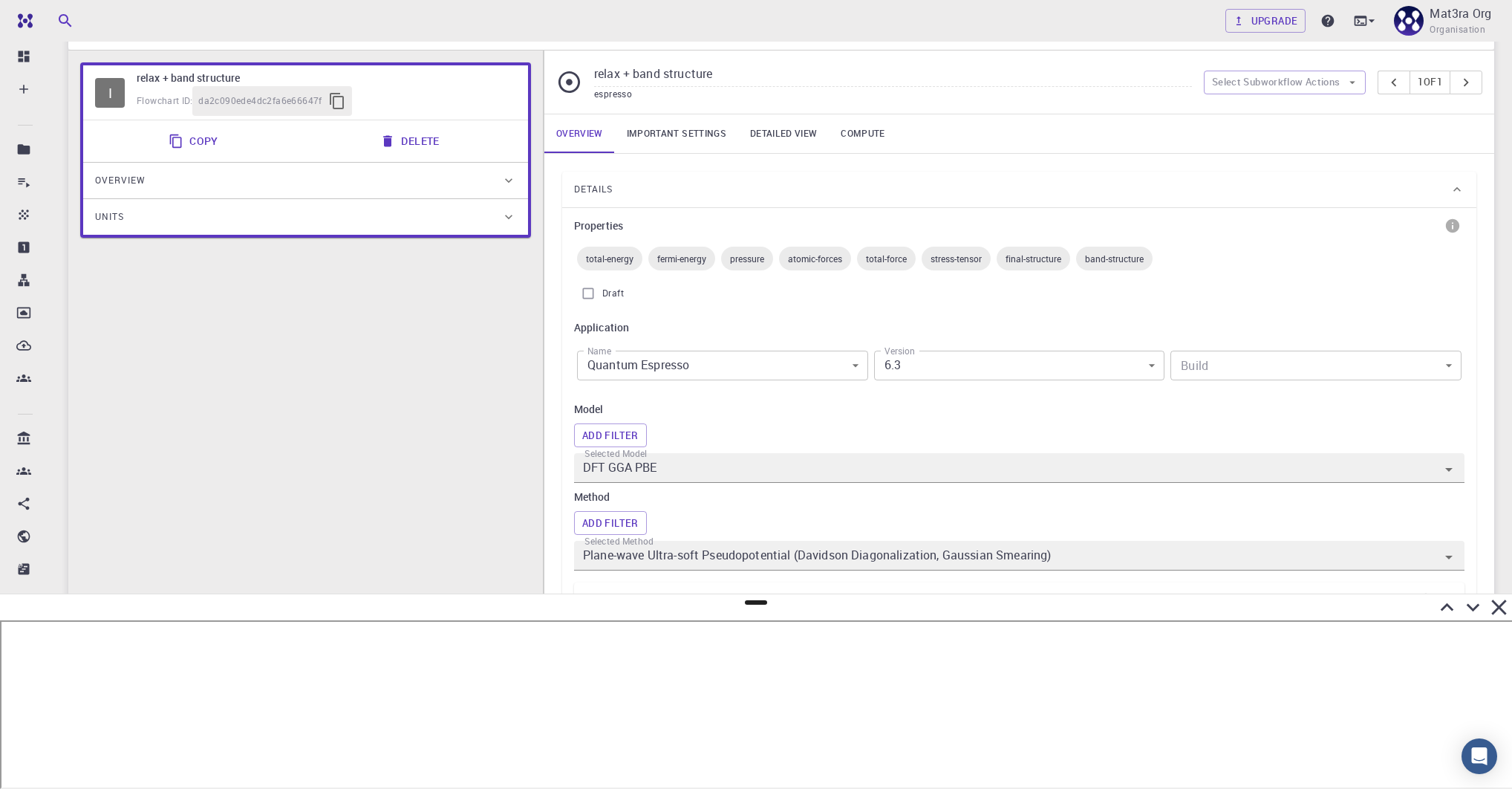
click at [937, 311] on div "Properties total-energy fermi-energy pressure atomic-forces total-force stress-…" at bounding box center [1020, 478] width 891 height 530
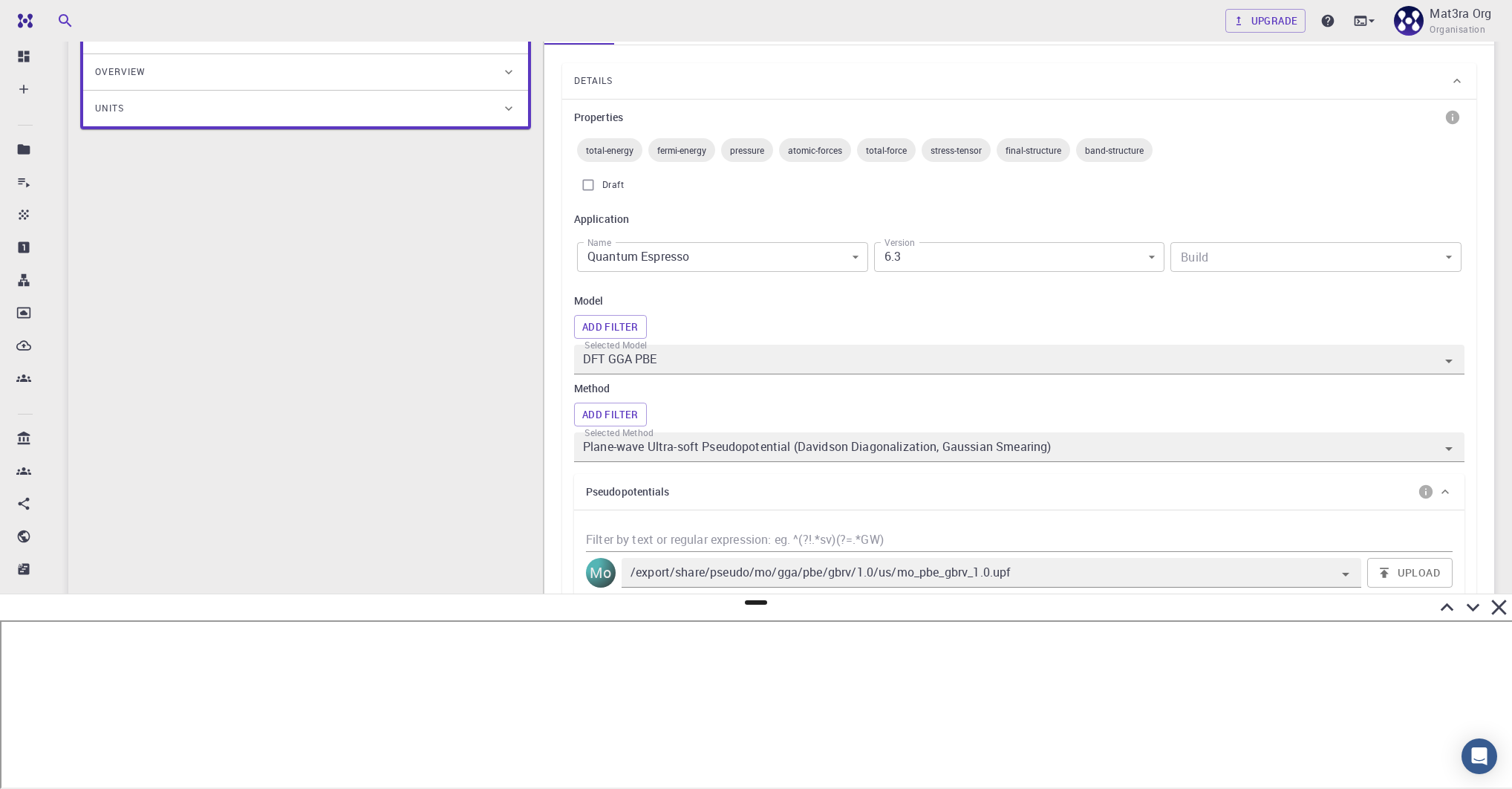
scroll to position [219, 0]
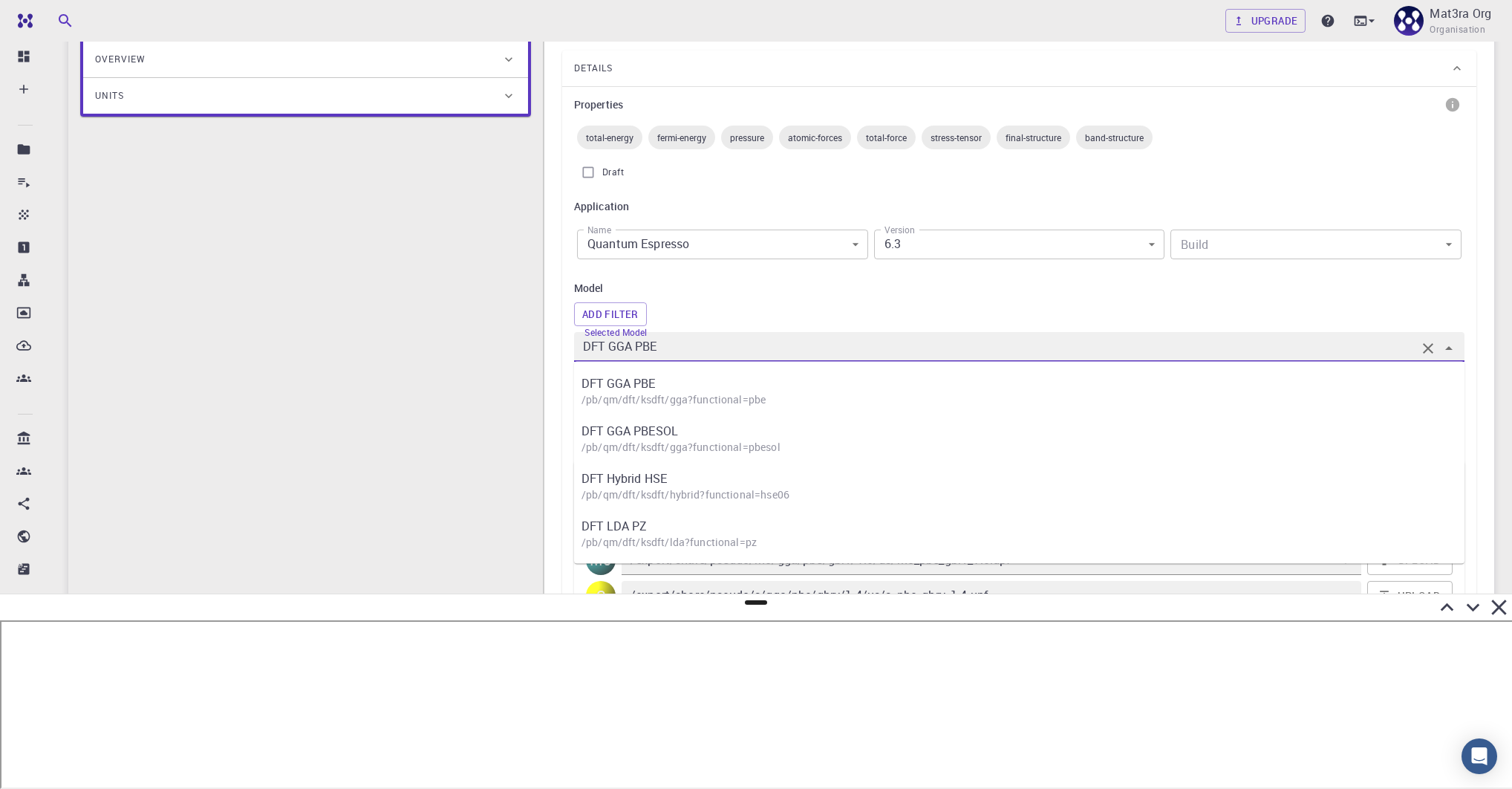
click at [726, 354] on input "DFT GGA PBE" at bounding box center [998, 347] width 837 height 21
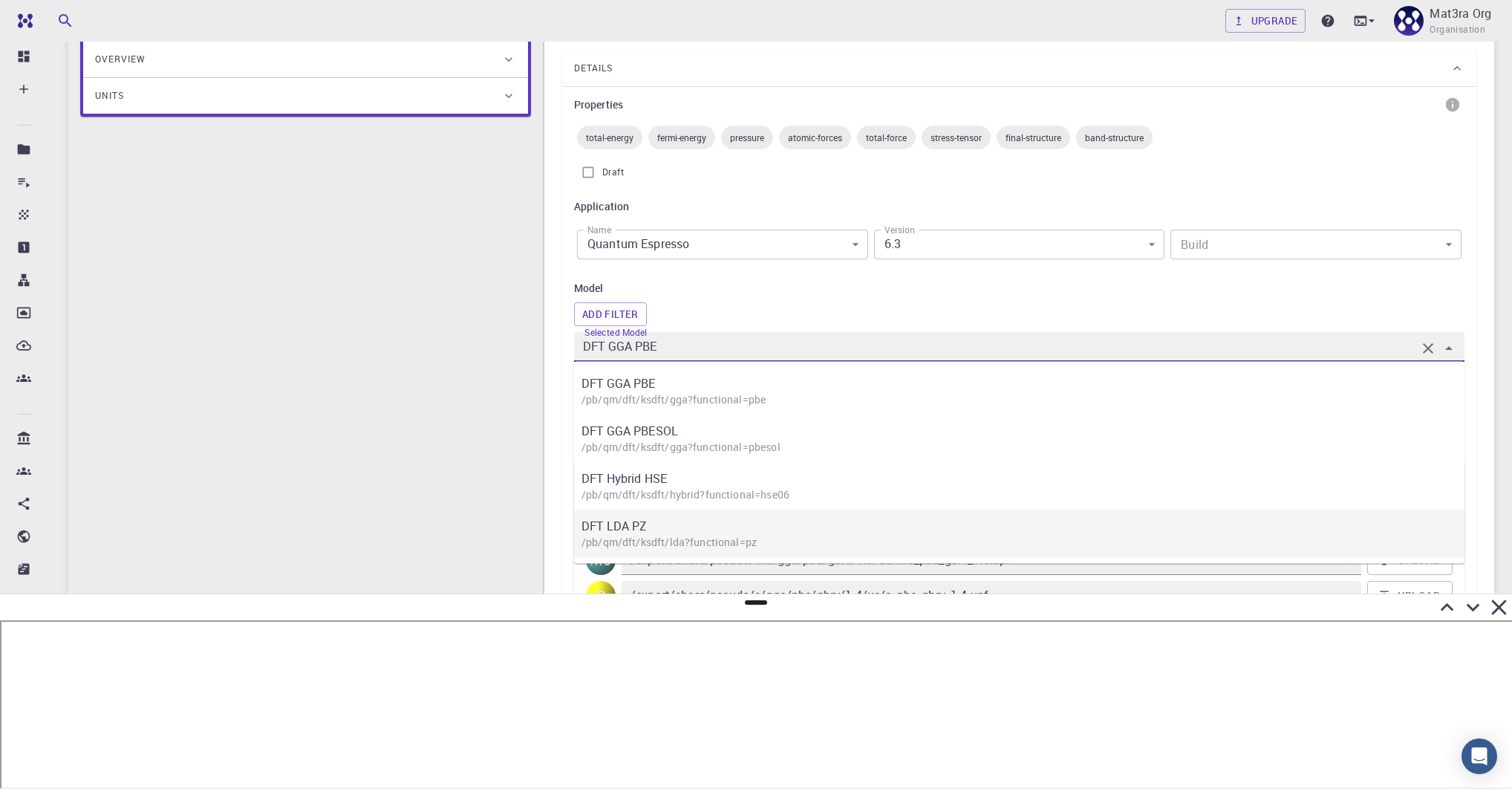
click at [648, 535] on p "/pb/qm/dft/ksdft/lda?functional=pz" at bounding box center [1027, 542] width 891 height 15
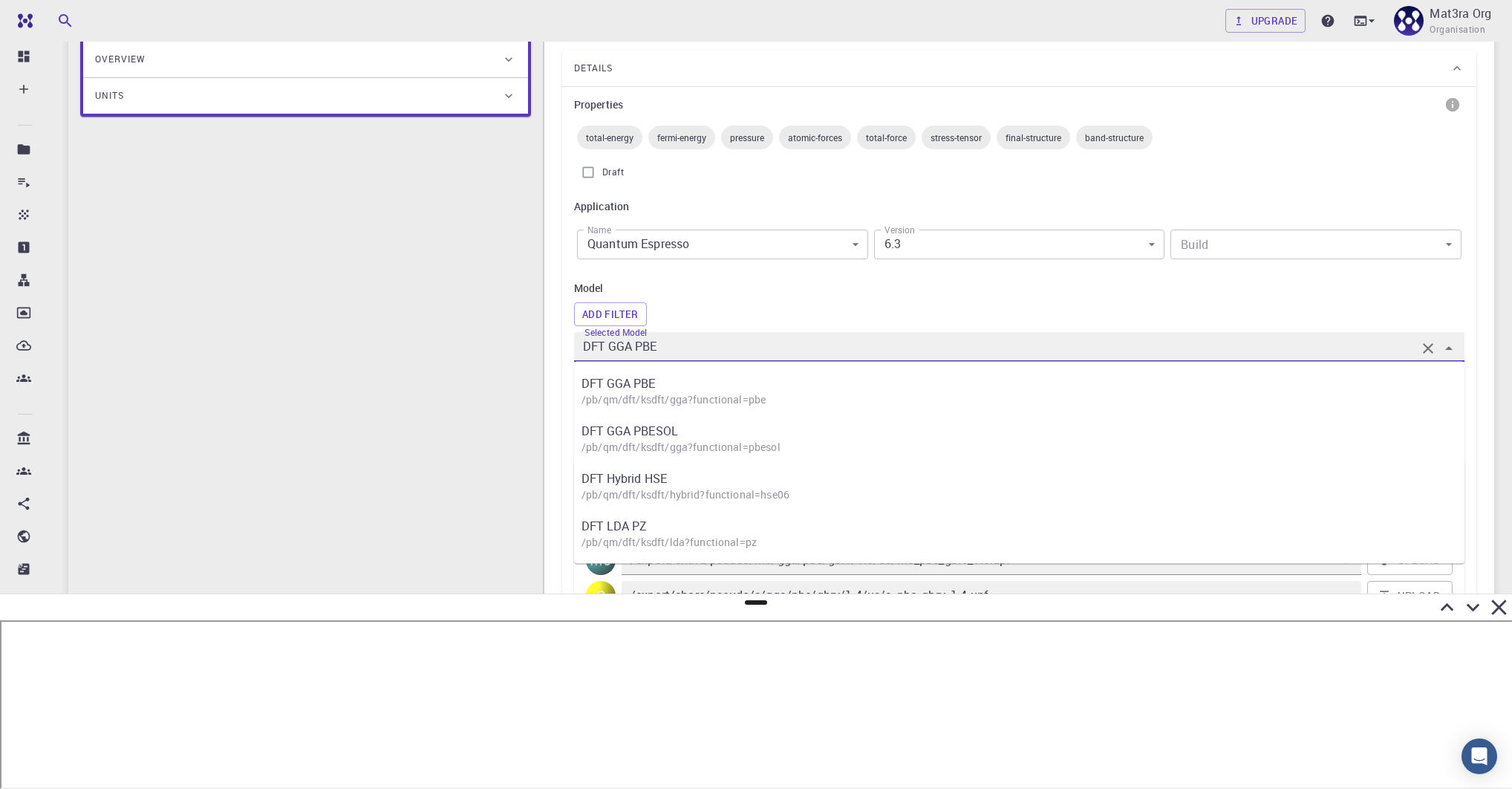
type input "DFT LDA PZ"
type input "/export/share/pseudo/mo/lda/pz/gbrv/1.0/us/mo_pz_gbrv_1.0.upf"
type input "/export/share/pseudo/s/lda/pz/gbrv/1.4/us/s_pz_gbrv_1.4.upf"
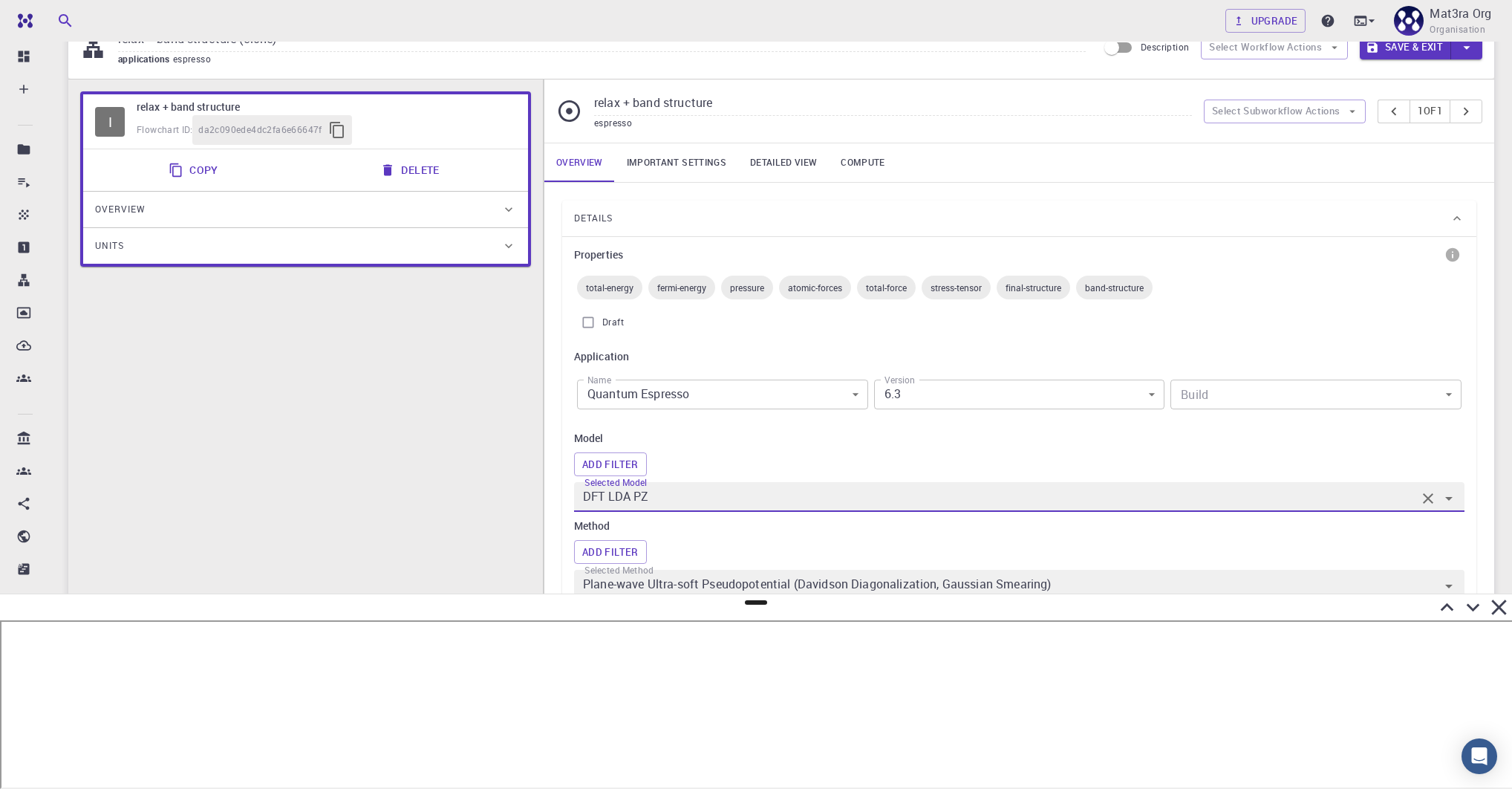
scroll to position [0, 0]
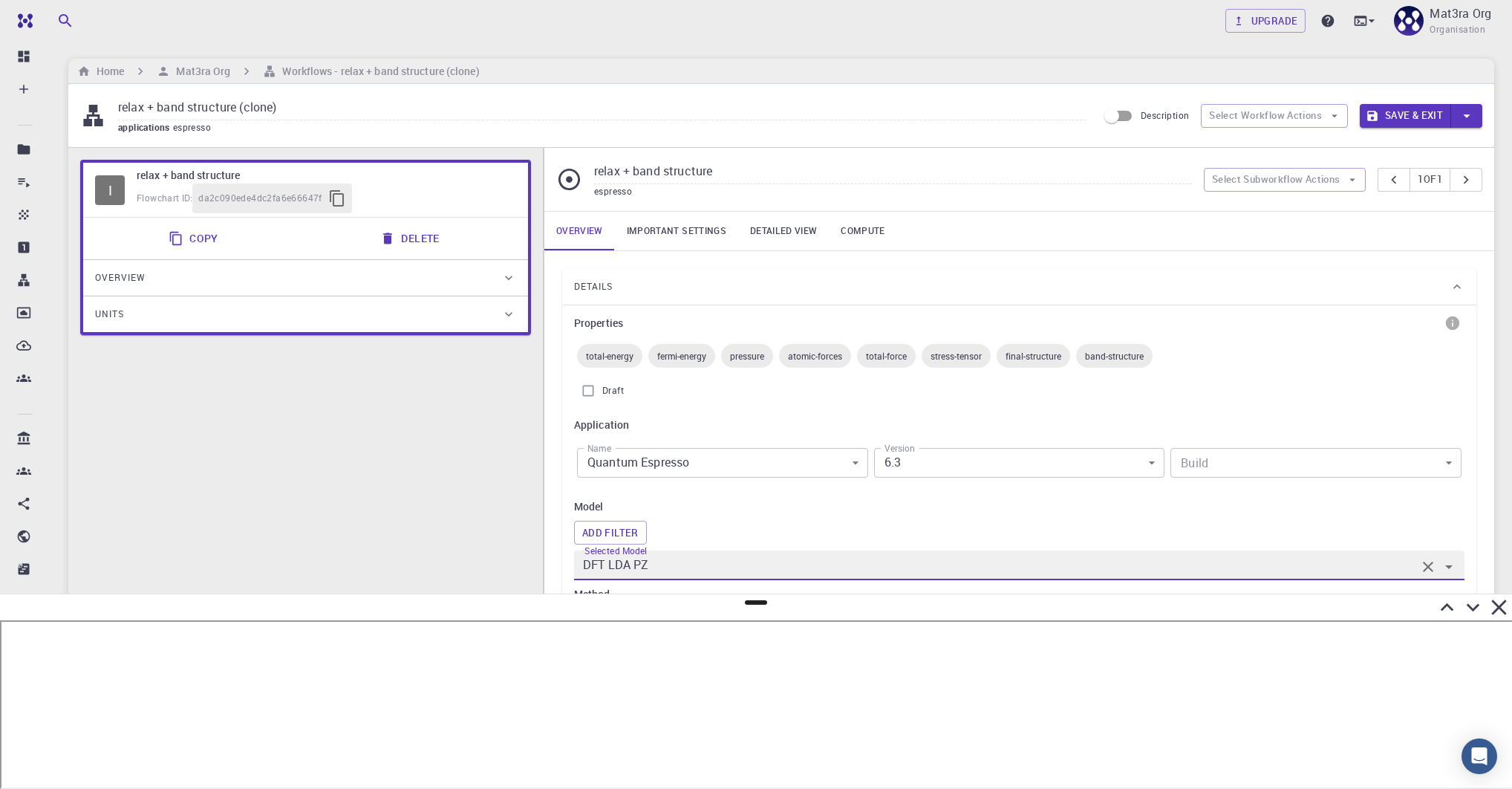
click at [194, 101] on input "relax + band structure (clone)" at bounding box center [602, 108] width 968 height 24
click at [261, 109] on input "relax + band structure (clone)" at bounding box center [602, 108] width 968 height 24
type input "relax + band structure (LDA)"
click at [375, 99] on input "relax + band structure (LDA)" at bounding box center [602, 108] width 968 height 24
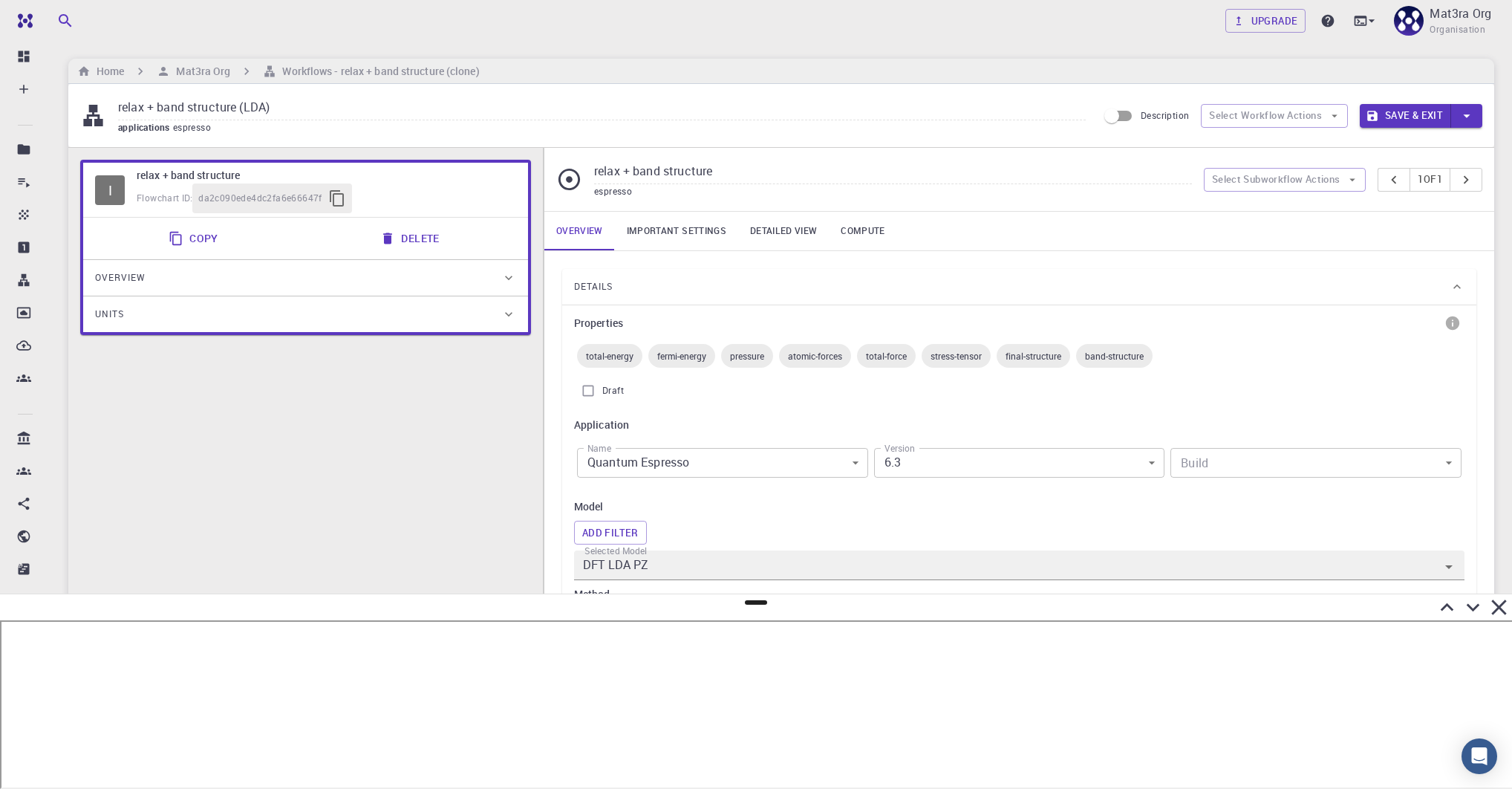
click at [1190, 119] on button "Save & Exit" at bounding box center [1405, 115] width 91 height 23
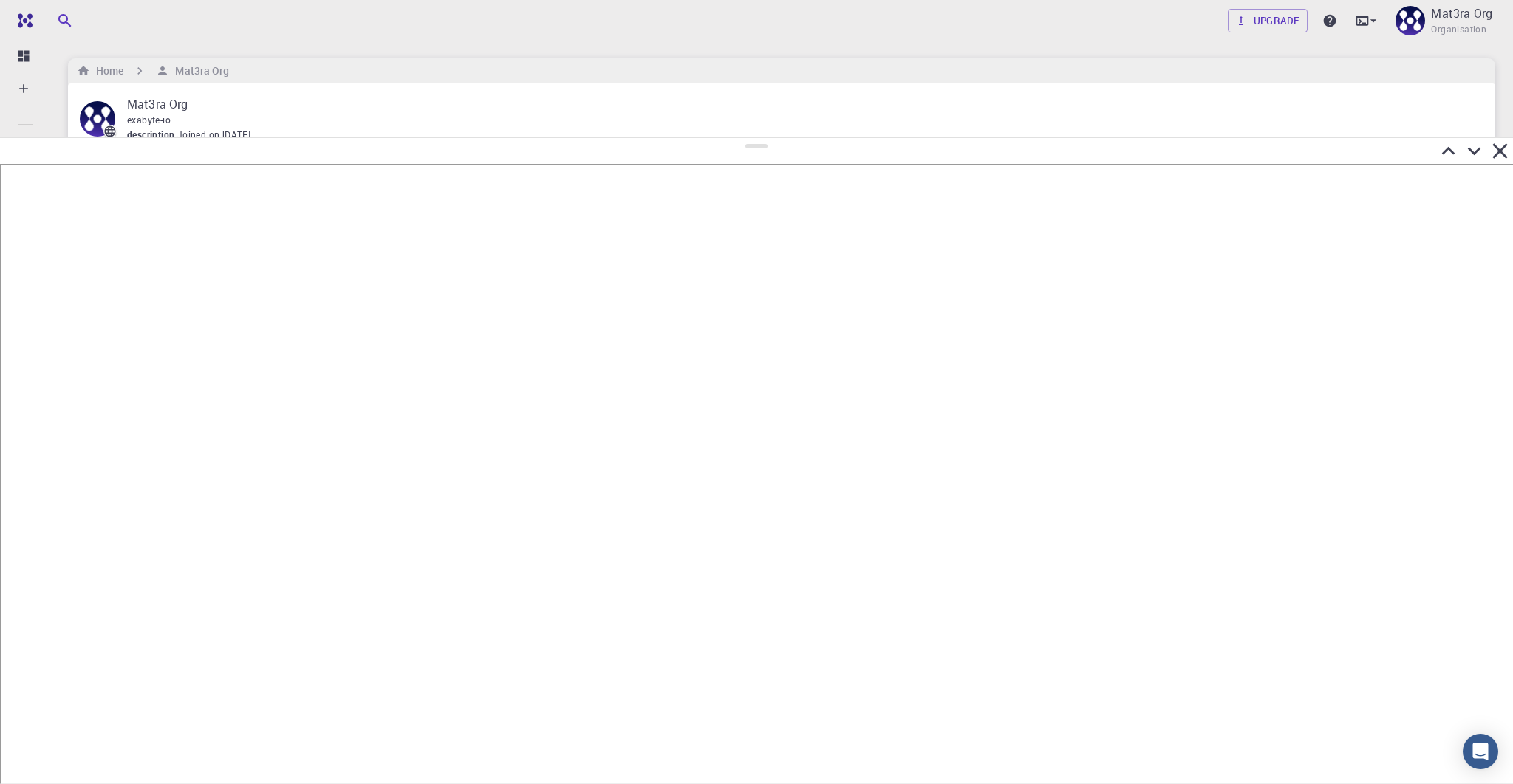
drag, startPoint x: 753, startPoint y: 598, endPoint x: 759, endPoint y: 137, distance: 461.0
click at [759, 137] on div at bounding box center [756, 461] width 1513 height 647
click at [1184, 151] on icon at bounding box center [1474, 150] width 26 height 26
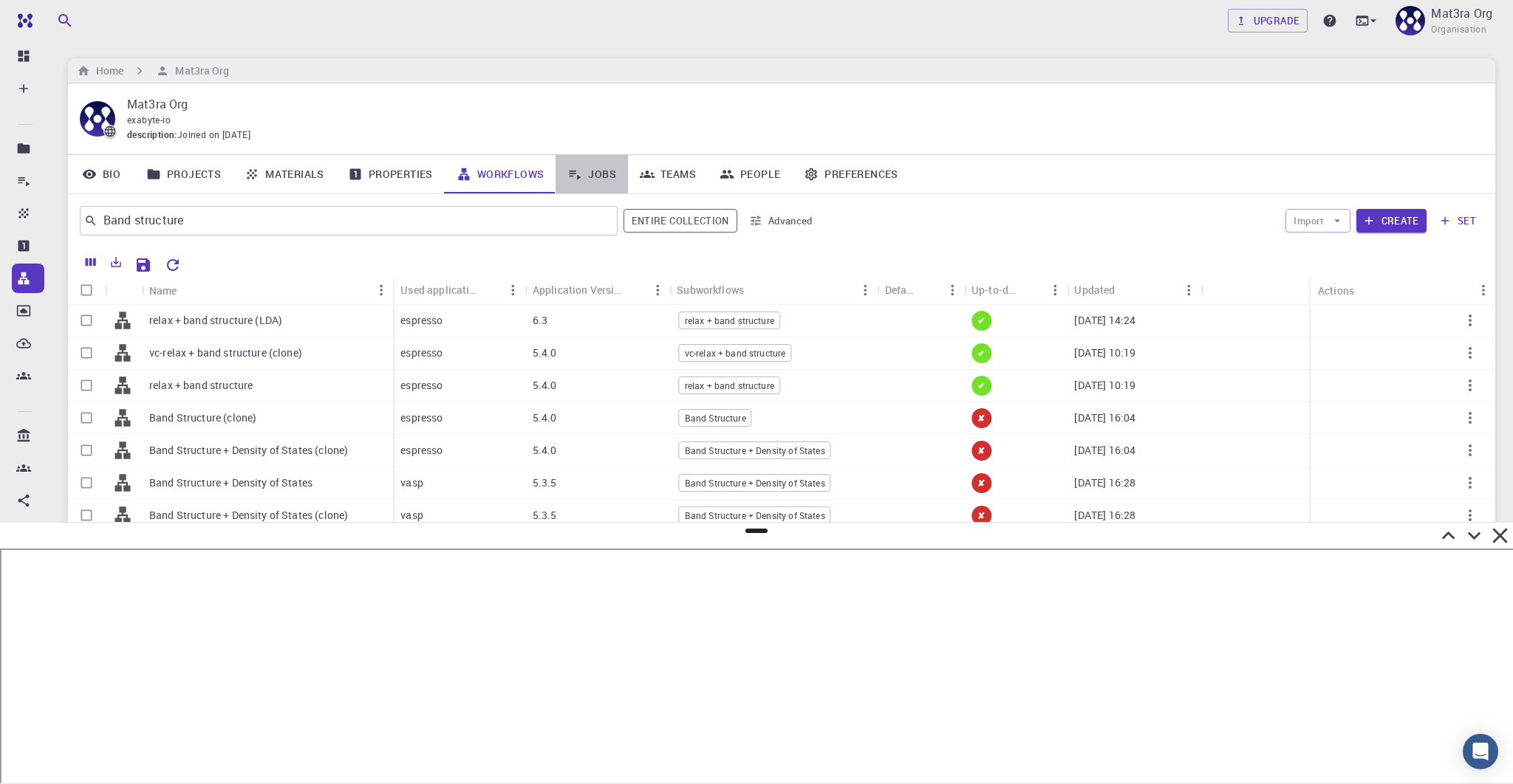
click at [583, 183] on link "Jobs" at bounding box center [592, 173] width 73 height 38
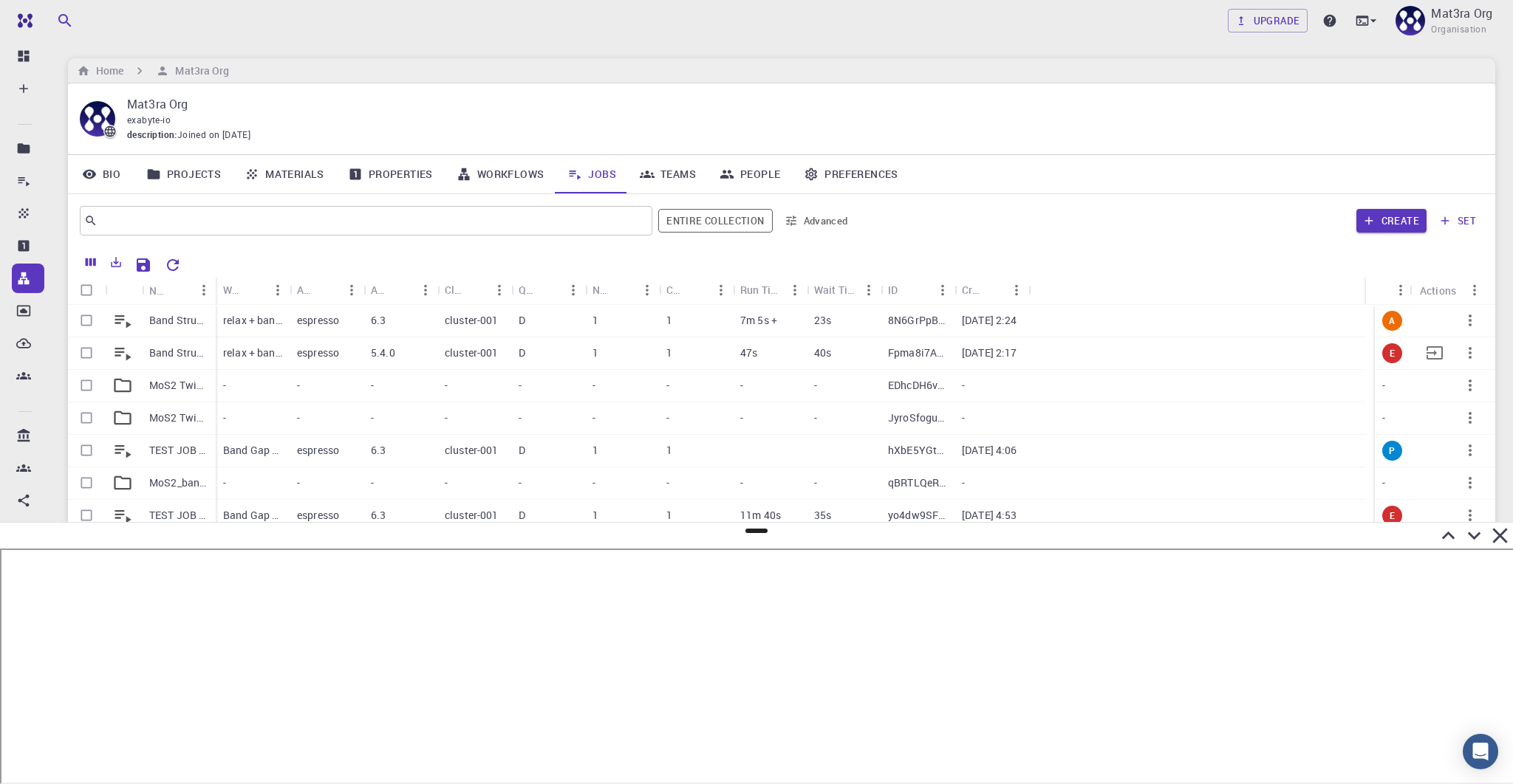
click at [1184, 352] on icon "button" at bounding box center [1469, 352] width 18 height 18
click at [1184, 416] on span "Delete" at bounding box center [1465, 414] width 26 height 15
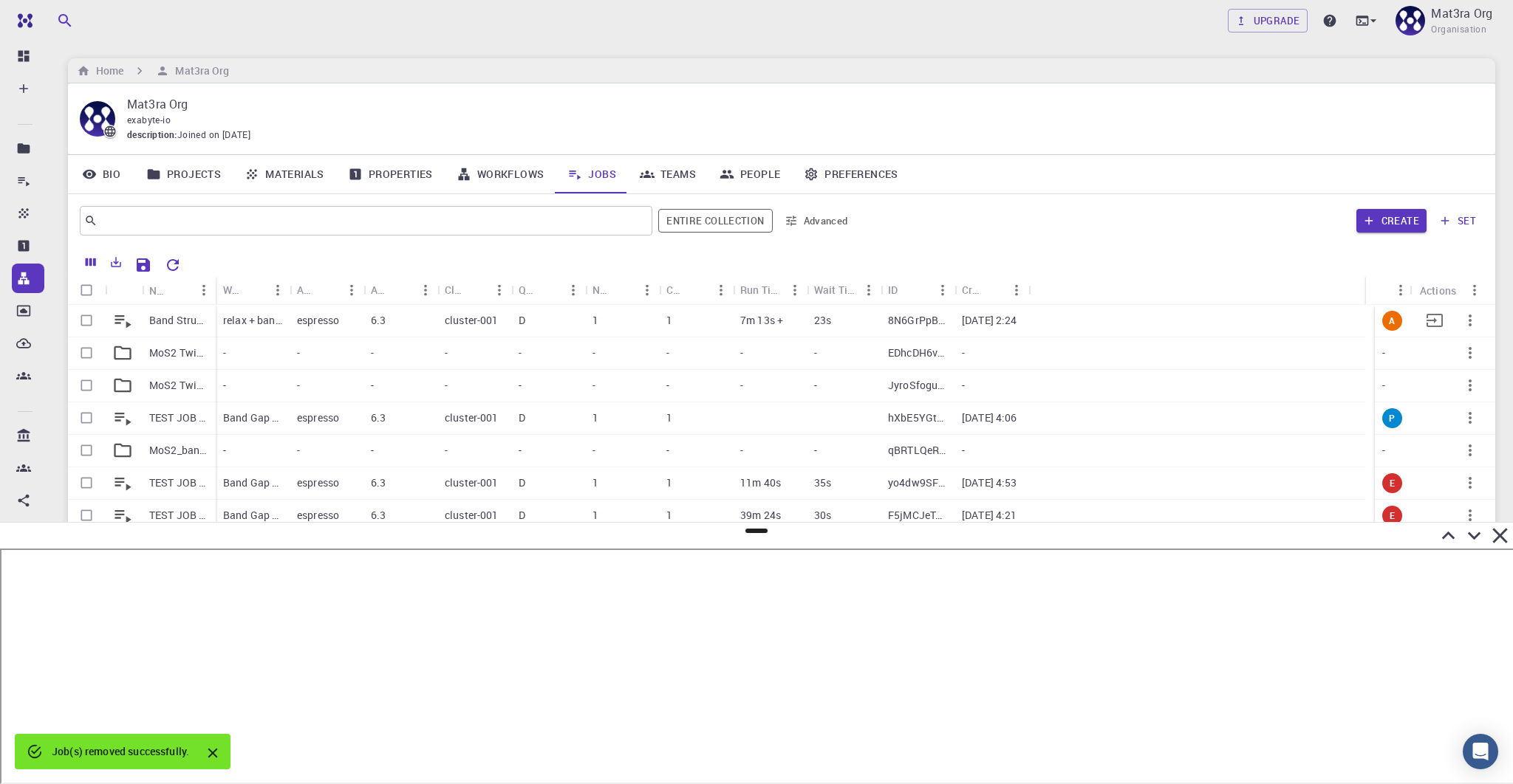
click at [174, 321] on p "Band Structure [DATE] 14:24 MoS2" at bounding box center [178, 321] width 59 height 15
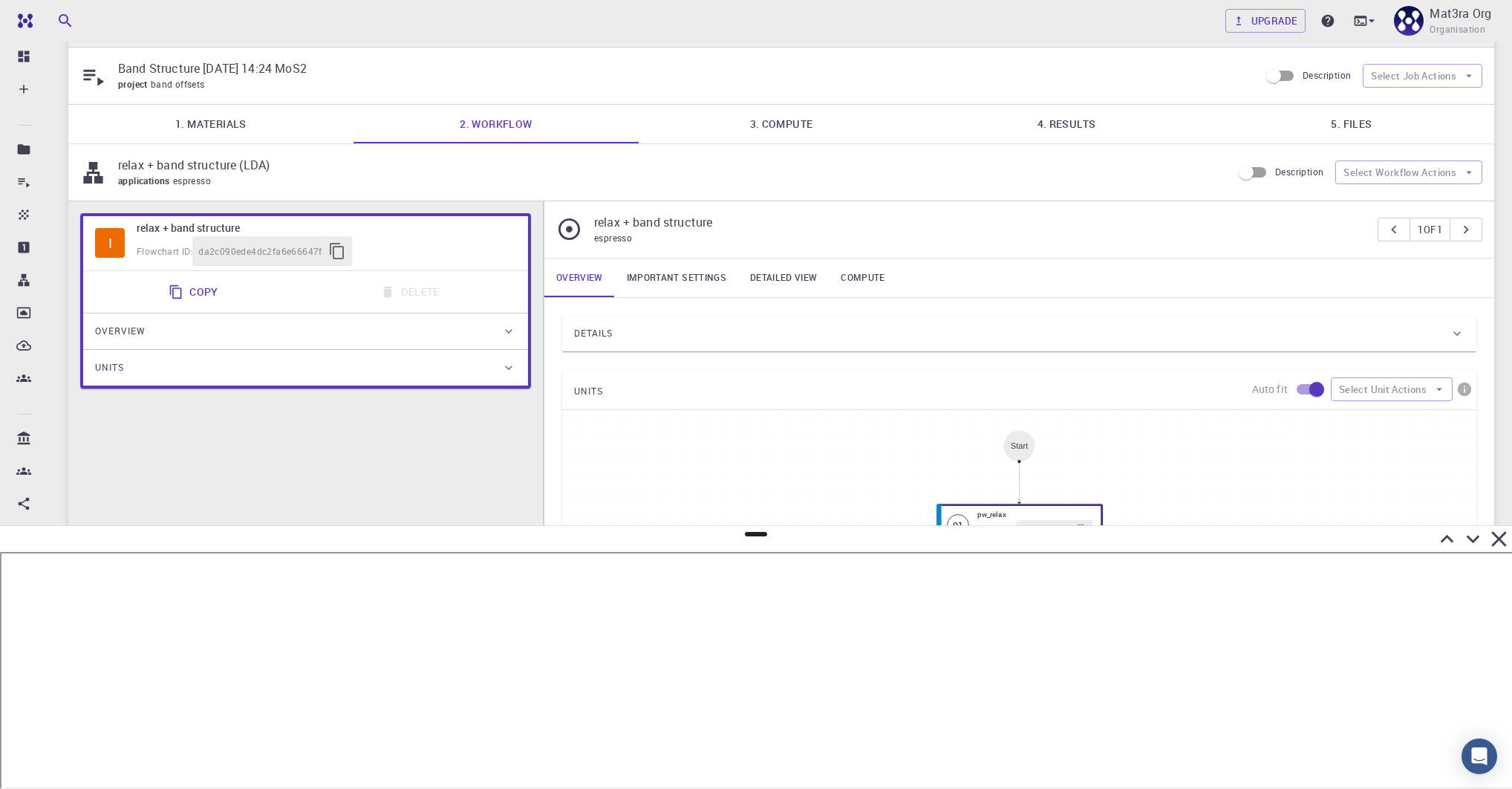
scroll to position [38, 0]
click at [794, 140] on link "3. Compute" at bounding box center [781, 123] width 285 height 38
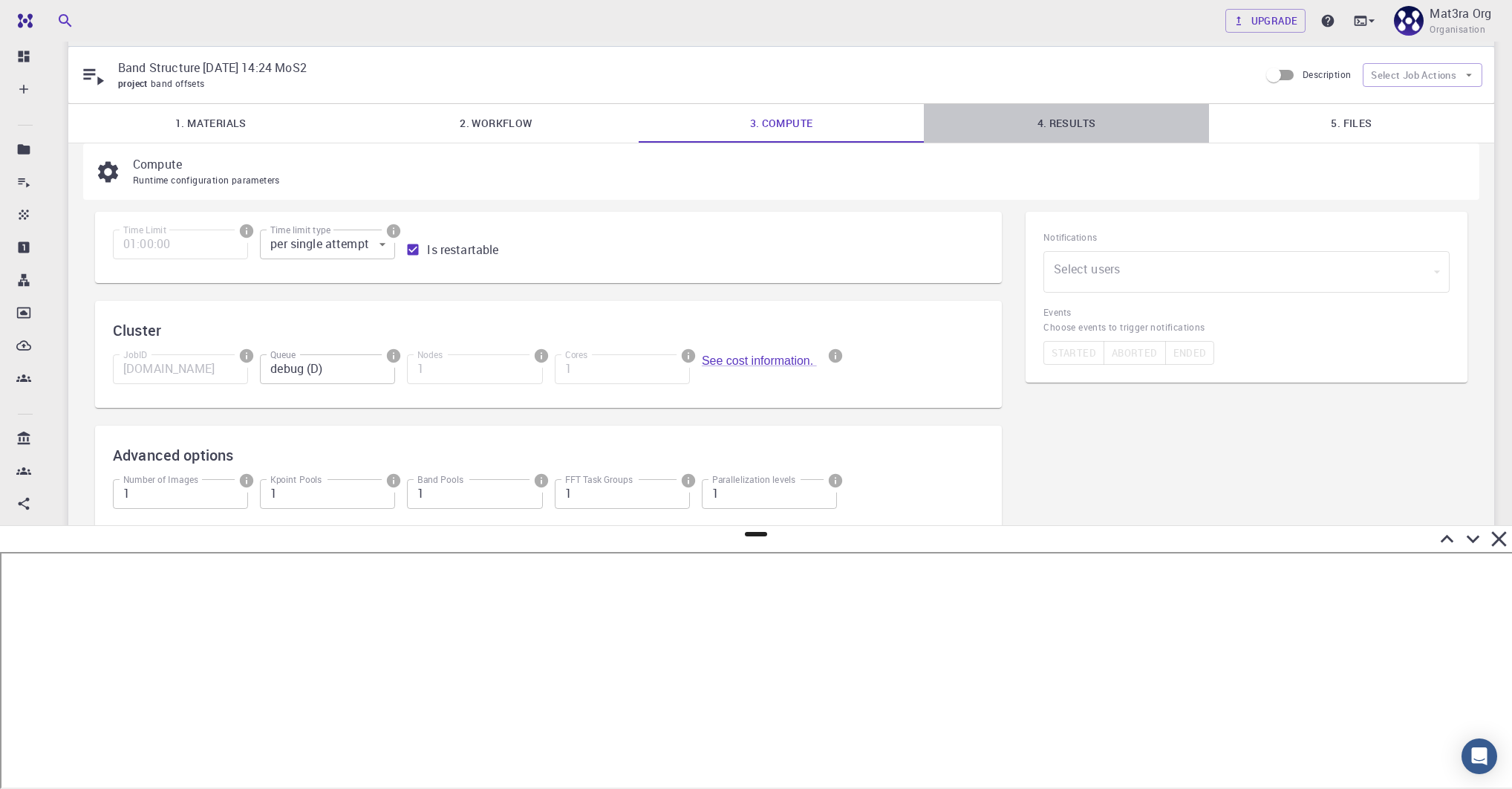
click at [1073, 117] on link "4. Results" at bounding box center [1066, 123] width 285 height 38
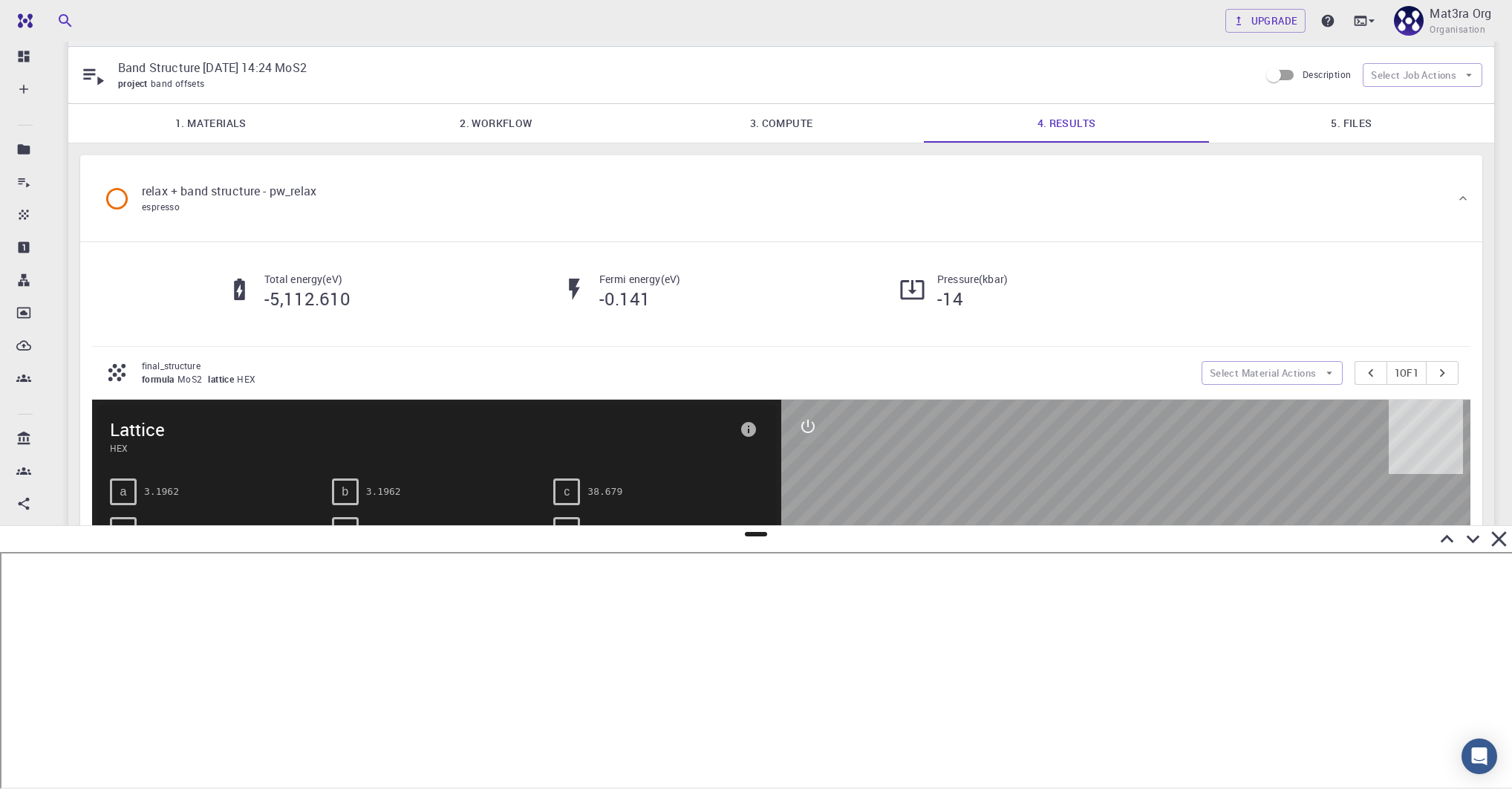
click at [852, 131] on link "3. Compute" at bounding box center [781, 123] width 285 height 38
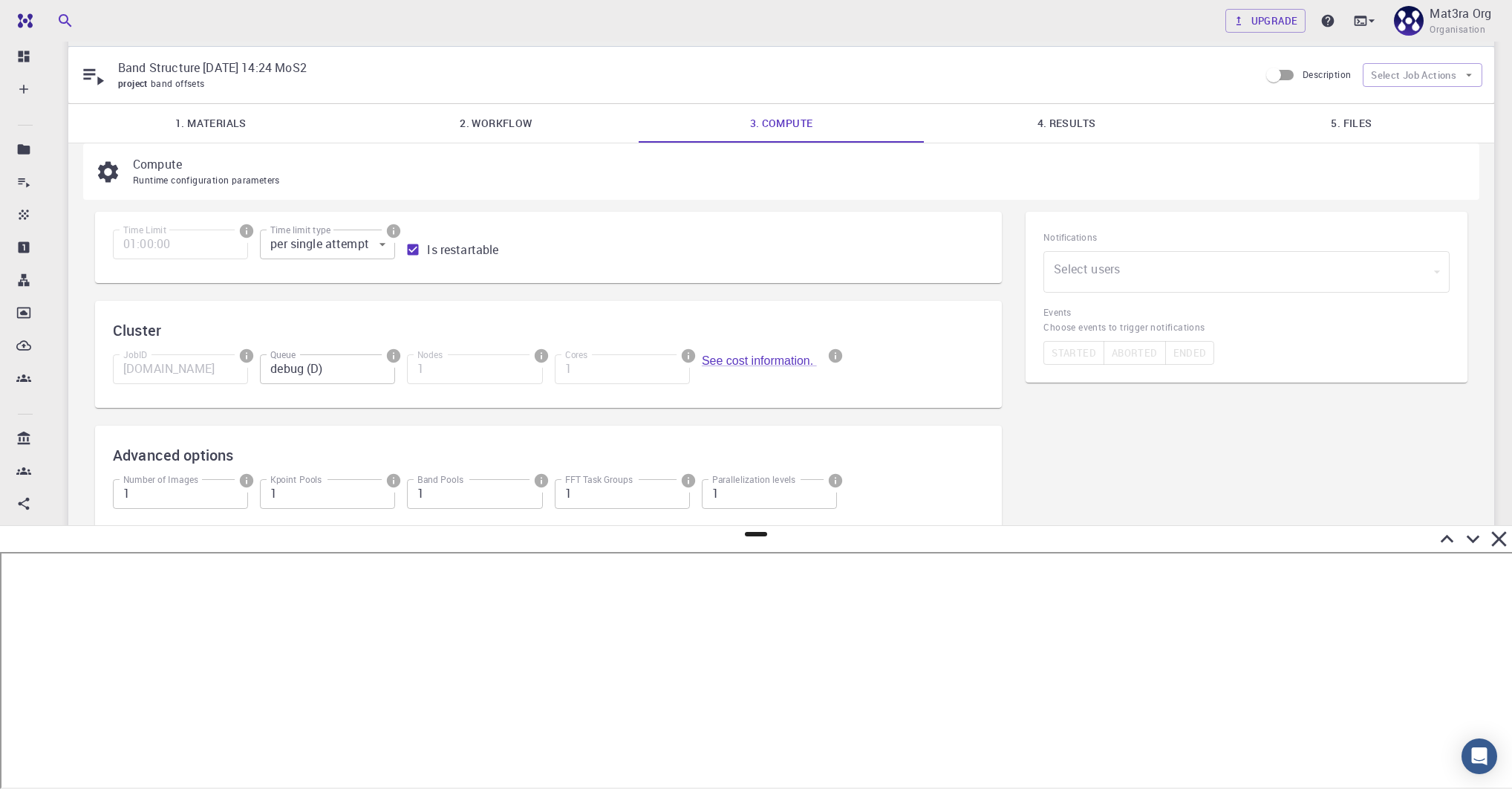
scroll to position [56, 0]
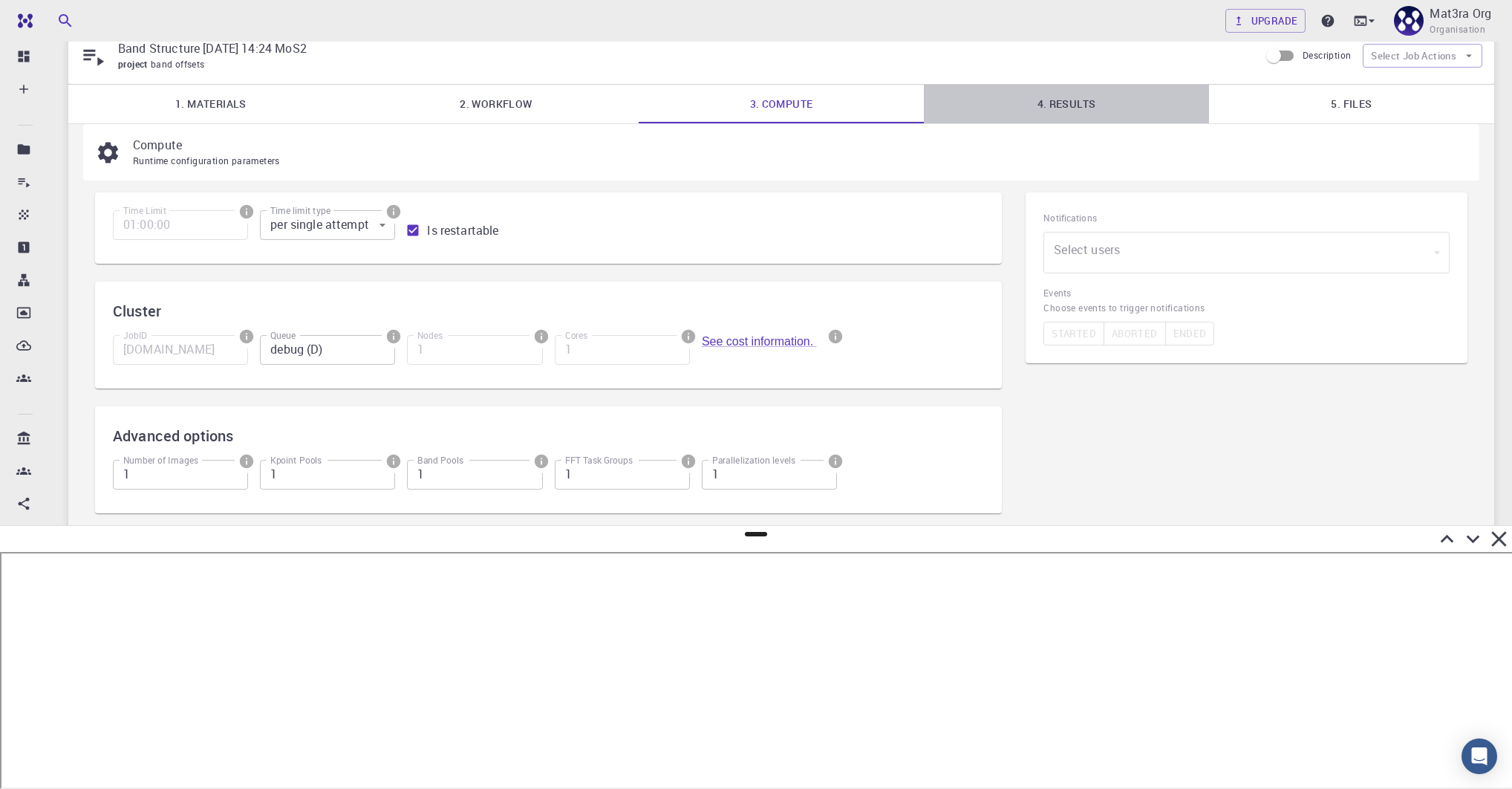
click at [1089, 96] on link "4. Results" at bounding box center [1066, 103] width 285 height 38
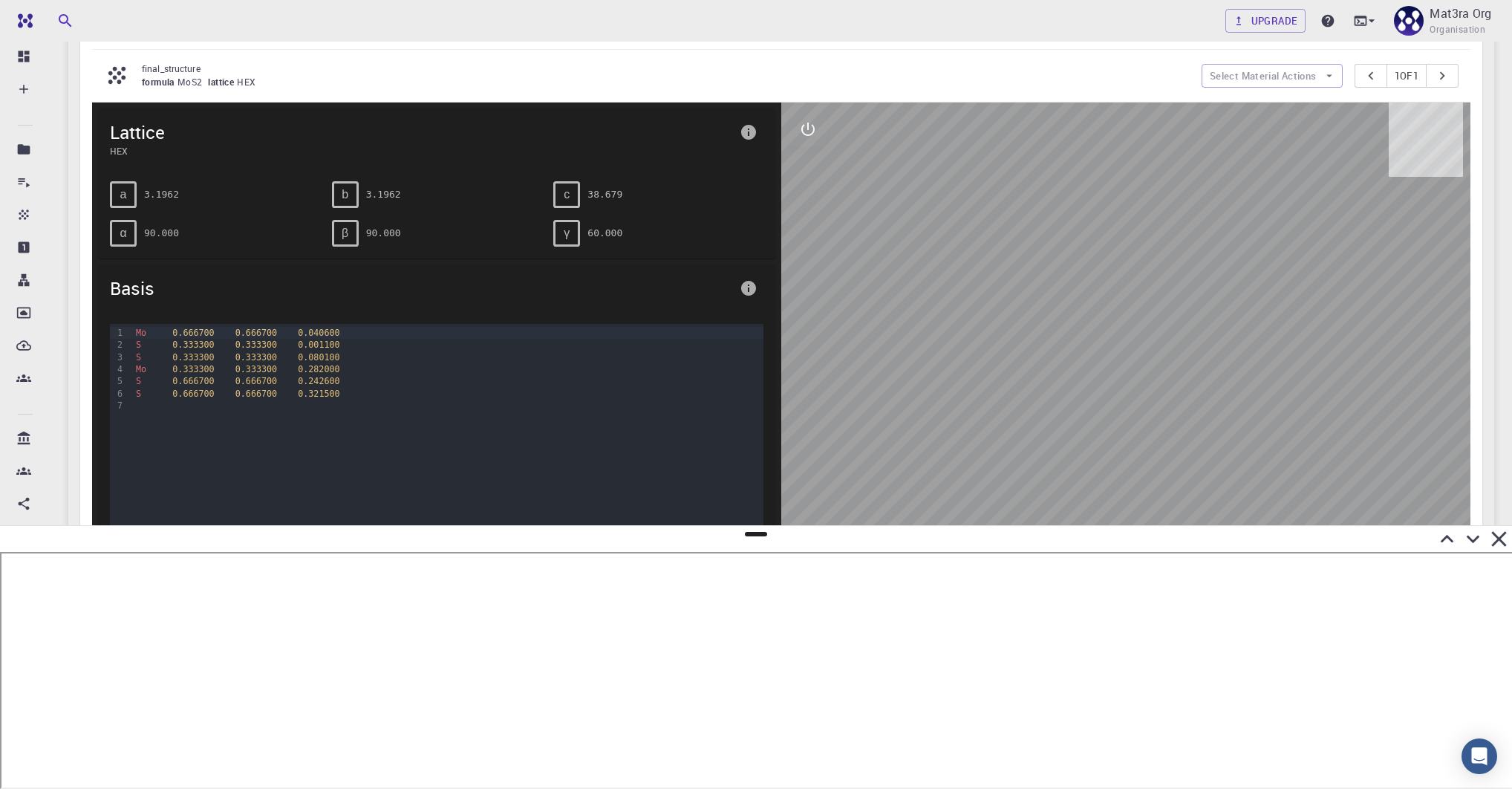
scroll to position [328, 0]
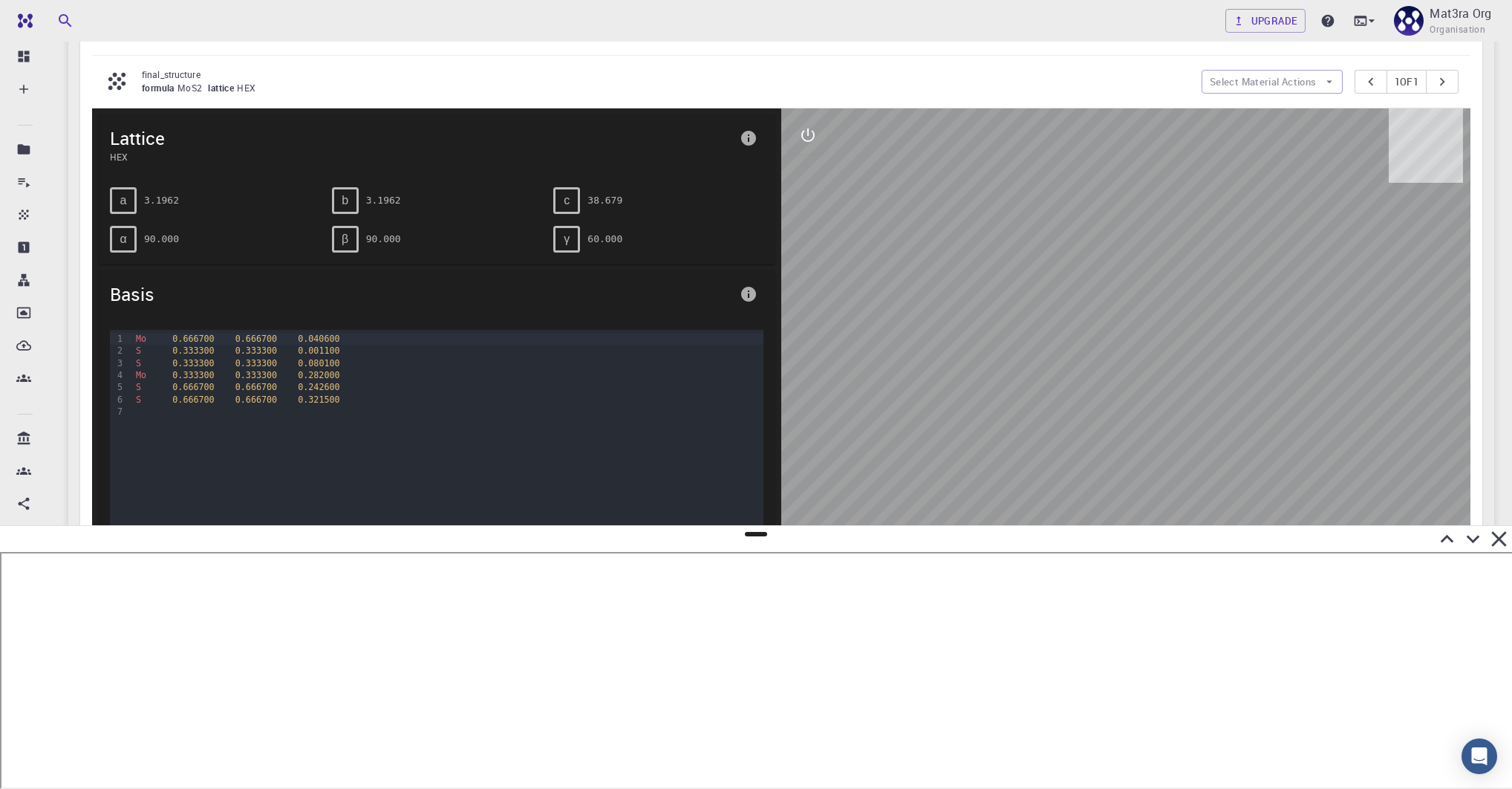
click at [815, 141] on icon "interactive" at bounding box center [808, 135] width 18 height 18
click at [806, 165] on icon "view" at bounding box center [808, 171] width 16 height 11
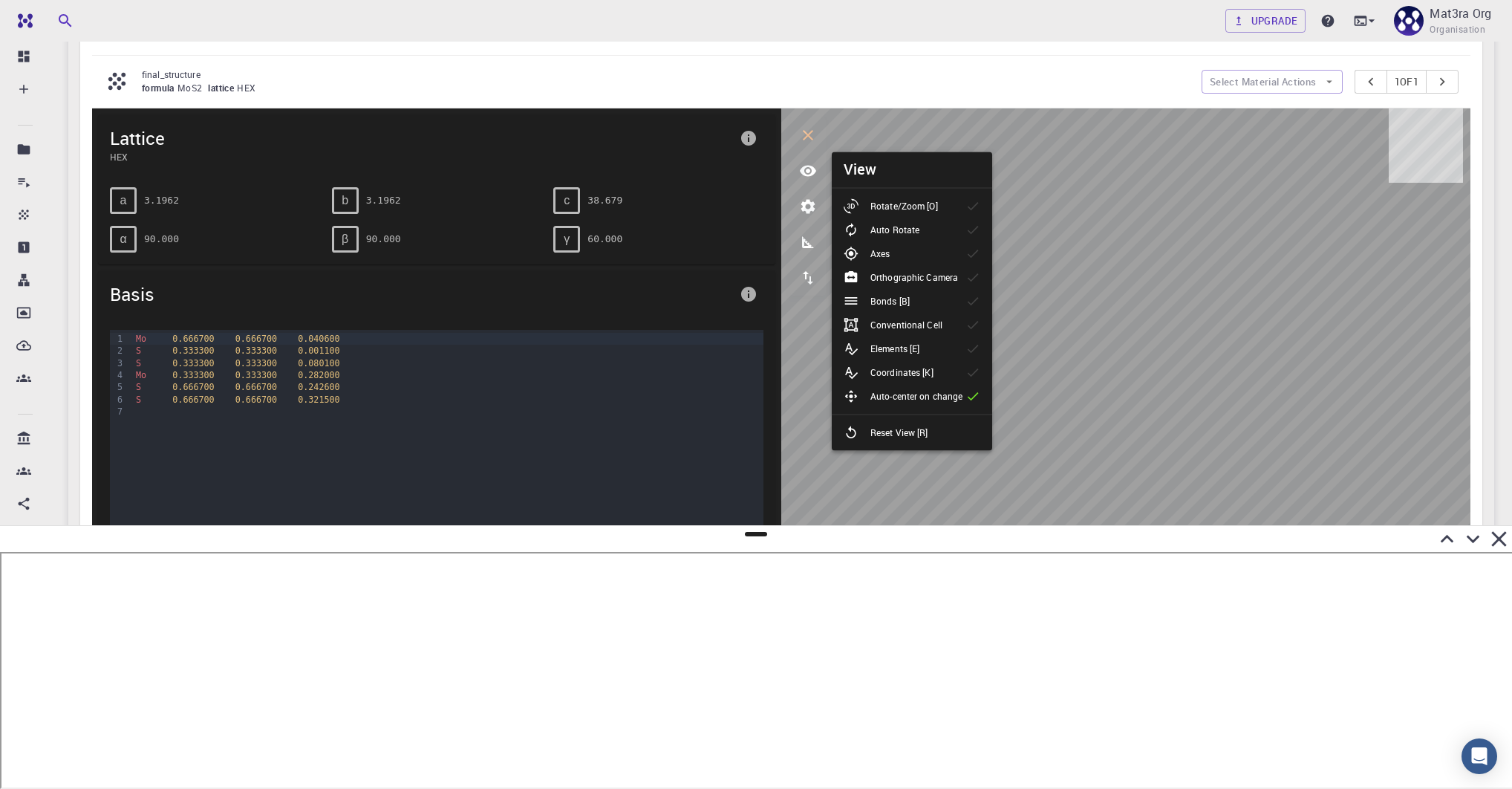
click at [891, 200] on p "Rotate/Zoom [O]" at bounding box center [904, 205] width 68 height 13
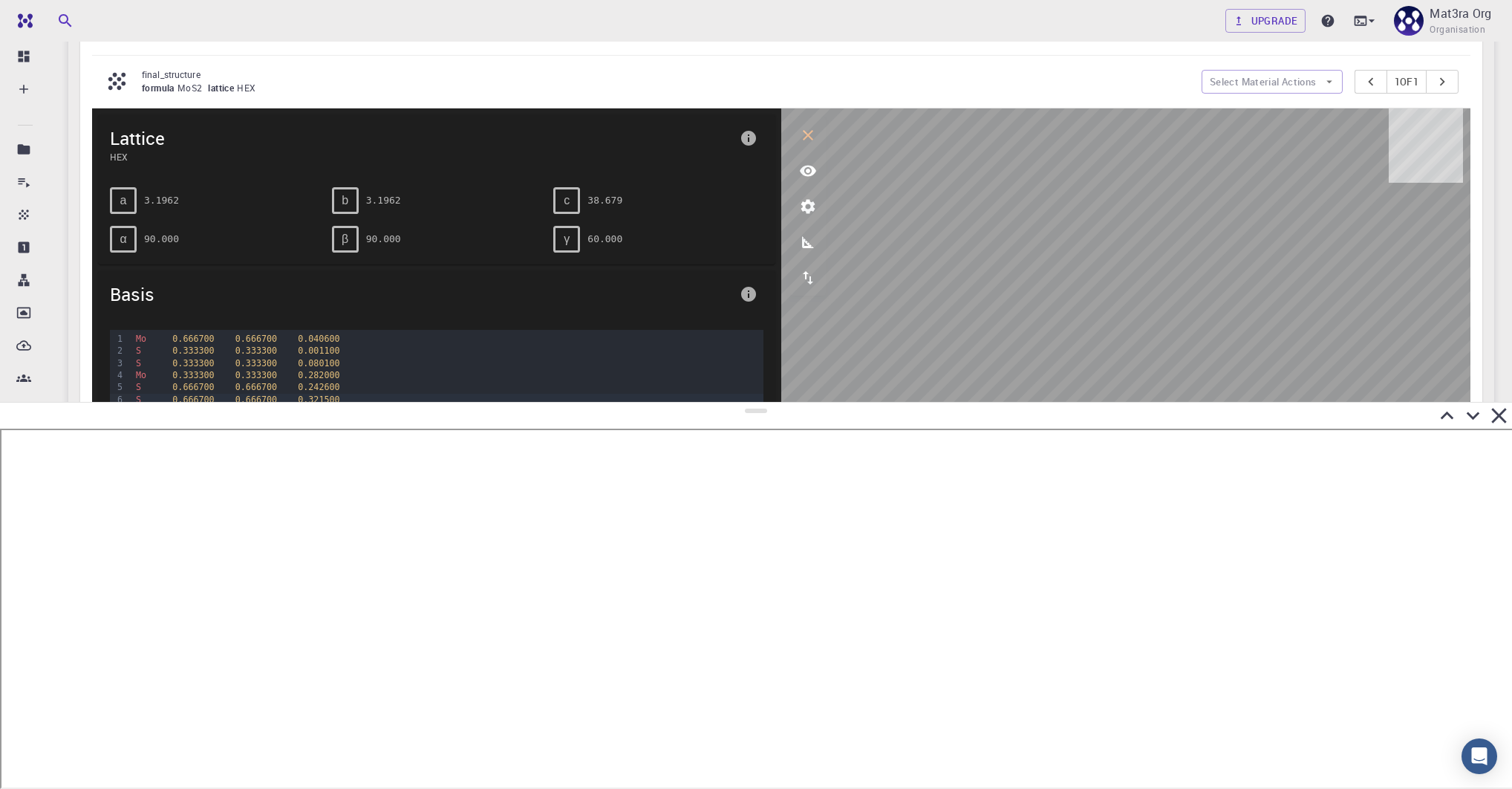
drag, startPoint x: 752, startPoint y: 534, endPoint x: 766, endPoint y: 398, distance: 136.7
click at [766, 402] on div at bounding box center [756, 595] width 1512 height 387
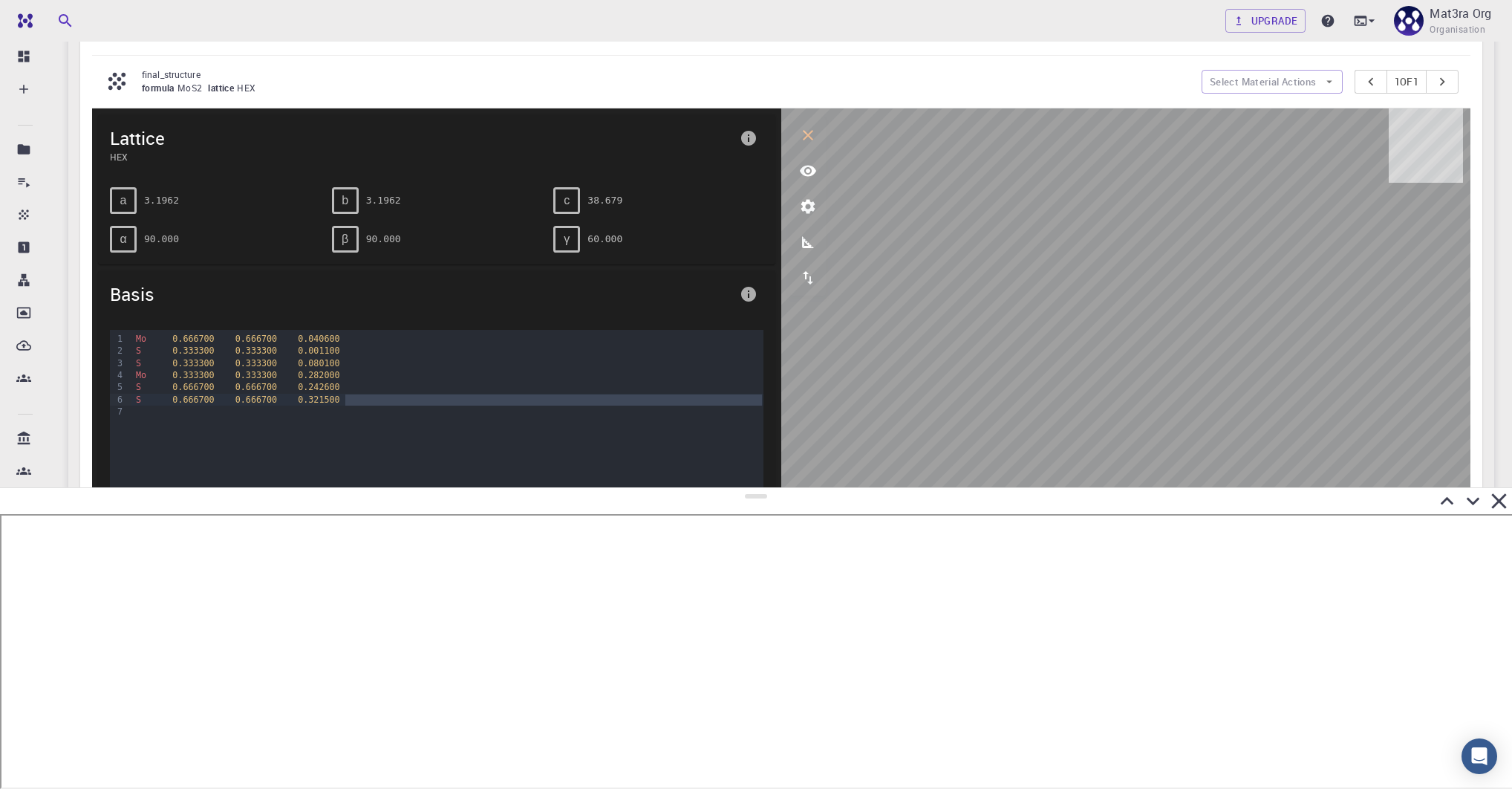
drag, startPoint x: 754, startPoint y: 408, endPoint x: 775, endPoint y: 486, distance: 80.8
click at [775, 487] on div at bounding box center [756, 638] width 1512 height 302
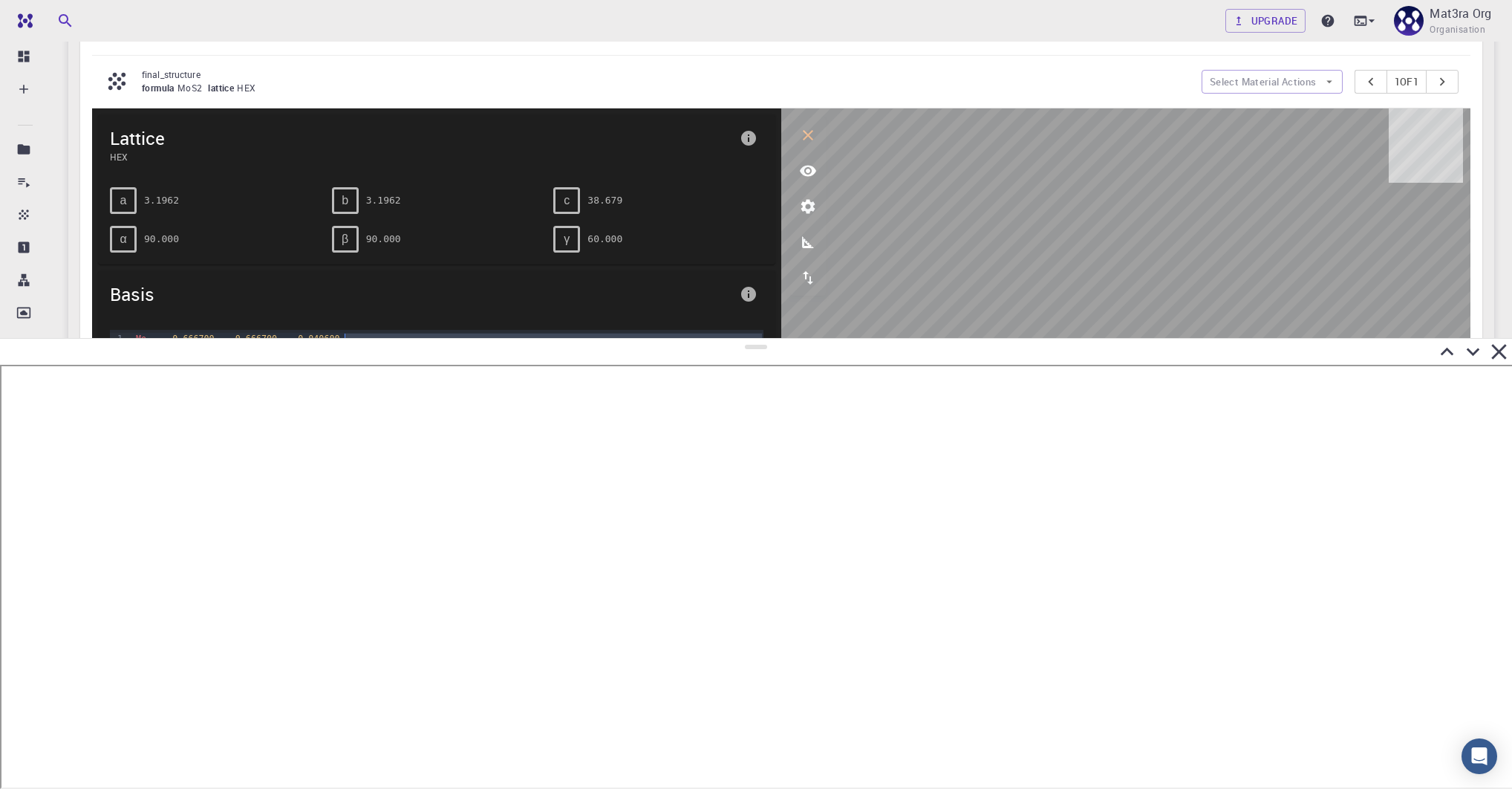
drag, startPoint x: 762, startPoint y: 494, endPoint x: 779, endPoint y: 334, distance: 160.9
click at [779, 338] on div at bounding box center [756, 563] width 1512 height 451
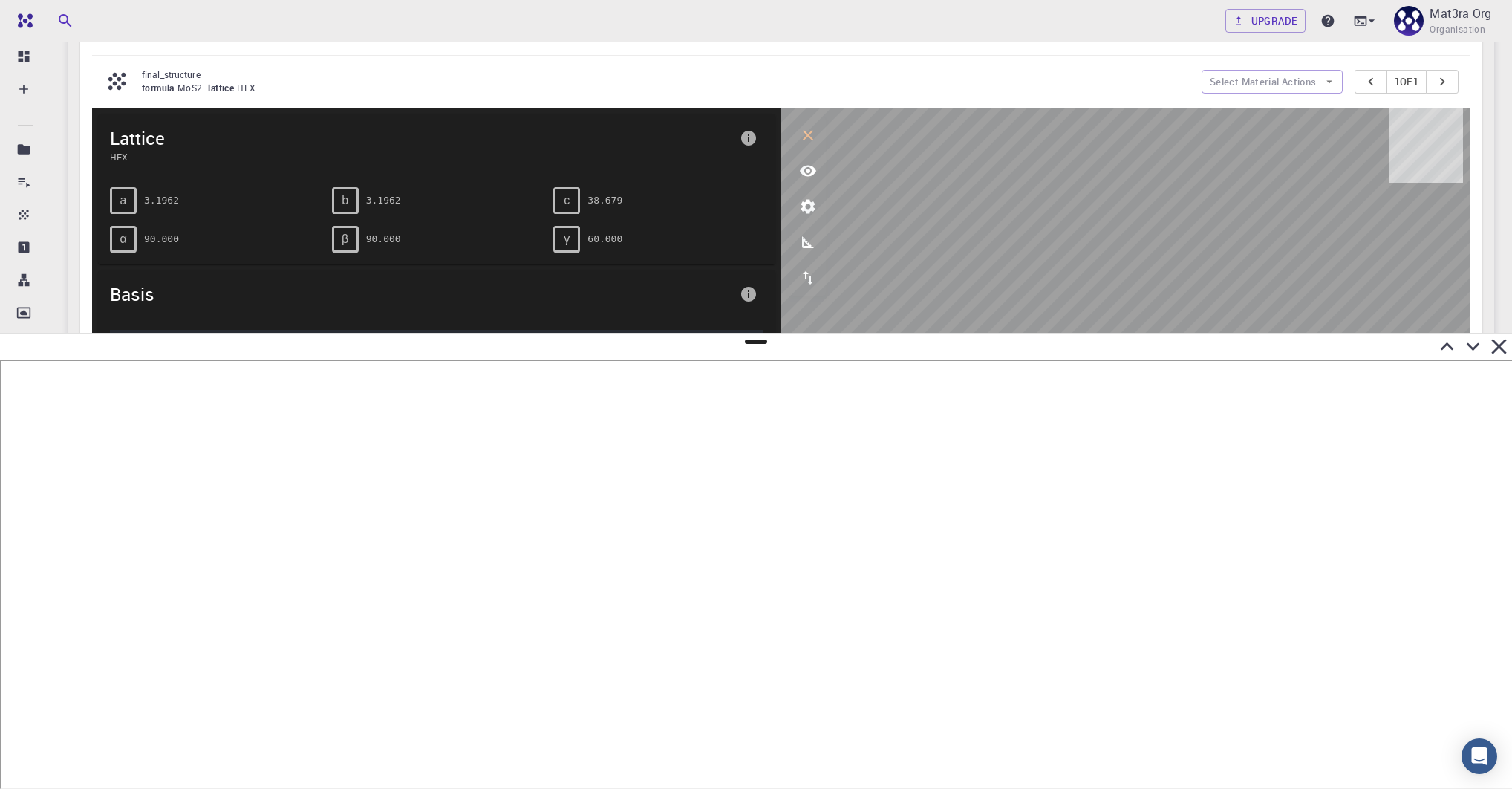
click at [1190, 342] on icon at bounding box center [1474, 347] width 26 height 26
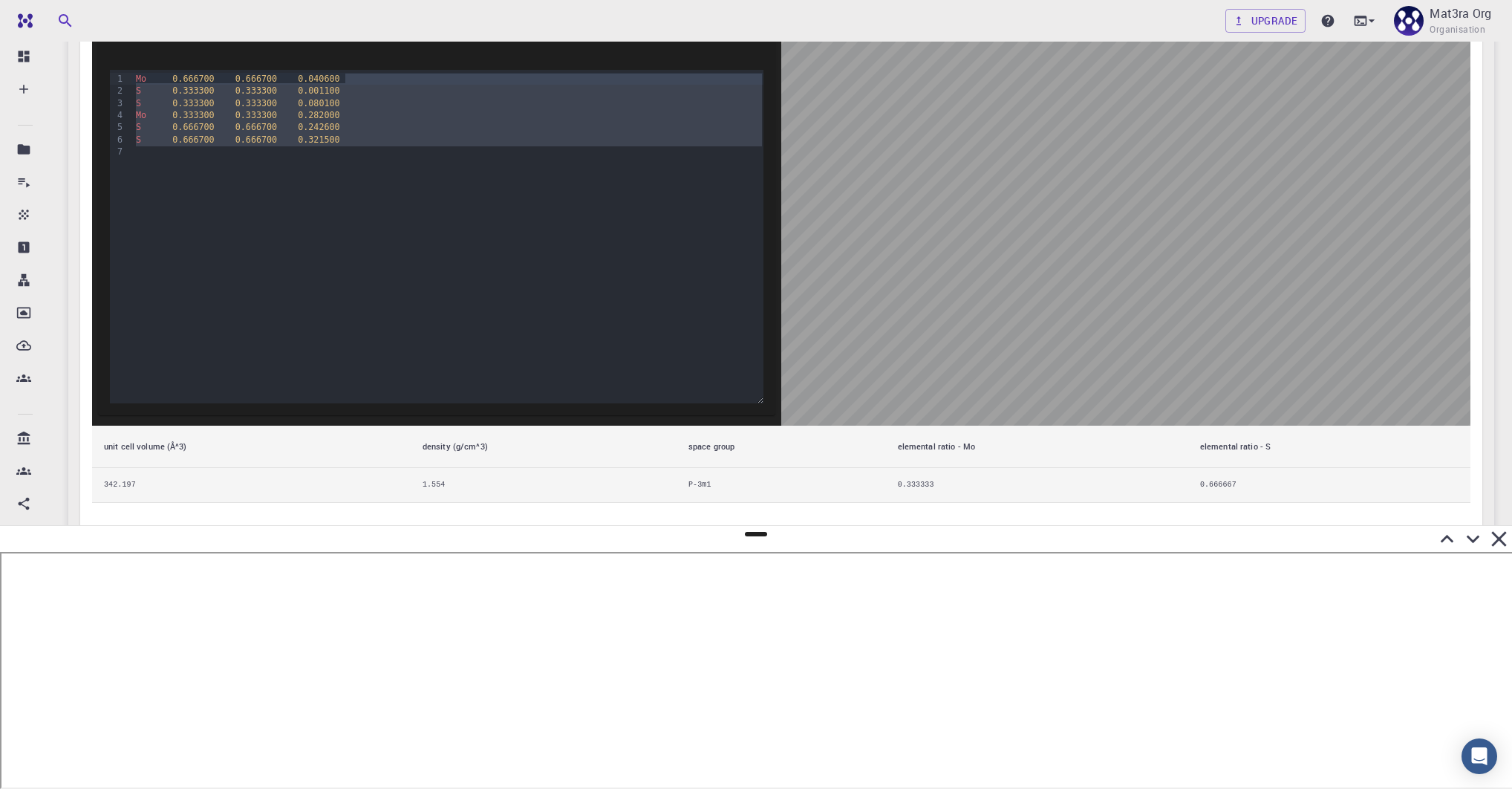
scroll to position [730, 0]
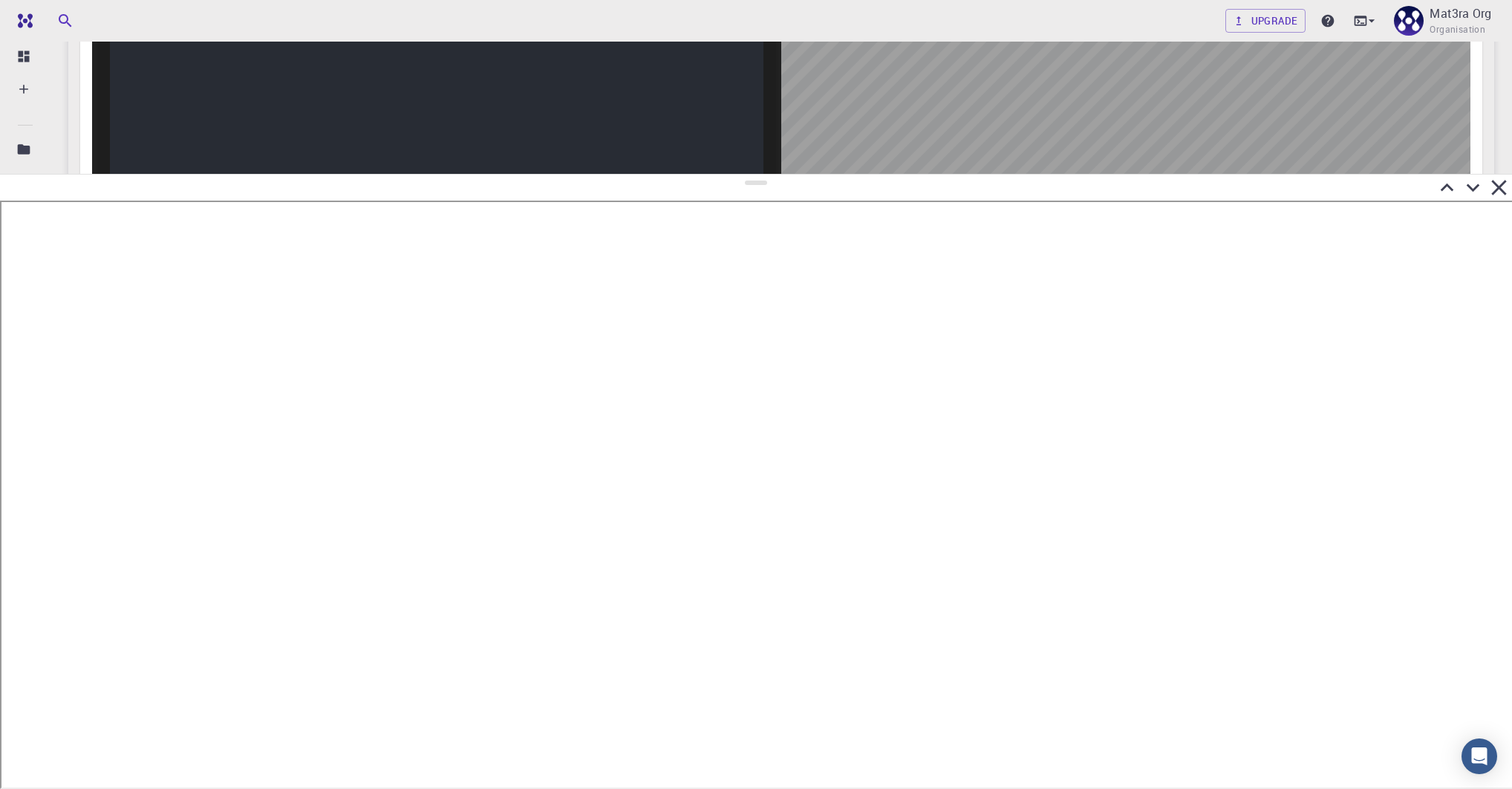
drag, startPoint x: 755, startPoint y: 535, endPoint x: 760, endPoint y: 174, distance: 361.0
click at [760, 174] on div at bounding box center [756, 481] width 1512 height 615
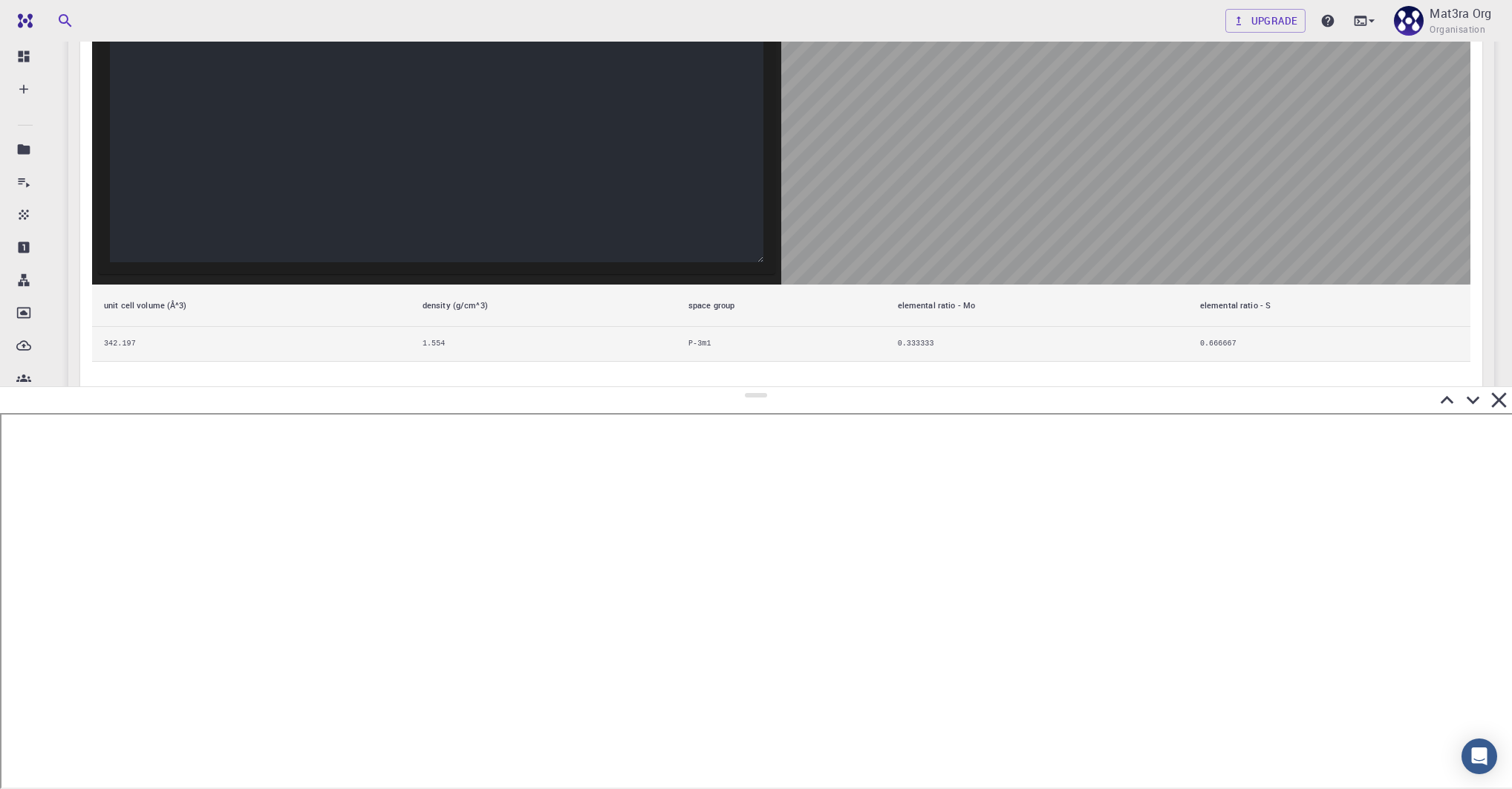
drag, startPoint x: 751, startPoint y: 184, endPoint x: 798, endPoint y: 385, distance: 206.4
click at [798, 387] on div at bounding box center [756, 587] width 1512 height 402
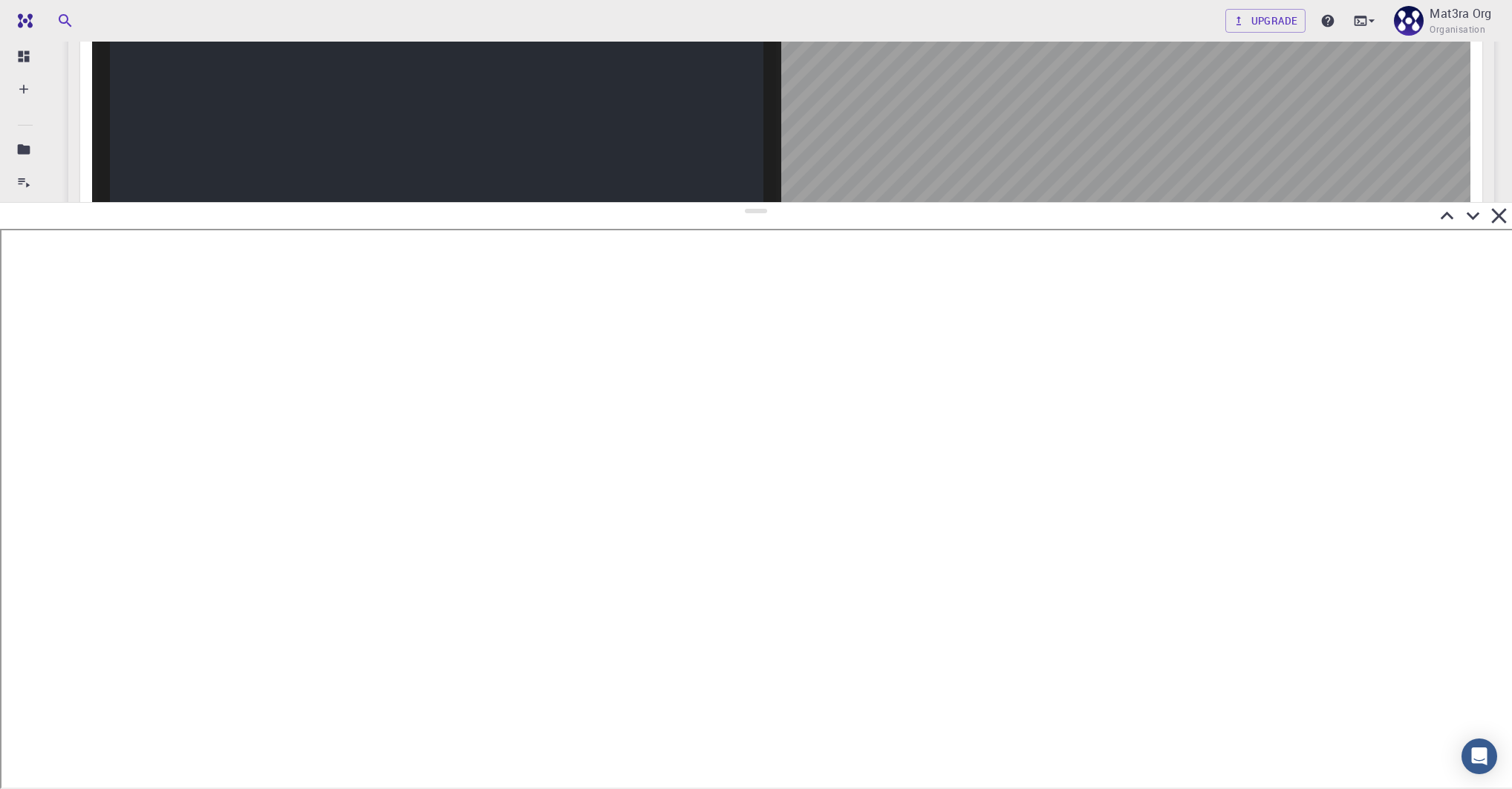
drag, startPoint x: 757, startPoint y: 392, endPoint x: 763, endPoint y: 203, distance: 189.1
click at [763, 203] on div at bounding box center [756, 495] width 1512 height 587
click at [1190, 209] on icon at bounding box center [1474, 216] width 26 height 26
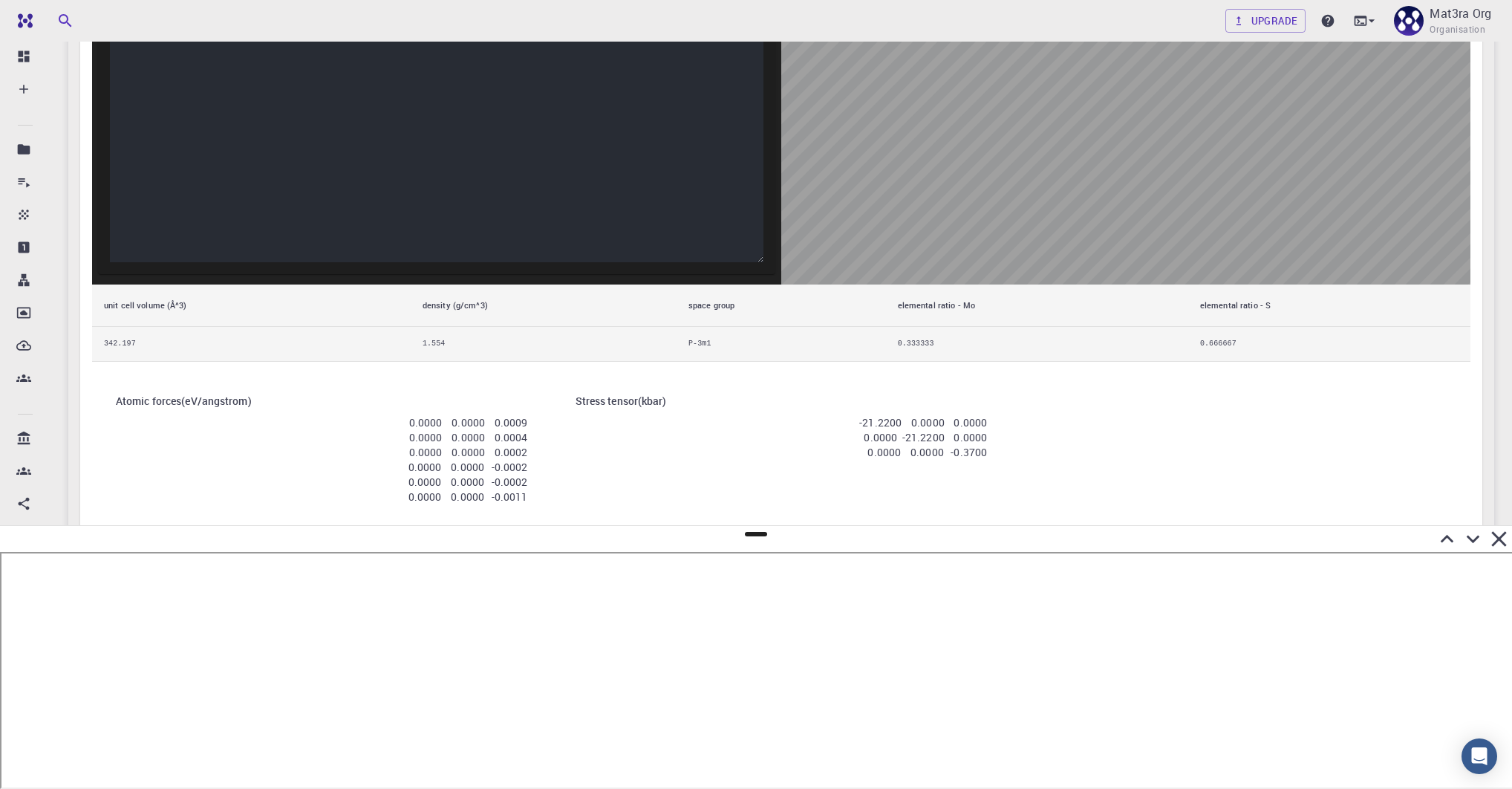
click at [758, 431] on li "0.0000 -21.2200 0.0000" at bounding box center [782, 438] width 413 height 15
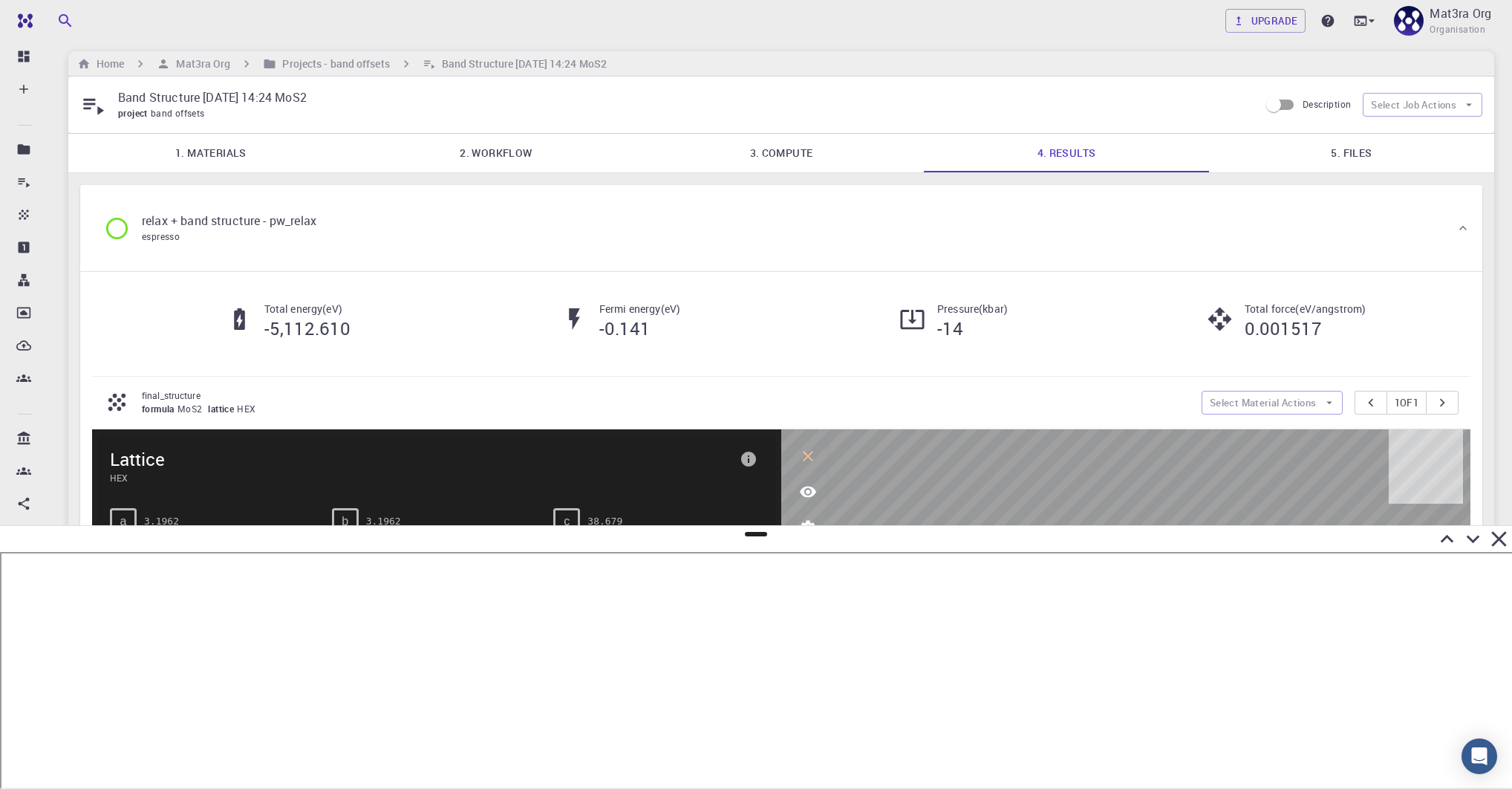
scroll to position [6, 0]
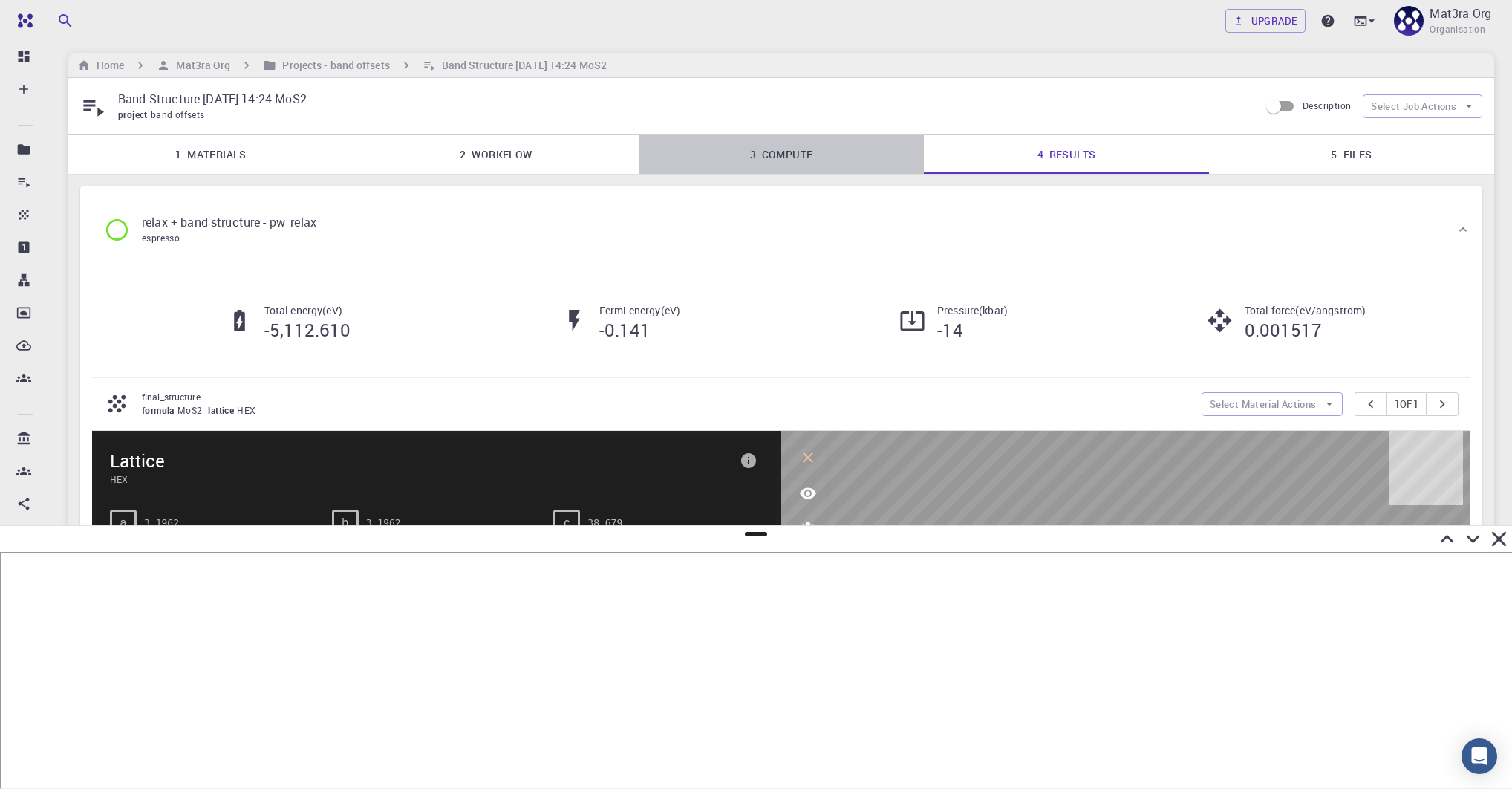
click at [708, 148] on link "3. Compute" at bounding box center [781, 154] width 285 height 38
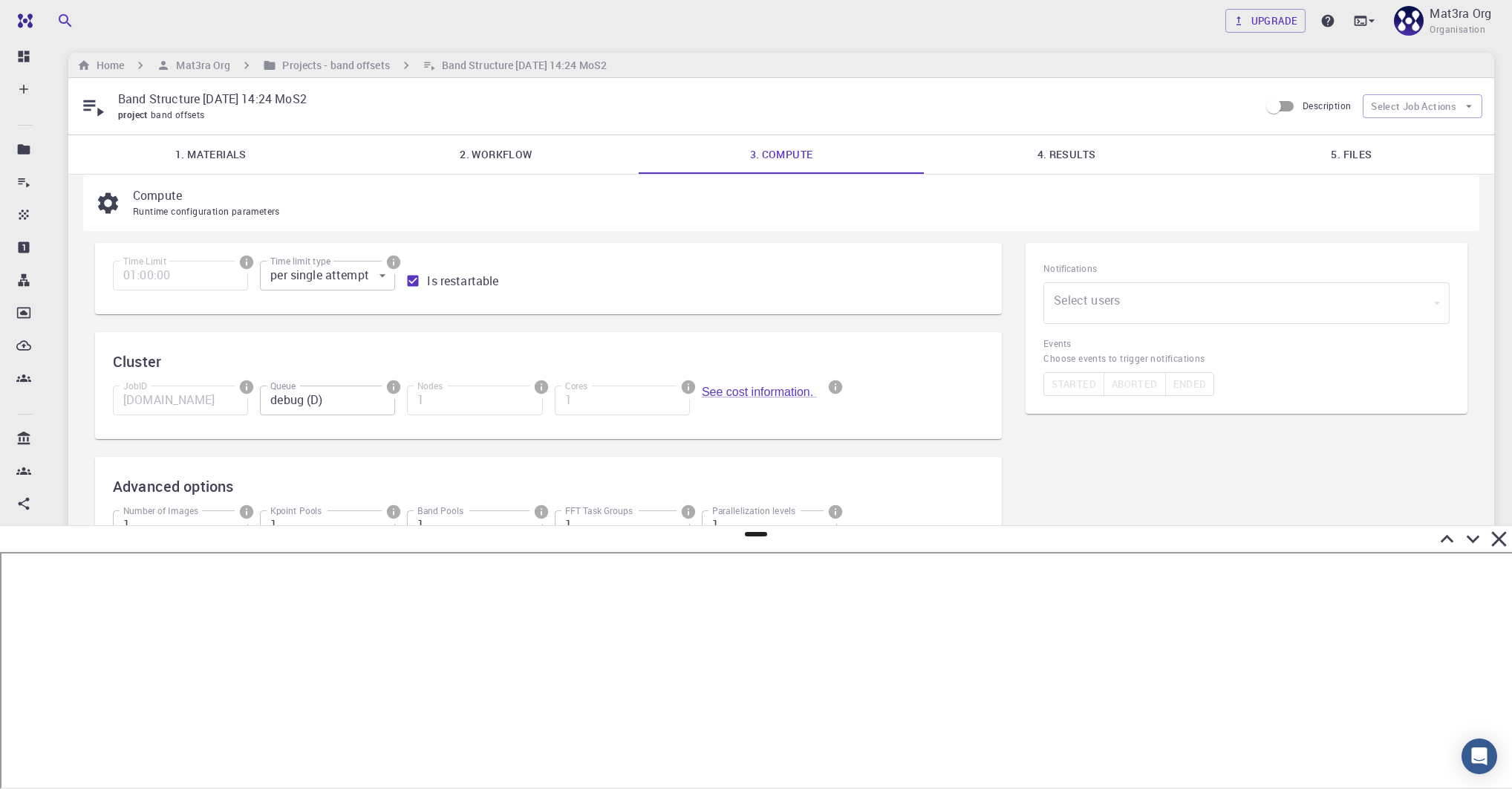
click at [1016, 142] on link "4. Results" at bounding box center [1066, 154] width 285 height 38
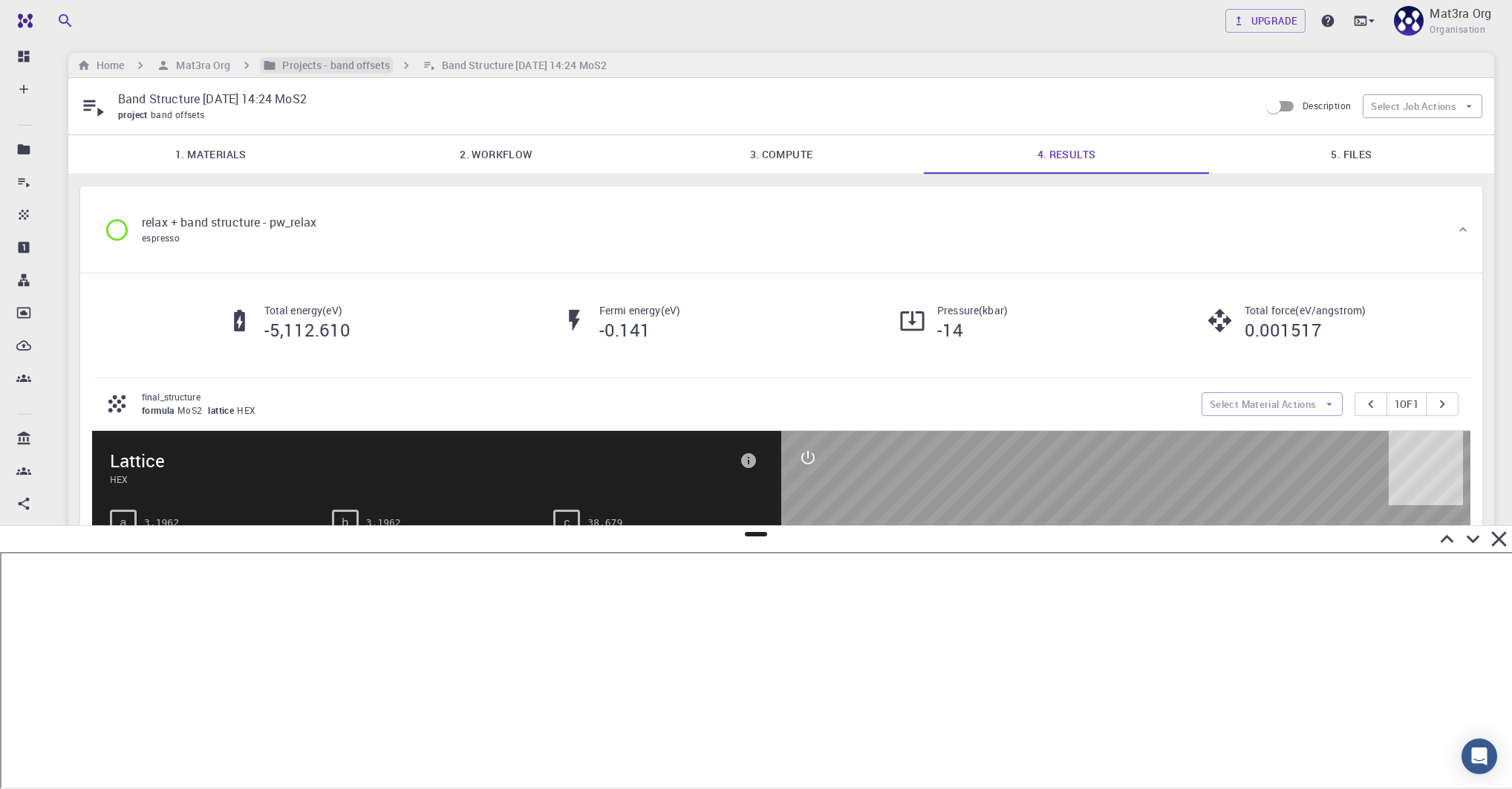
click at [326, 57] on h6 "Projects - band offsets" at bounding box center [333, 65] width 113 height 16
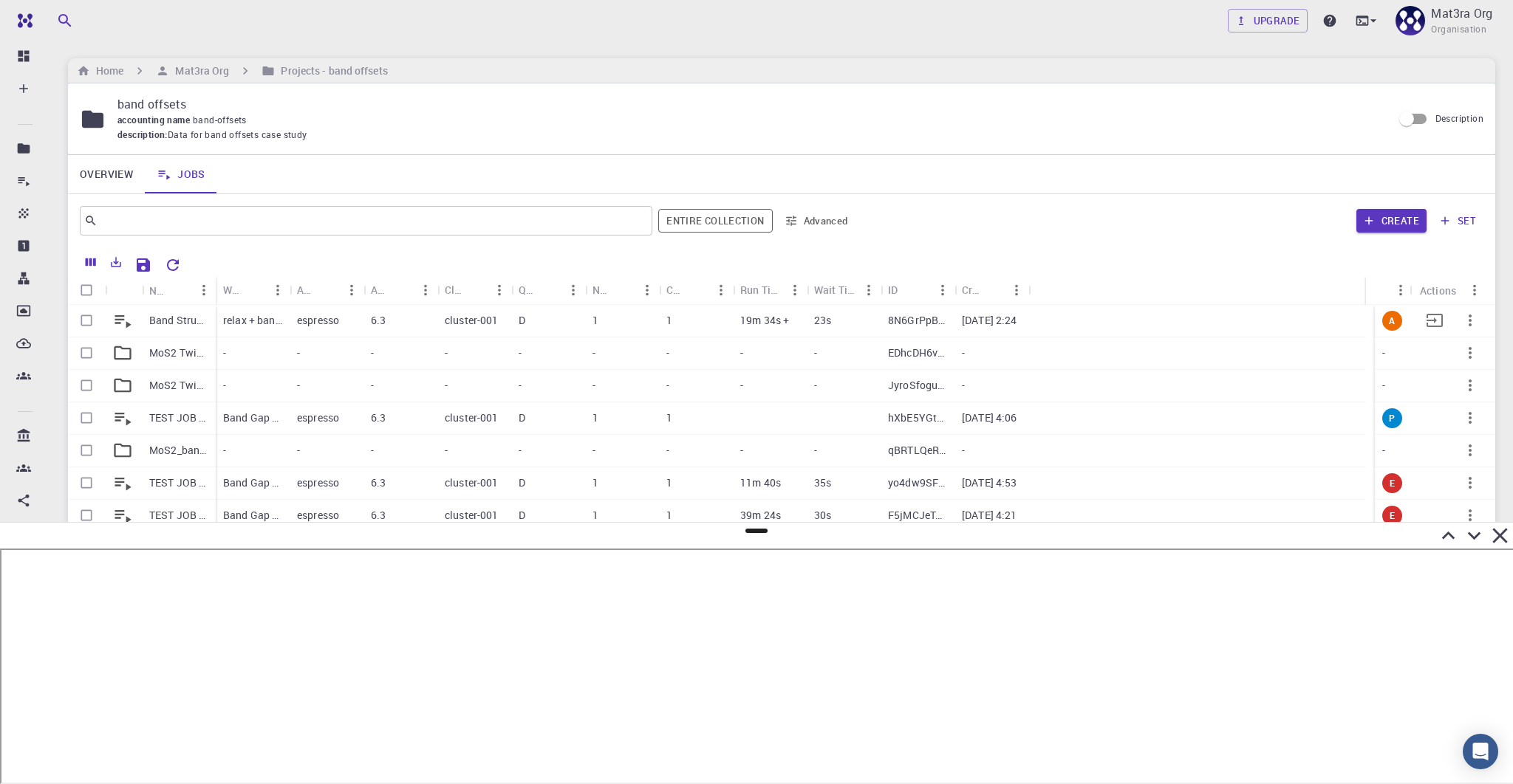
click at [183, 319] on p "Band Structure [DATE] 14:24 MoS2" at bounding box center [178, 321] width 59 height 15
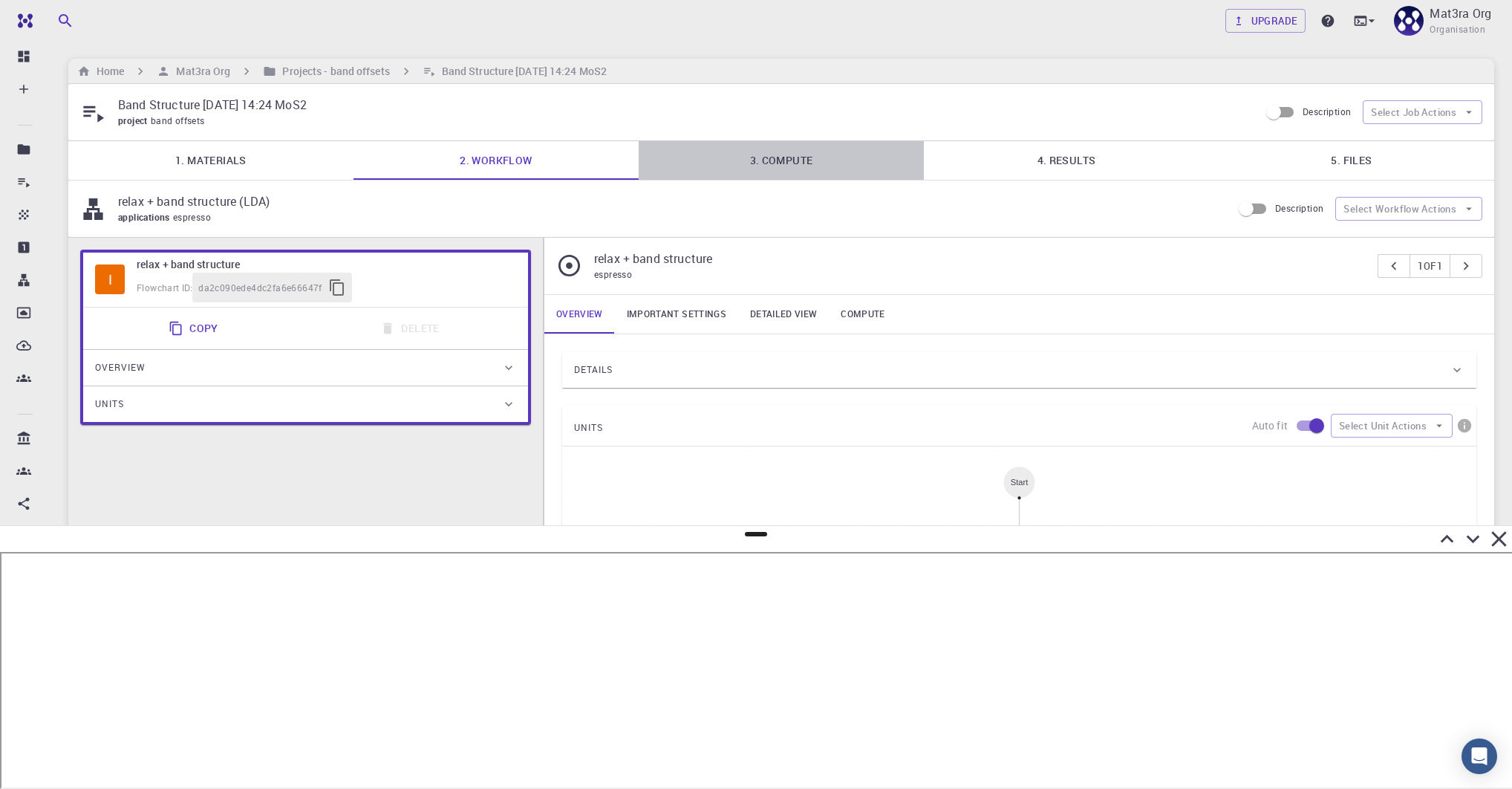
click at [792, 174] on link "3. Compute" at bounding box center [781, 159] width 285 height 38
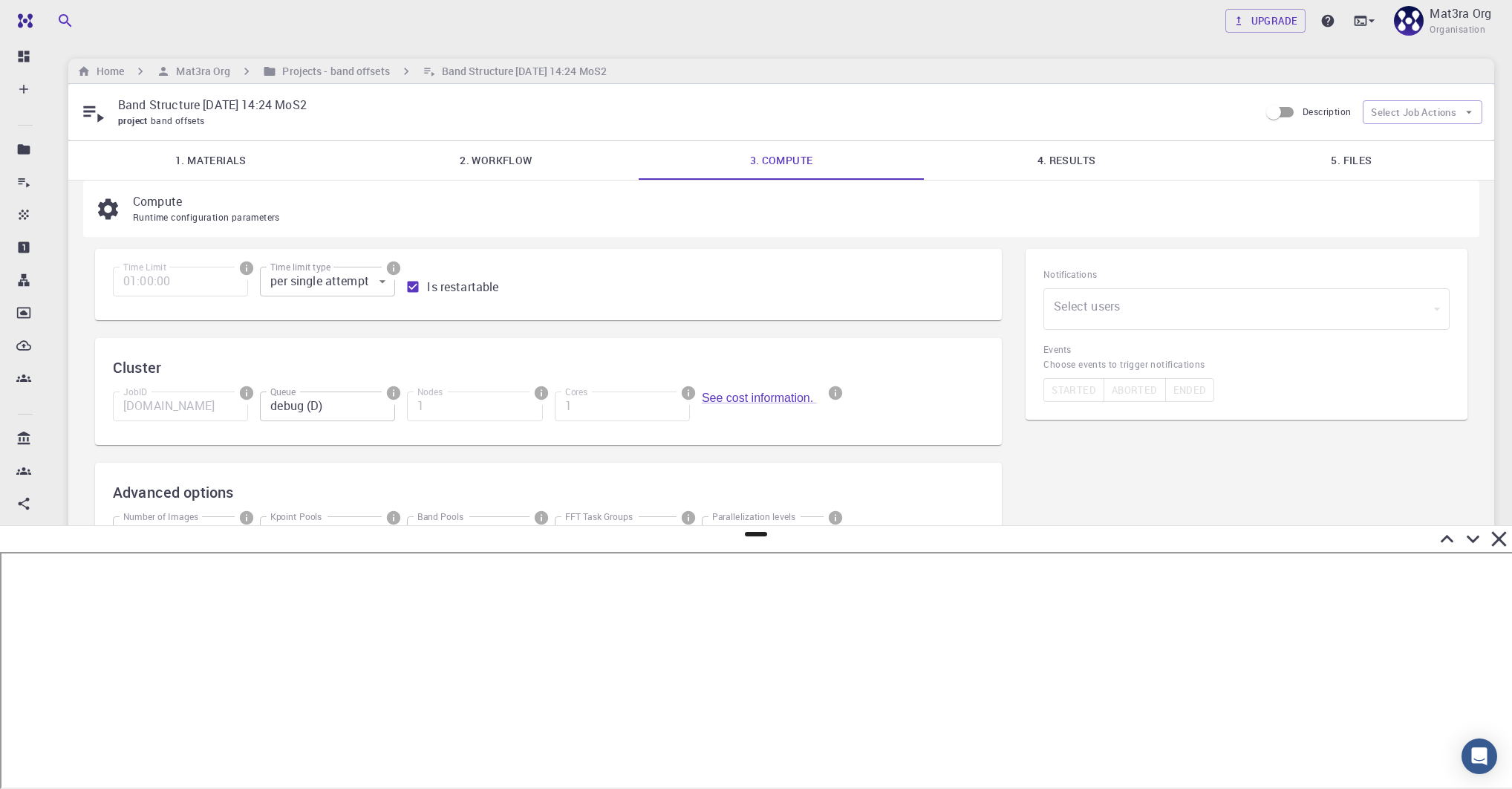
click at [996, 171] on link "4. Results" at bounding box center [1066, 159] width 285 height 38
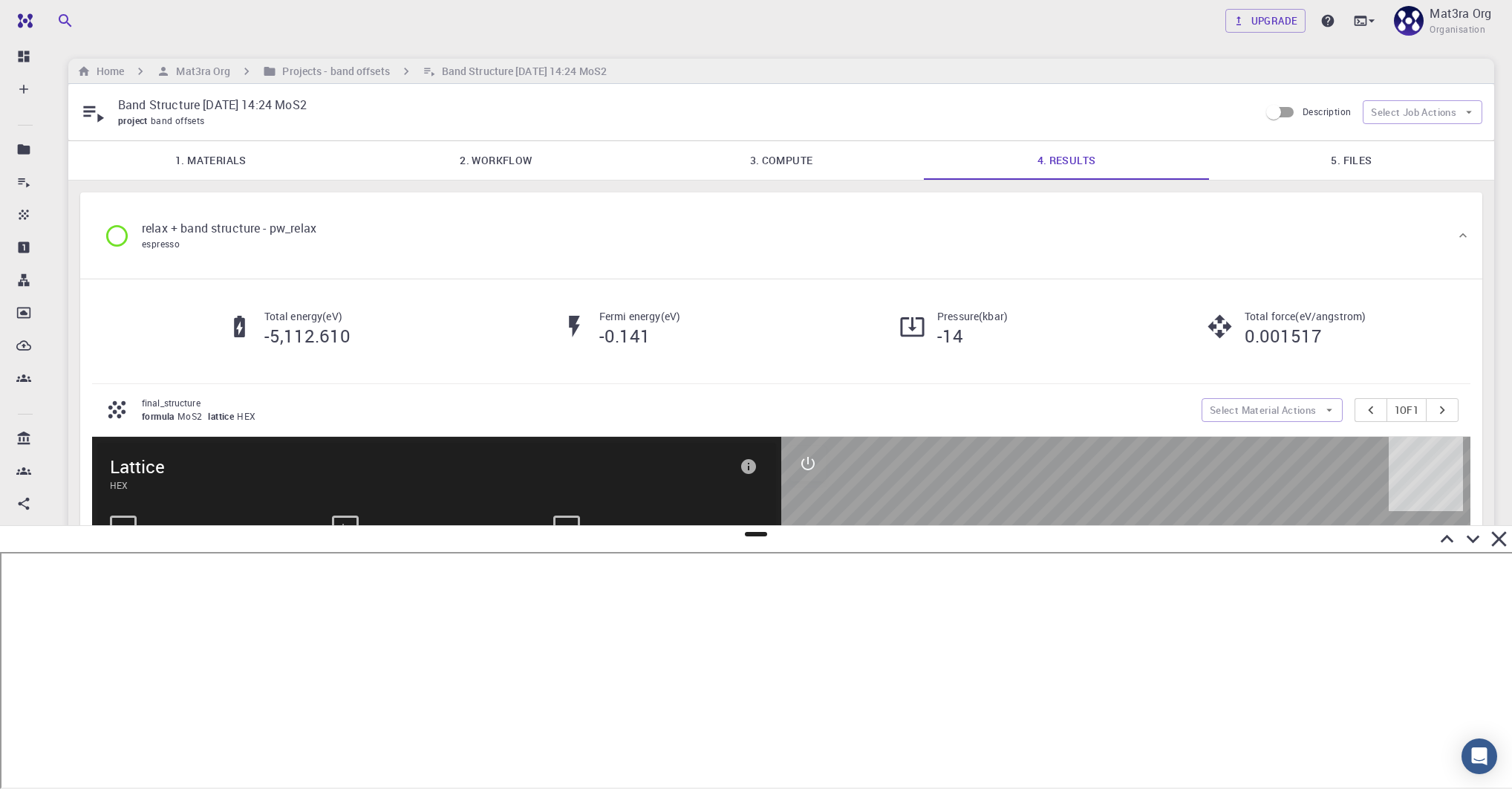
click at [1190, 170] on link "5. Files" at bounding box center [1352, 159] width 285 height 38
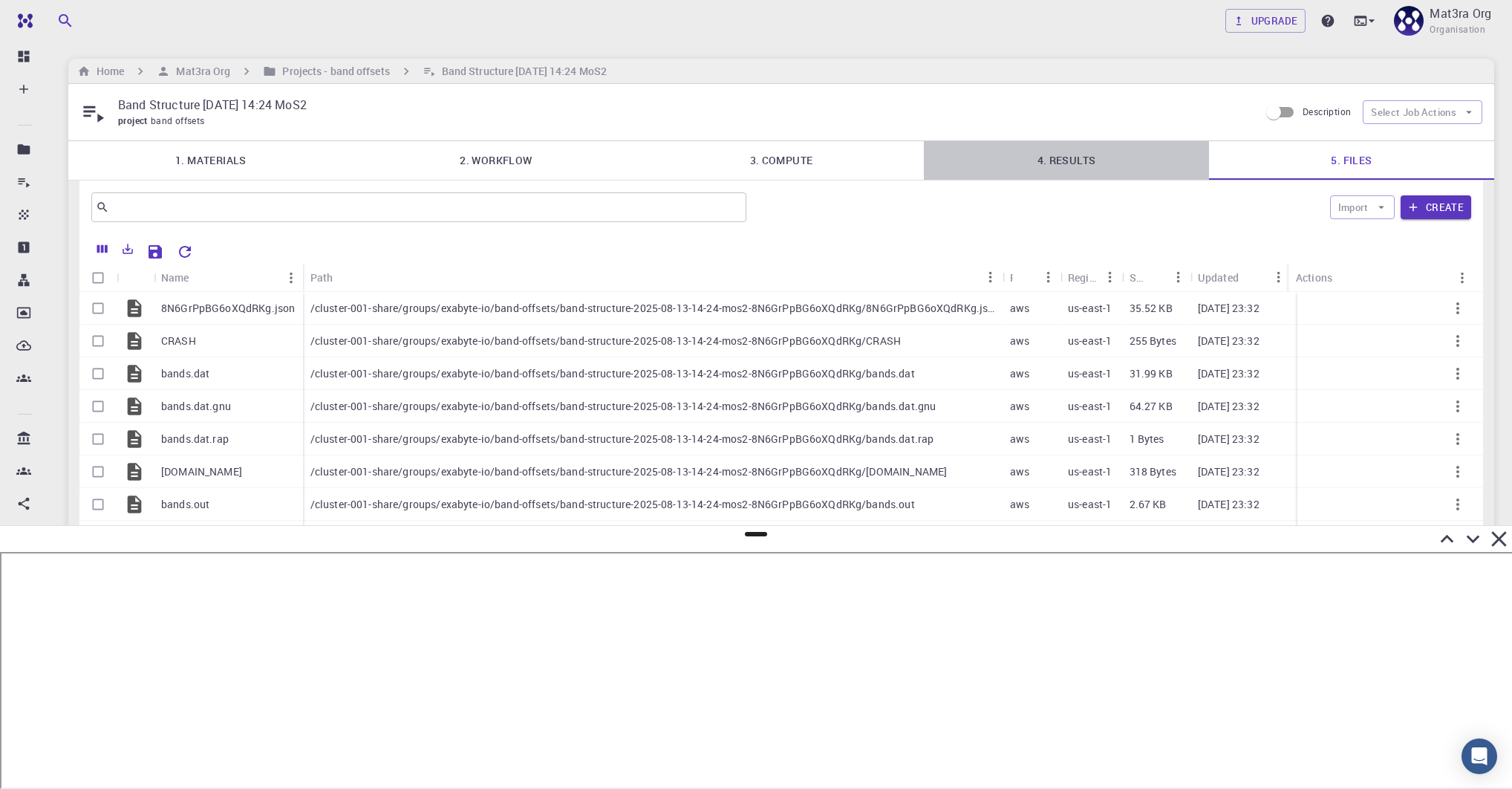
click at [1003, 174] on link "4. Results" at bounding box center [1066, 159] width 285 height 38
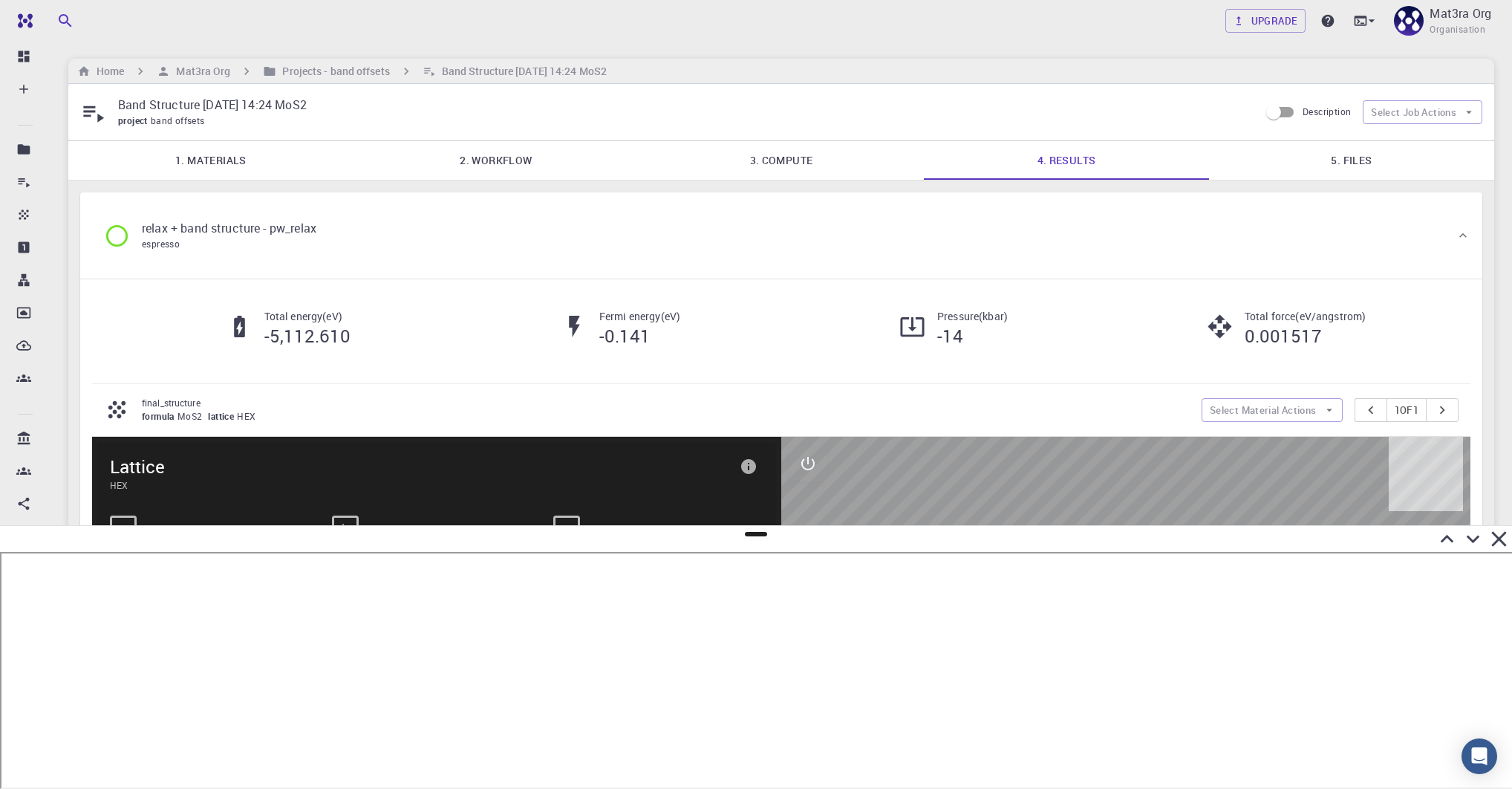
click at [1190, 169] on link "5. Files" at bounding box center [1352, 159] width 285 height 38
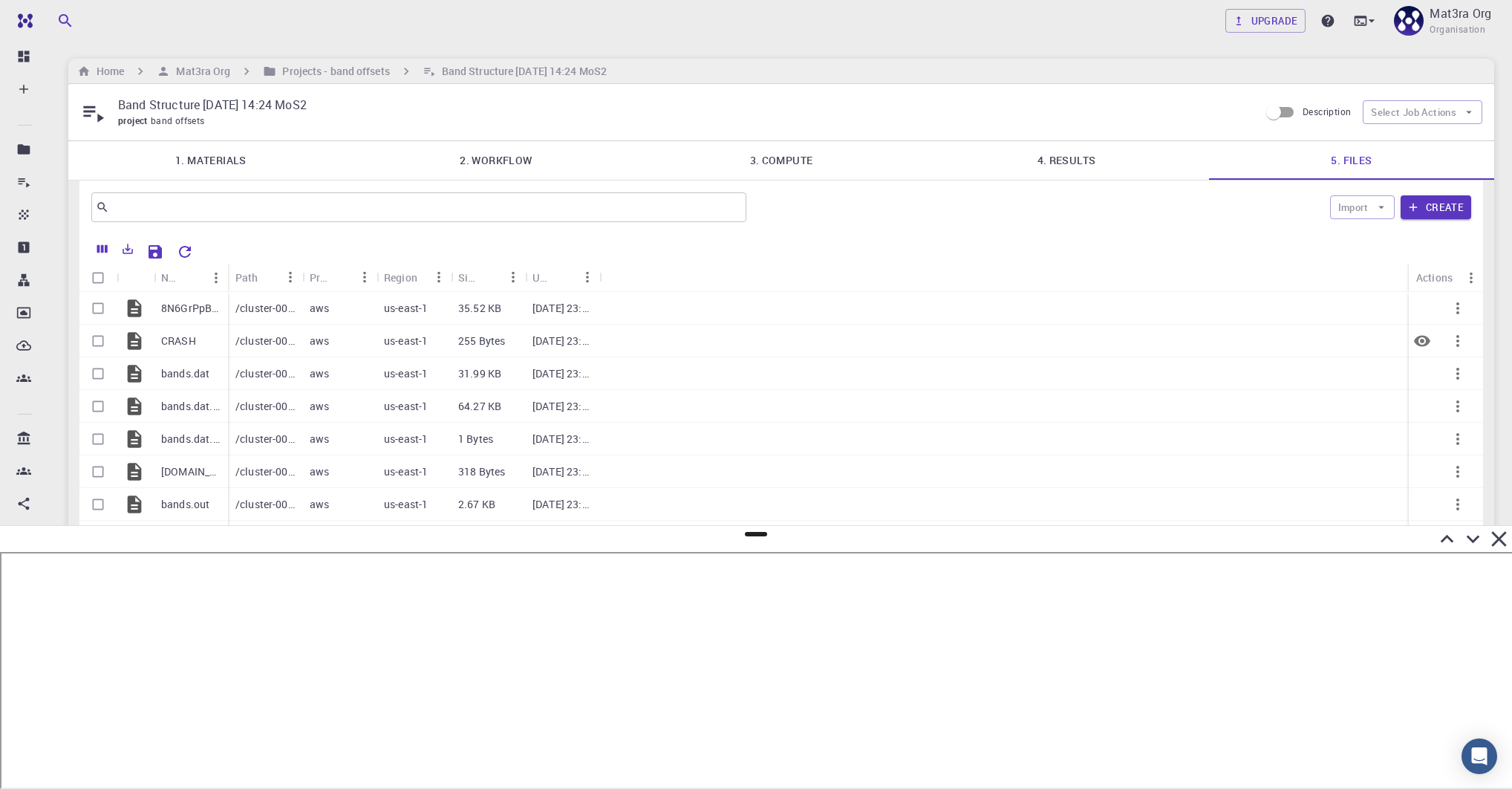
click at [193, 342] on p "CRASH" at bounding box center [178, 341] width 35 height 15
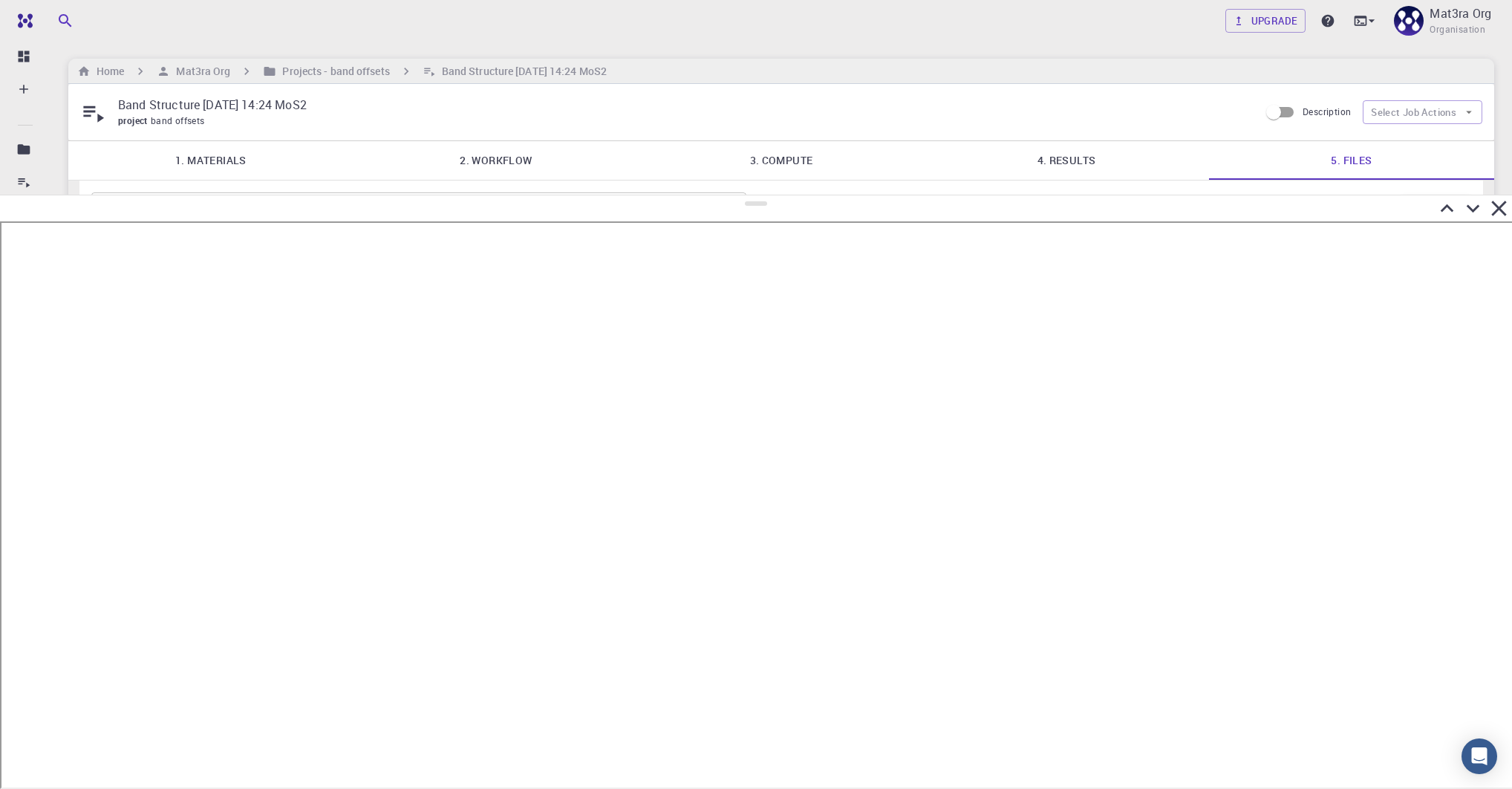
drag, startPoint x: 755, startPoint y: 534, endPoint x: 749, endPoint y: 190, distance: 344.1
click at [749, 194] on div at bounding box center [756, 492] width 1512 height 595
drag, startPoint x: 759, startPoint y: 200, endPoint x: 759, endPoint y: 250, distance: 50.0
click at [759, 252] on div at bounding box center [756, 515] width 1512 height 548
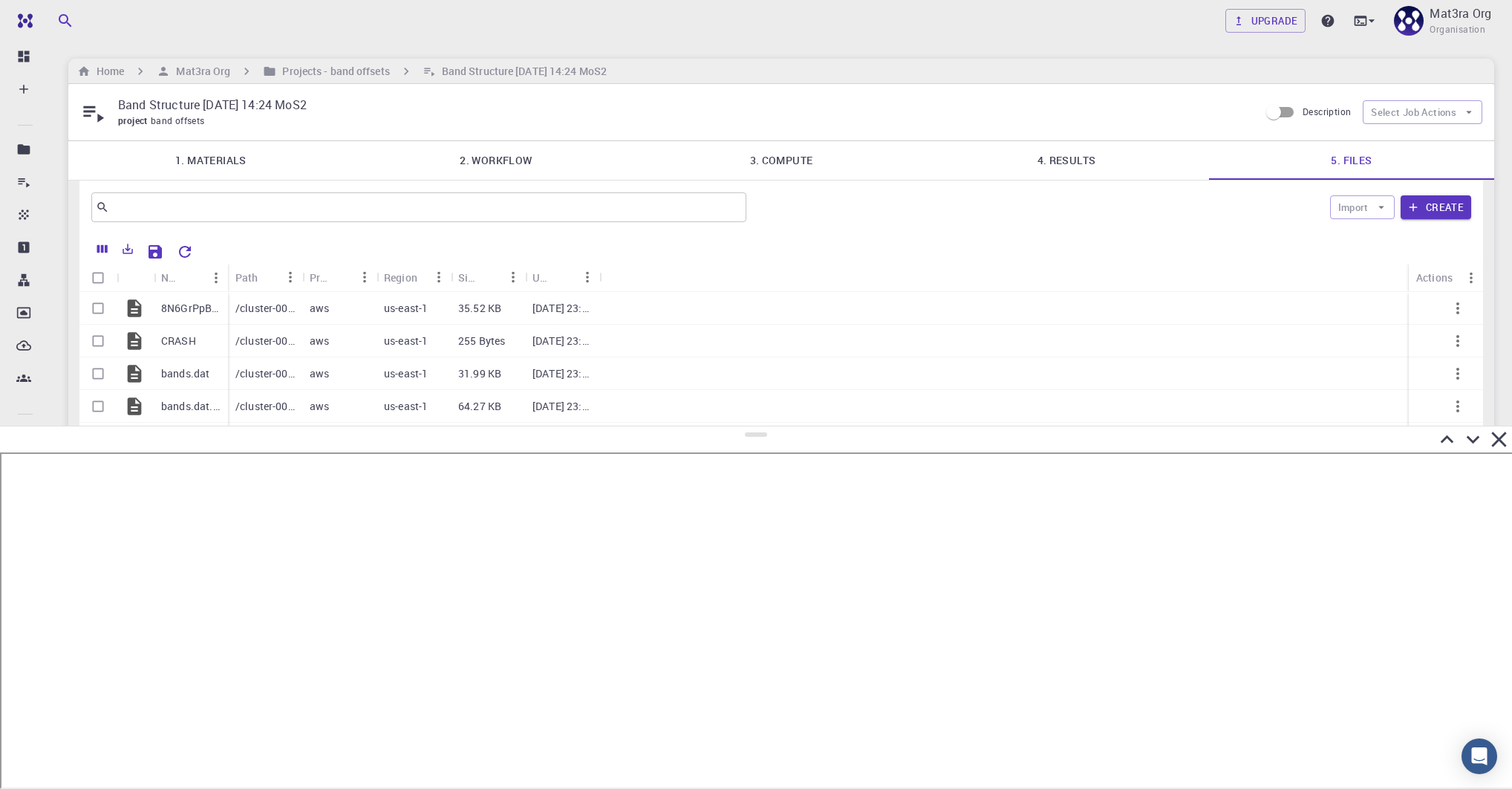
drag, startPoint x: 761, startPoint y: 260, endPoint x: 785, endPoint y: 437, distance: 178.6
click at [786, 437] on div at bounding box center [756, 607] width 1512 height 363
click at [185, 342] on p "CRASH" at bounding box center [178, 341] width 35 height 15
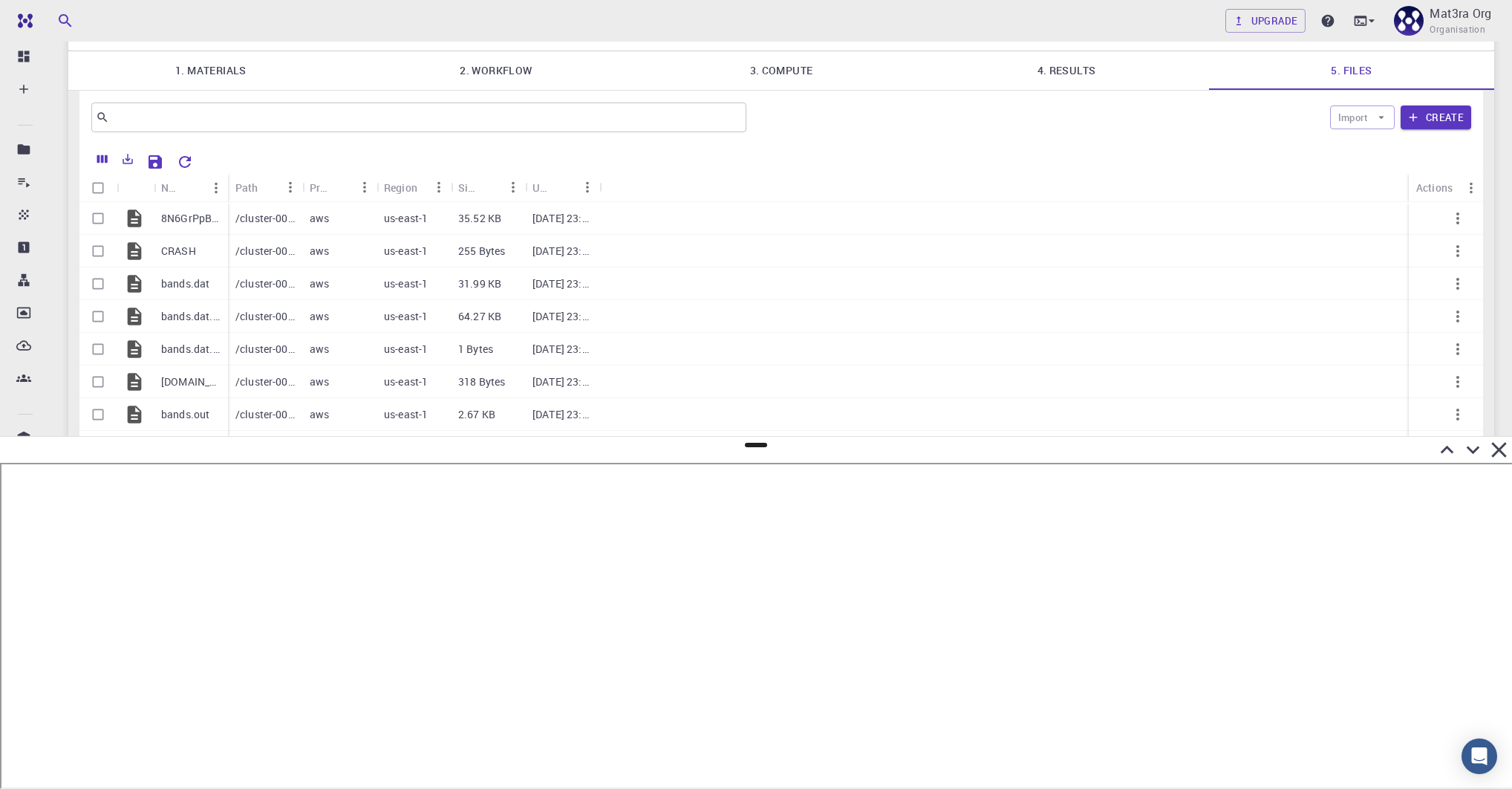
scroll to position [87, 0]
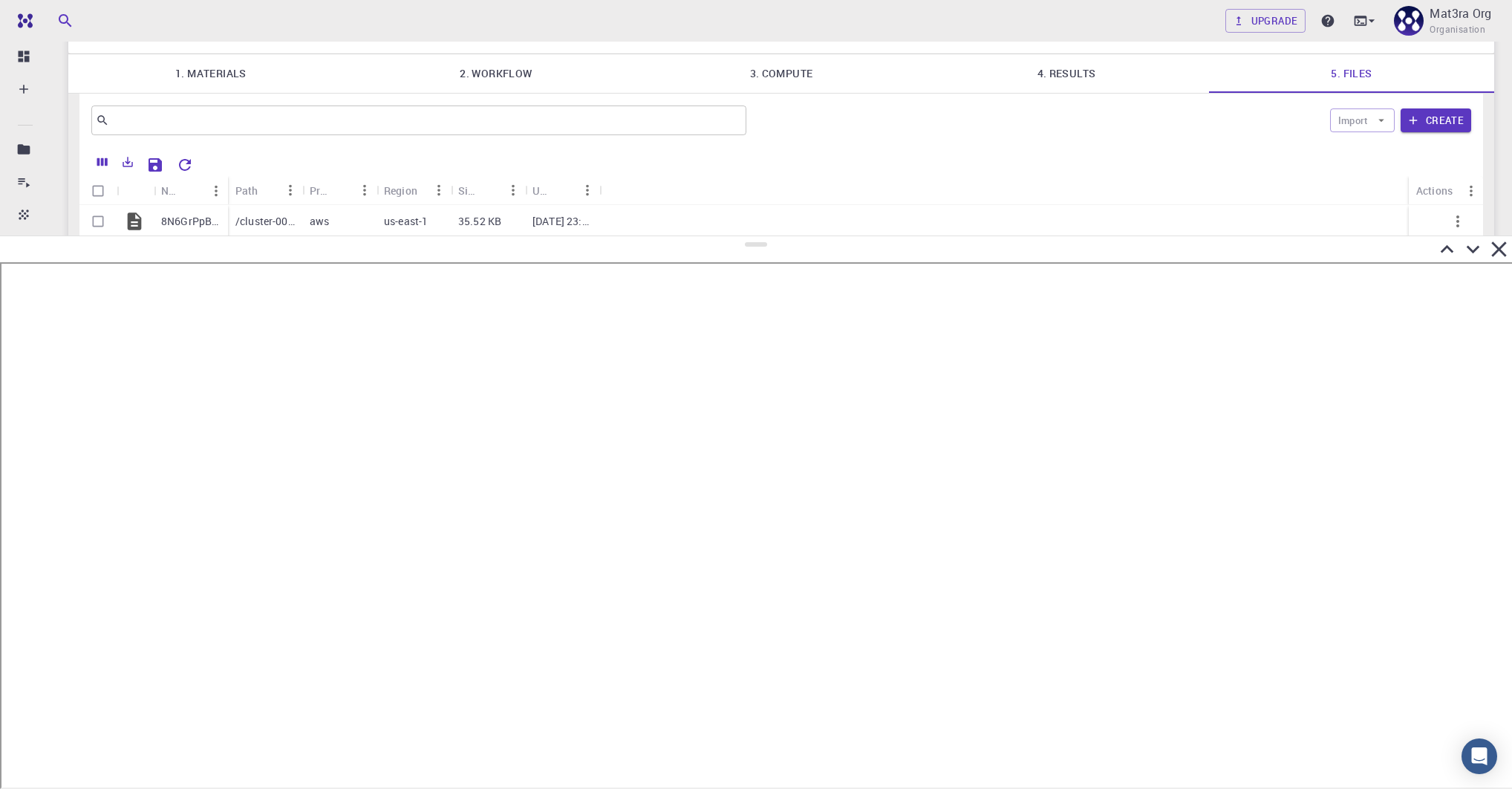
drag, startPoint x: 763, startPoint y: 447, endPoint x: 765, endPoint y: 236, distance: 211.0
click at [765, 236] on div at bounding box center [756, 512] width 1512 height 554
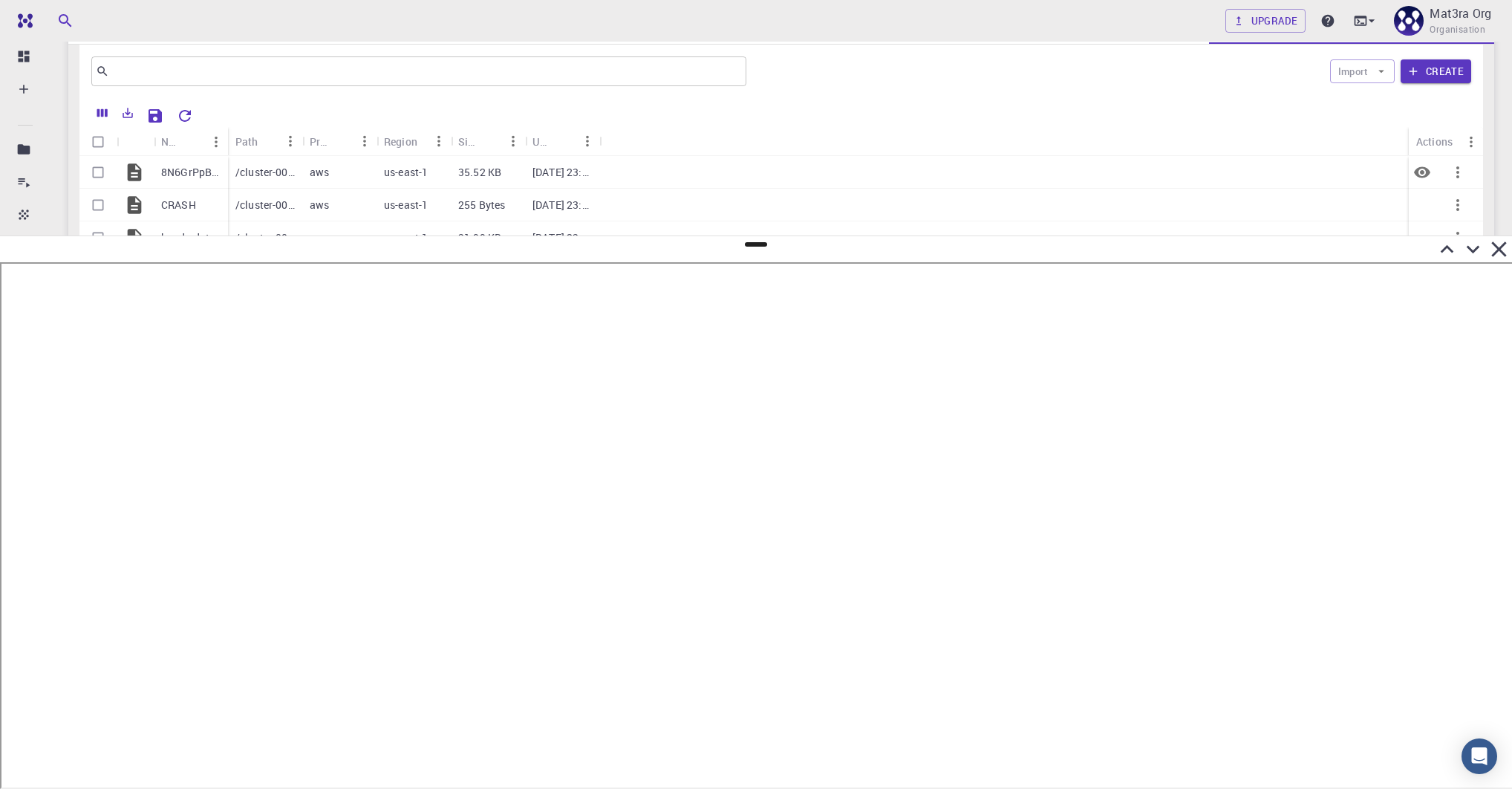
scroll to position [135, 0]
